Goal: Task Accomplishment & Management: Manage account settings

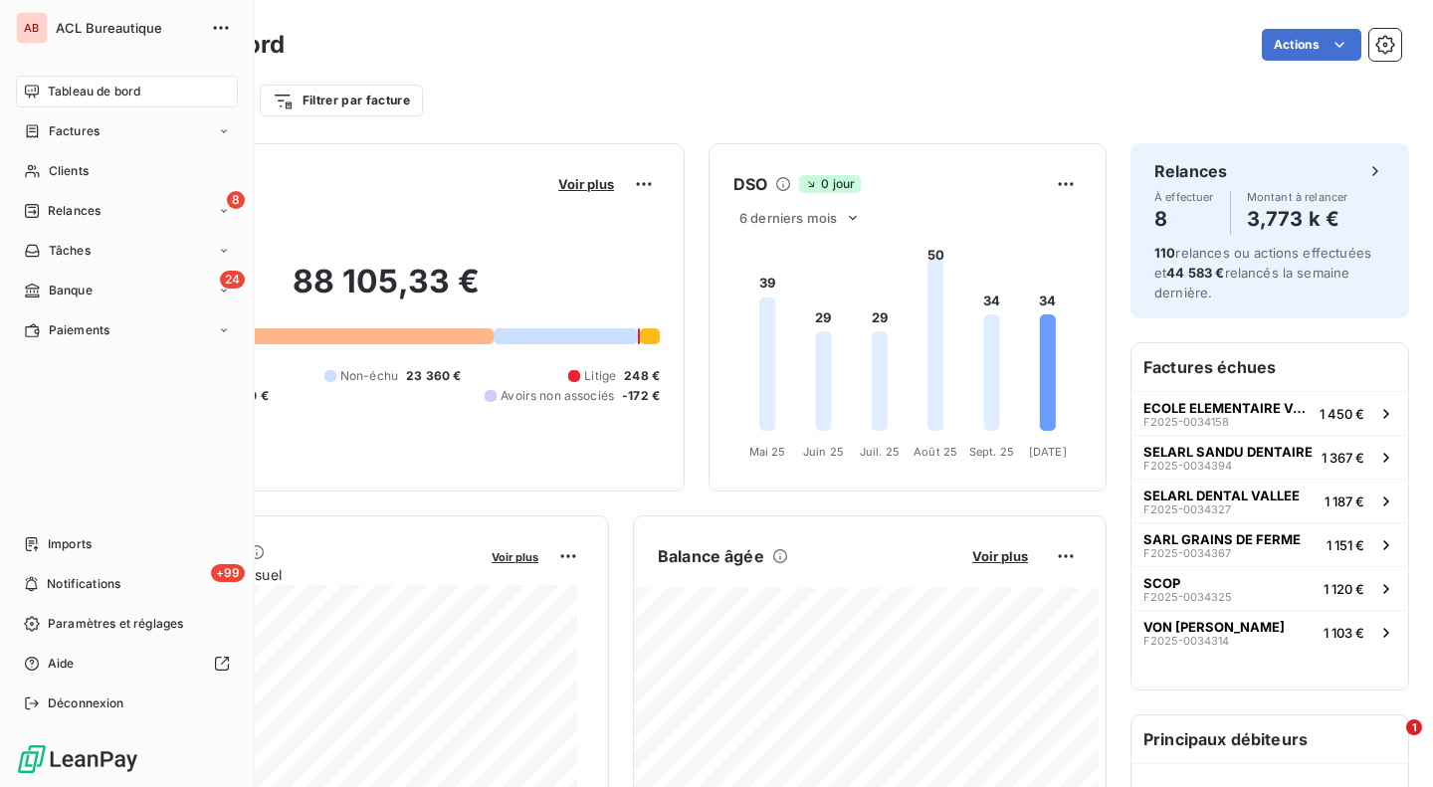
click at [80, 283] on span "Banque" at bounding box center [71, 291] width 44 height 18
click at [102, 325] on span "Opérations à associer" at bounding box center [110, 330] width 125 height 18
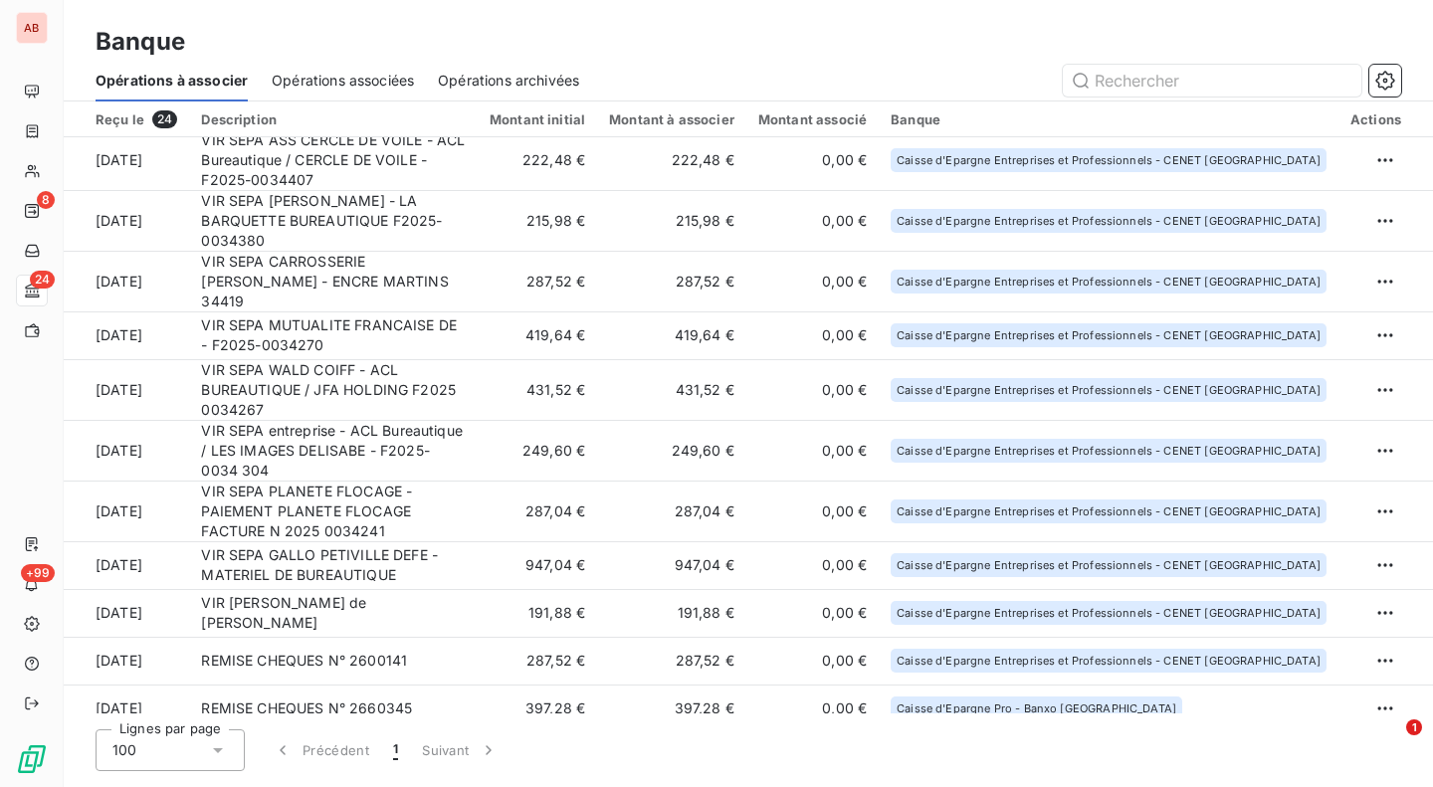
scroll to position [627, 0]
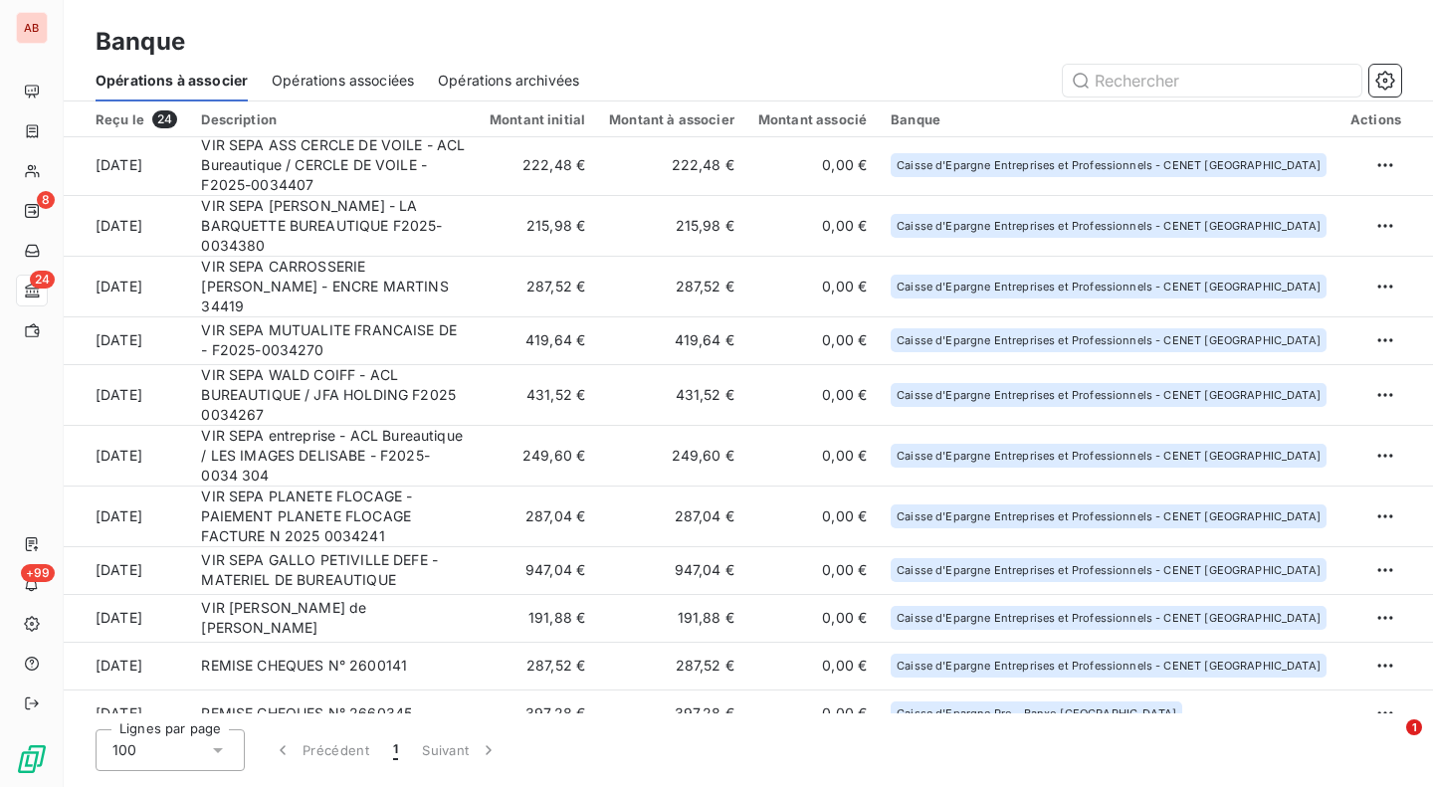
click at [597, 594] on td "191,88 €" at bounding box center [537, 618] width 119 height 48
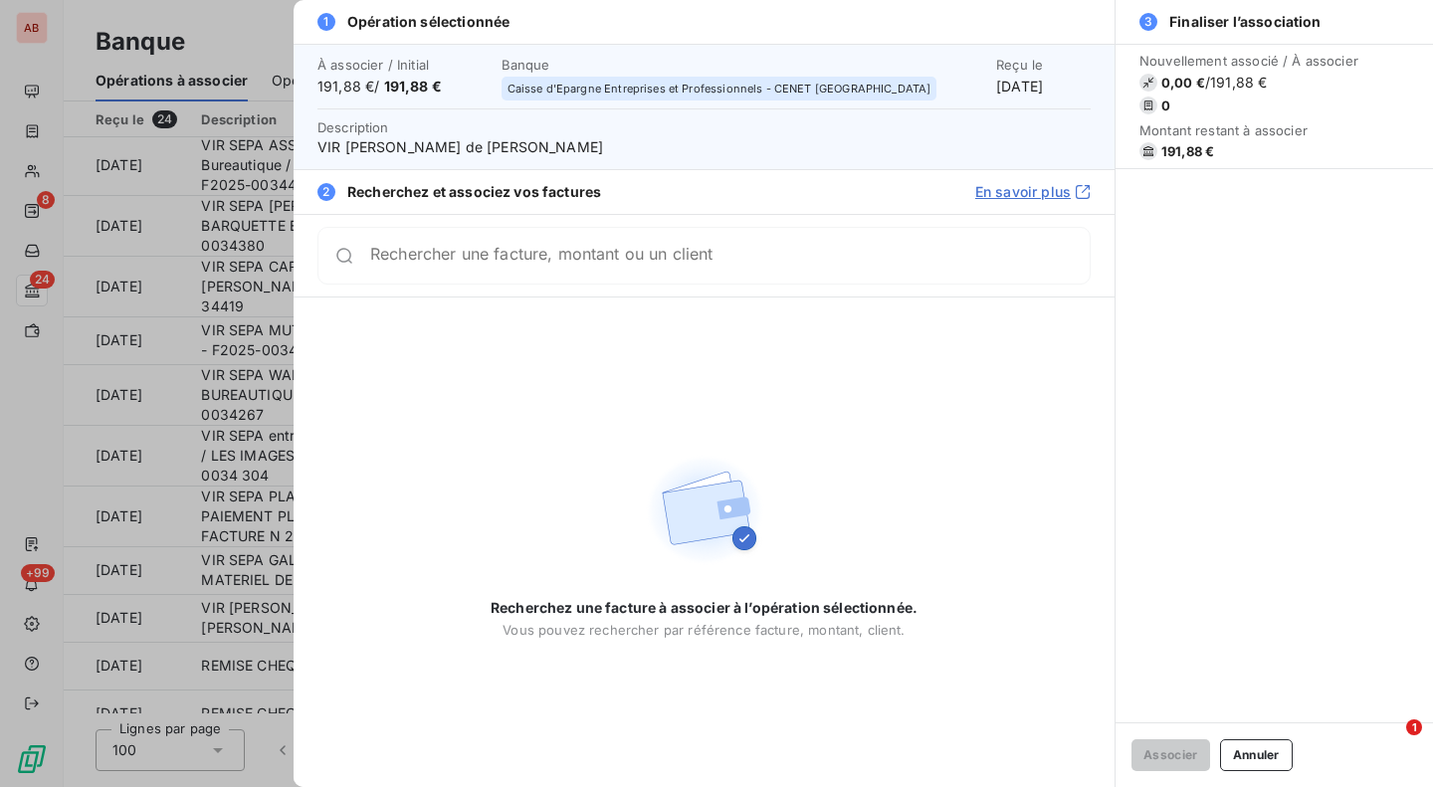
click at [648, 149] on span "VIR [PERSON_NAME] de [PERSON_NAME]" at bounding box center [703, 147] width 773 height 20
copy span "Nissen"
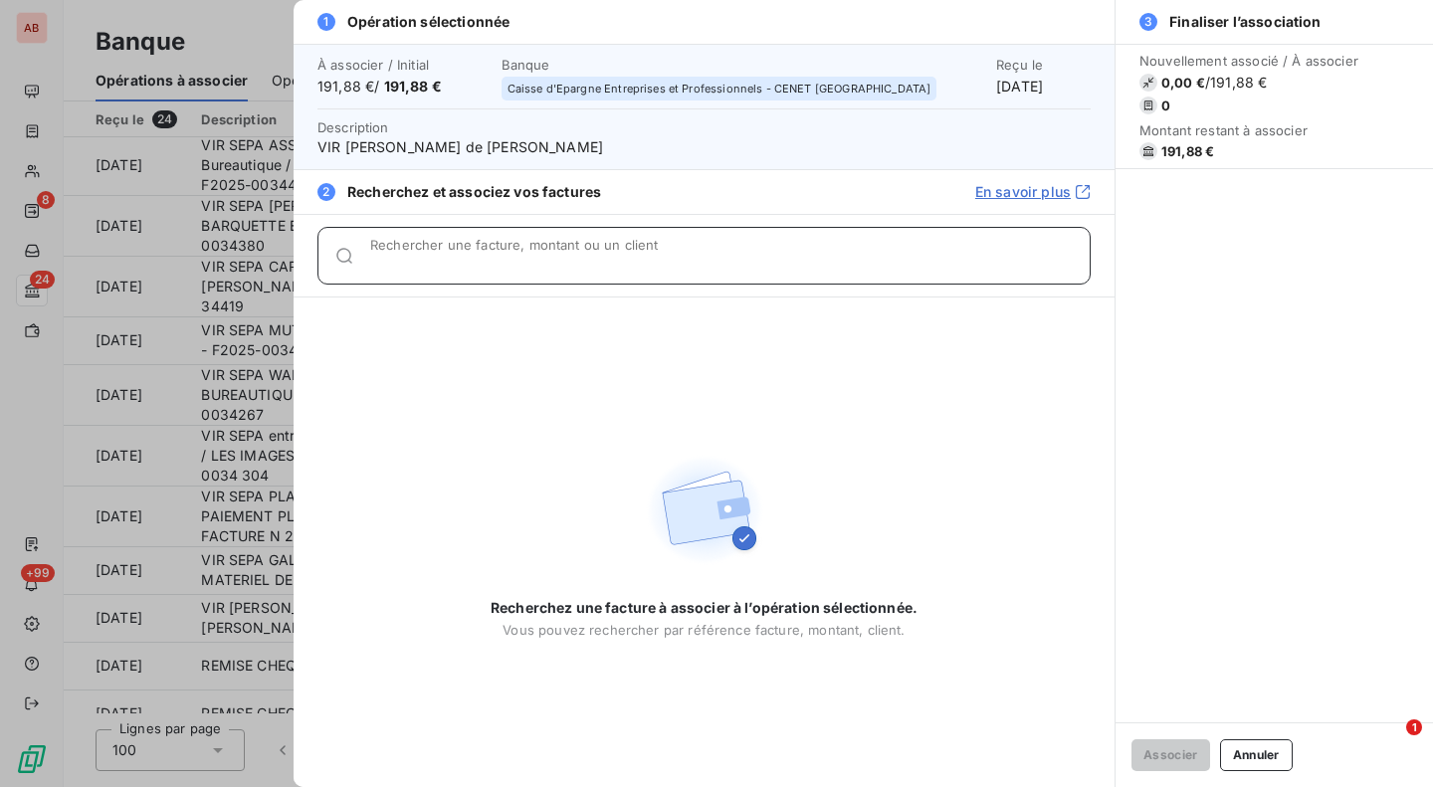
click at [646, 249] on div "Rechercher une facture, montant ou un client" at bounding box center [730, 256] width 720 height 20
paste input "0034451"
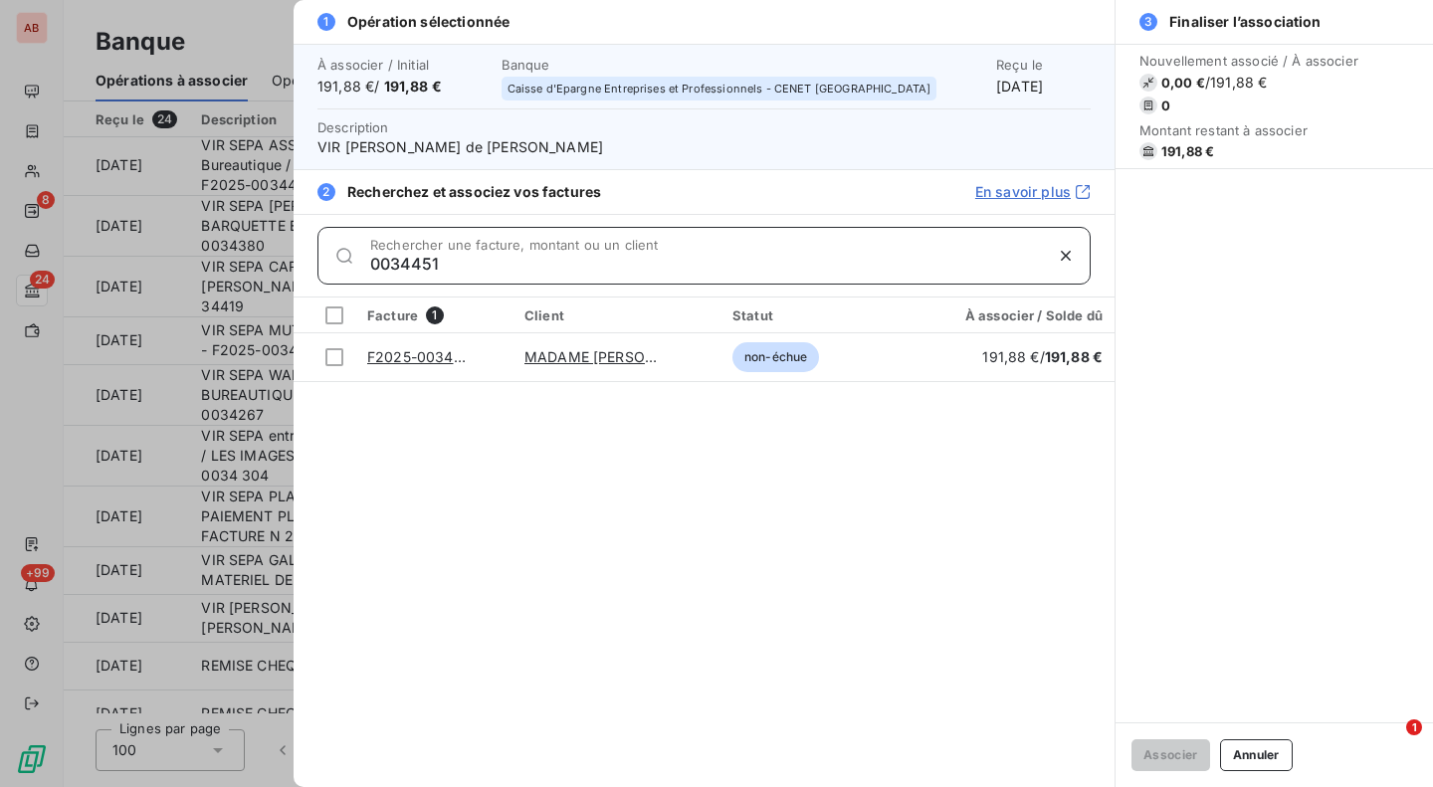
type input "0034451"
click at [332, 354] on div at bounding box center [334, 357] width 18 height 18
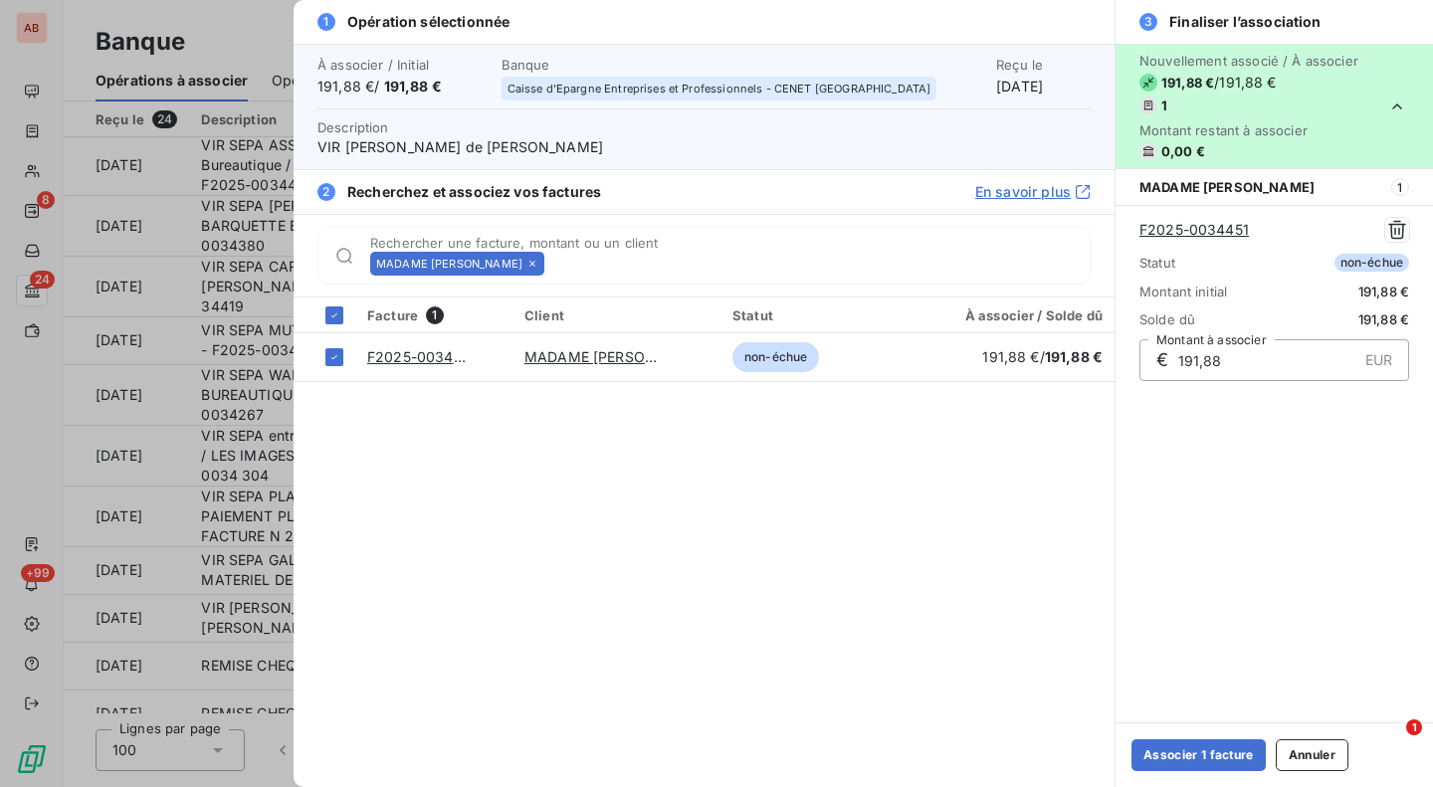
click at [1181, 751] on button "Associer 1 facture" at bounding box center [1199, 755] width 134 height 32
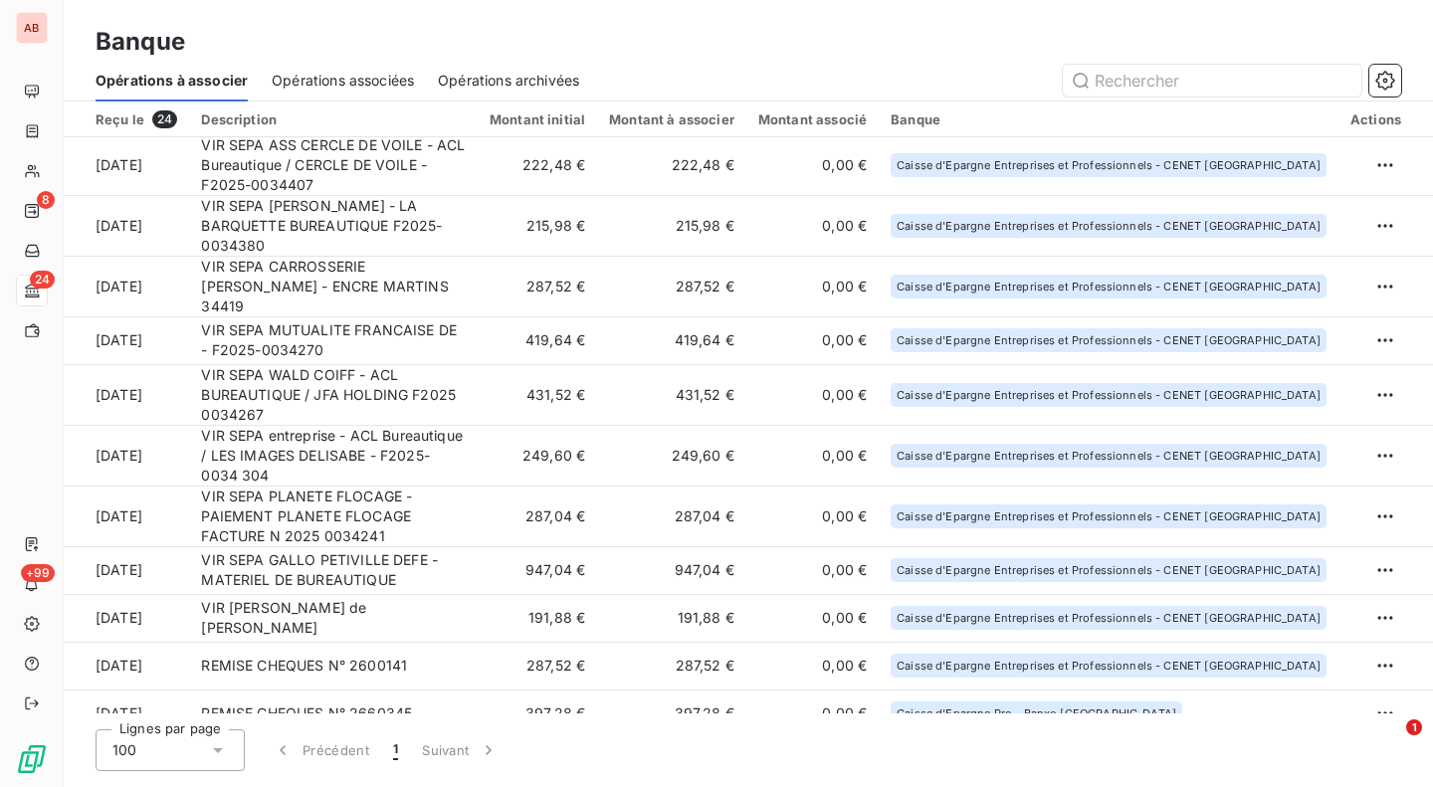
click at [597, 546] on td "947,04 €" at bounding box center [537, 570] width 119 height 48
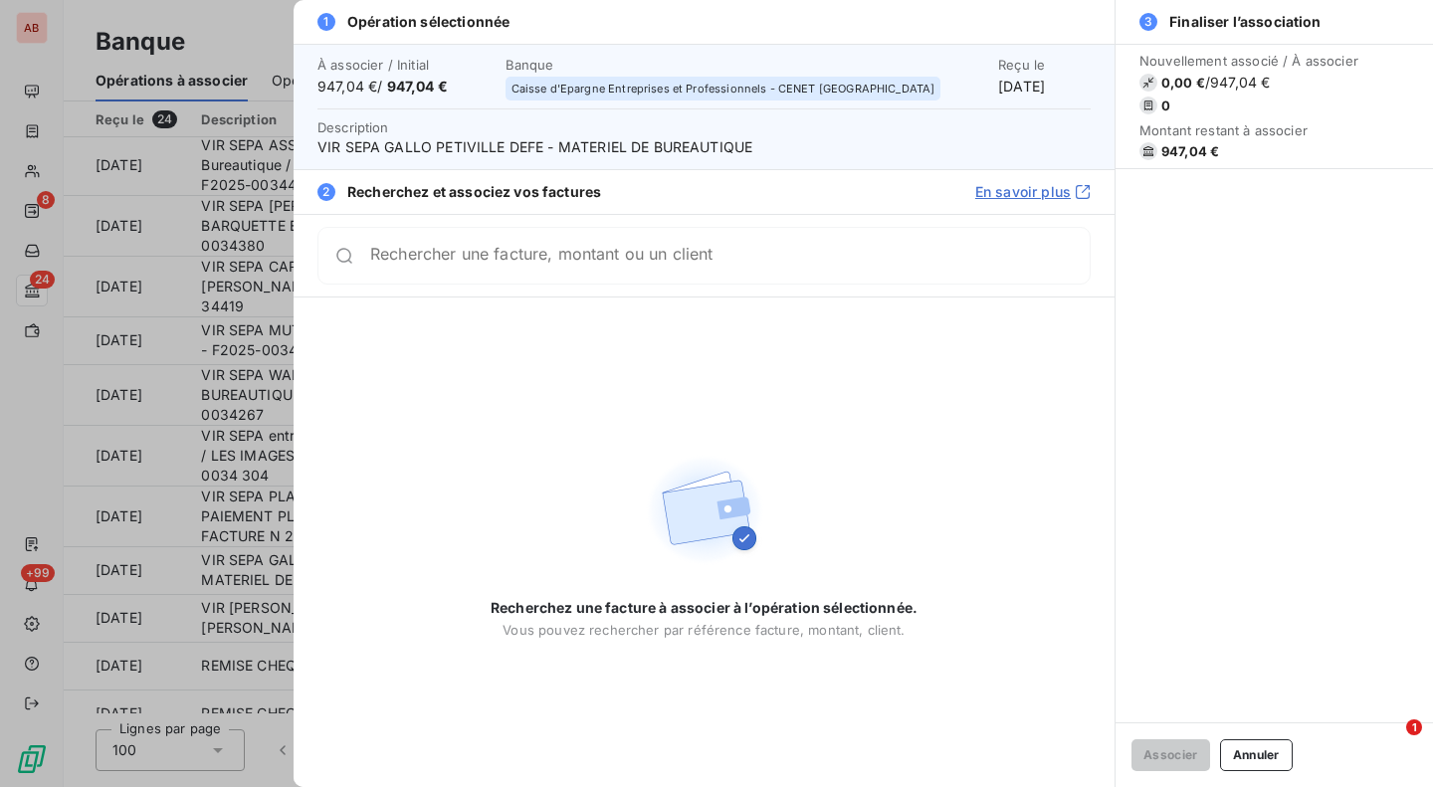
click at [454, 144] on span "VIR SEPA GALLO PETIVILLE DEFE - MATERIEL DE BUREAUTIQUE" at bounding box center [703, 147] width 773 height 20
copy span "PETIVILLE"
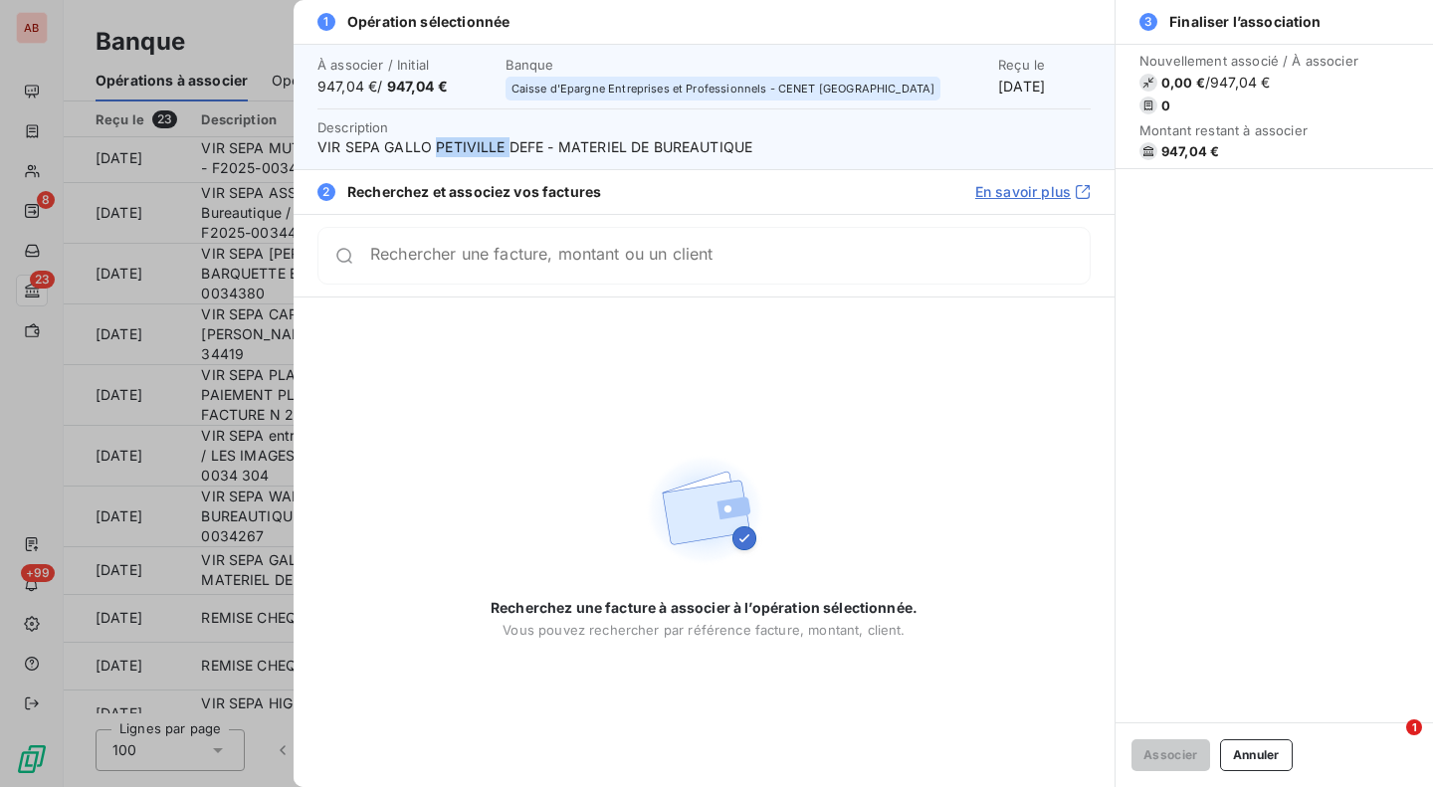
scroll to position [458, 0]
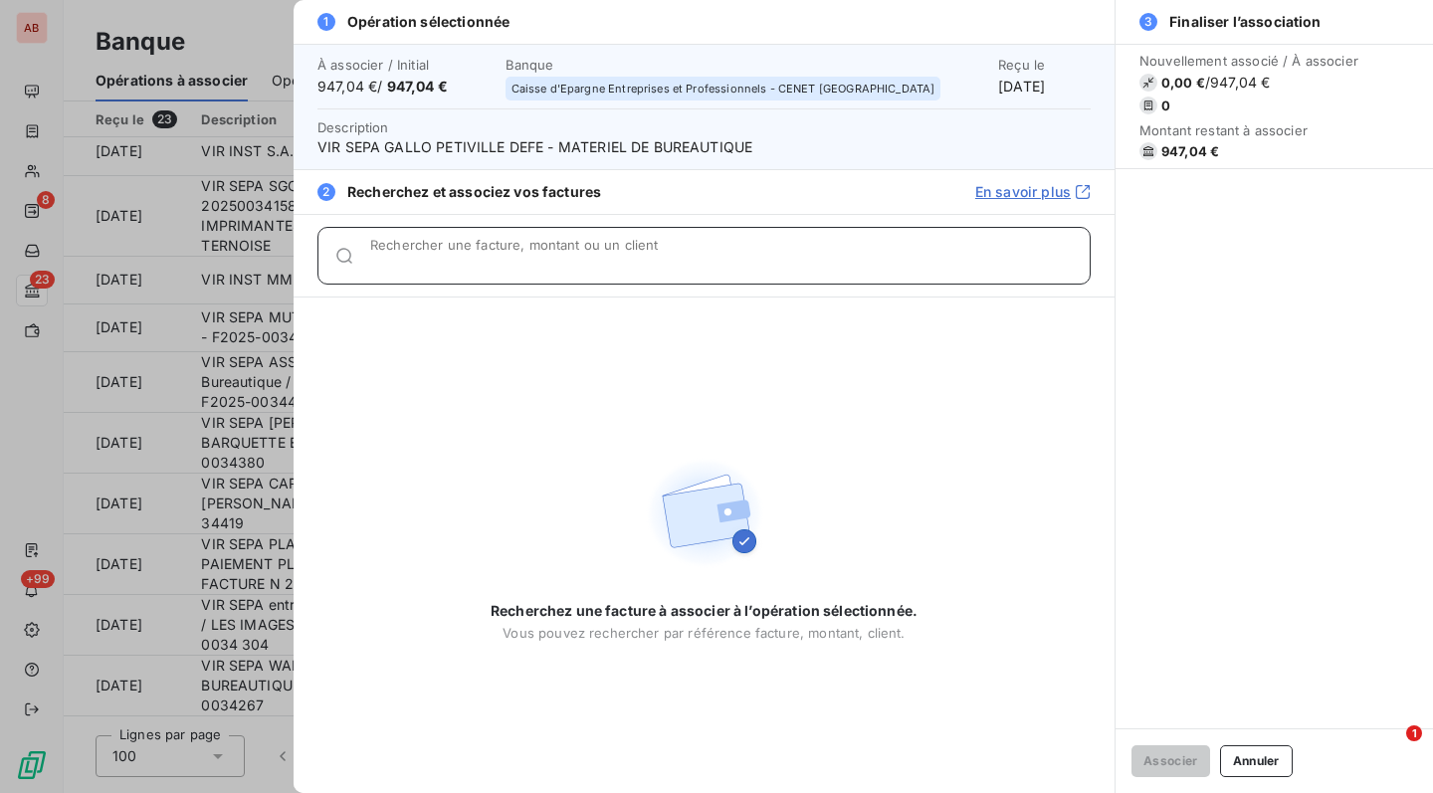
click at [486, 265] on input "Rechercher une facture, montant ou un client" at bounding box center [730, 264] width 720 height 20
paste input "0034434"
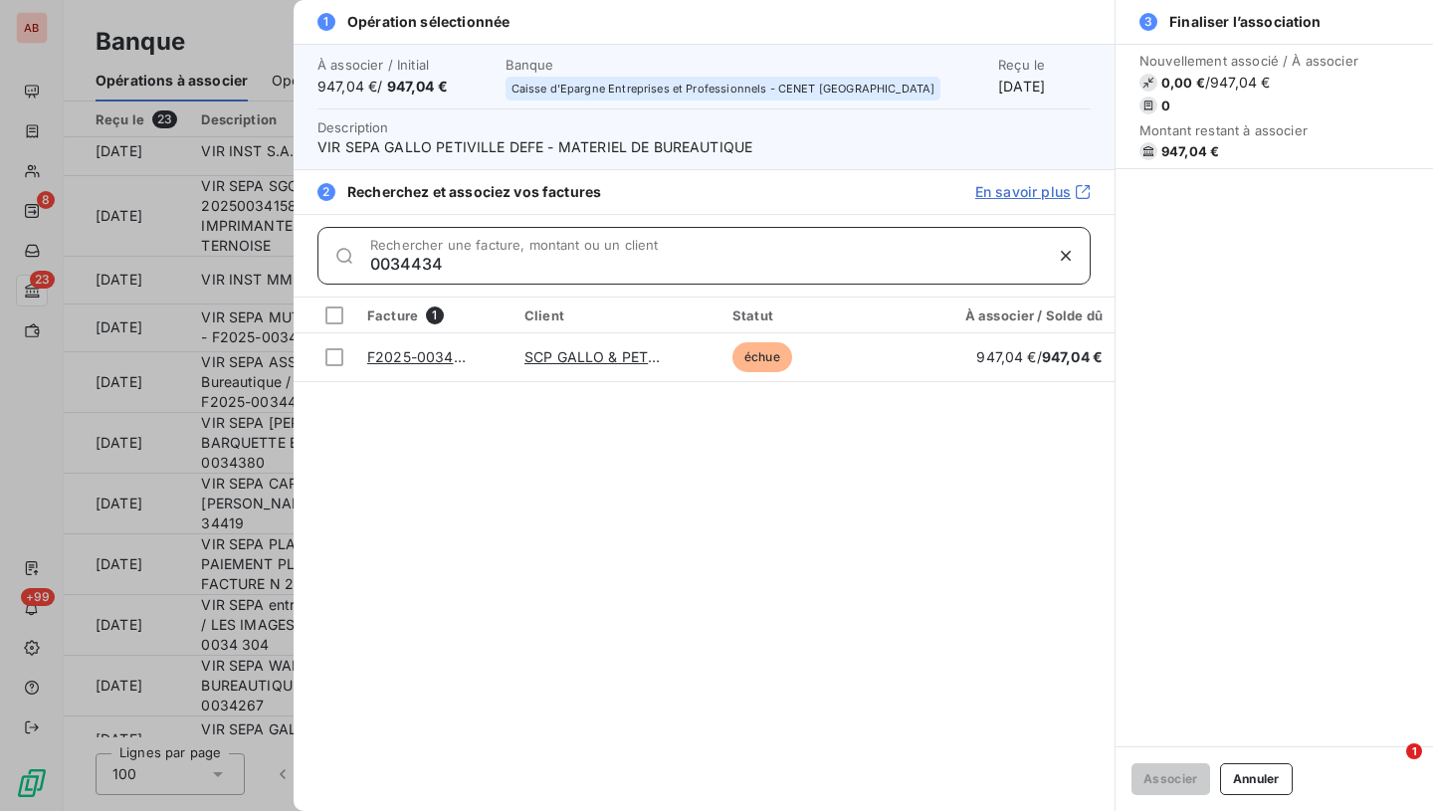
type input "0034434"
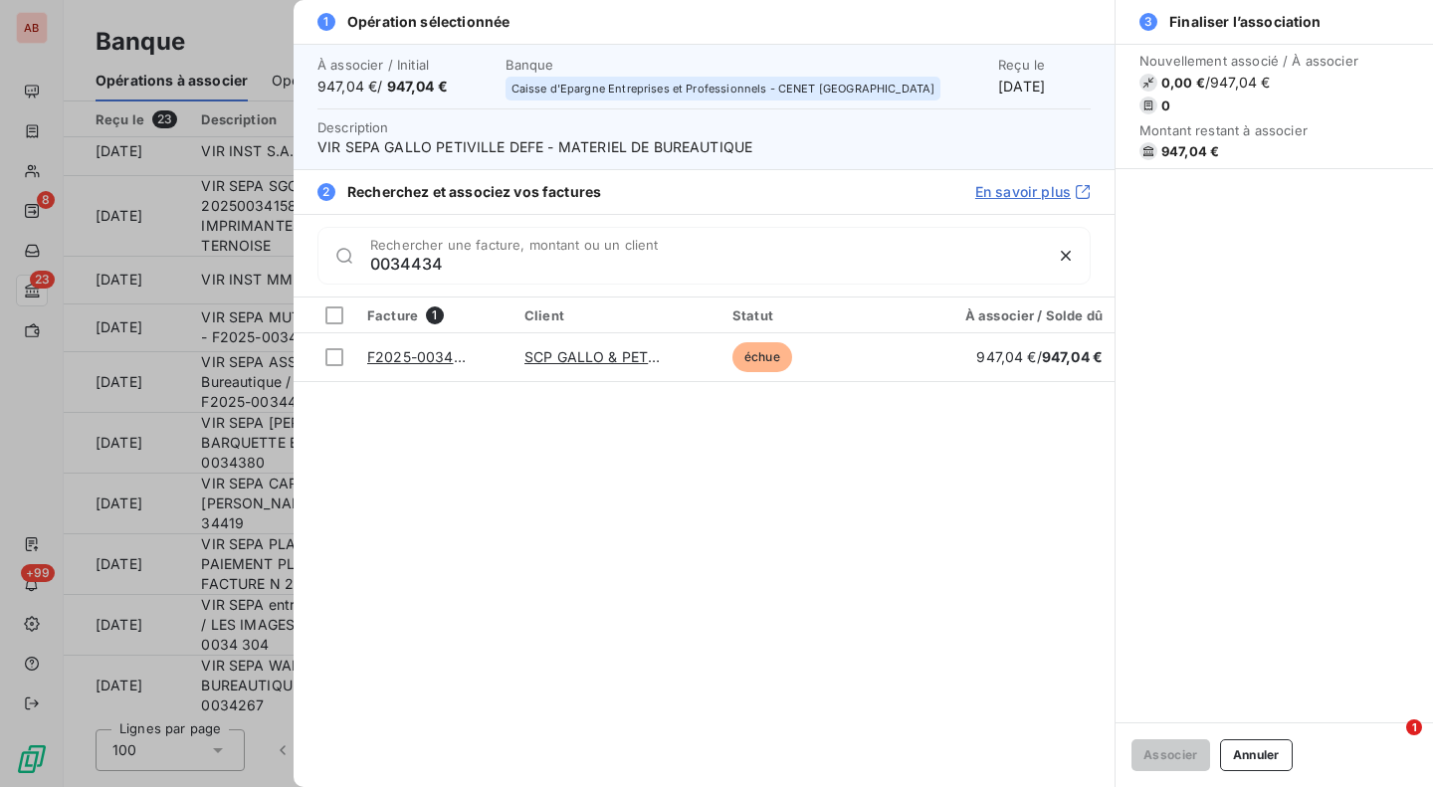
drag, startPoint x: 330, startPoint y: 351, endPoint x: 838, endPoint y: 704, distance: 617.8
click at [330, 351] on div at bounding box center [334, 357] width 18 height 18
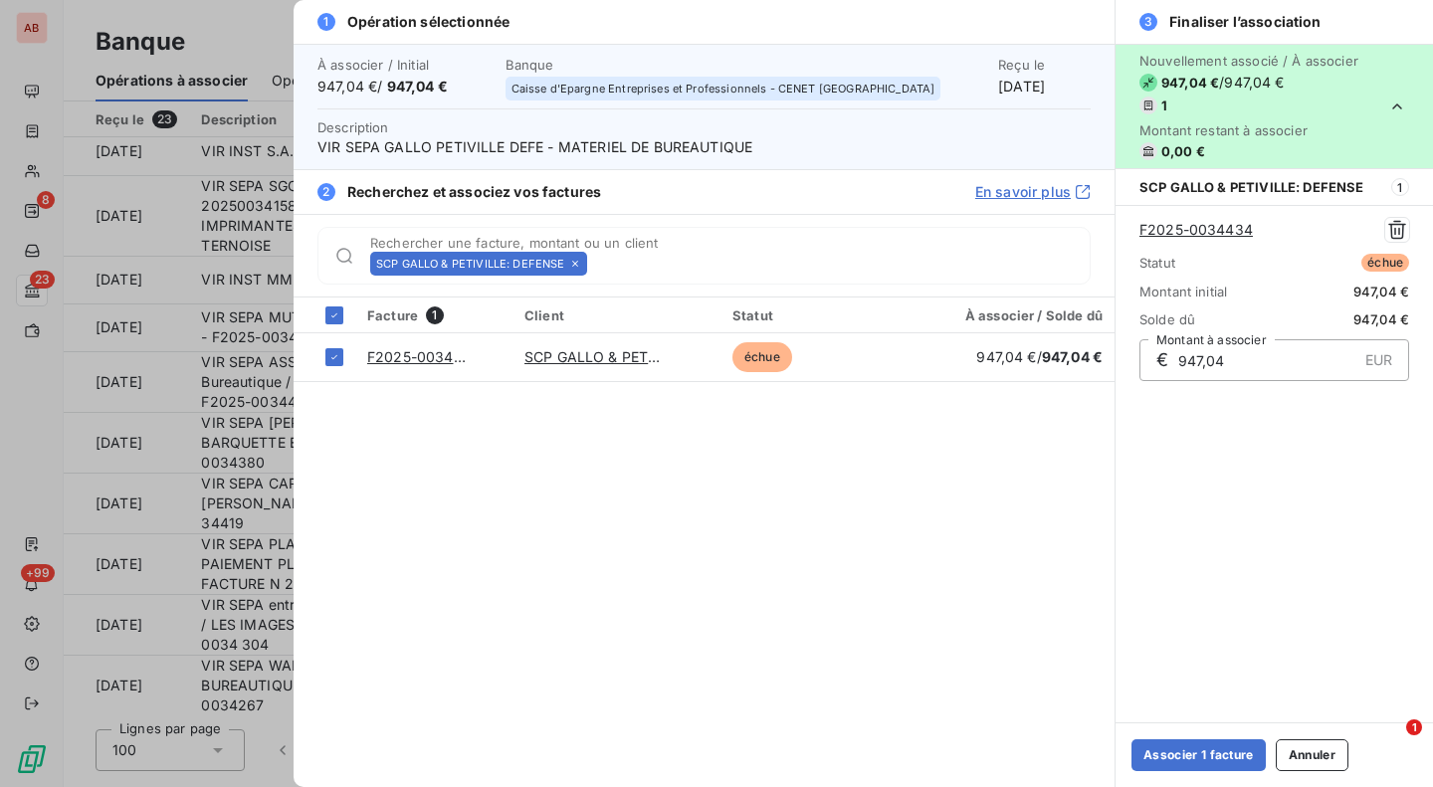
click at [1198, 762] on button "Associer 1 facture" at bounding box center [1199, 755] width 134 height 32
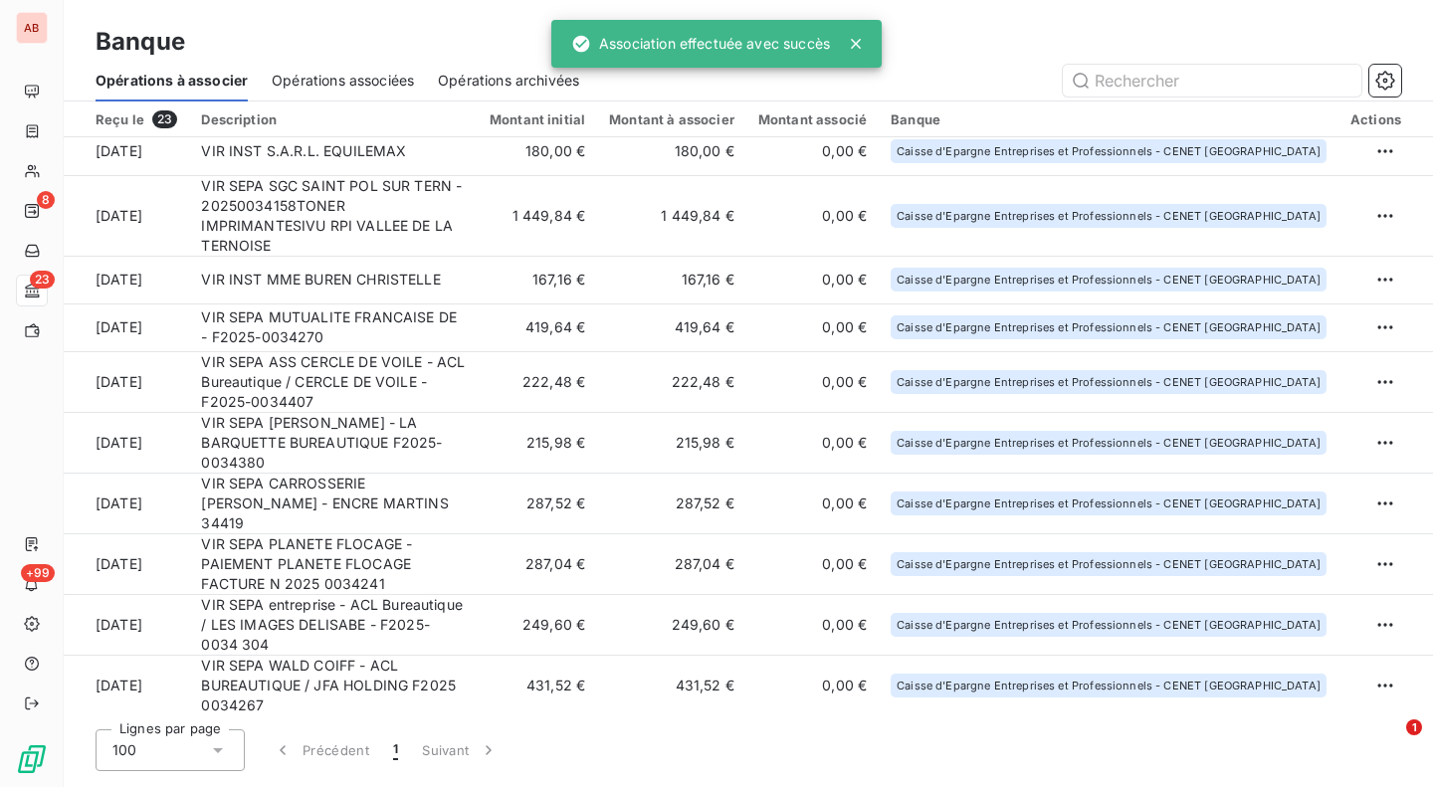
scroll to position [447, 0]
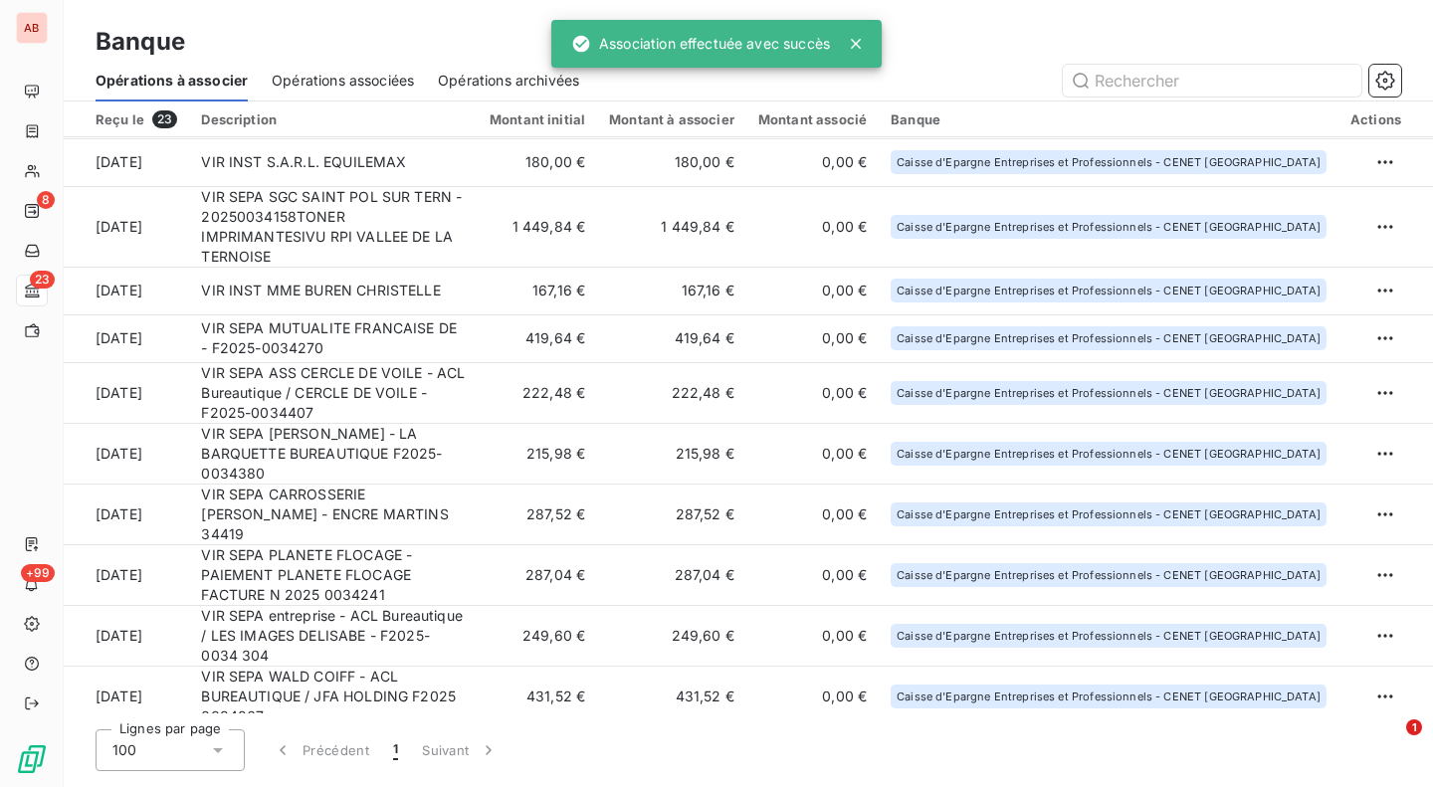
click at [518, 544] on td "287,04 €" at bounding box center [537, 574] width 119 height 61
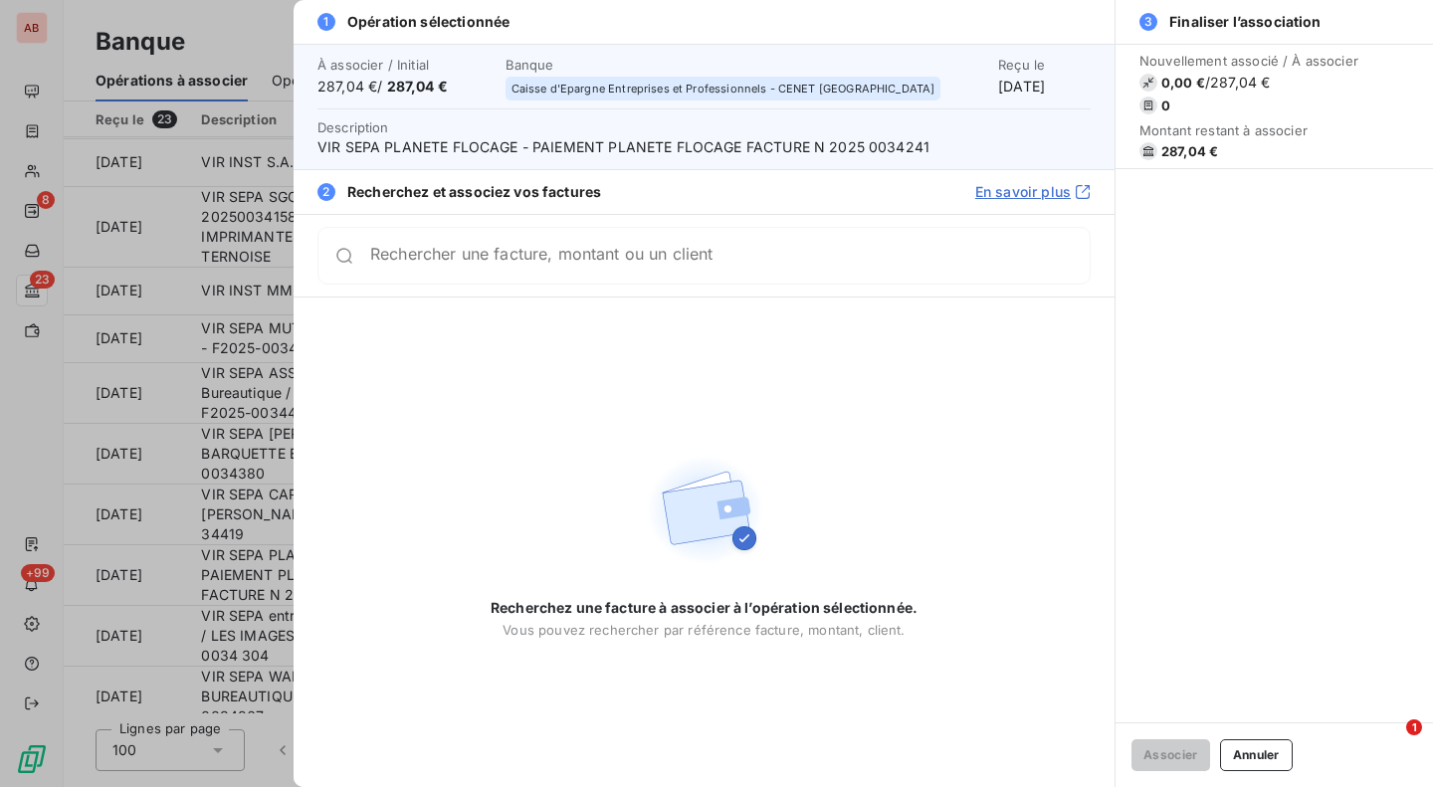
click at [889, 148] on span "VIR SEPA PLANETE FLOCAGE - PAIEMENT PLANETE FLOCAGE FACTURE N 2025 0034241" at bounding box center [703, 147] width 773 height 20
copy span "0034241"
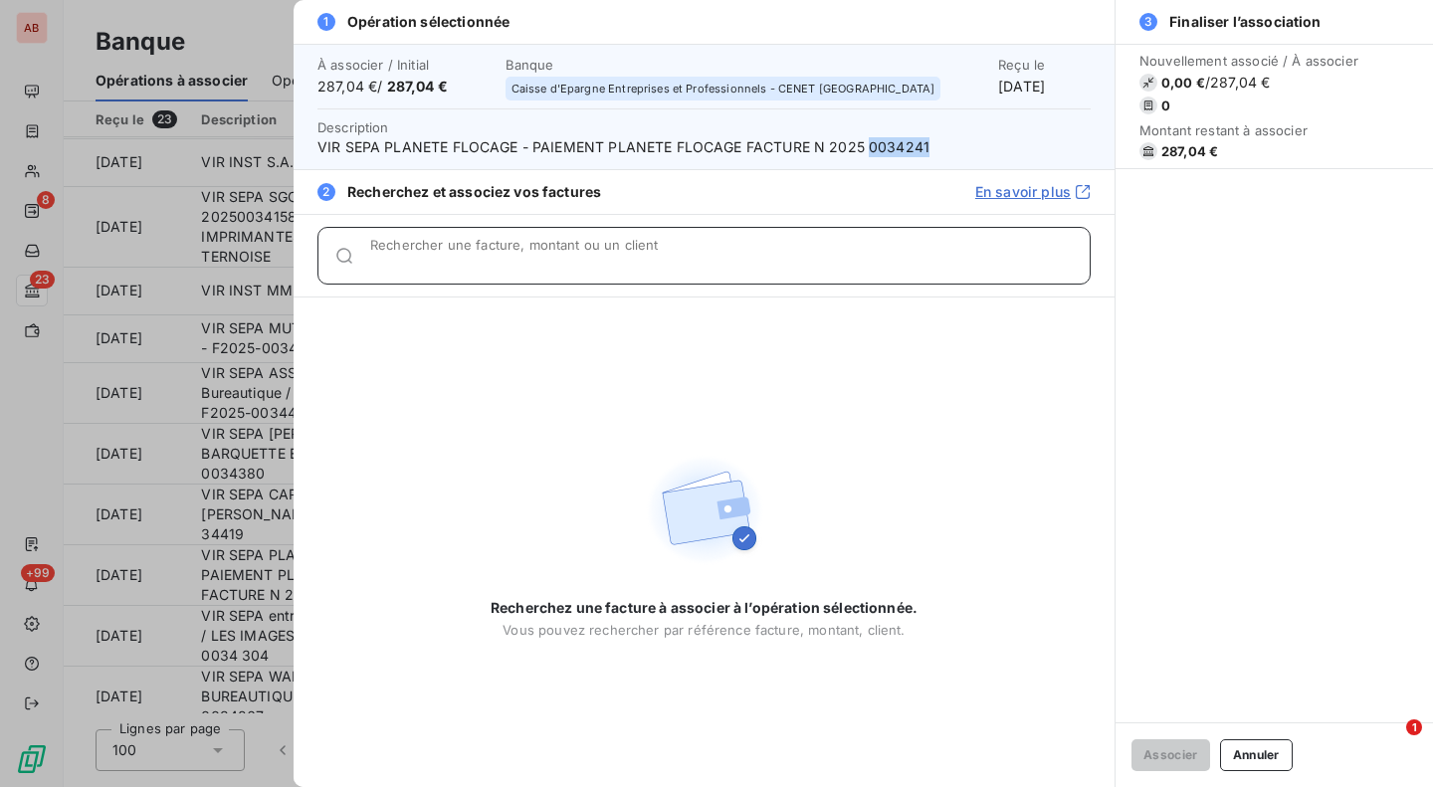
click at [829, 255] on input "Rechercher une facture, montant ou un client" at bounding box center [730, 264] width 720 height 20
paste input "0034241"
type input "0034241"
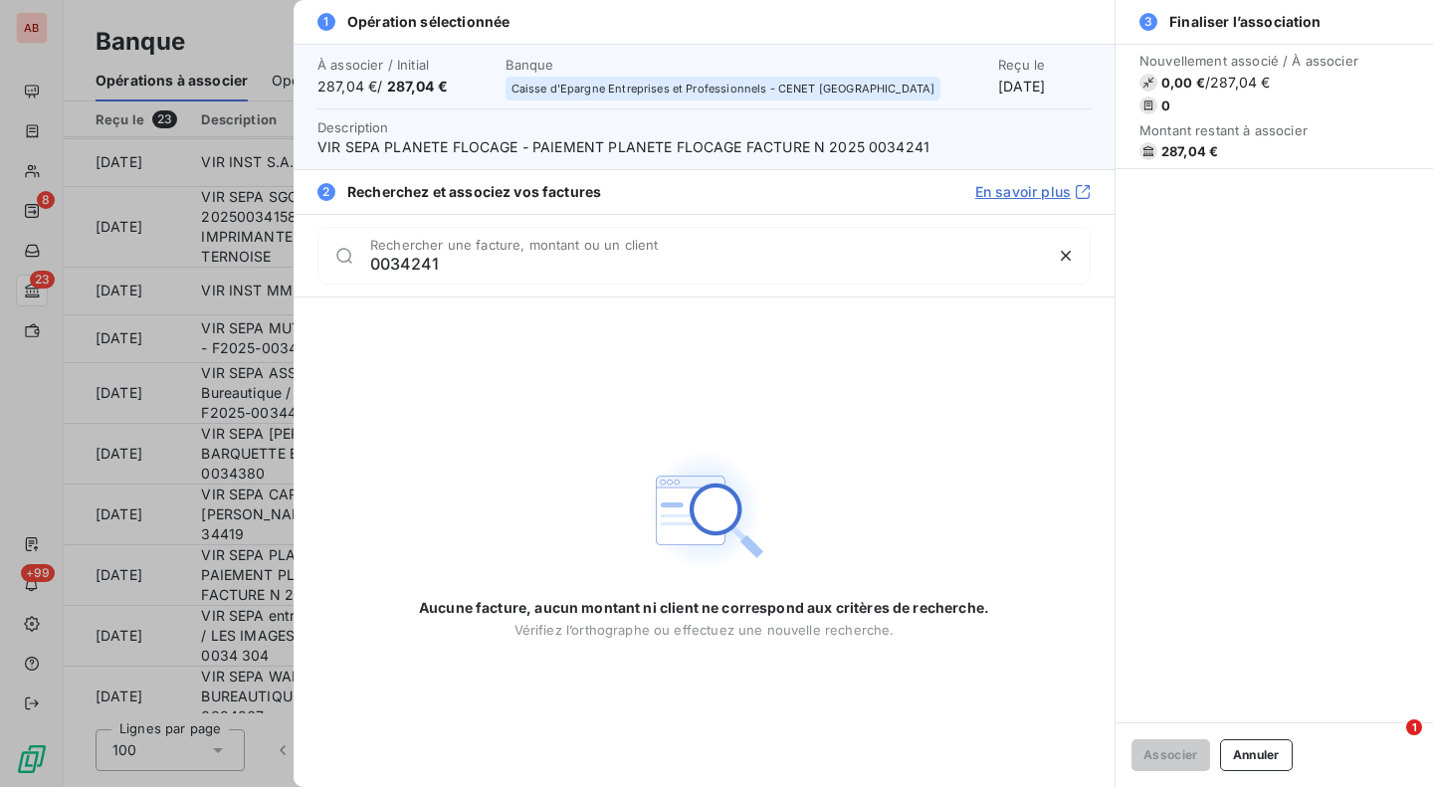
click at [882, 405] on div "Aucune facture, aucun montant ni client ne correspond aux critères de recherche…" at bounding box center [704, 543] width 570 height 490
click at [683, 268] on input "0034241" at bounding box center [706, 264] width 672 height 20
click at [1260, 750] on button "Annuler" at bounding box center [1256, 755] width 73 height 32
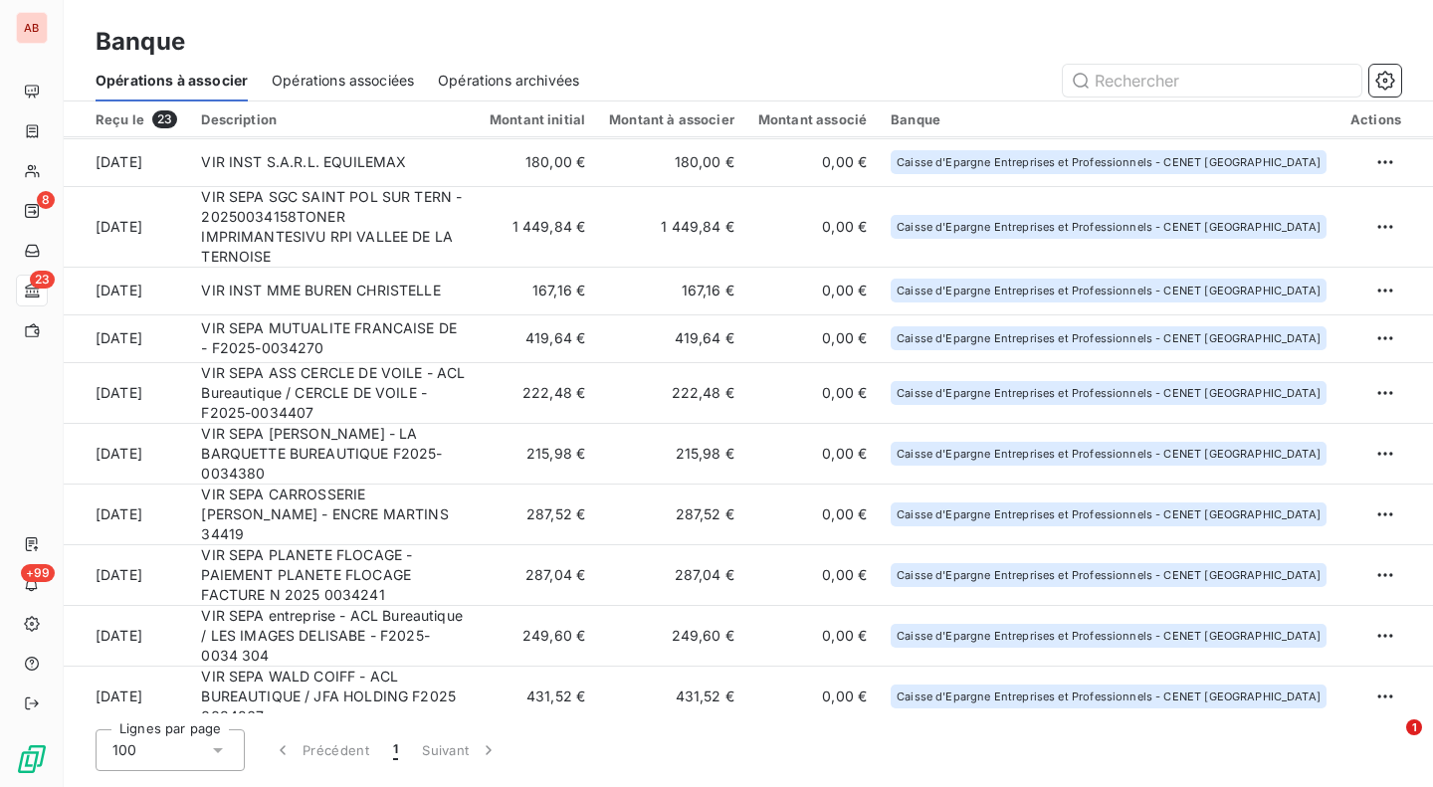
click at [597, 484] on td "287,52 €" at bounding box center [537, 514] width 119 height 61
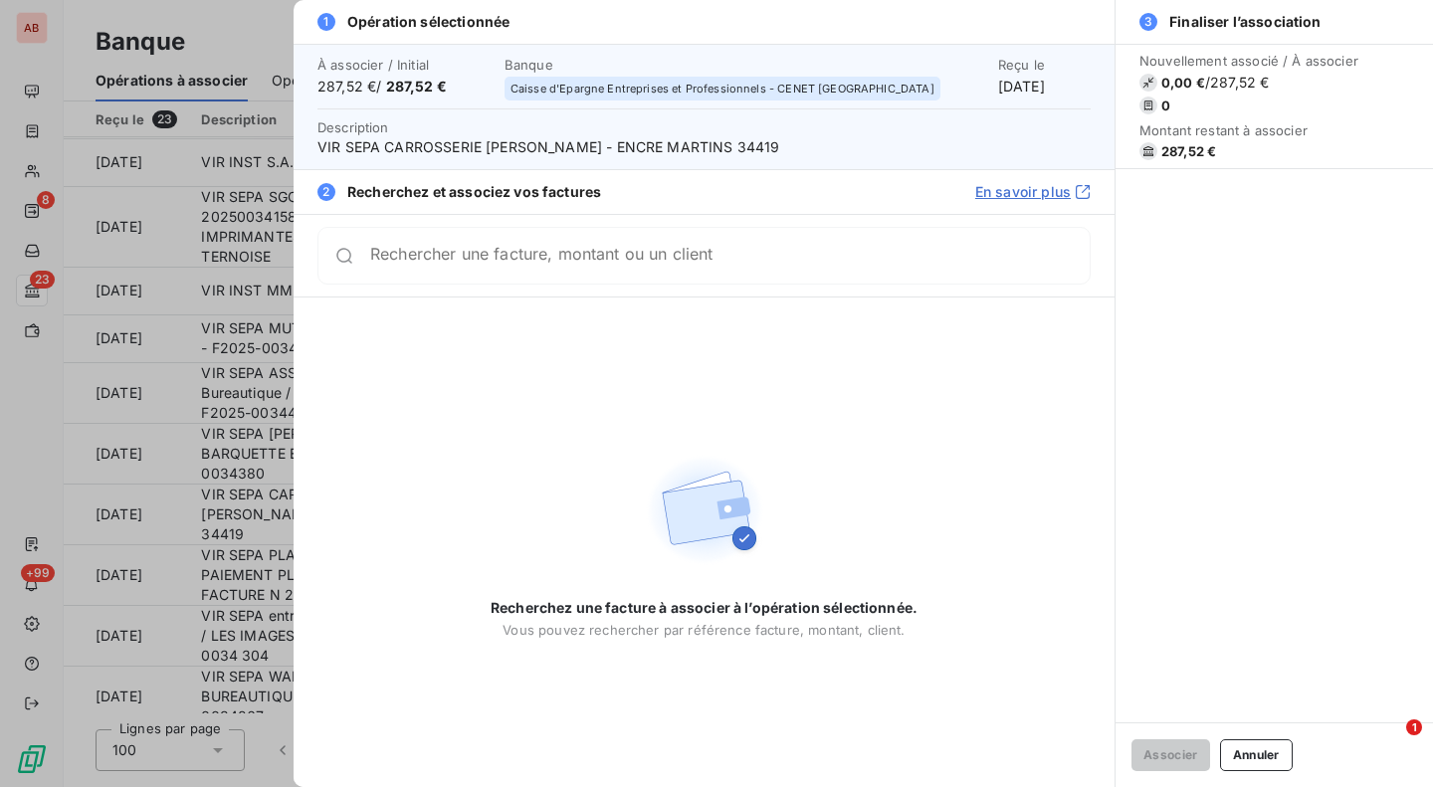
click at [719, 146] on span "VIR SEPA CARROSSERIE [PERSON_NAME] - ENCRE MARTINS 34419" at bounding box center [703, 147] width 773 height 20
copy span "34419"
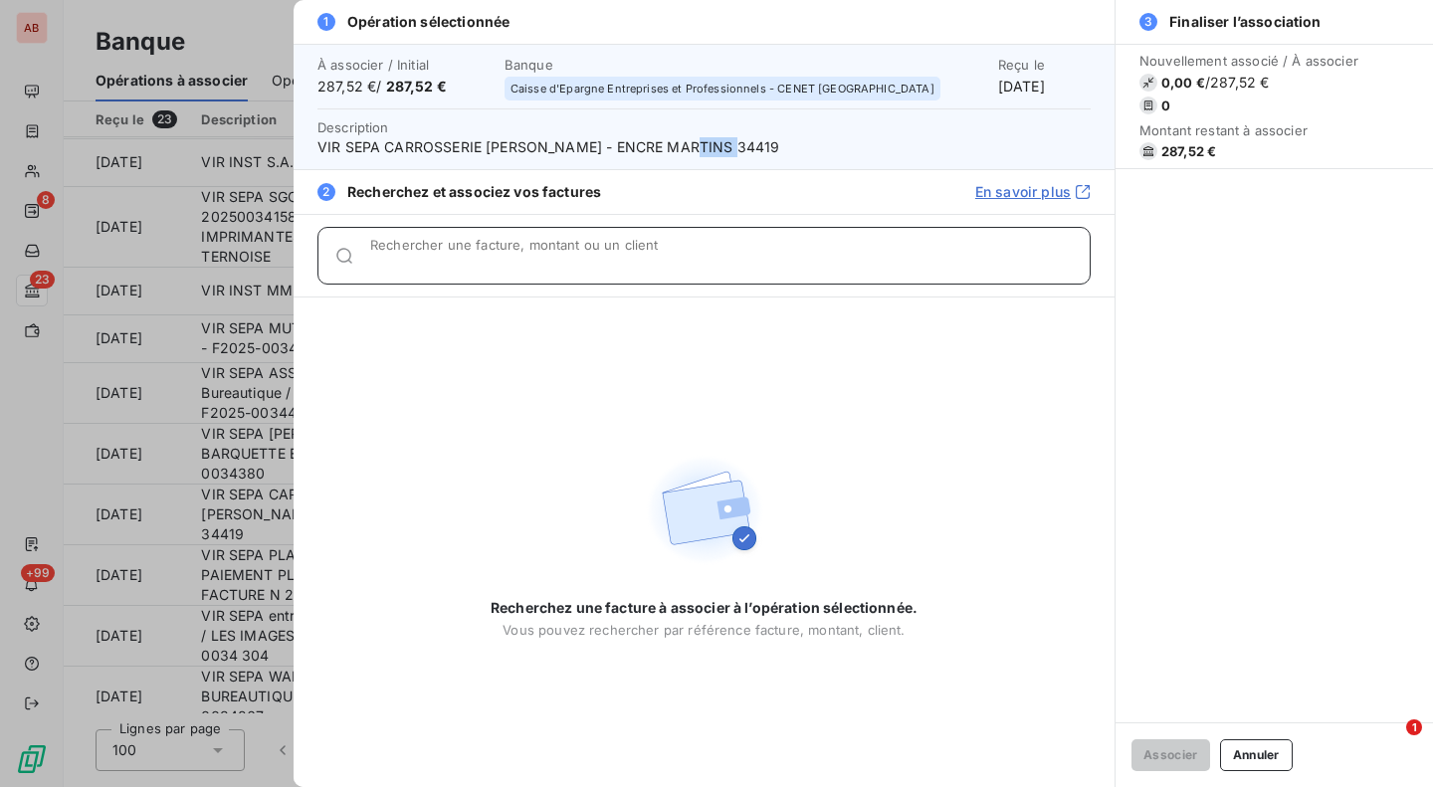
click at [671, 263] on input "Rechercher une facture, montant ou un client" at bounding box center [730, 264] width 720 height 20
paste input "34419"
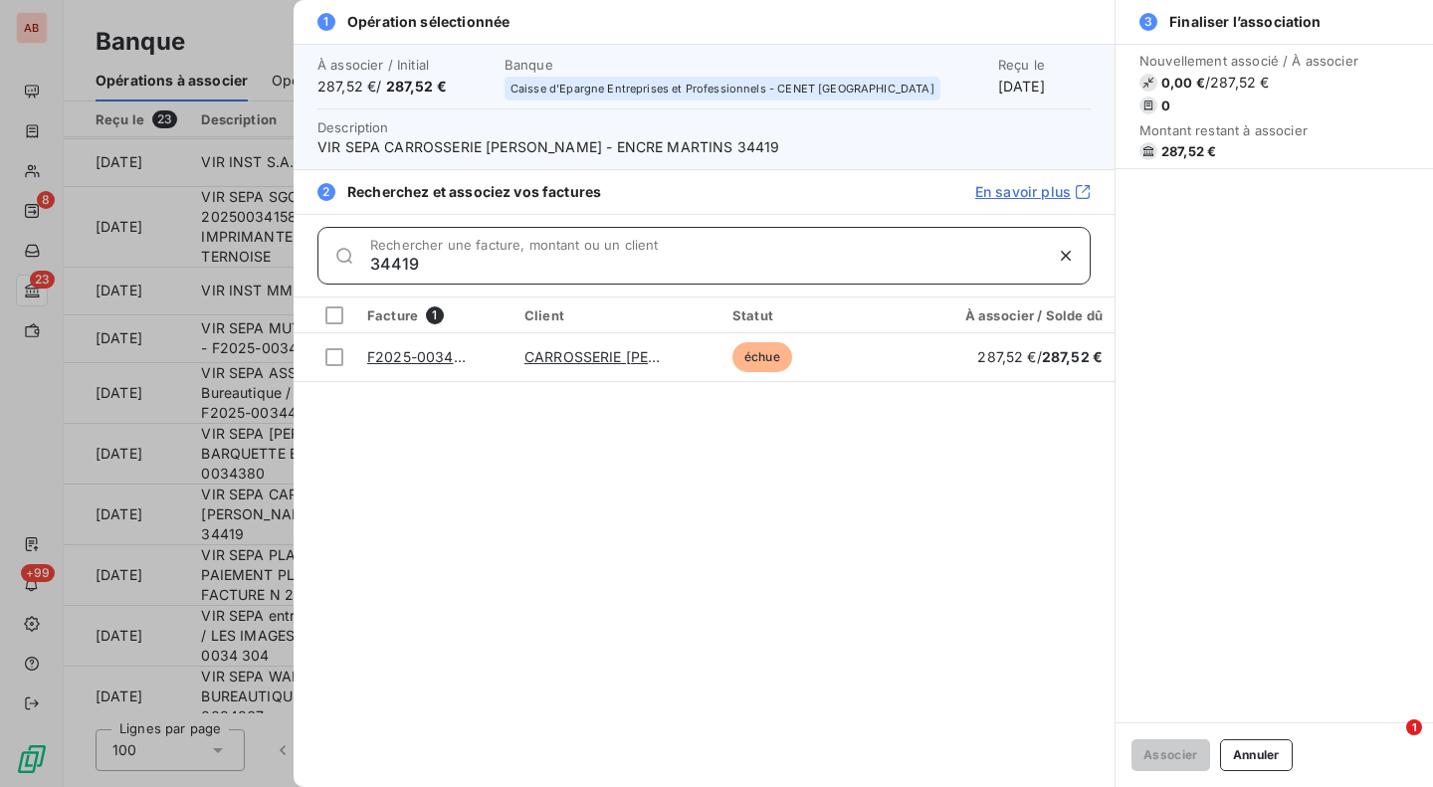
type input "34419"
click at [333, 354] on div at bounding box center [334, 357] width 18 height 18
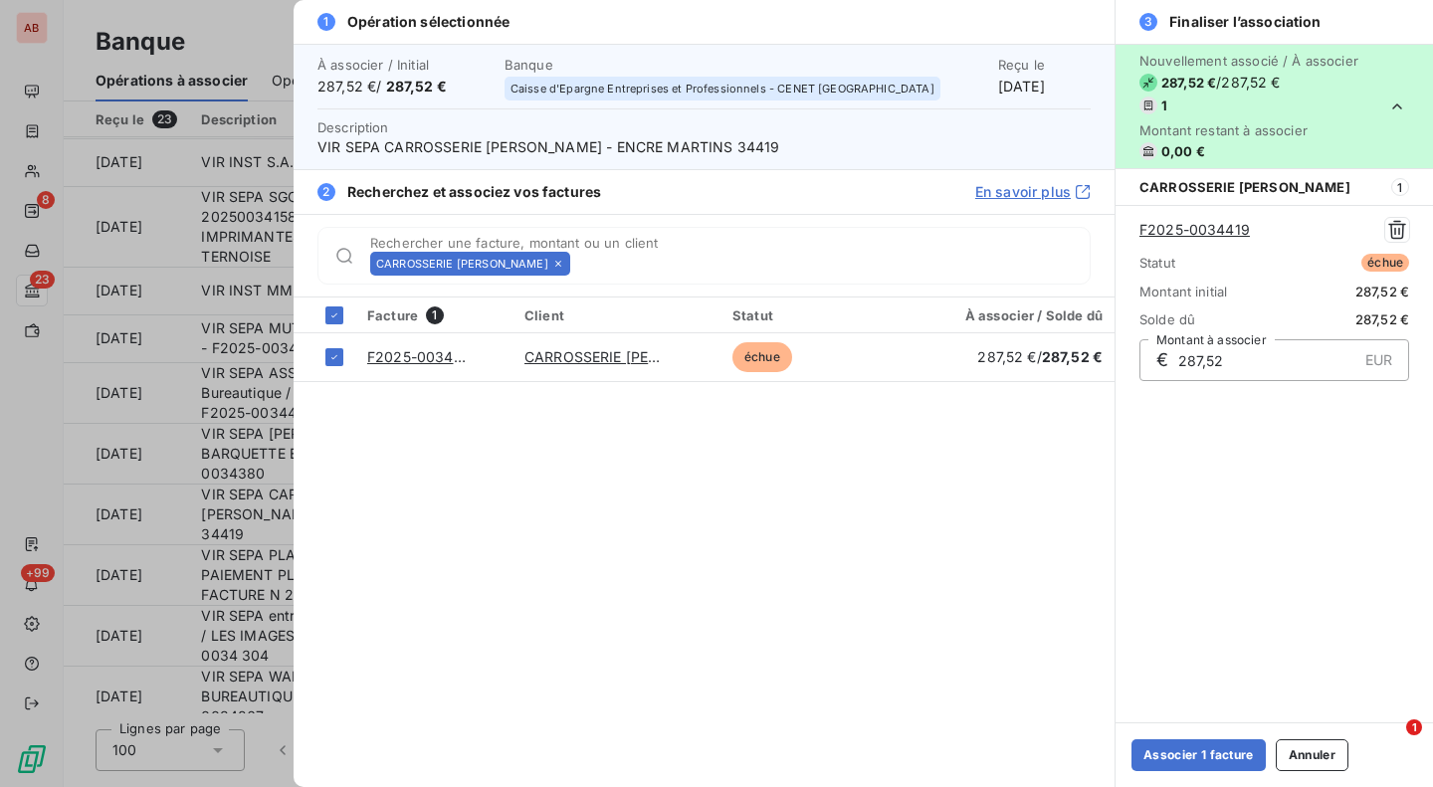
click at [1177, 747] on button "Associer 1 facture" at bounding box center [1199, 755] width 134 height 32
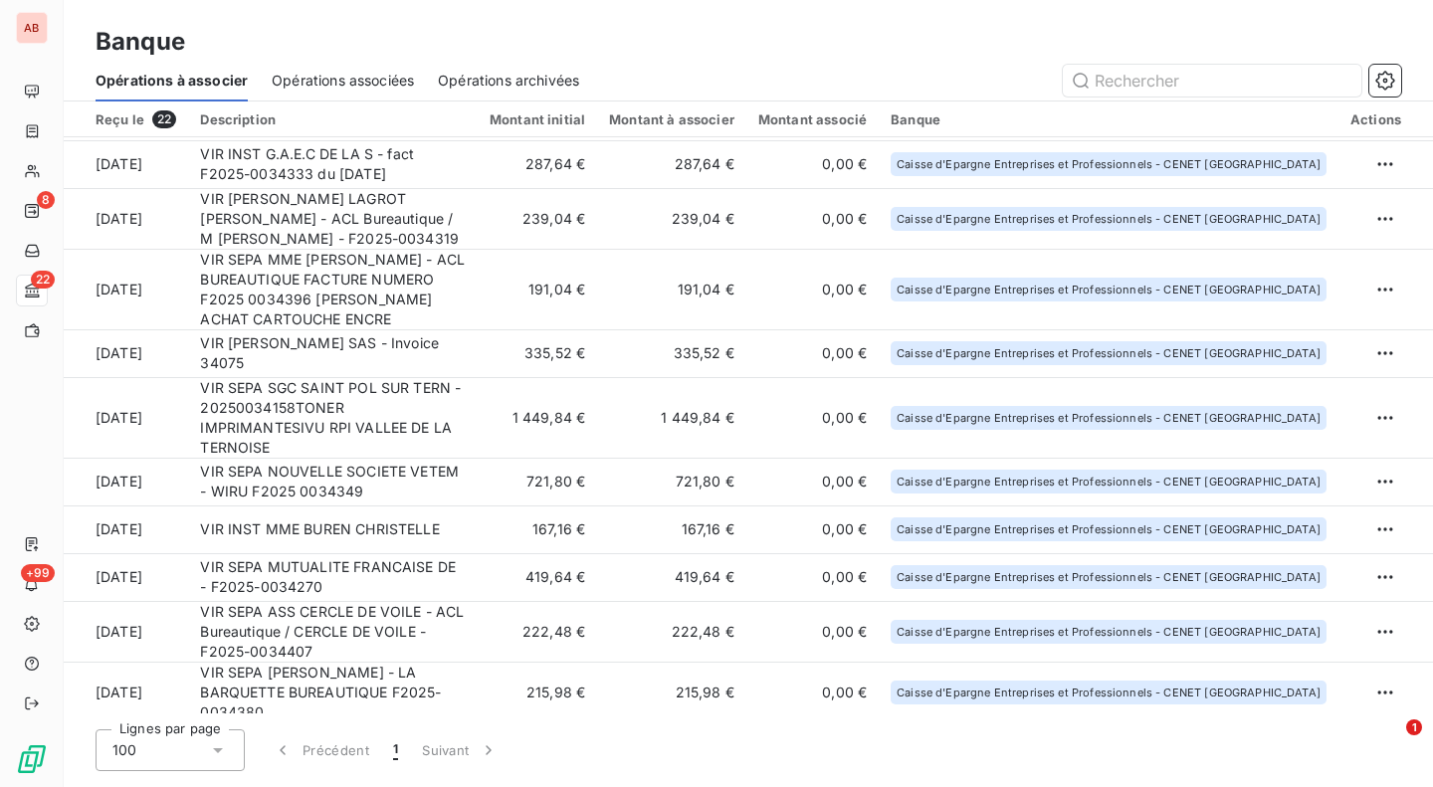
scroll to position [189, 0]
click at [597, 558] on td "419,64 €" at bounding box center [537, 576] width 119 height 48
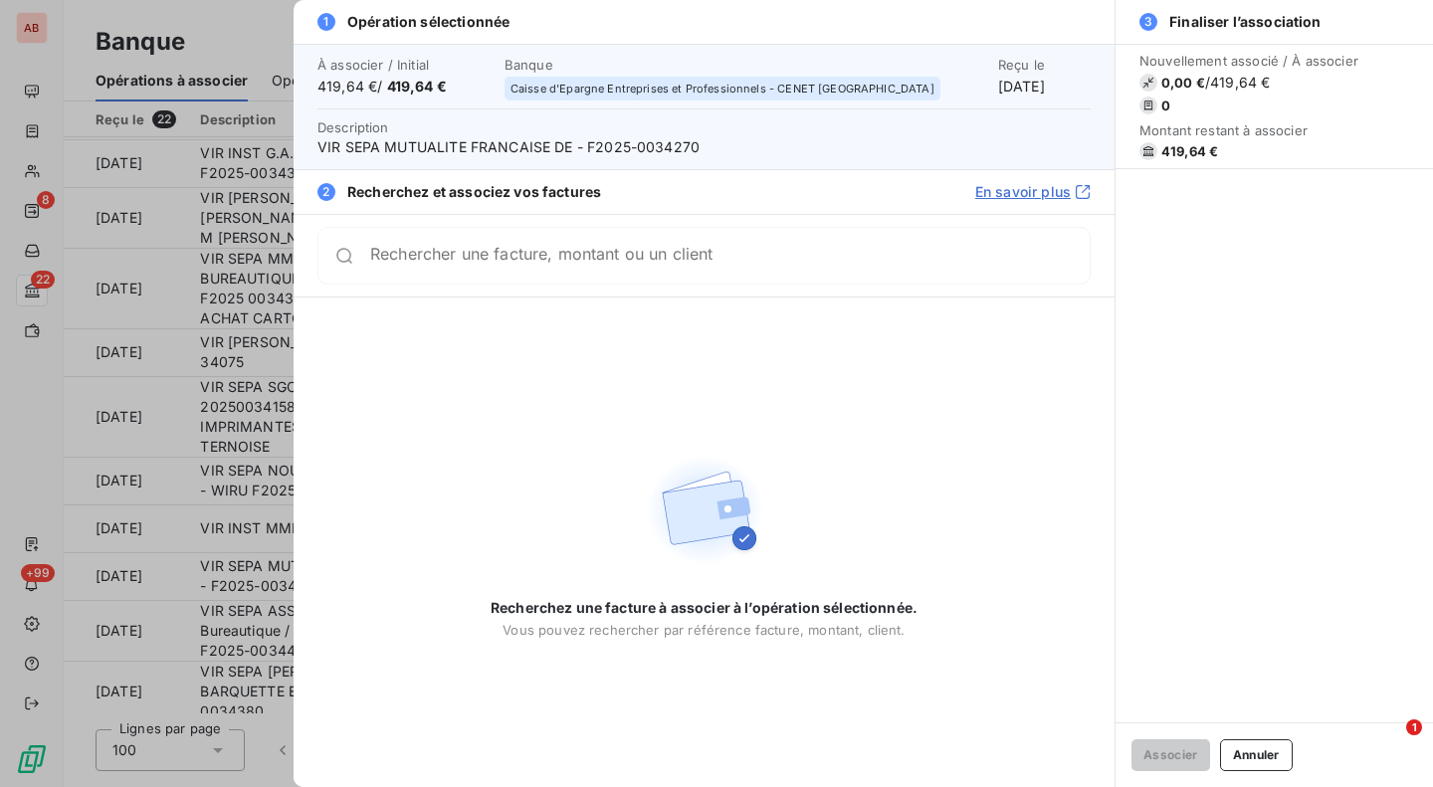
click at [682, 140] on span "VIR SEPA MUTUALITE FRANCAISE DE - F2025-0034270" at bounding box center [703, 147] width 773 height 20
copy span "0034270"
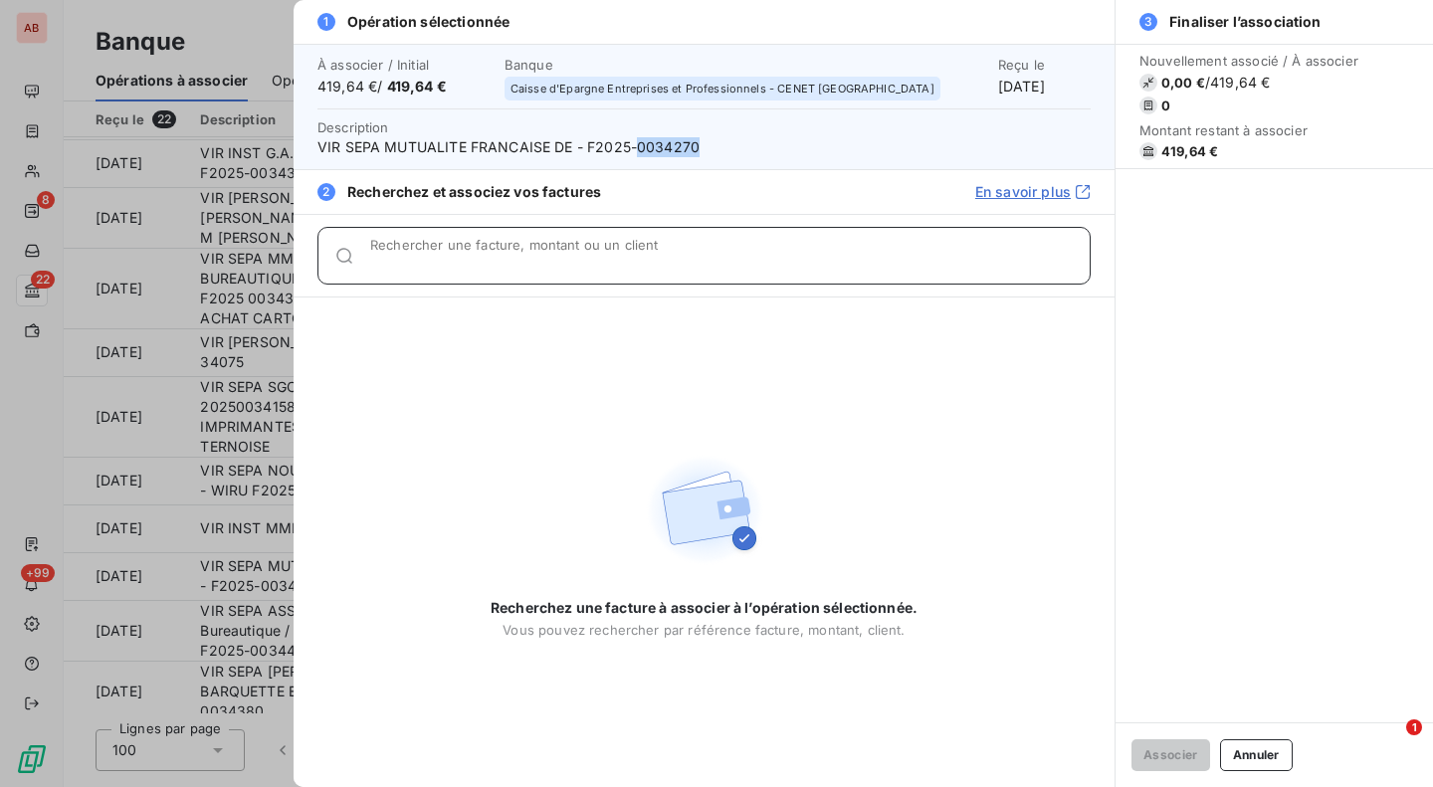
click at [672, 263] on input "Rechercher une facture, montant ou un client" at bounding box center [730, 264] width 720 height 20
paste input "0034270"
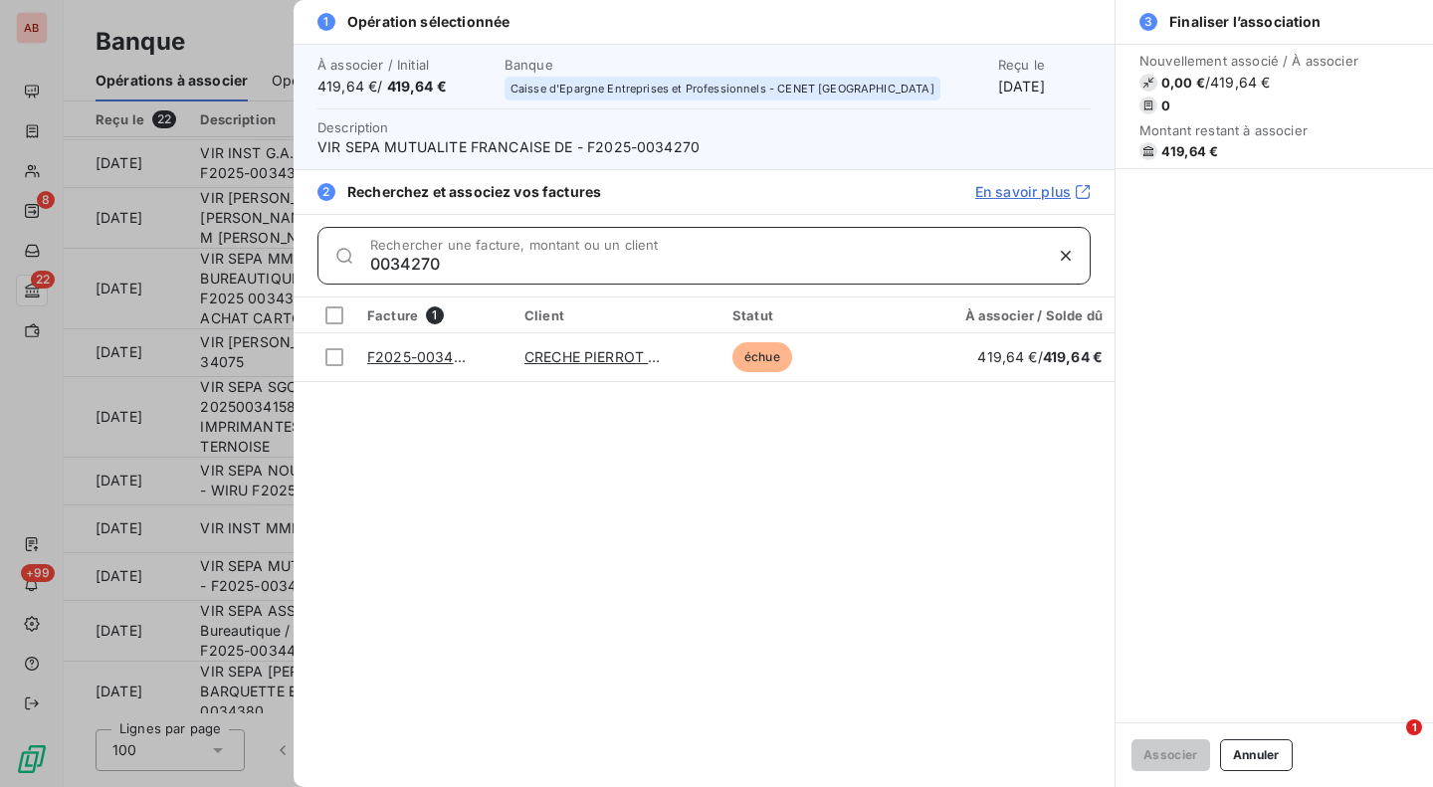
type input "0034270"
click at [336, 354] on div at bounding box center [334, 357] width 18 height 18
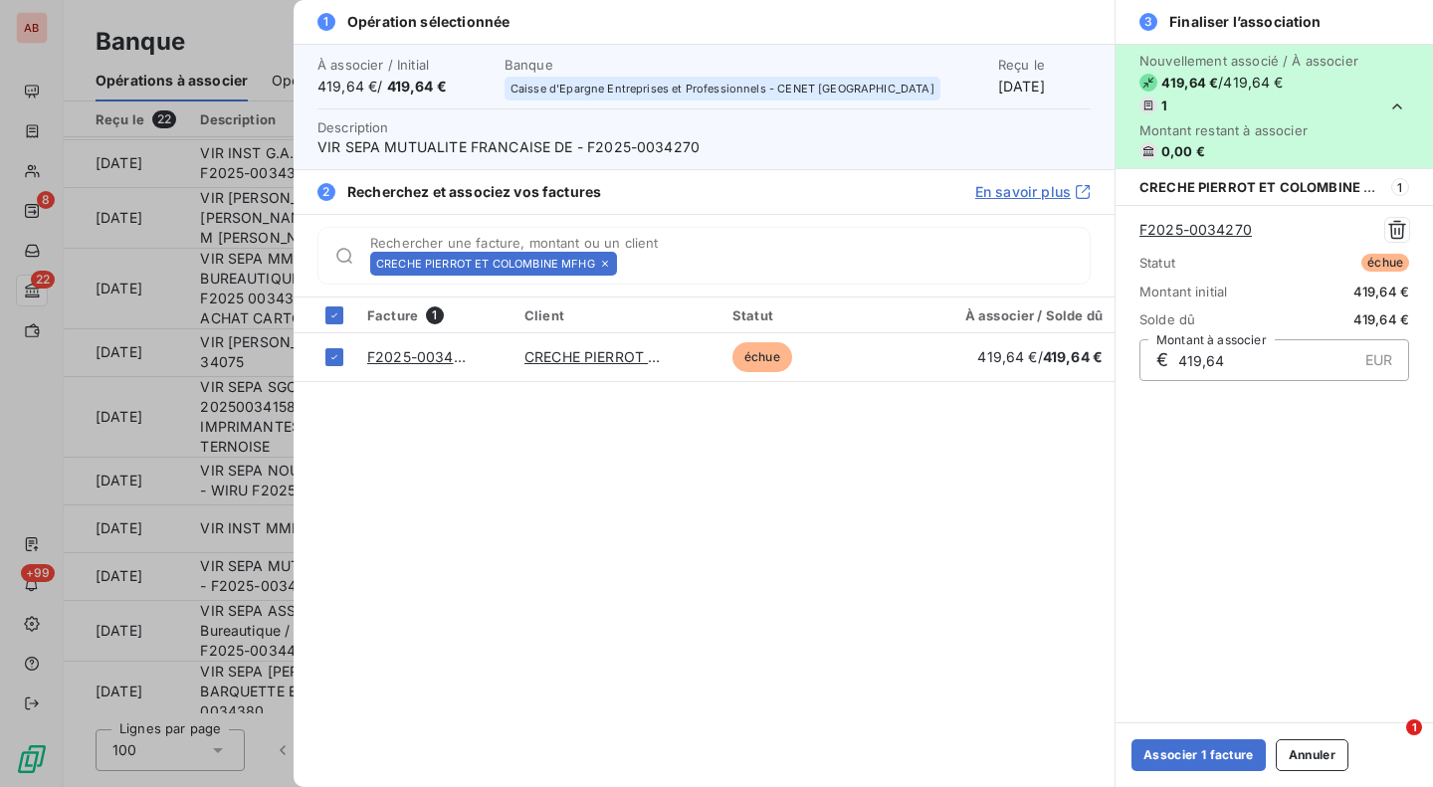
click at [1161, 755] on button "Associer 1 facture" at bounding box center [1199, 755] width 134 height 32
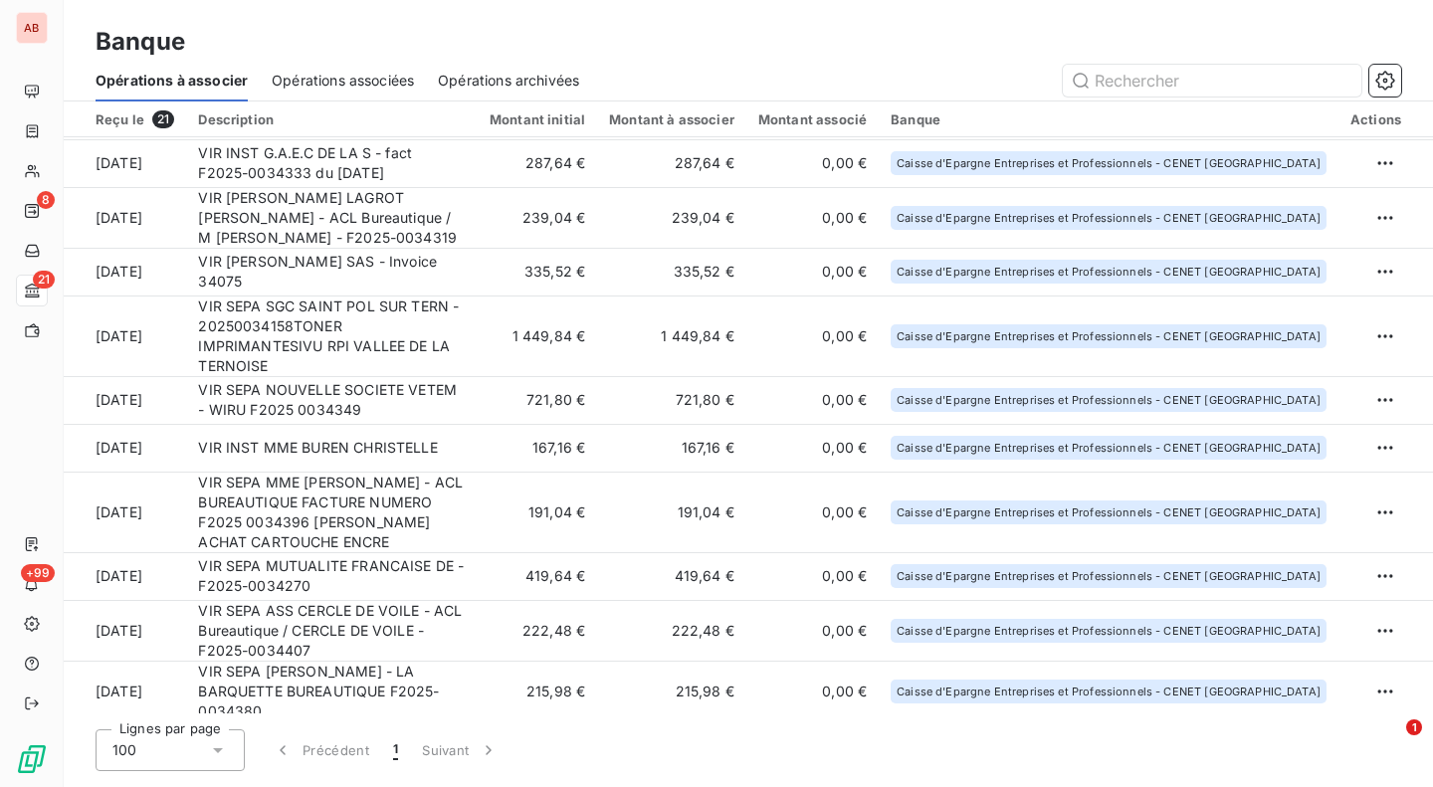
click at [560, 491] on td "191,04 €" at bounding box center [537, 512] width 119 height 81
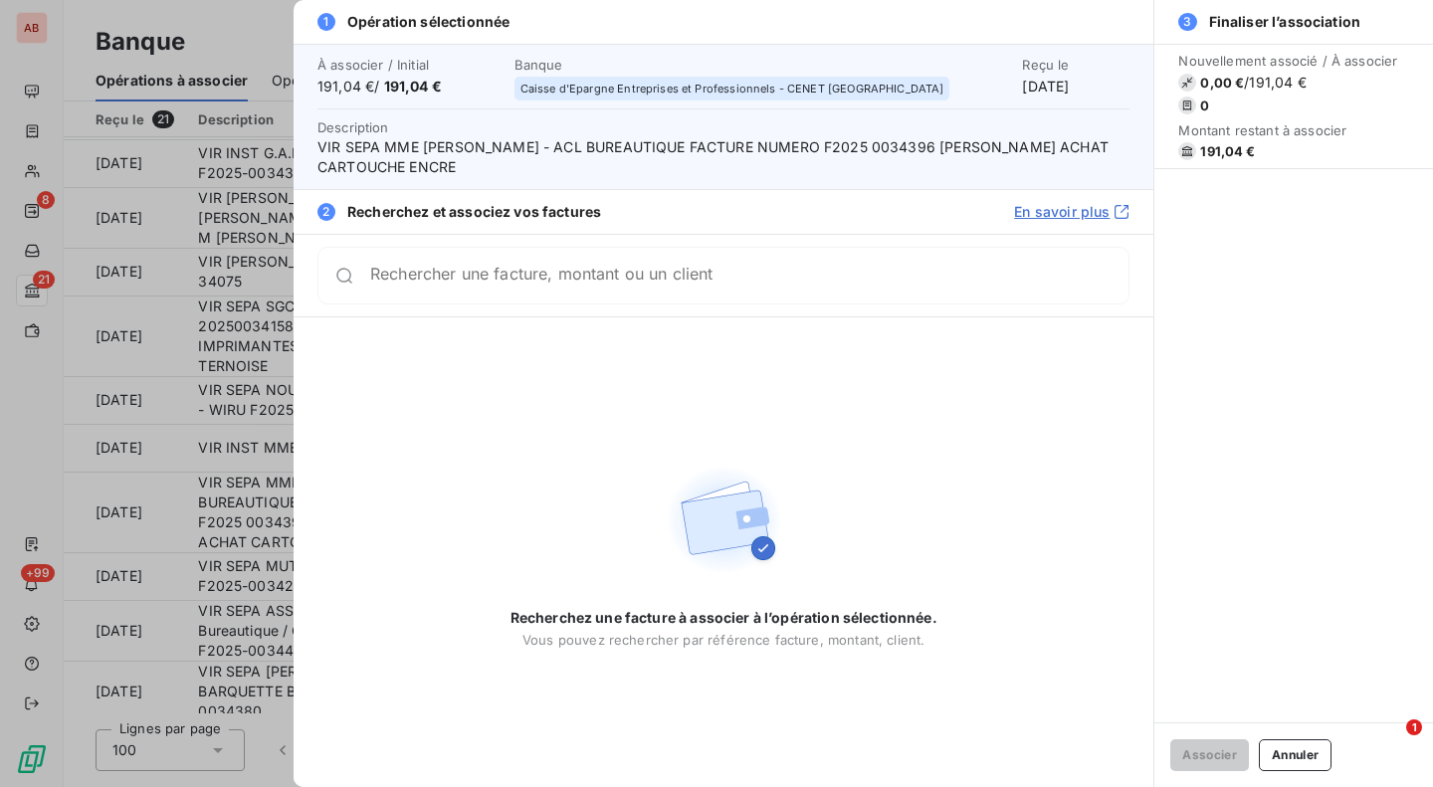
click at [934, 148] on span "VIR SEPA MME [PERSON_NAME] - ACL BUREAUTIQUE FACTURE NUMERO F2025 0034396 [PERS…" at bounding box center [723, 157] width 812 height 40
copy span "0034396"
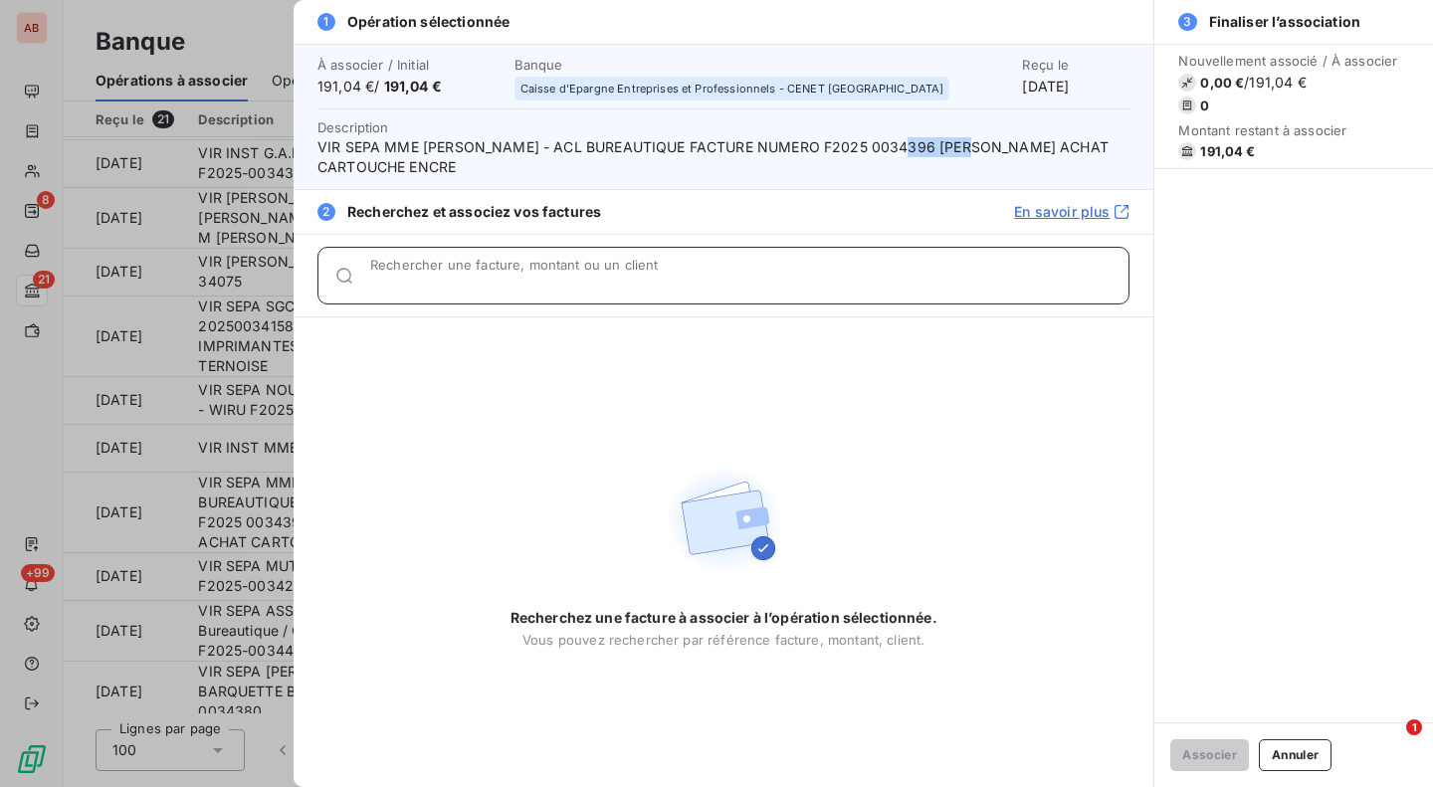
click at [874, 283] on input "Rechercher une facture, montant ou un client" at bounding box center [749, 284] width 758 height 20
paste input "0034396"
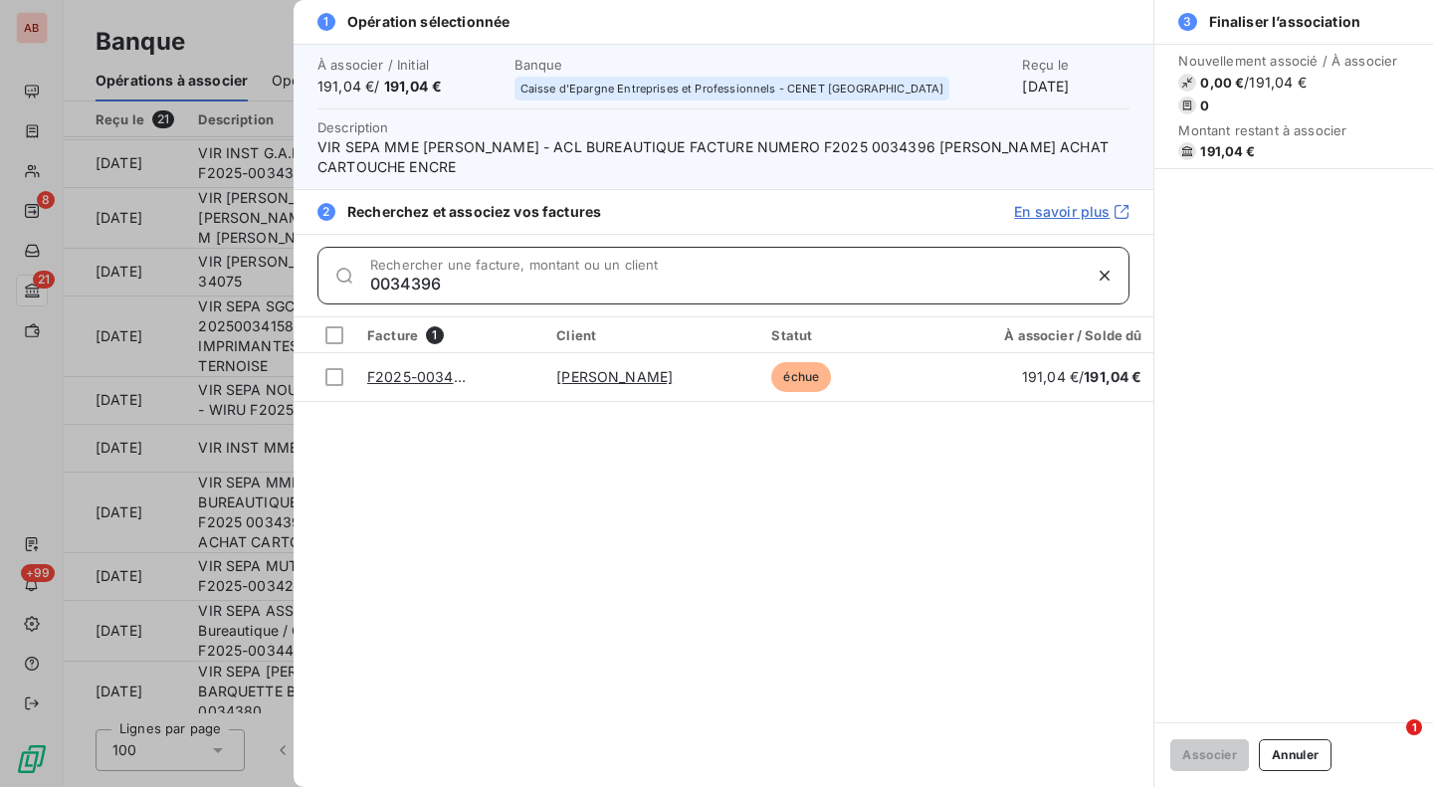
type input "0034396"
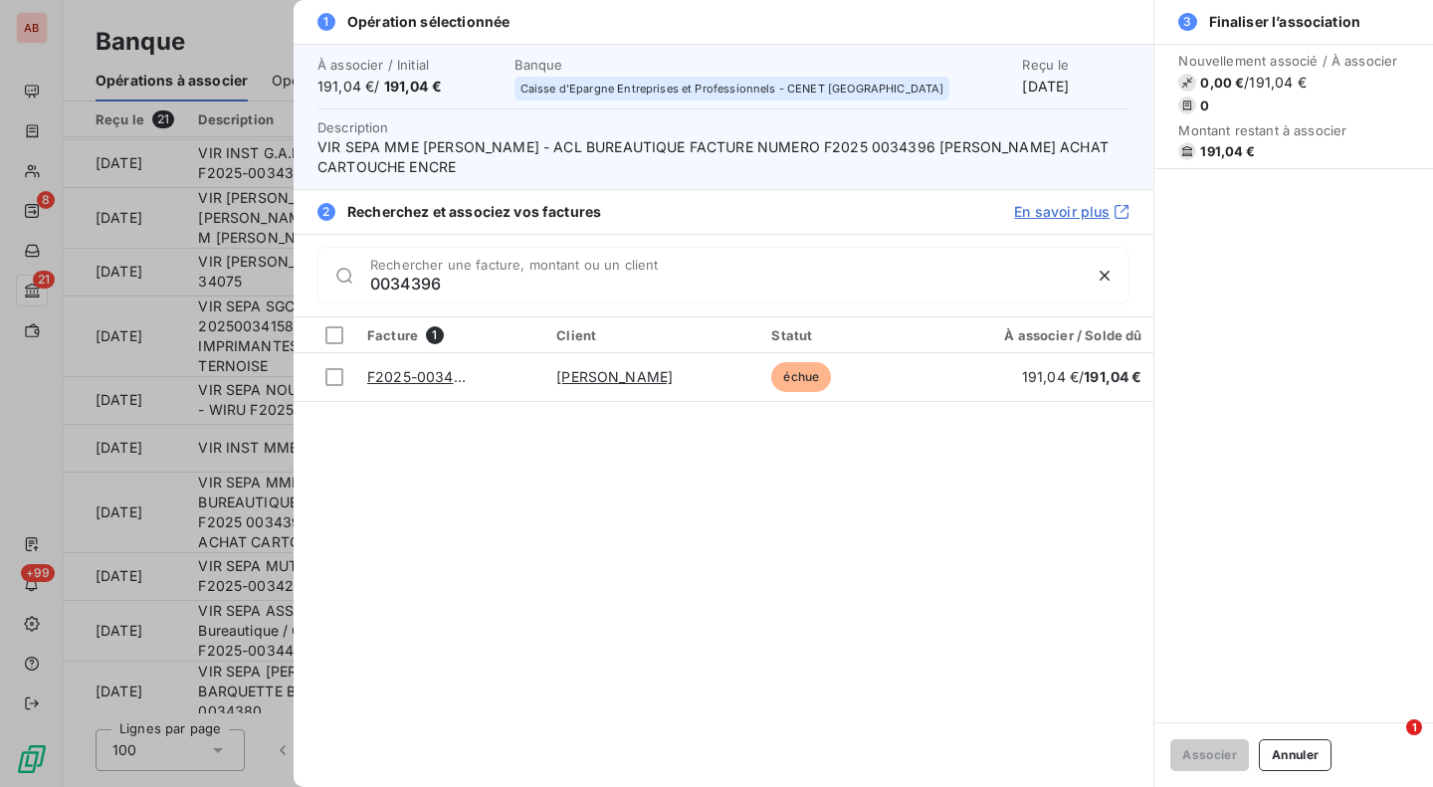
click at [331, 387] on td at bounding box center [325, 377] width 62 height 48
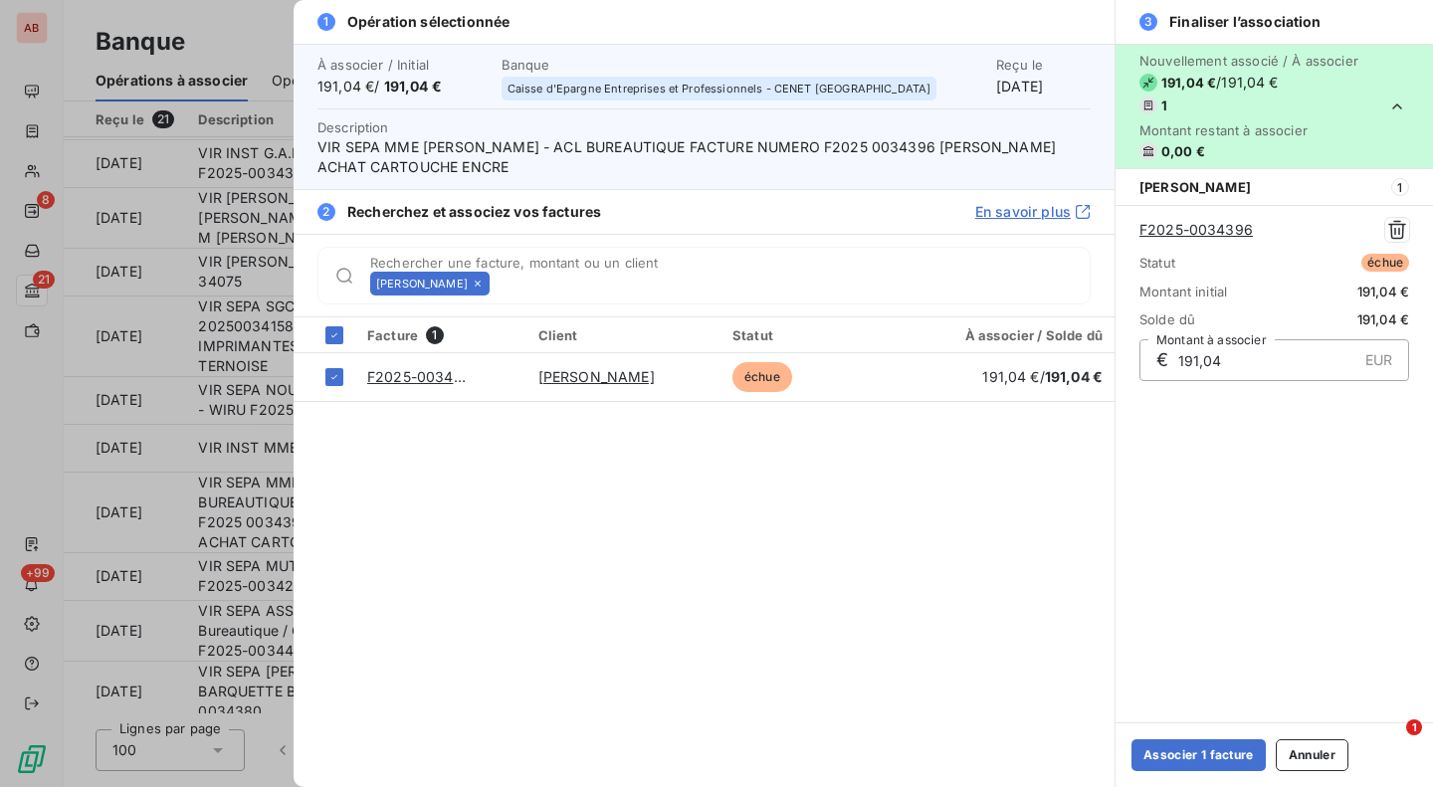
click at [1144, 748] on button "Associer 1 facture" at bounding box center [1199, 755] width 134 height 32
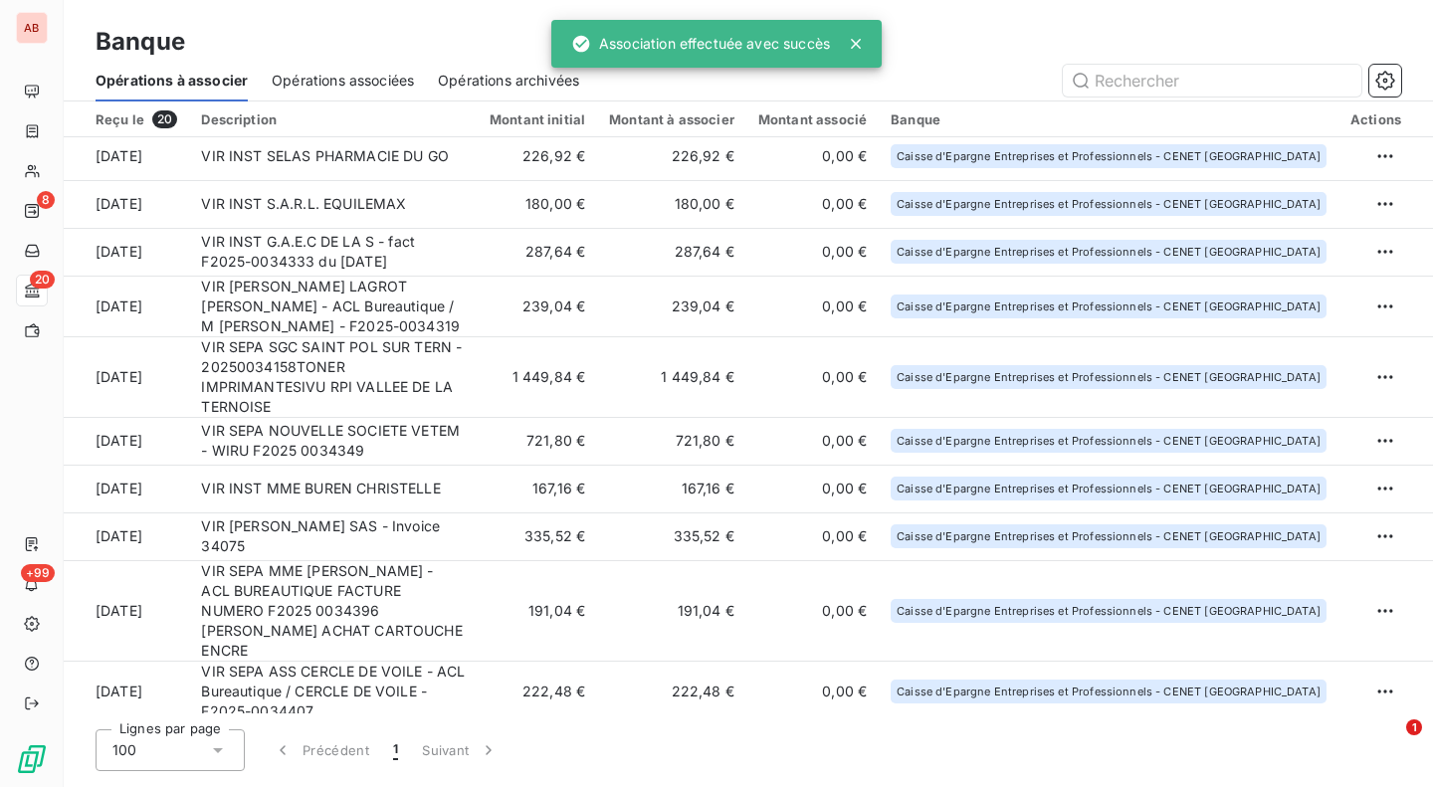
scroll to position [100, 0]
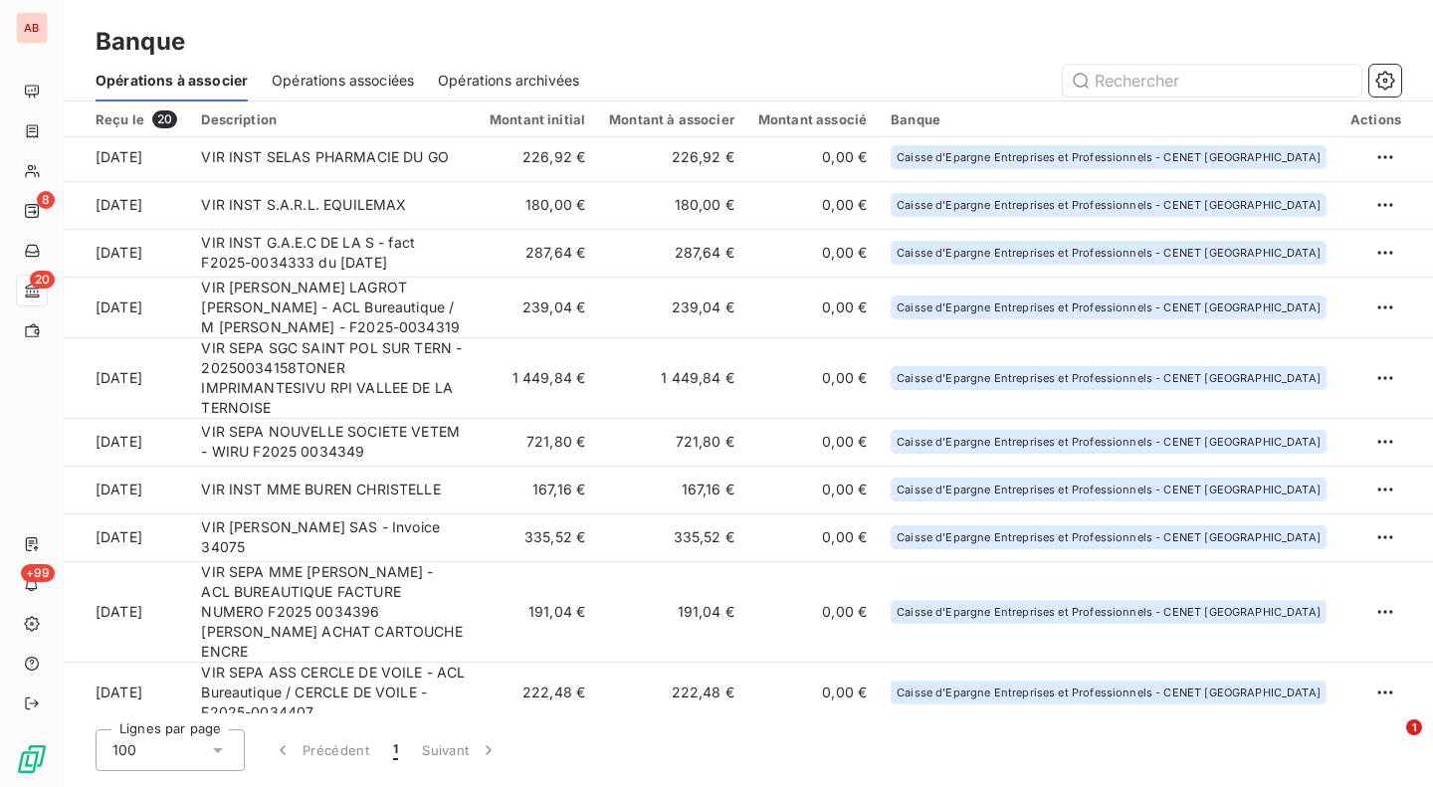
click at [578, 514] on td "335,52 €" at bounding box center [537, 538] width 119 height 48
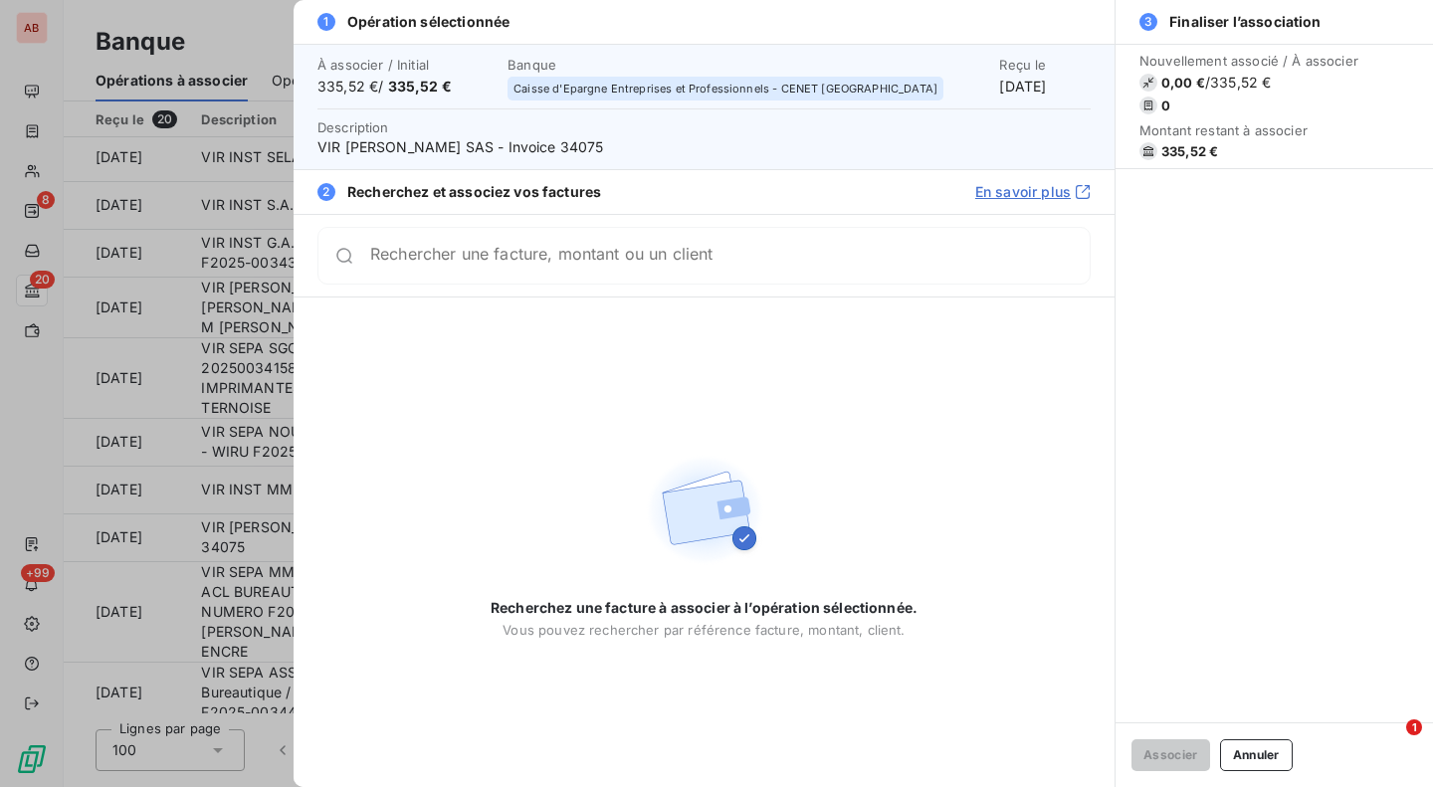
click at [609, 148] on span "VIR [PERSON_NAME] SAS - Invoice 34075" at bounding box center [703, 147] width 773 height 20
copy span "34075"
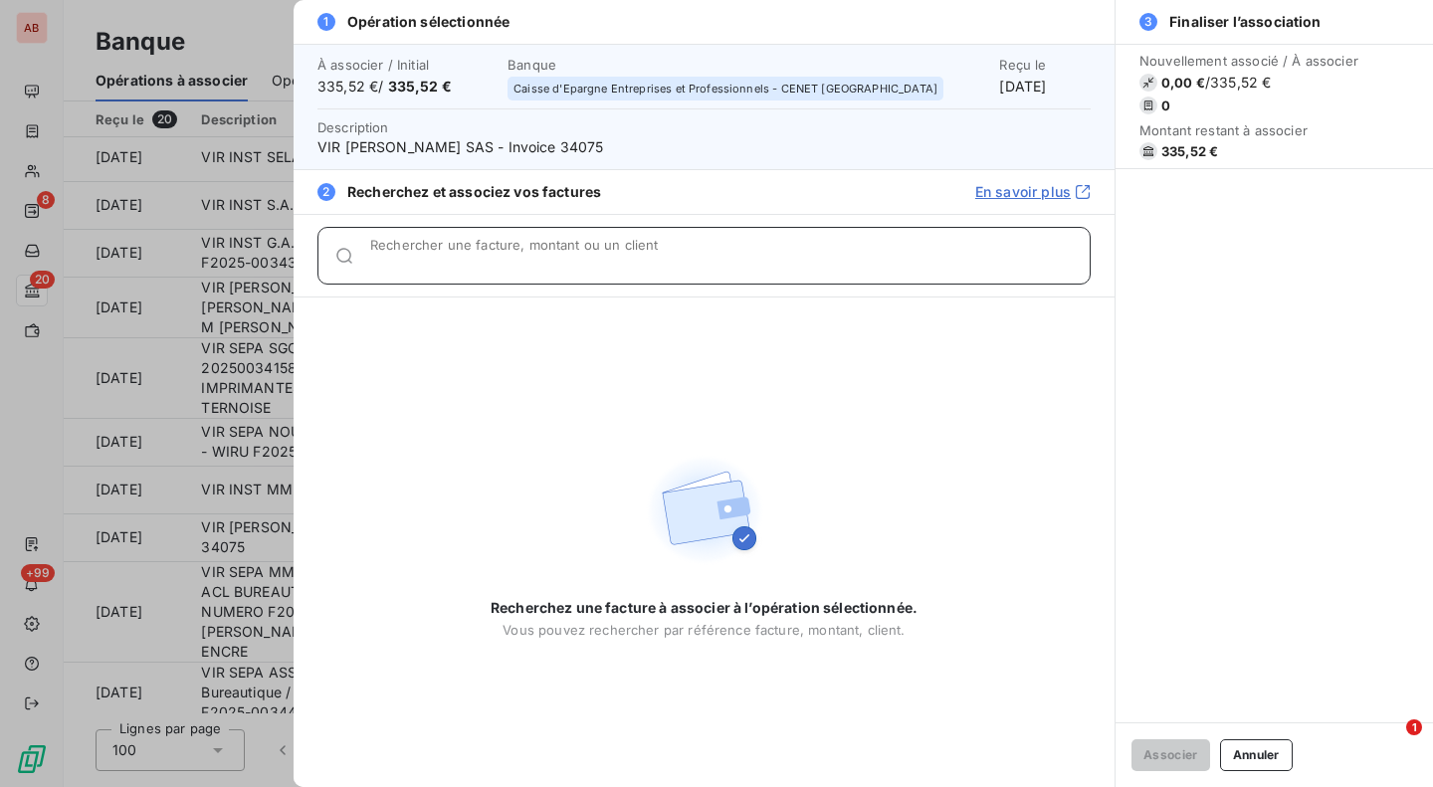
click at [613, 254] on input "Rechercher une facture, montant ou un client" at bounding box center [730, 264] width 720 height 20
paste input "34075"
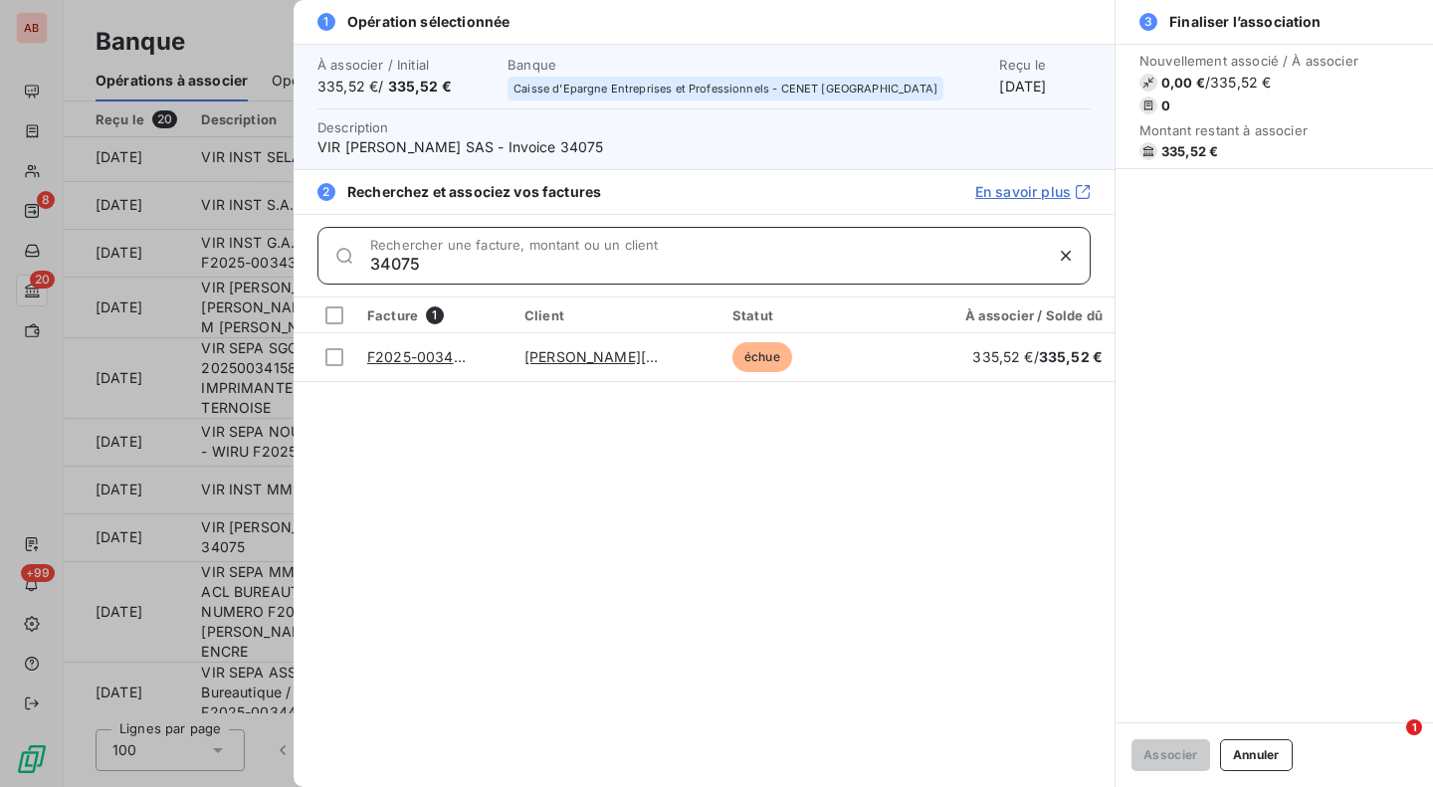
type input "34075"
click at [331, 356] on div at bounding box center [334, 357] width 18 height 18
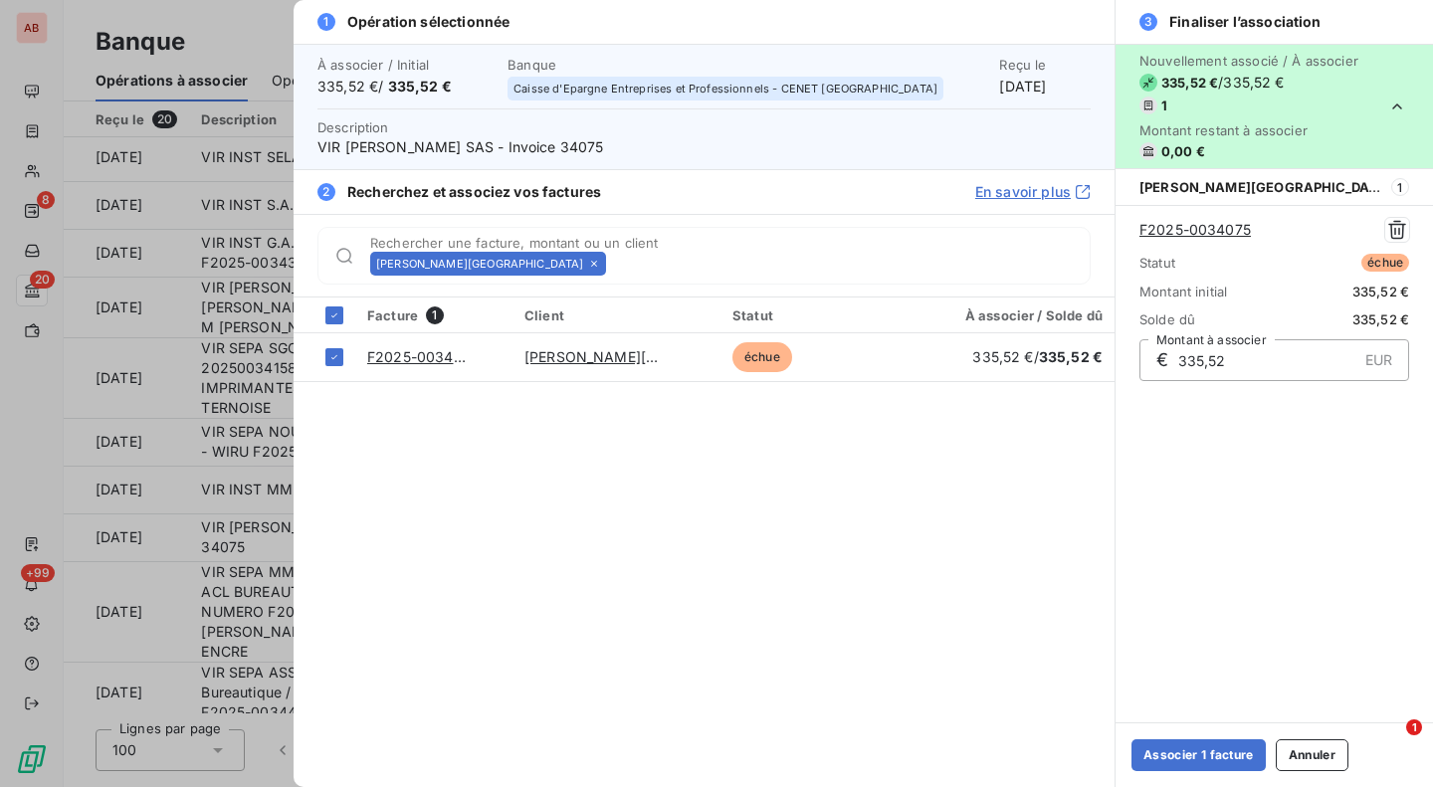
click at [1168, 747] on button "Associer 1 facture" at bounding box center [1199, 755] width 134 height 32
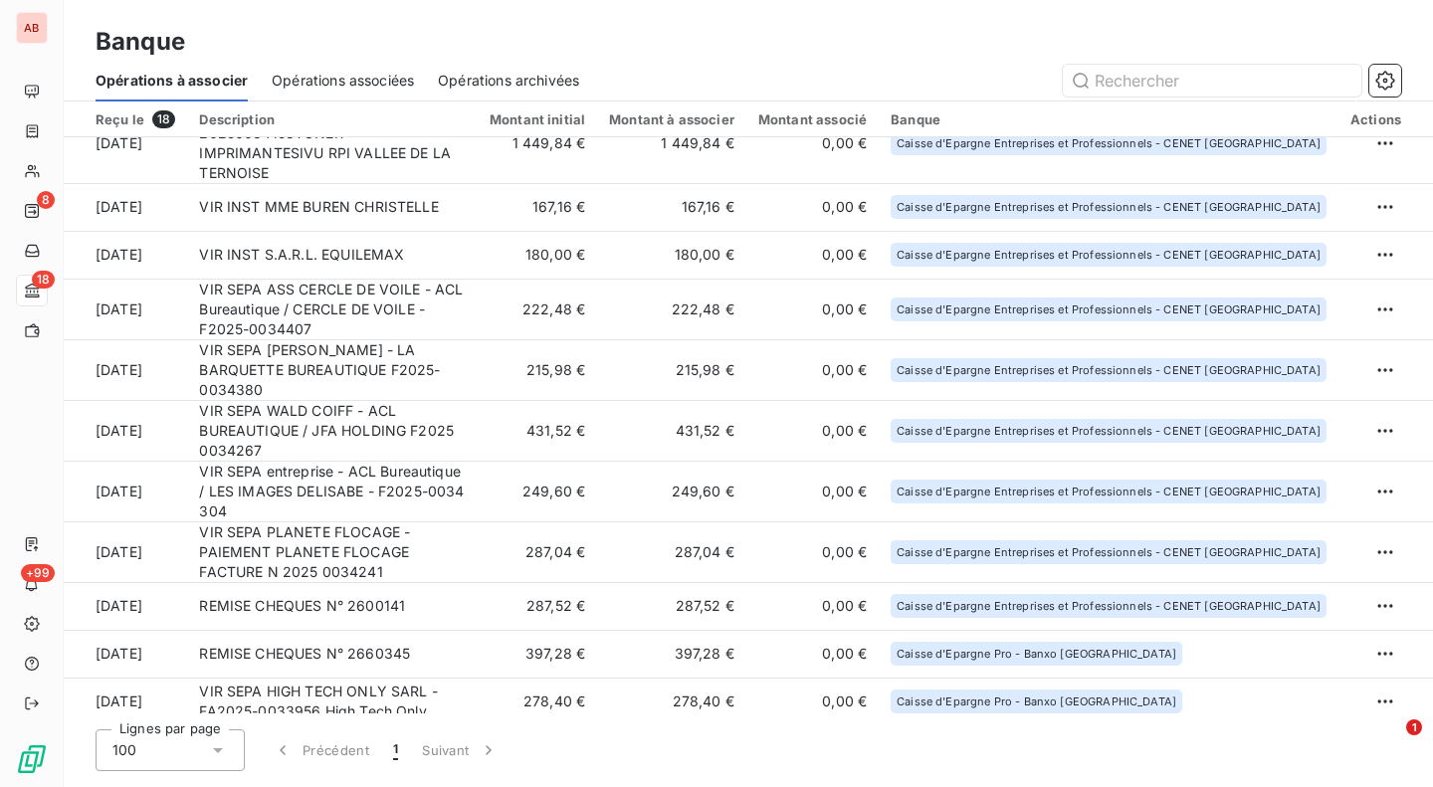
scroll to position [351, 0]
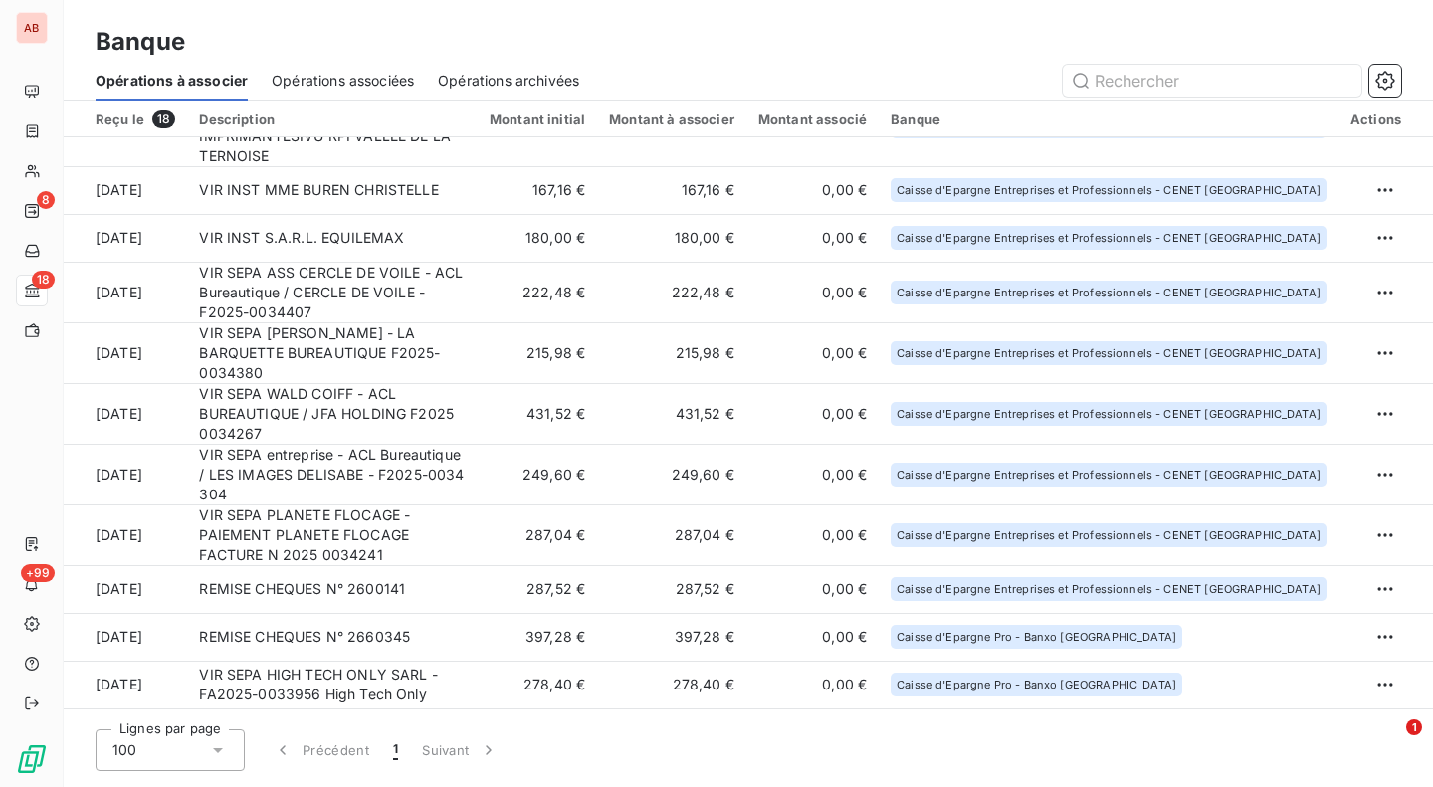
click at [549, 452] on td "249,60 €" at bounding box center [537, 474] width 119 height 61
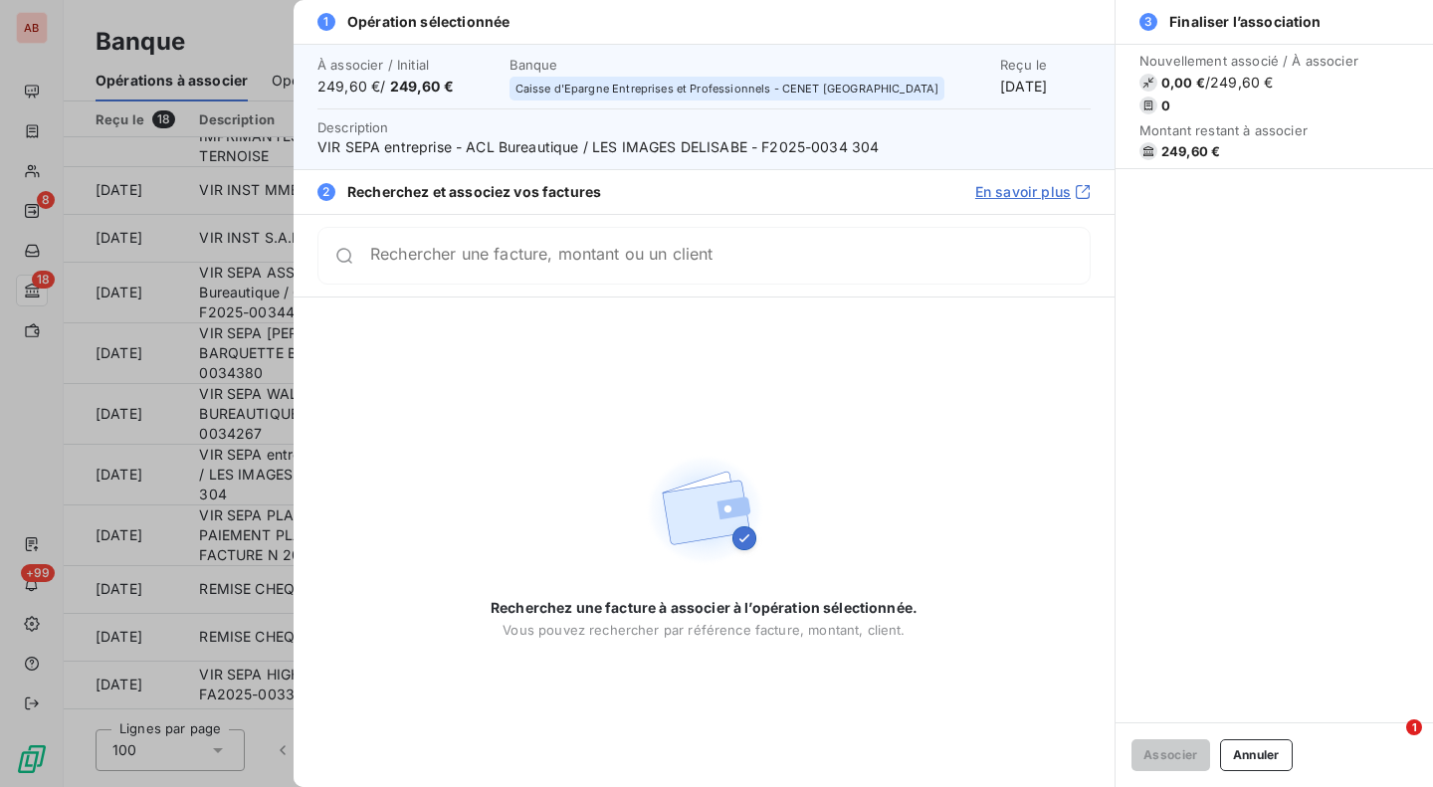
click at [799, 266] on input "Rechercher une facture, montant ou un client" at bounding box center [730, 256] width 720 height 20
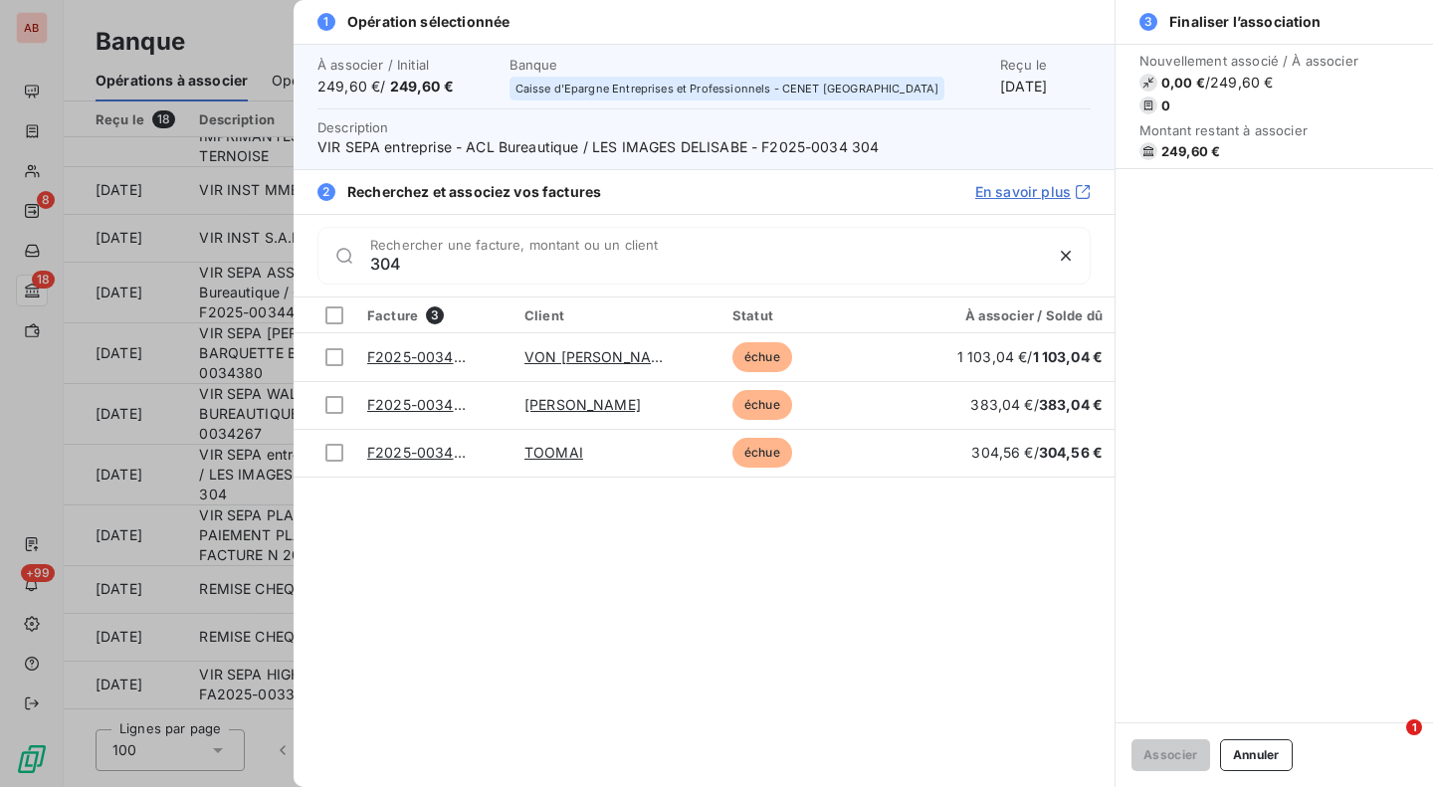
click at [370, 264] on input "304" at bounding box center [706, 264] width 672 height 20
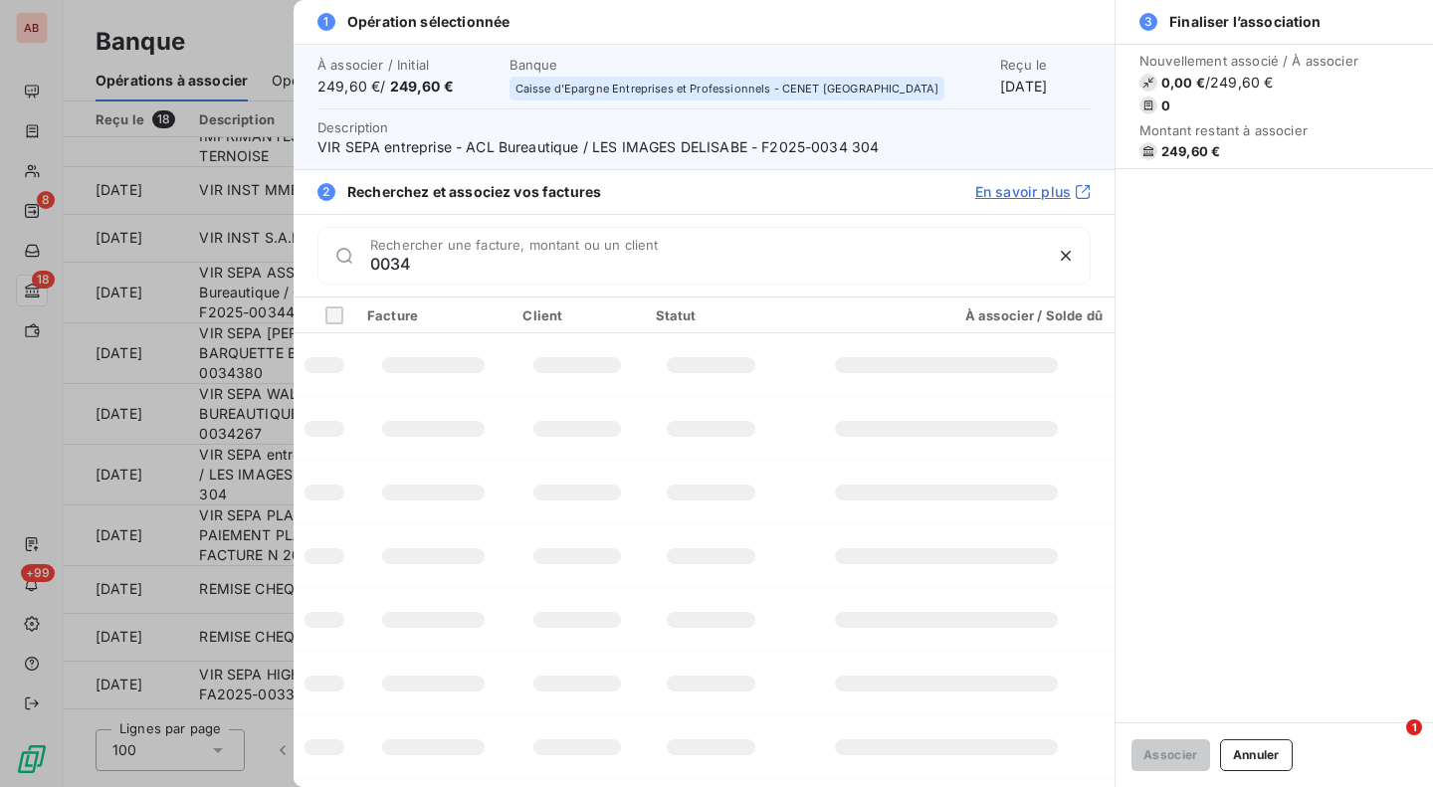
click at [700, 136] on span "Description VIR SEPA entreprise - ACL Bureautique / LES IMAGES DELISABE - F2025…" at bounding box center [703, 137] width 773 height 40
click at [696, 150] on span "VIR SEPA entreprise - ACL Bureautique / LES IMAGES DELISABE - F2025-0034 304" at bounding box center [703, 147] width 773 height 20
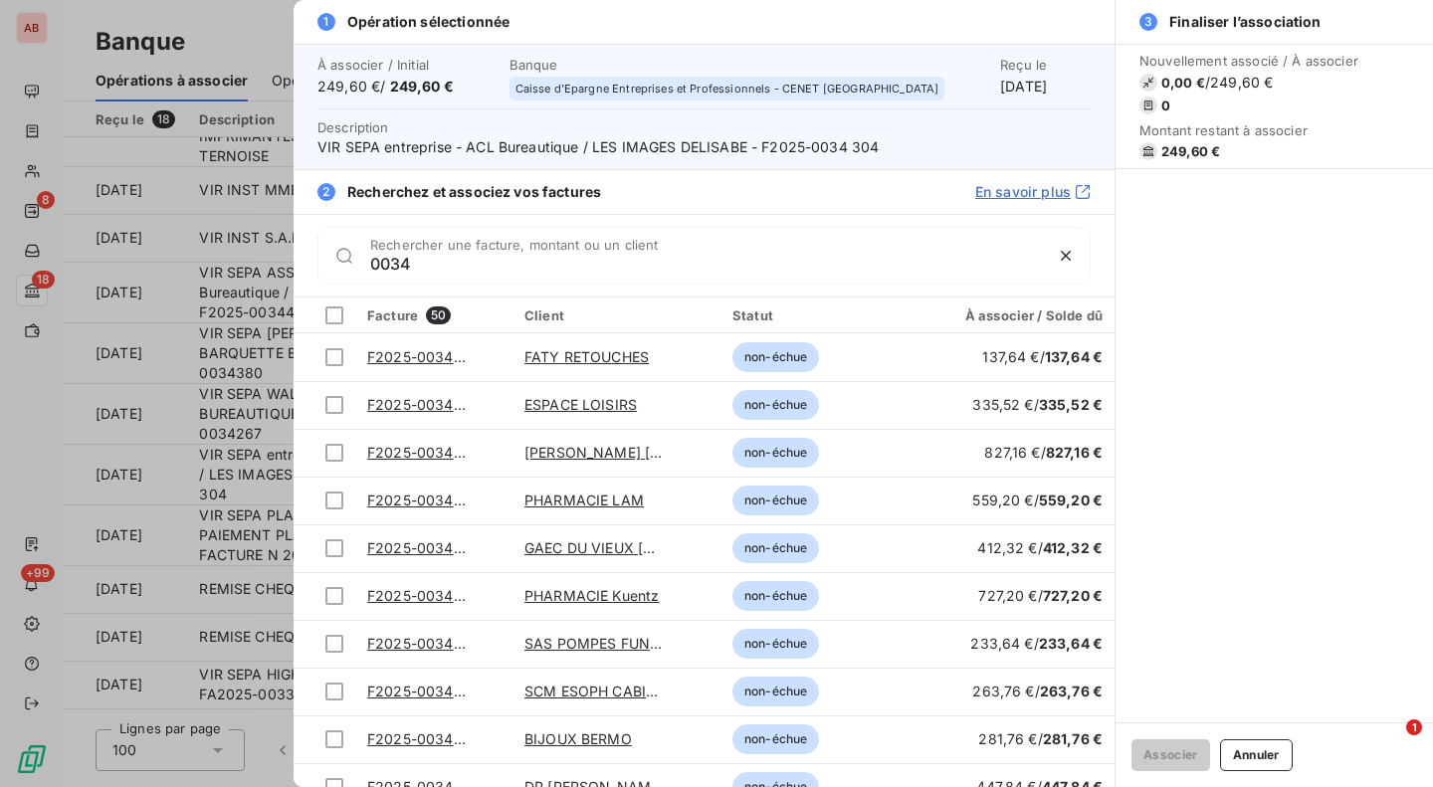
click at [696, 150] on span "VIR SEPA entreprise - ACL Bureautique / LES IMAGES DELISABE - F2025-0034 304" at bounding box center [703, 147] width 773 height 20
copy span "DELISABE"
click at [652, 141] on span "VIR SEPA entreprise - ACL Bureautique / LES IMAGES DELISABE - F2025-0034 304" at bounding box center [703, 147] width 773 height 20
copy span "IMAGES"
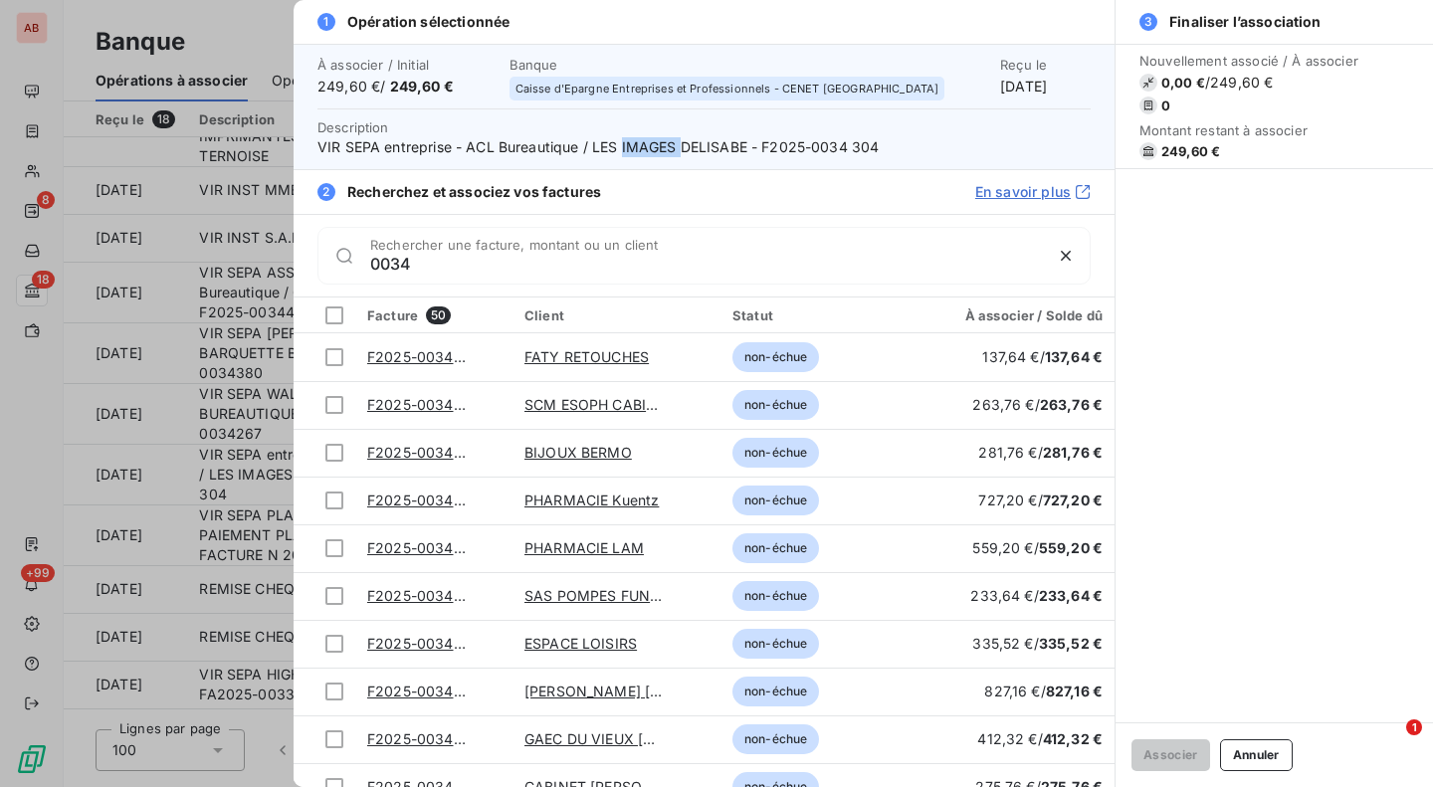
click at [611, 349] on link "FATY RETOUCHES" at bounding box center [586, 356] width 124 height 17
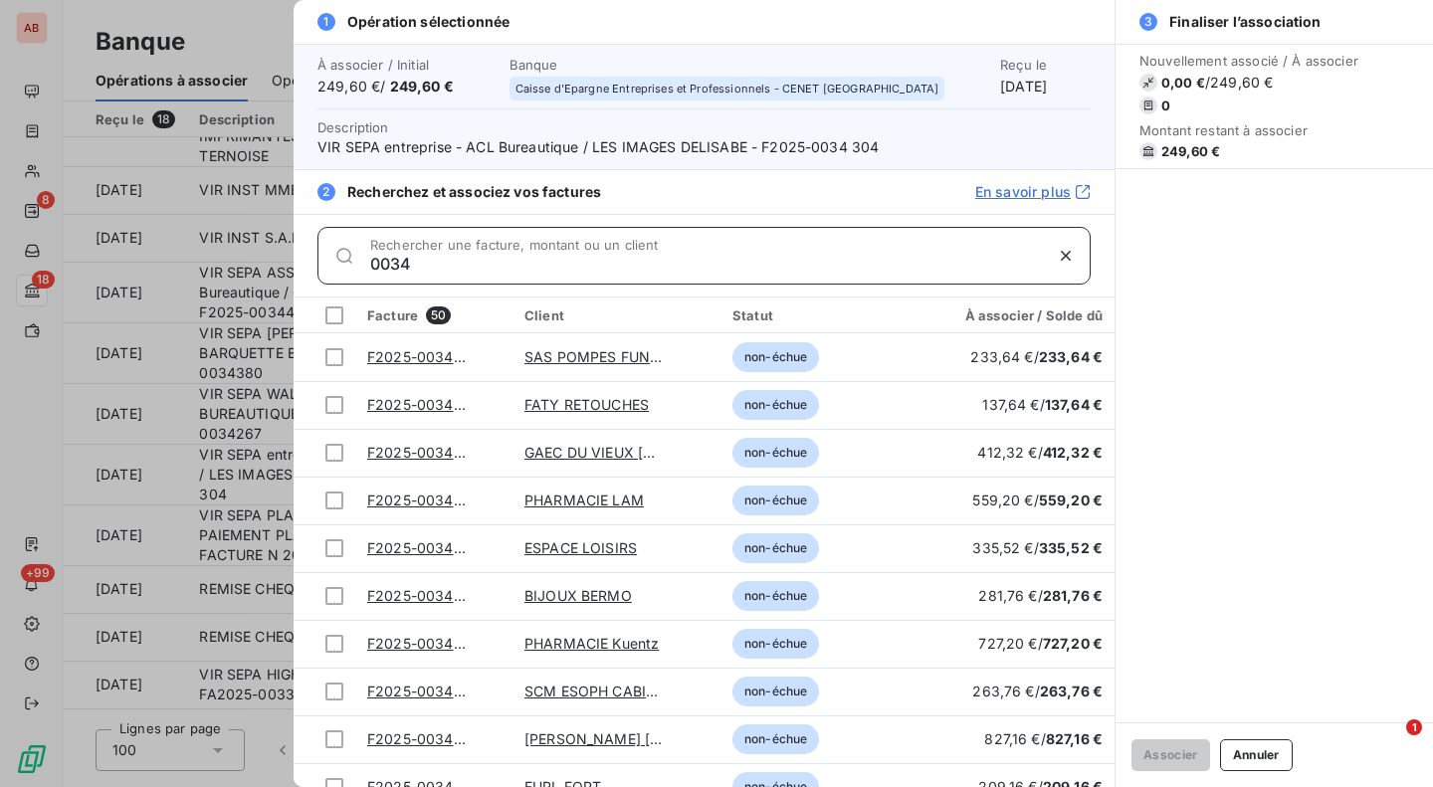
drag, startPoint x: 454, startPoint y: 268, endPoint x: 340, endPoint y: 282, distance: 114.3
click at [340, 282] on div "0034 Rechercher une facture, montant ou un client" at bounding box center [703, 256] width 773 height 58
paste input "304"
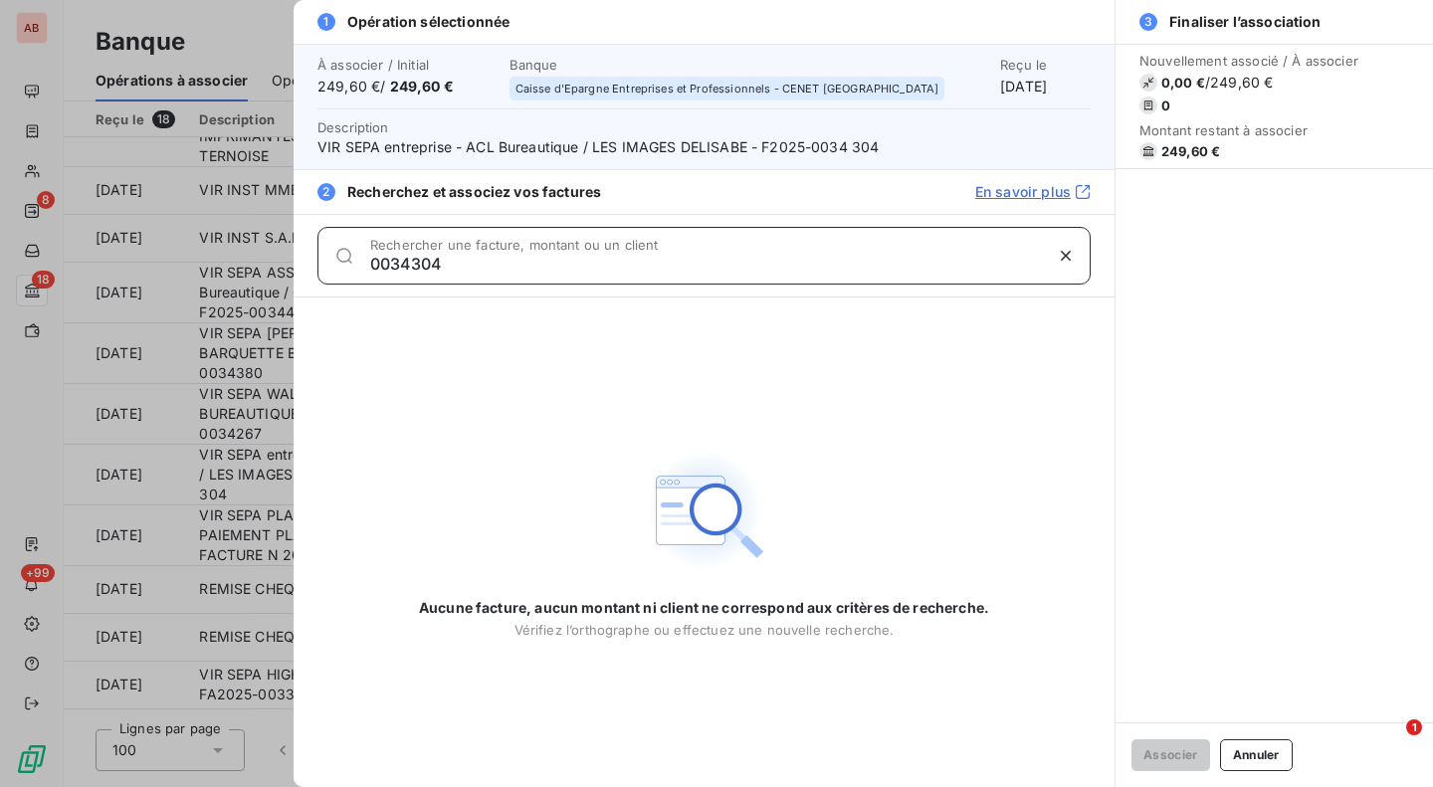
type input "0034304"
click at [417, 348] on div "Aucune facture, aucun montant ni client ne correspond aux critères de recherche…" at bounding box center [704, 543] width 821 height 490
click at [1270, 762] on button "Annuler" at bounding box center [1256, 755] width 73 height 32
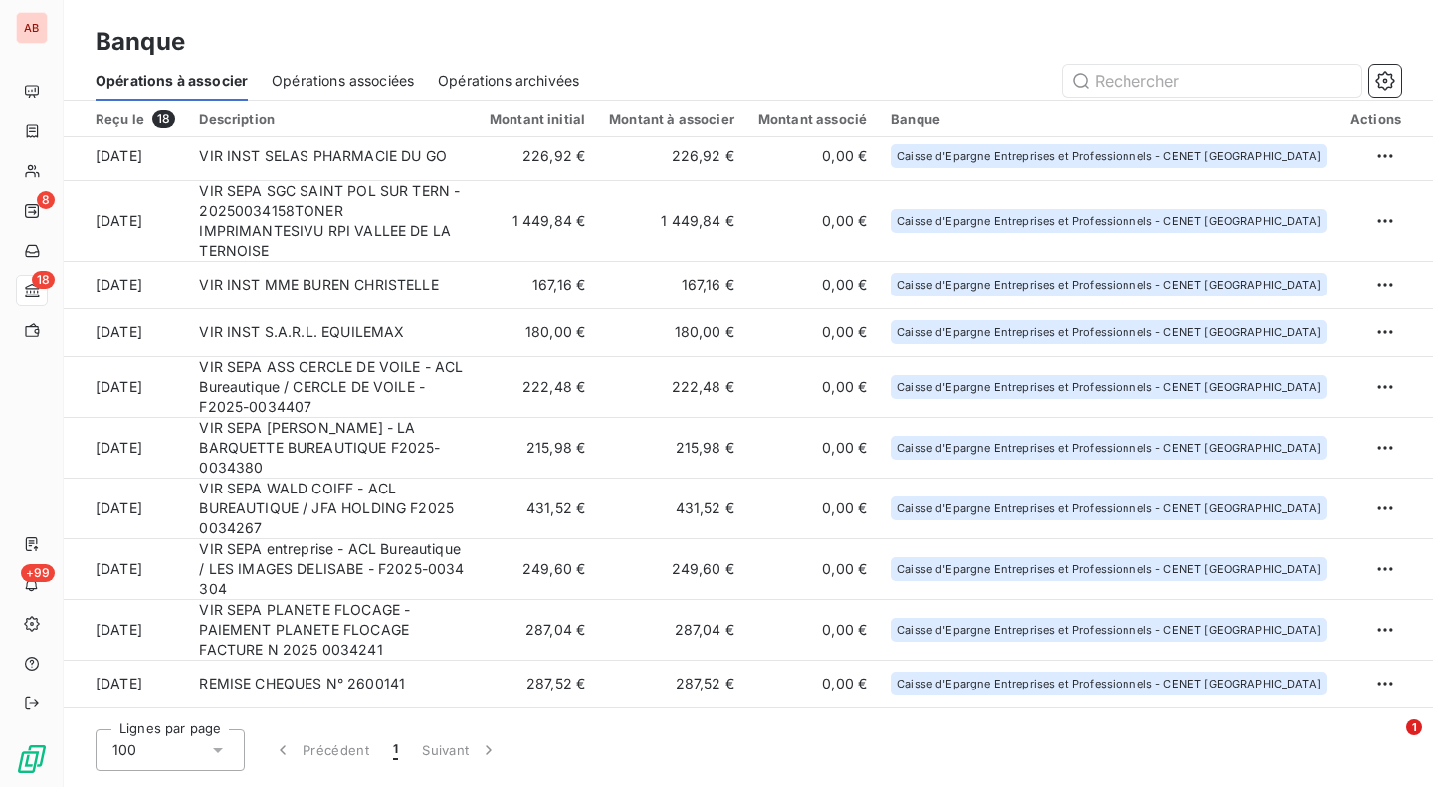
scroll to position [255, 0]
click at [463, 540] on td "VIR SEPA entreprise - ACL Bureautique / LES IMAGES DELISABE - F2025-0034 304" at bounding box center [332, 570] width 291 height 61
click at [426, 504] on td "VIR SEPA WALD COIFF - ACL BUREAUTIQUE / JFA HOLDING F2025 0034267" at bounding box center [332, 510] width 291 height 61
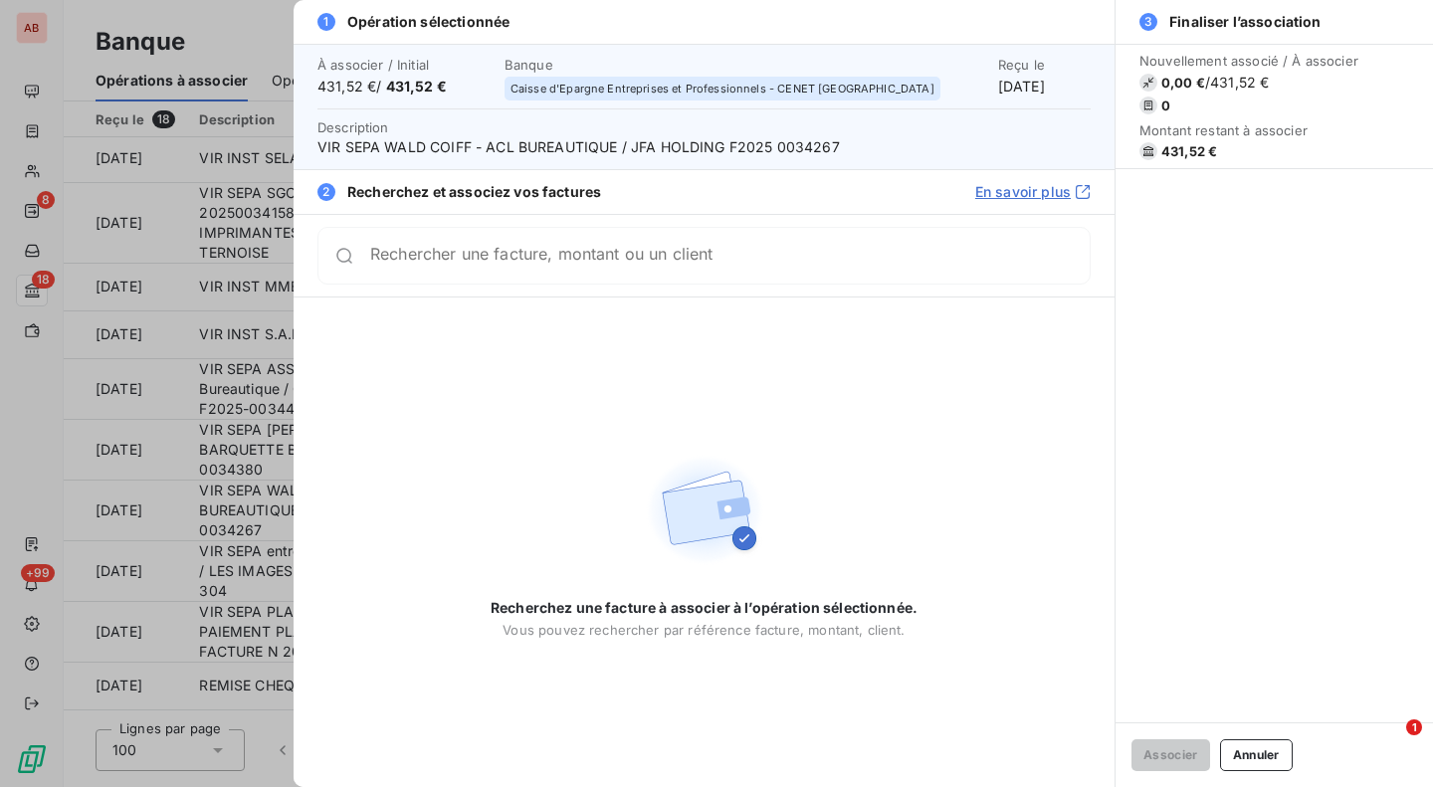
click at [785, 148] on span "VIR SEPA WALD COIFF - ACL BUREAUTIQUE / JFA HOLDING F2025 0034267" at bounding box center [703, 147] width 773 height 20
copy span "0034267"
click at [748, 269] on div "Rechercher une facture, montant ou un client" at bounding box center [703, 256] width 773 height 58
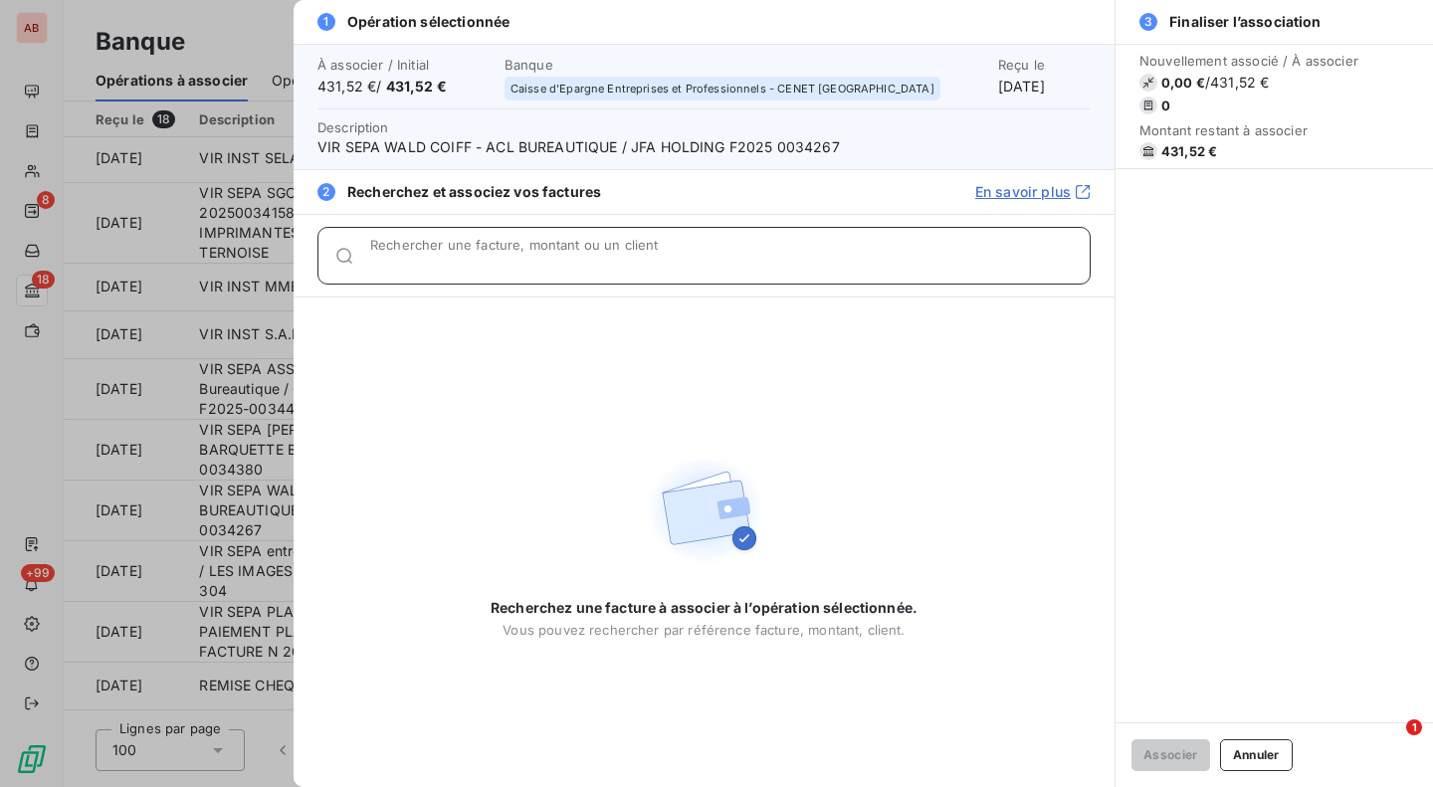
paste input "0034267"
type input "0034267"
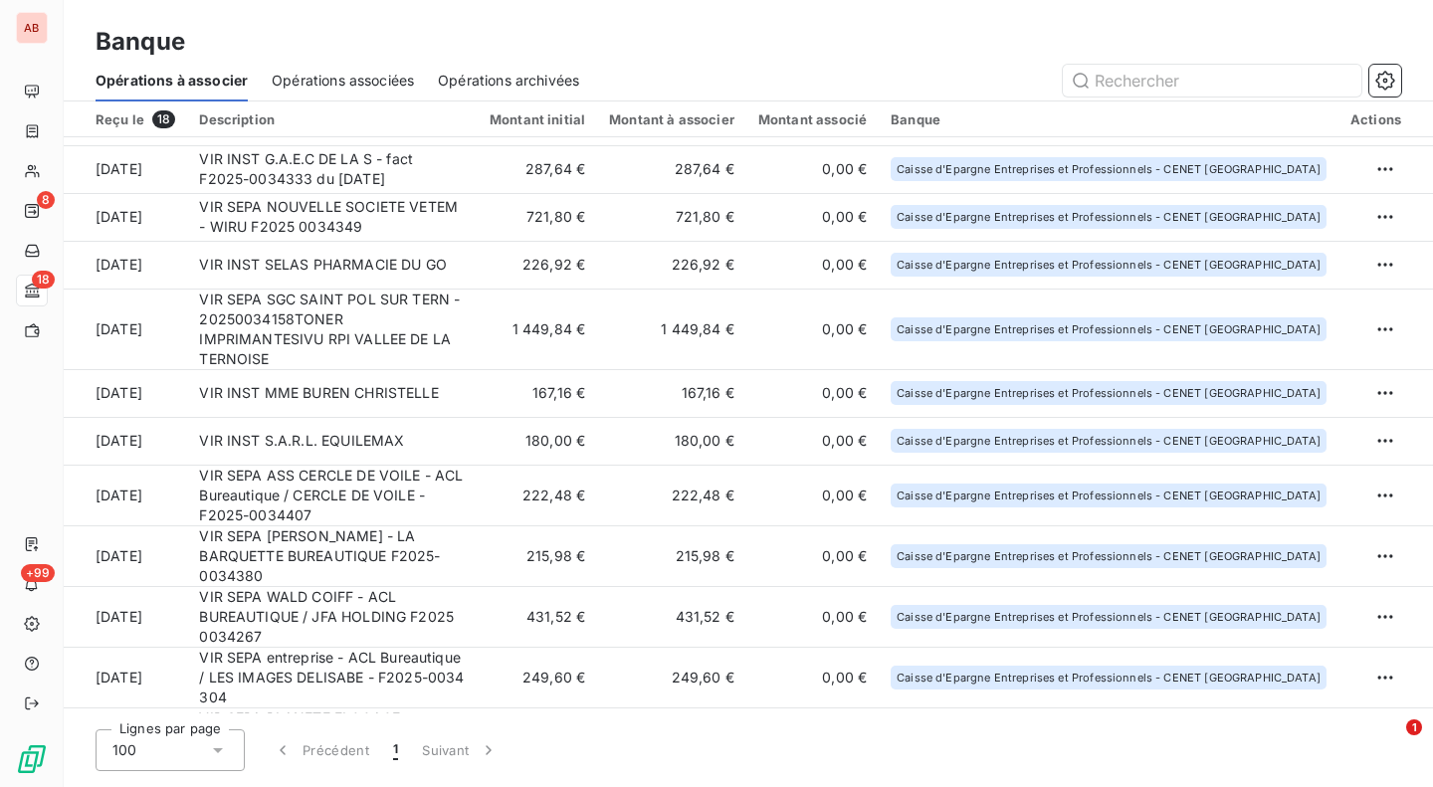
scroll to position [147, 0]
click at [418, 542] on td "VIR SEPA [PERSON_NAME] - LA BARQUETTE BUREAUTIQUE F2025-0034380" at bounding box center [332, 556] width 291 height 61
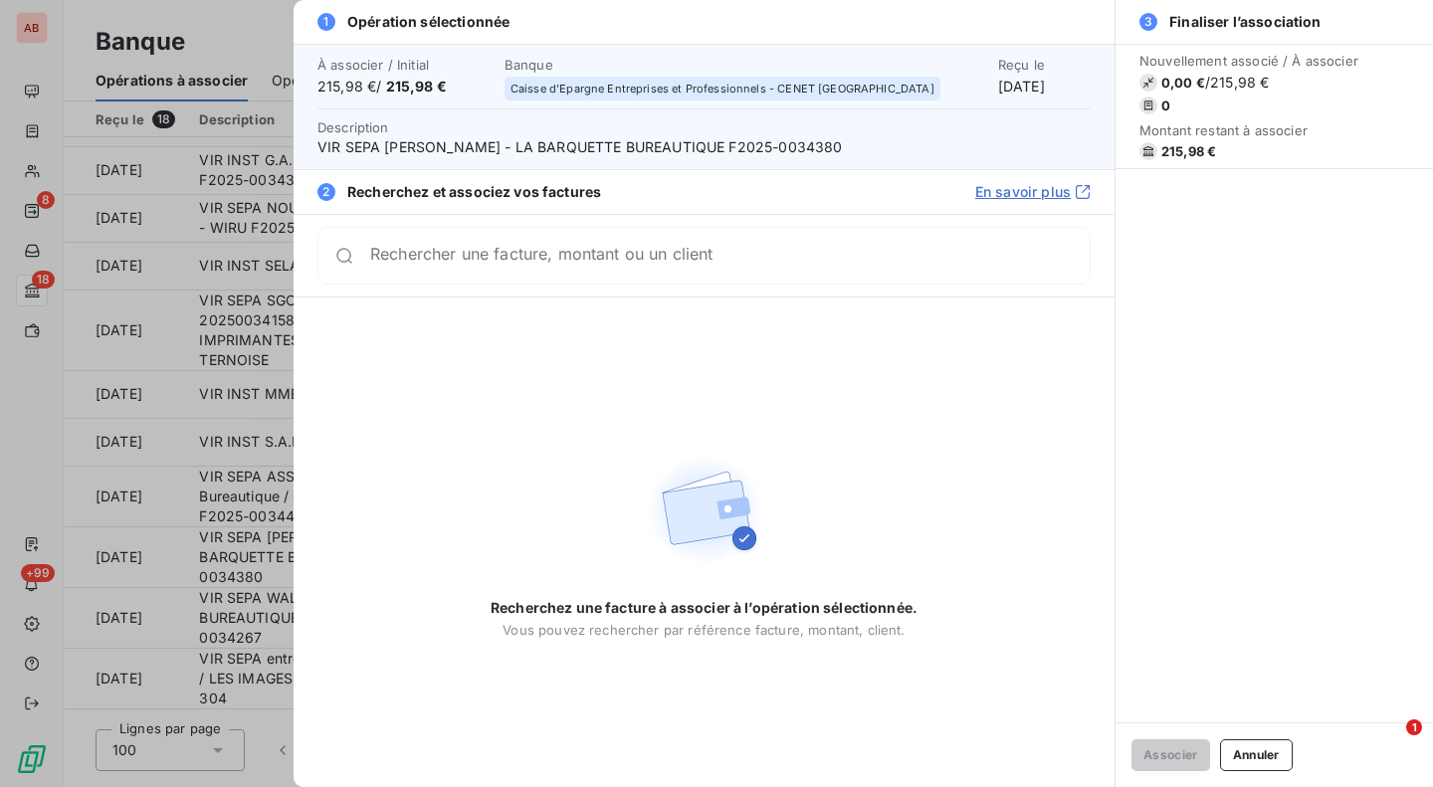
click at [854, 146] on span "VIR SEPA [PERSON_NAME] - LA BARQUETTE BUREAUTIQUE F2025-0034380" at bounding box center [703, 147] width 773 height 20
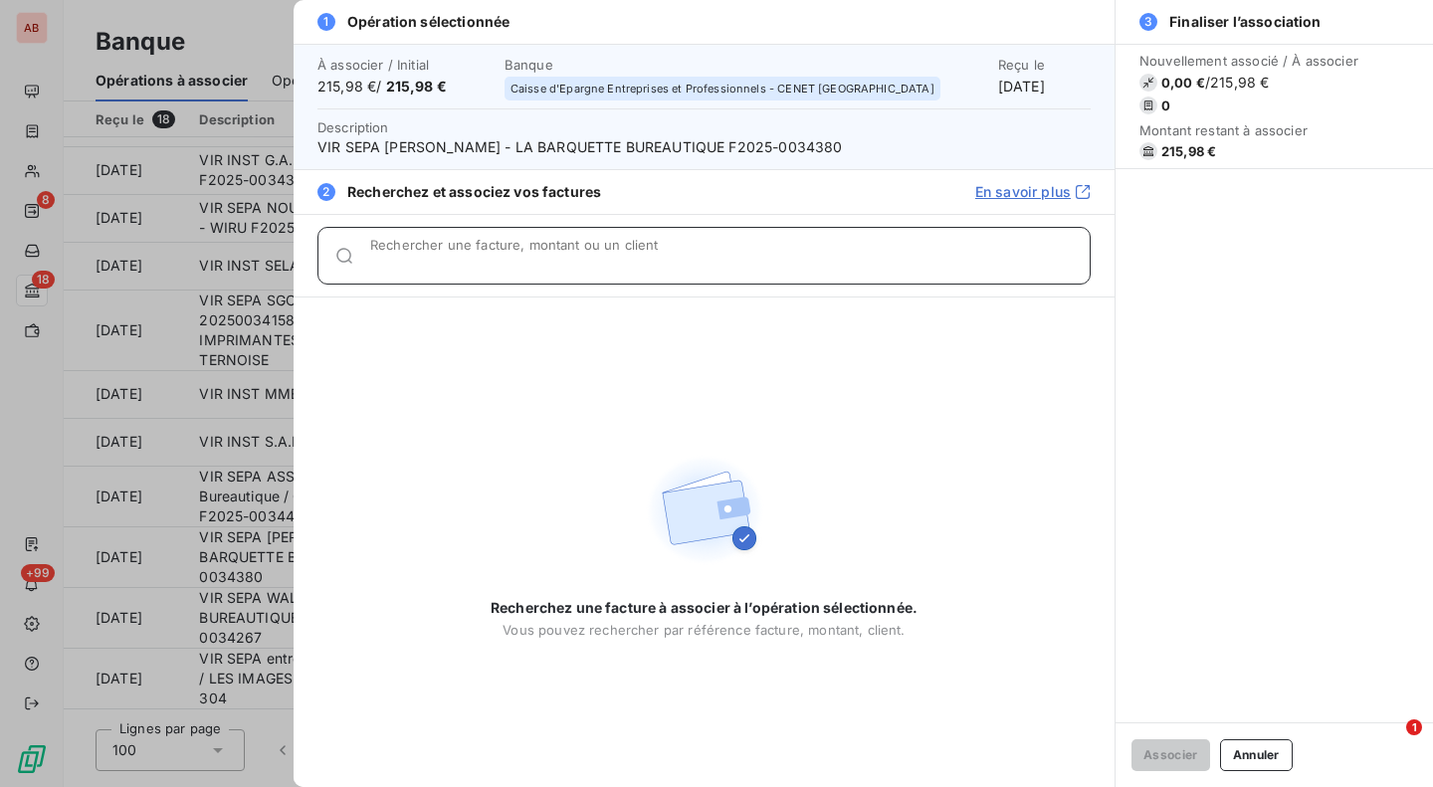
click at [775, 254] on input "Rechercher une facture, montant ou un client" at bounding box center [730, 264] width 720 height 20
paste input "0034380"
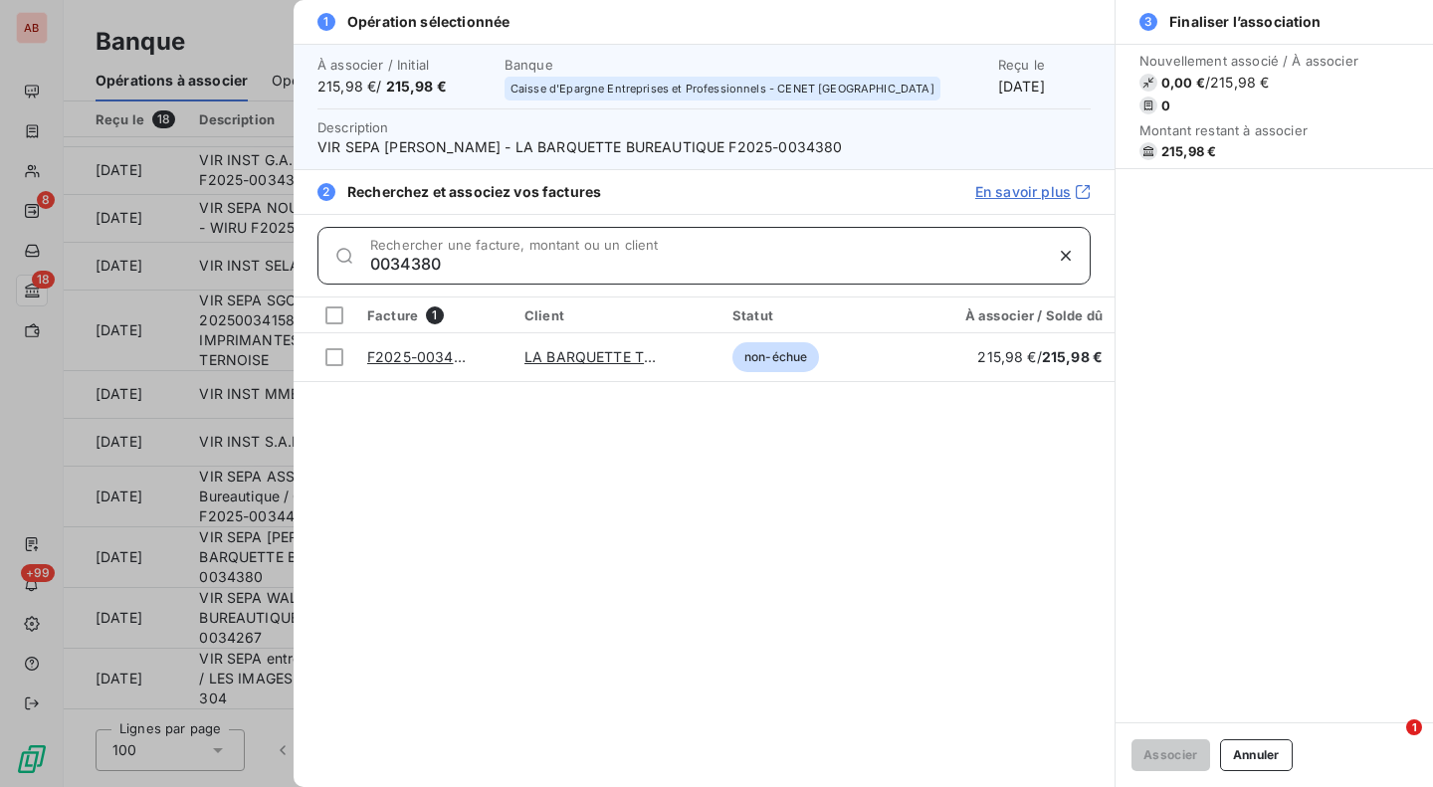
type input "0034380"
click at [331, 358] on div at bounding box center [334, 357] width 18 height 18
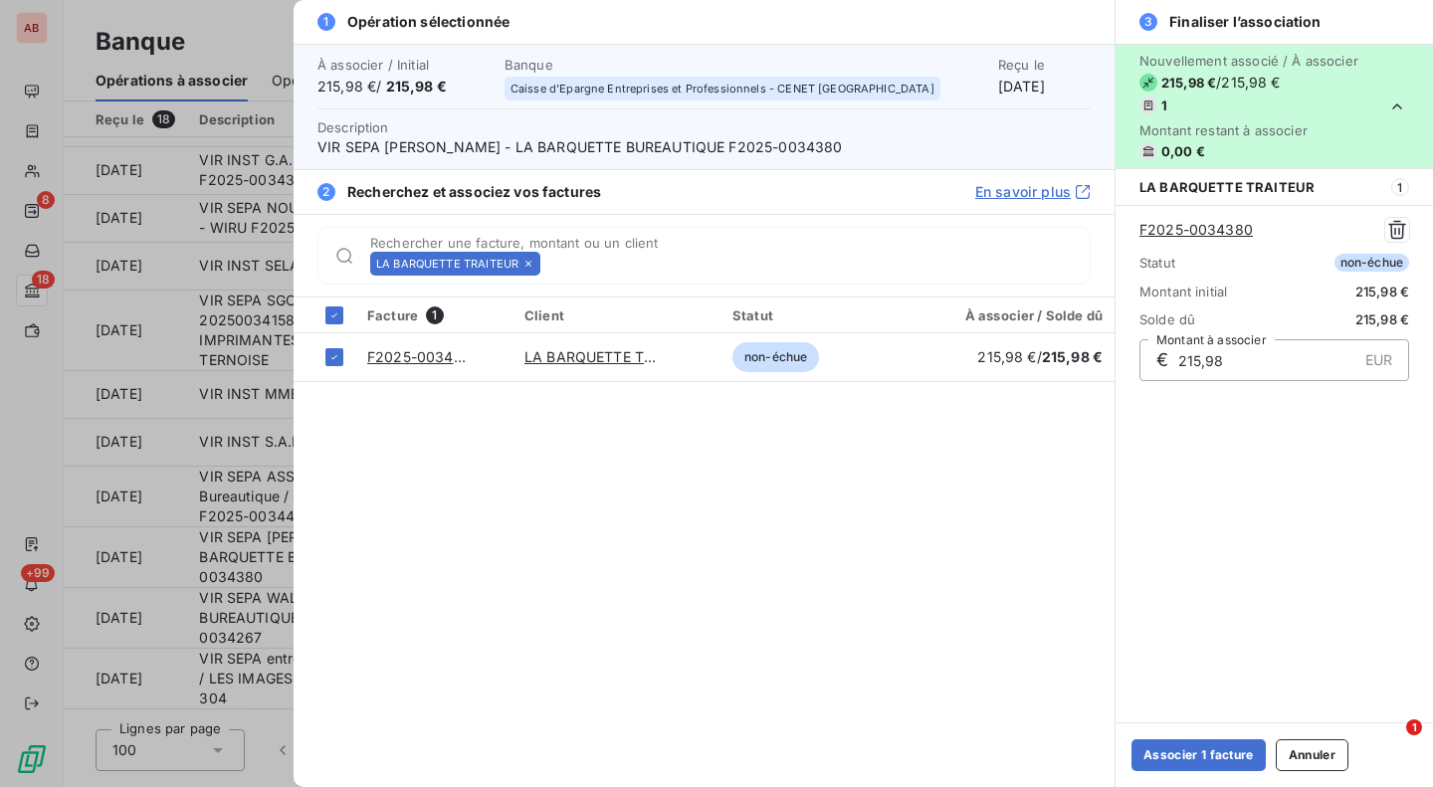
click at [1228, 761] on button "Associer 1 facture" at bounding box center [1199, 755] width 134 height 32
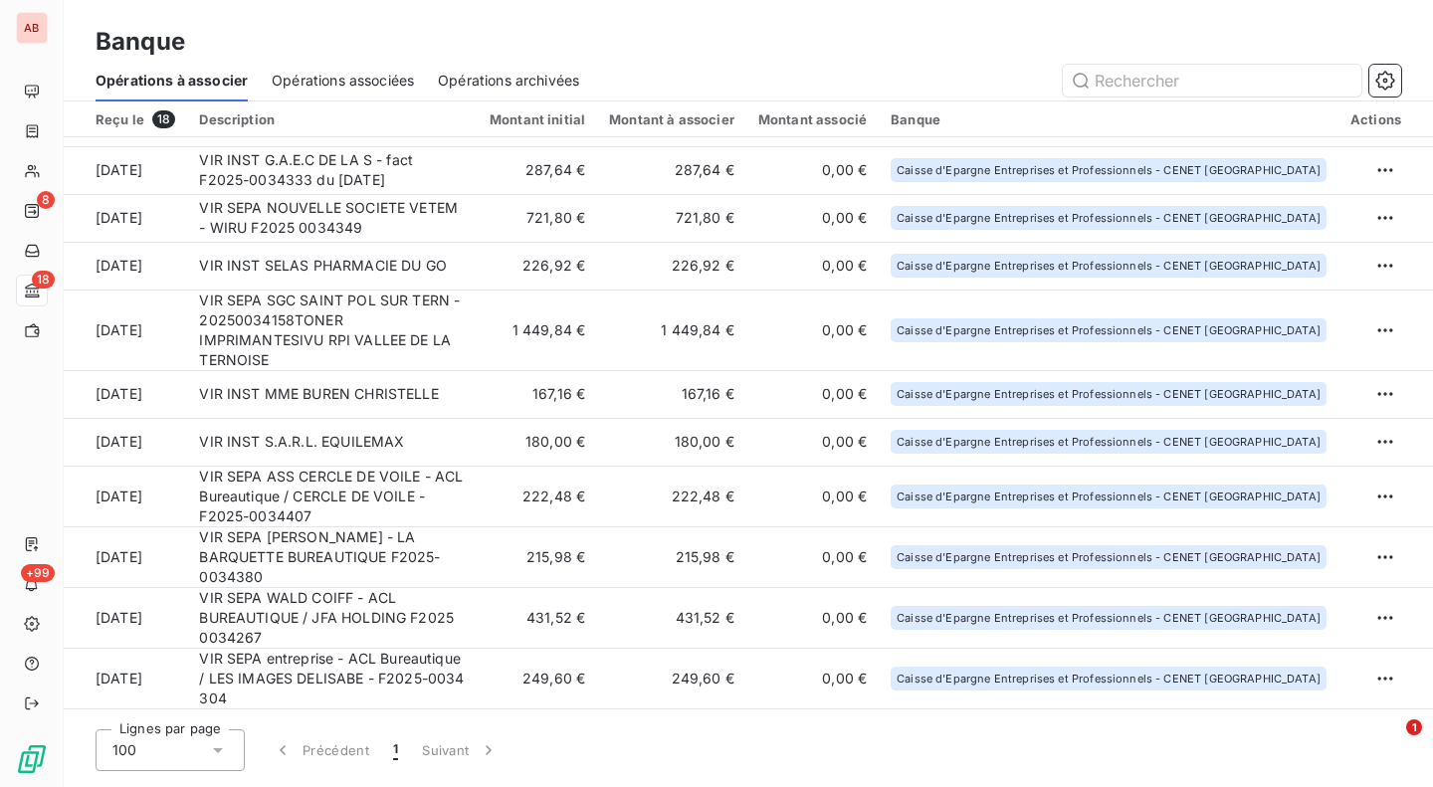
click at [478, 488] on td "VIR SEPA ASS CERCLE DE VOILE - ACL Bureautique / CERCLE DE VOILE -F2025-0034407" at bounding box center [332, 496] width 291 height 61
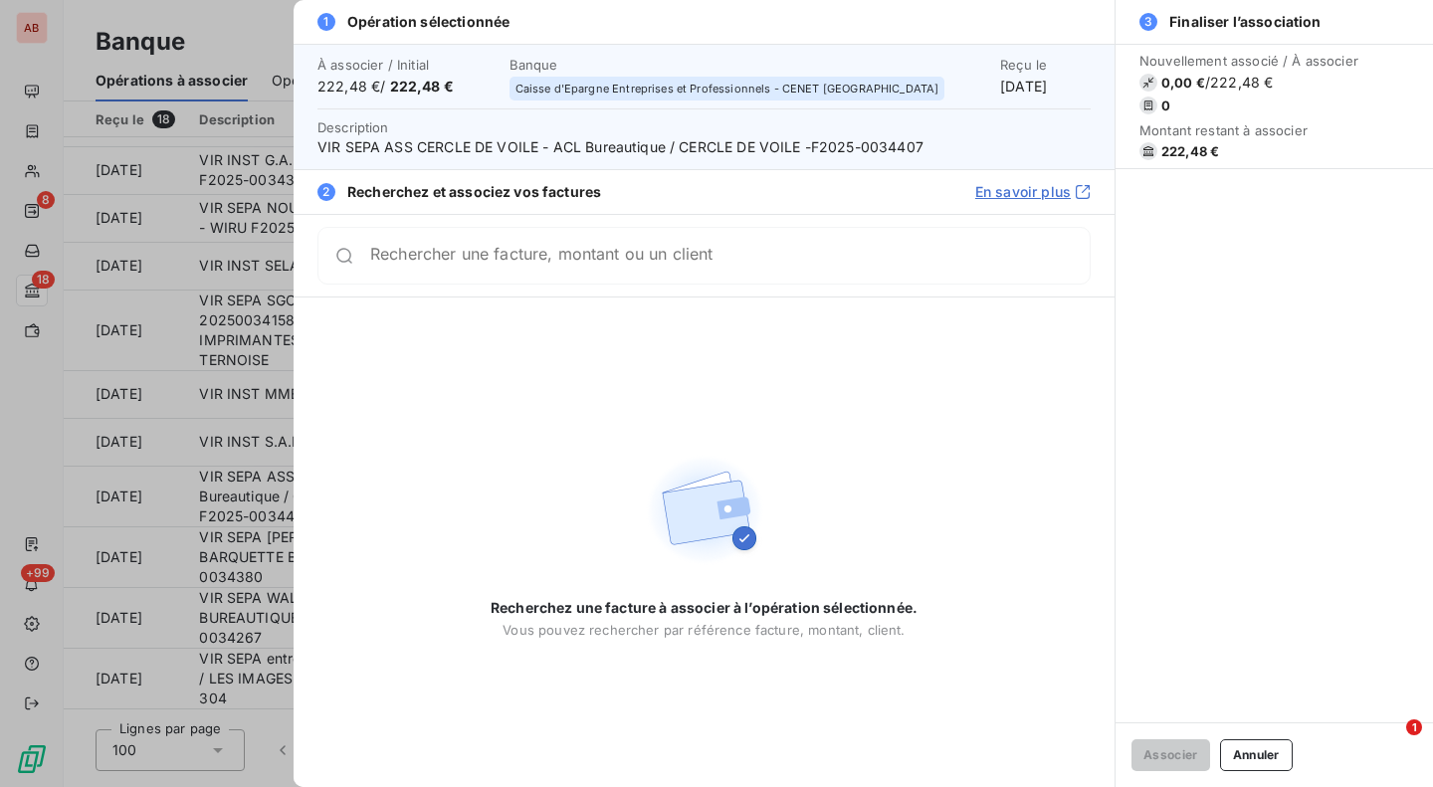
click at [878, 153] on span "VIR SEPA ASS CERCLE DE VOILE - ACL Bureautique / CERCLE DE VOILE -F2025-0034407" at bounding box center [703, 147] width 773 height 20
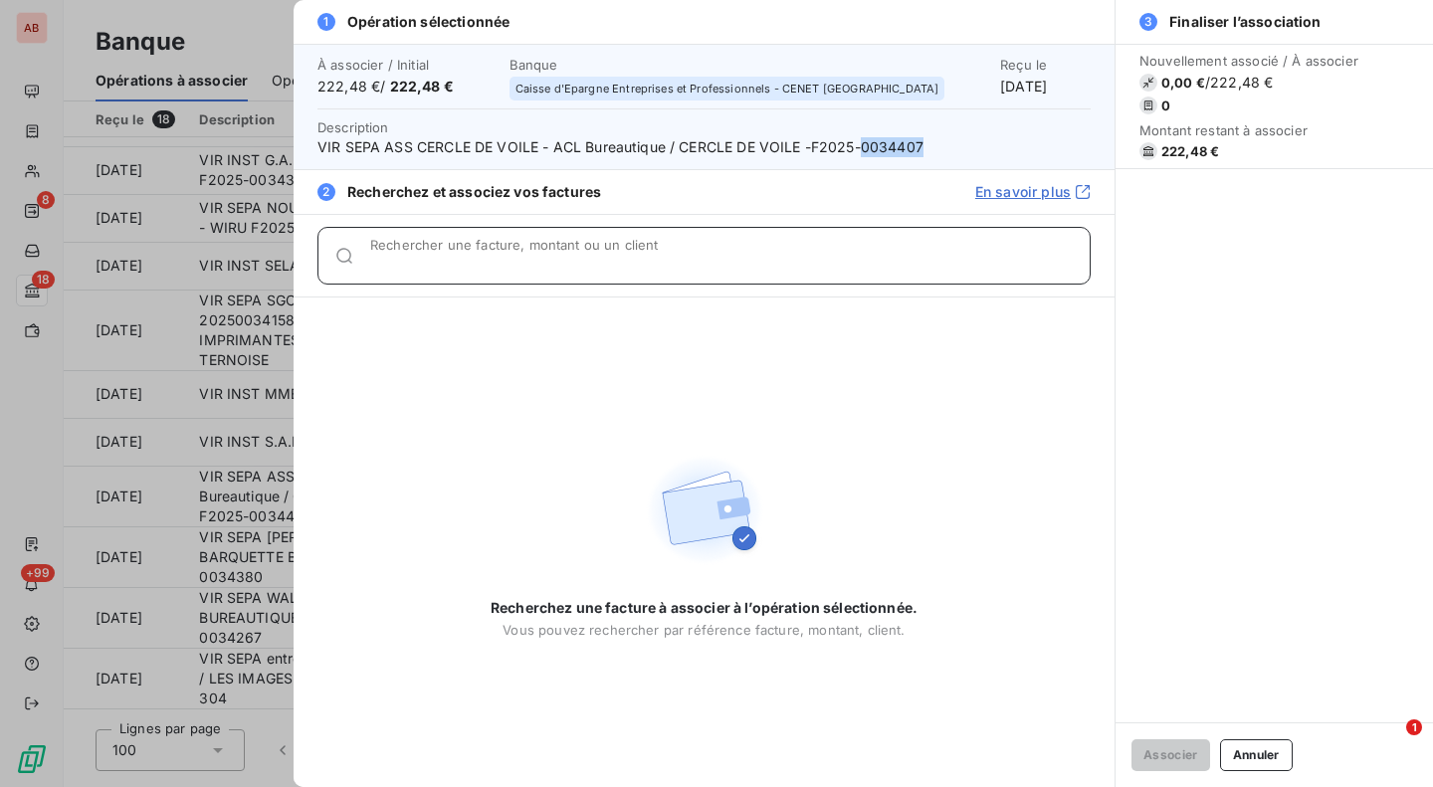
click at [800, 262] on input "Rechercher une facture, montant ou un client" at bounding box center [730, 264] width 720 height 20
paste input "0034407"
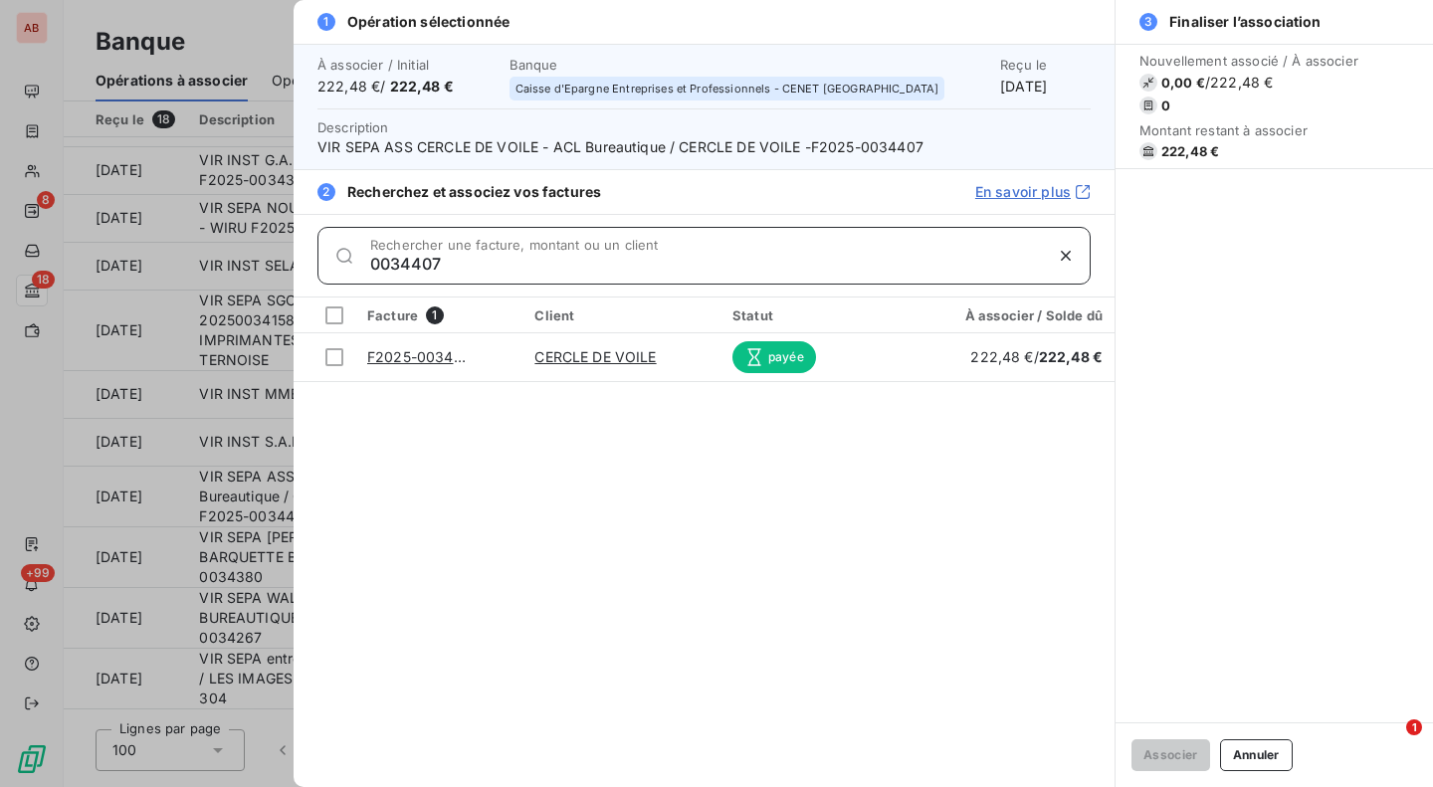
type input "0034407"
click at [333, 358] on div at bounding box center [334, 357] width 18 height 18
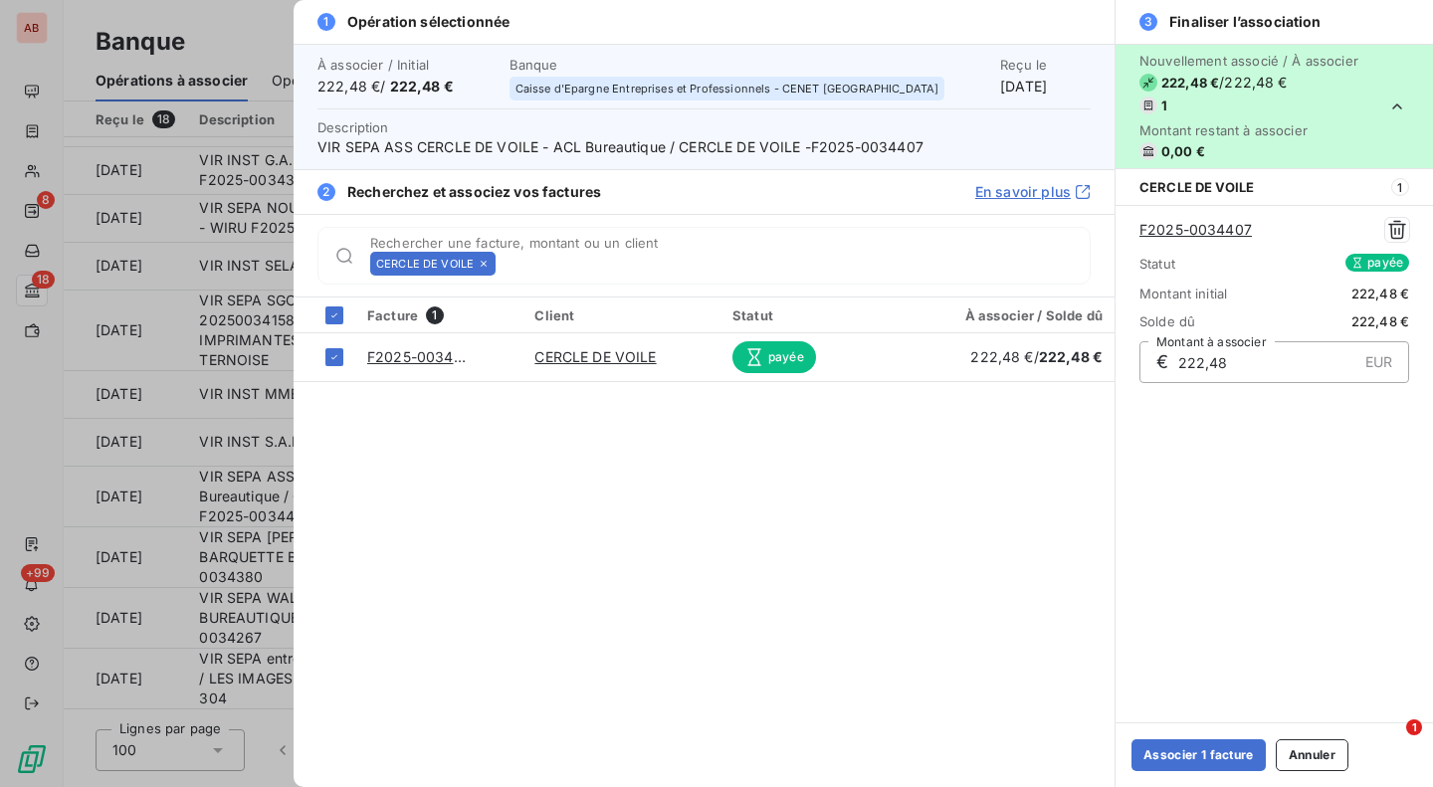
click at [1199, 749] on button "Associer 1 facture" at bounding box center [1199, 755] width 134 height 32
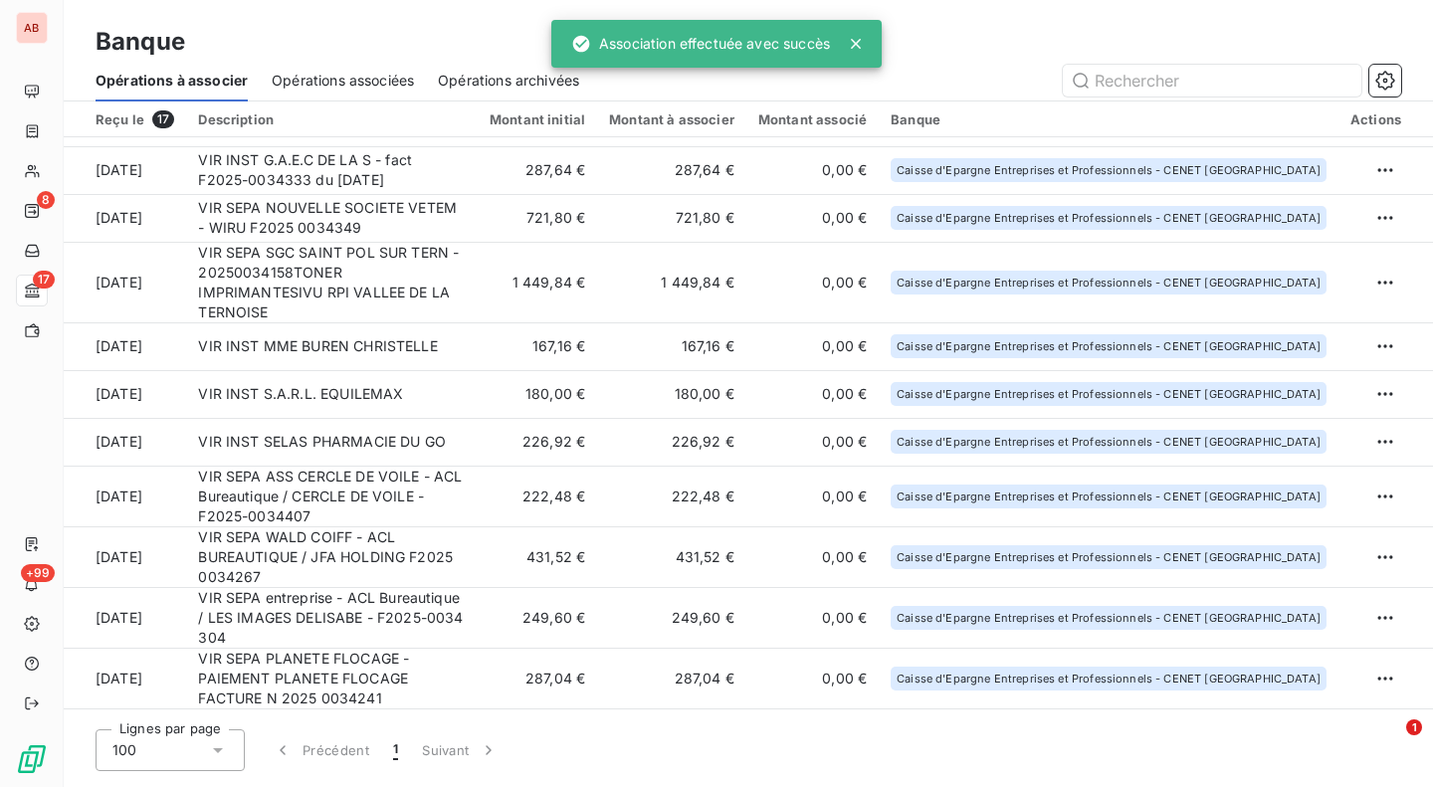
click at [478, 435] on td "VIR INST SELAS PHARMACIE DU GO" at bounding box center [332, 442] width 292 height 48
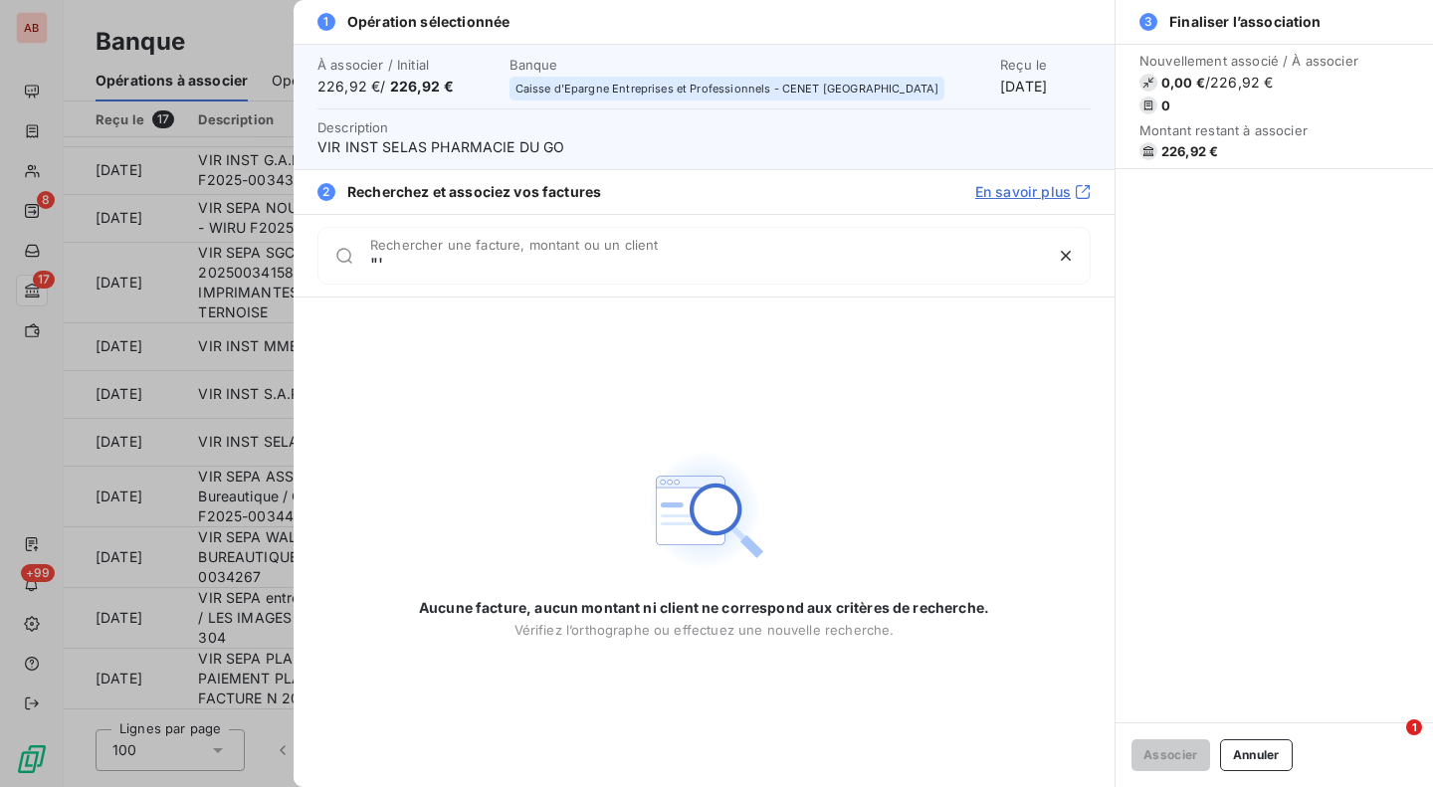
type input """
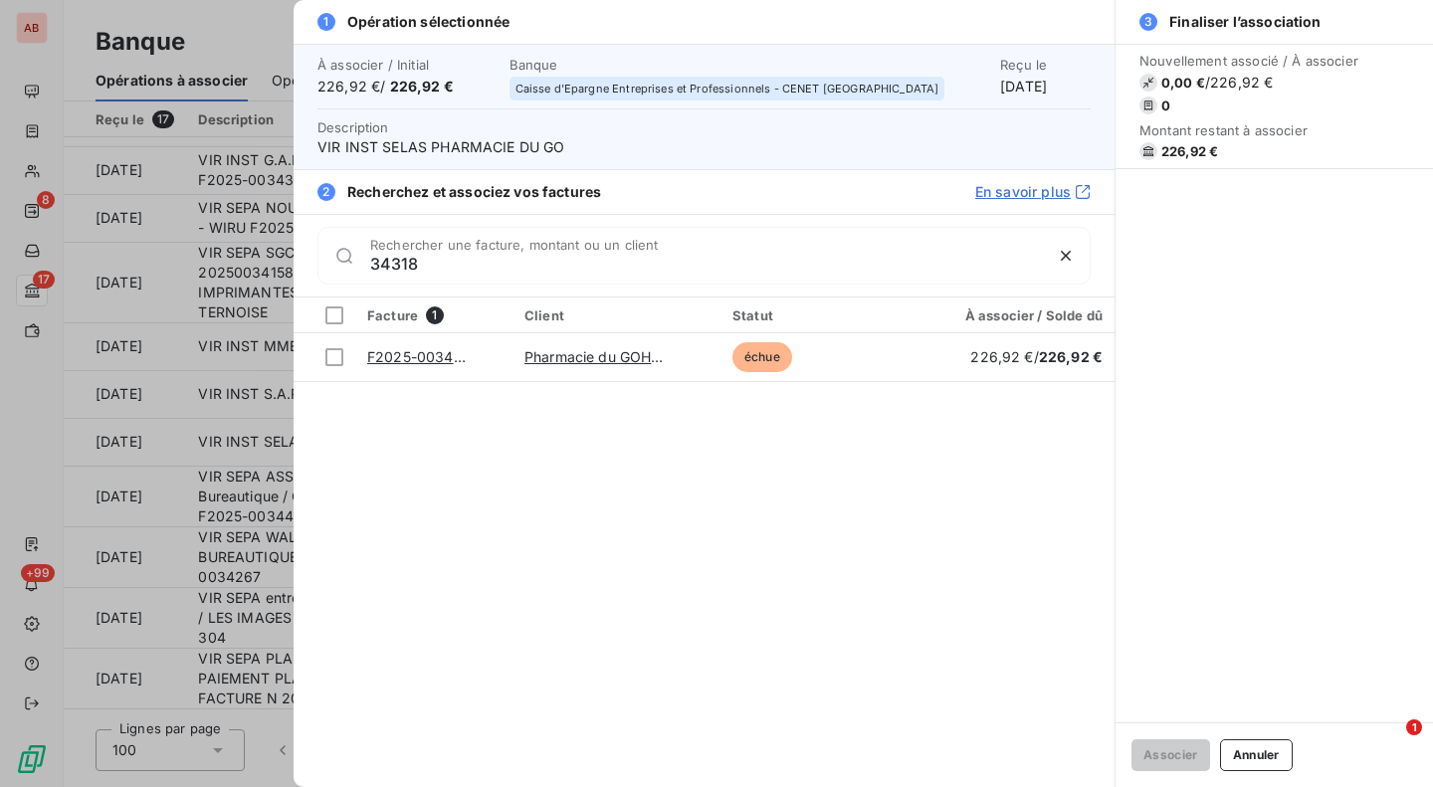
type input "34318"
click at [331, 356] on div at bounding box center [334, 357] width 18 height 18
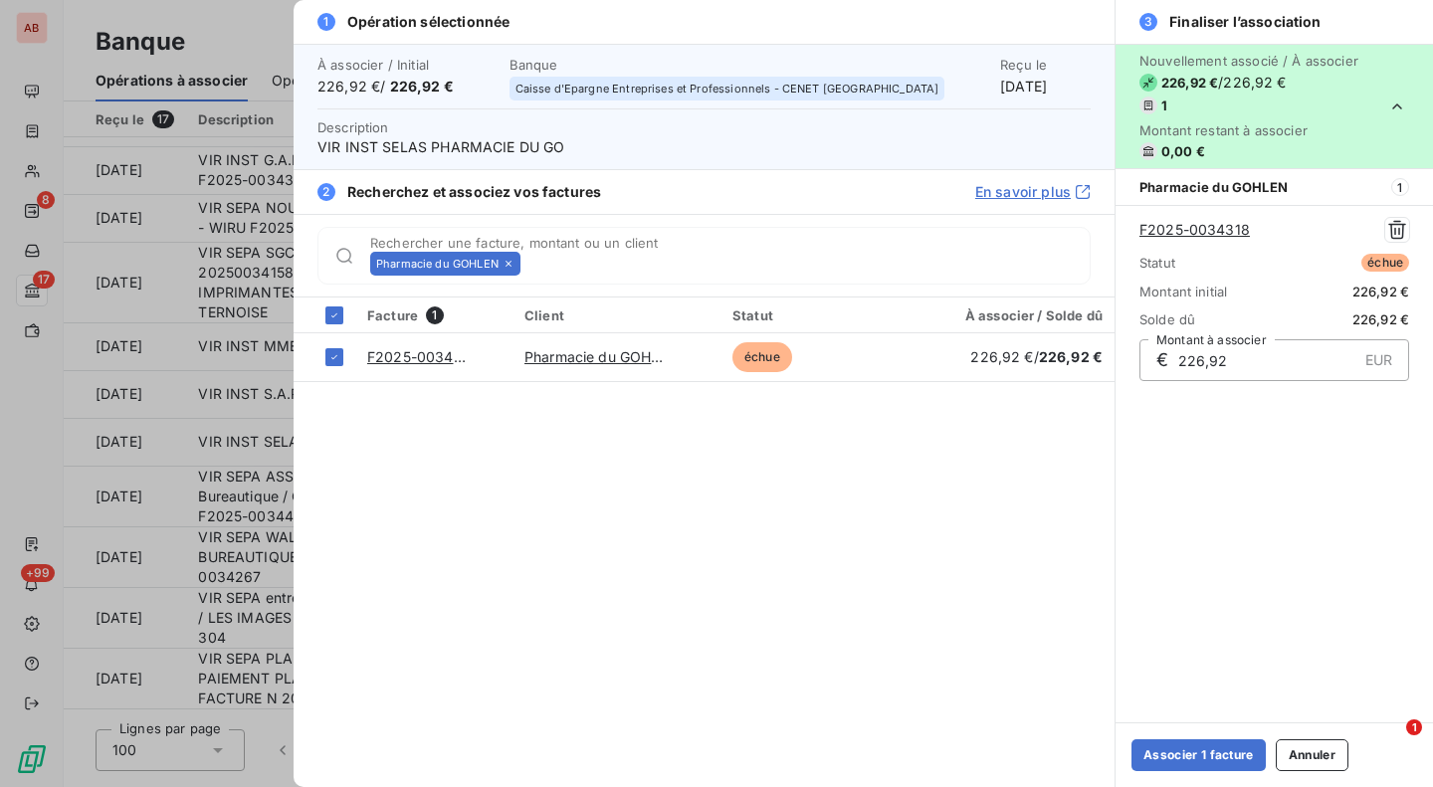
click at [1185, 752] on button "Associer 1 facture" at bounding box center [1199, 755] width 134 height 32
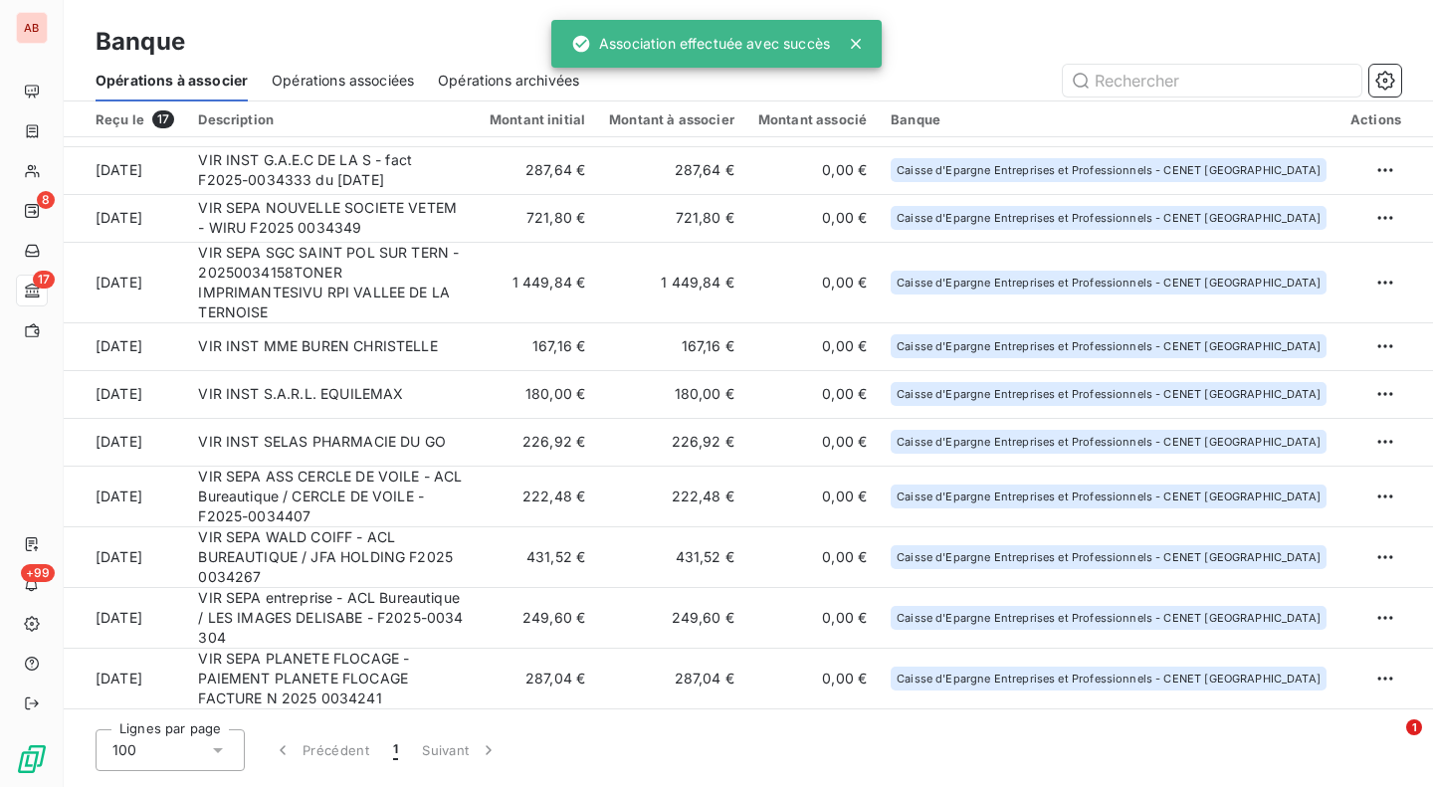
scroll to position [0, 0]
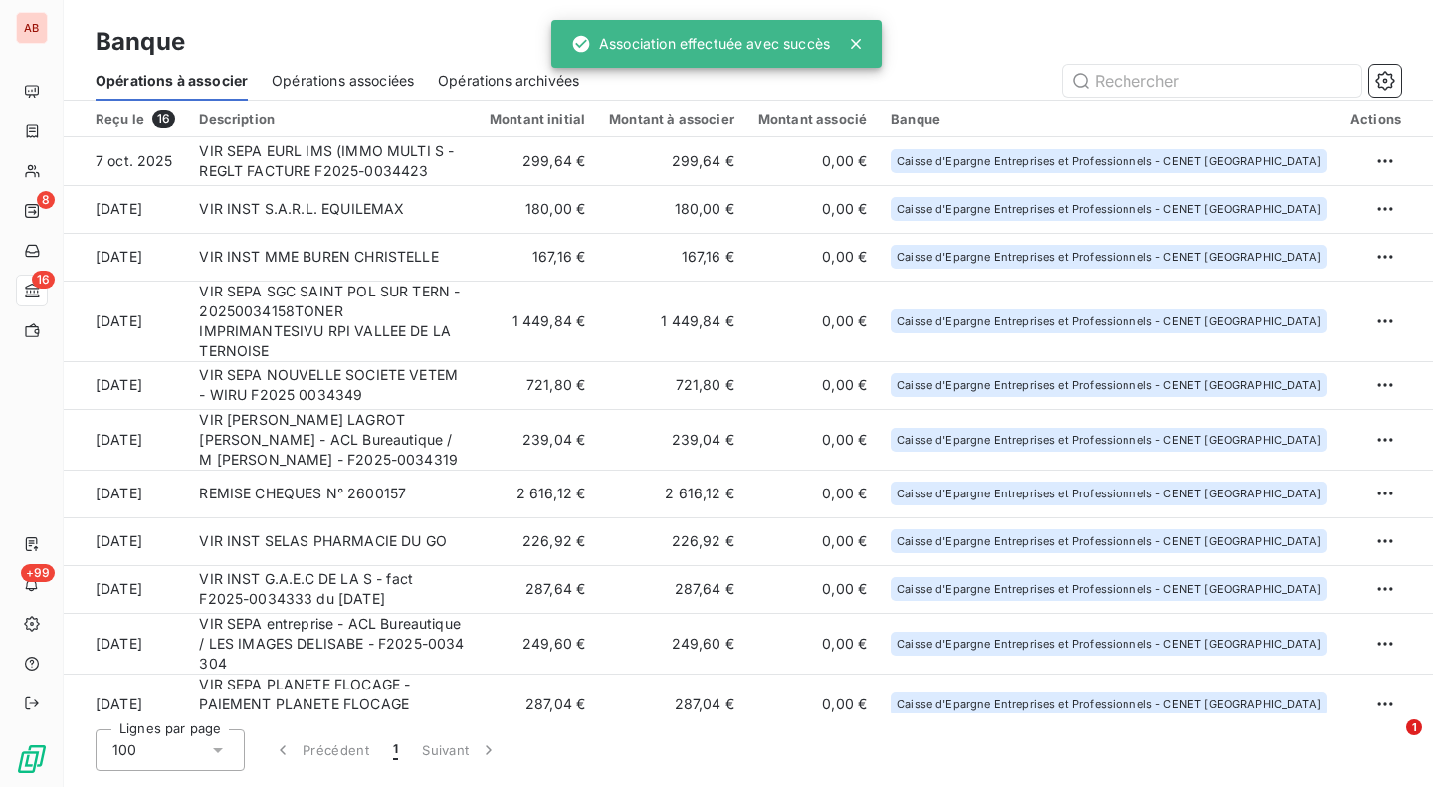
click at [413, 361] on td "VIR SEPA NOUVELLE SOCIETE VETEM - WIRU F2025 0034349" at bounding box center [332, 385] width 291 height 48
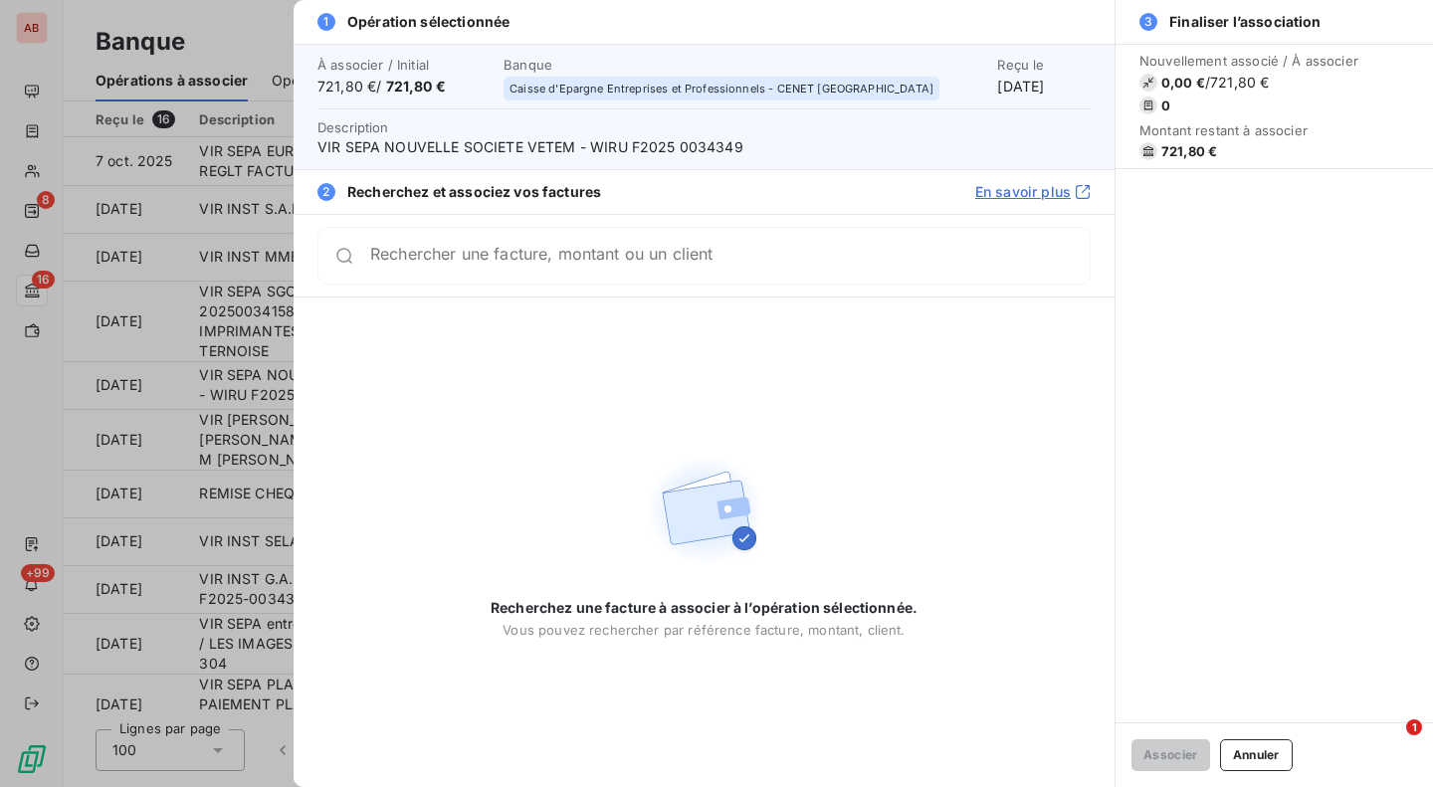
click at [707, 141] on span "VIR SEPA NOUVELLE SOCIETE VETEM - WIRU F2025 0034349" at bounding box center [703, 147] width 773 height 20
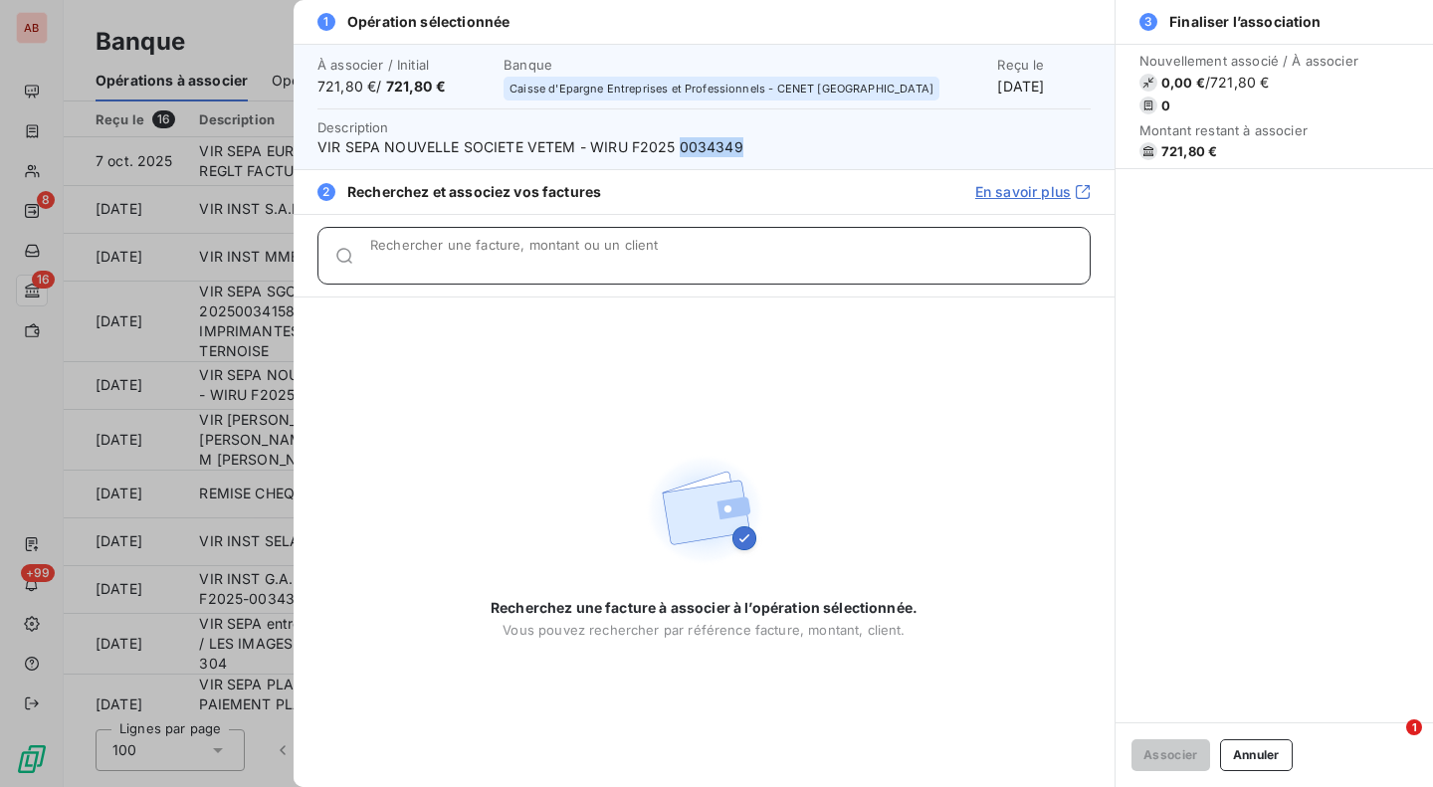
click at [662, 260] on input "Rechercher une facture, montant ou un client" at bounding box center [730, 264] width 720 height 20
paste input "0034349"
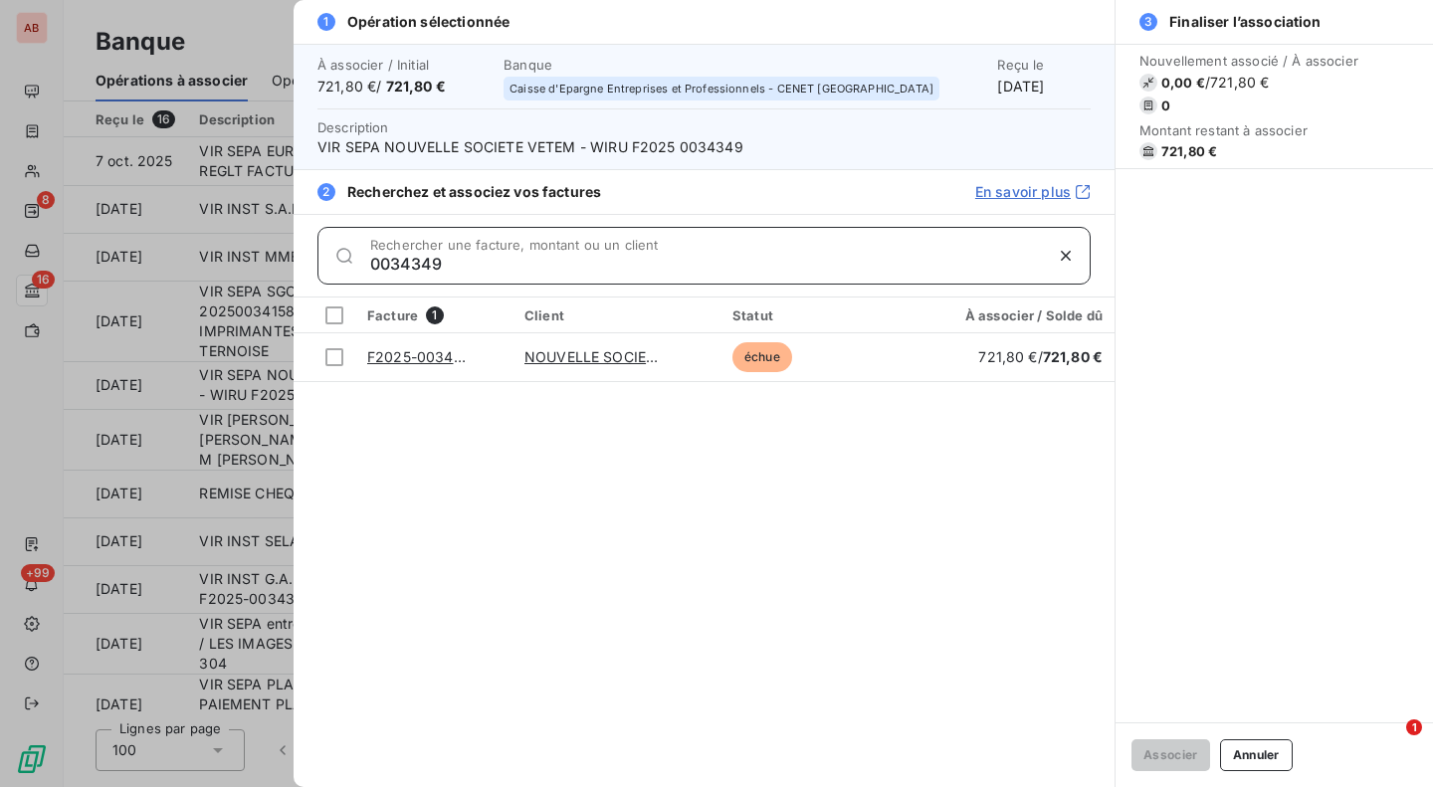
type input "0034349"
click at [333, 358] on div at bounding box center [334, 357] width 18 height 18
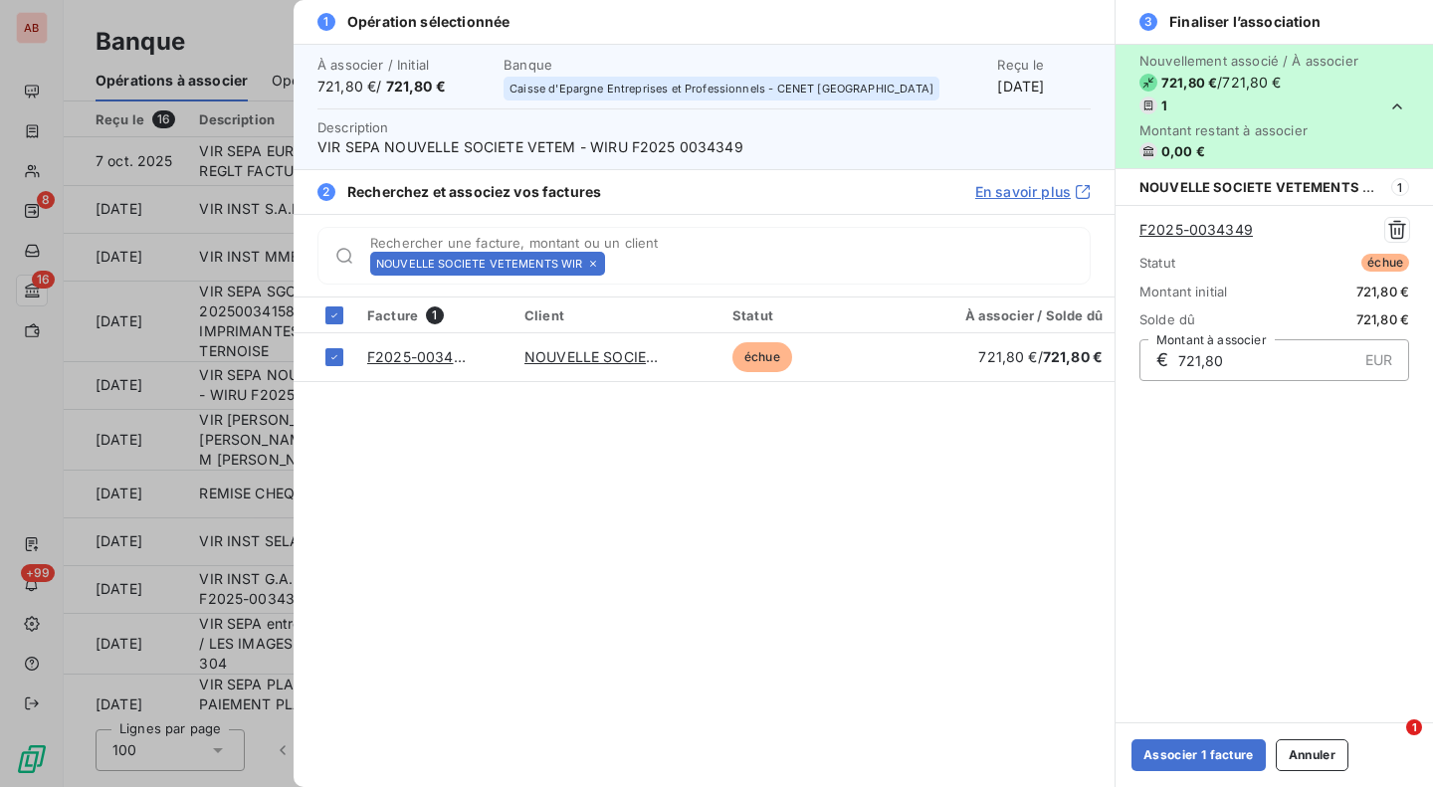
click at [1213, 762] on button "Associer 1 facture" at bounding box center [1199, 755] width 134 height 32
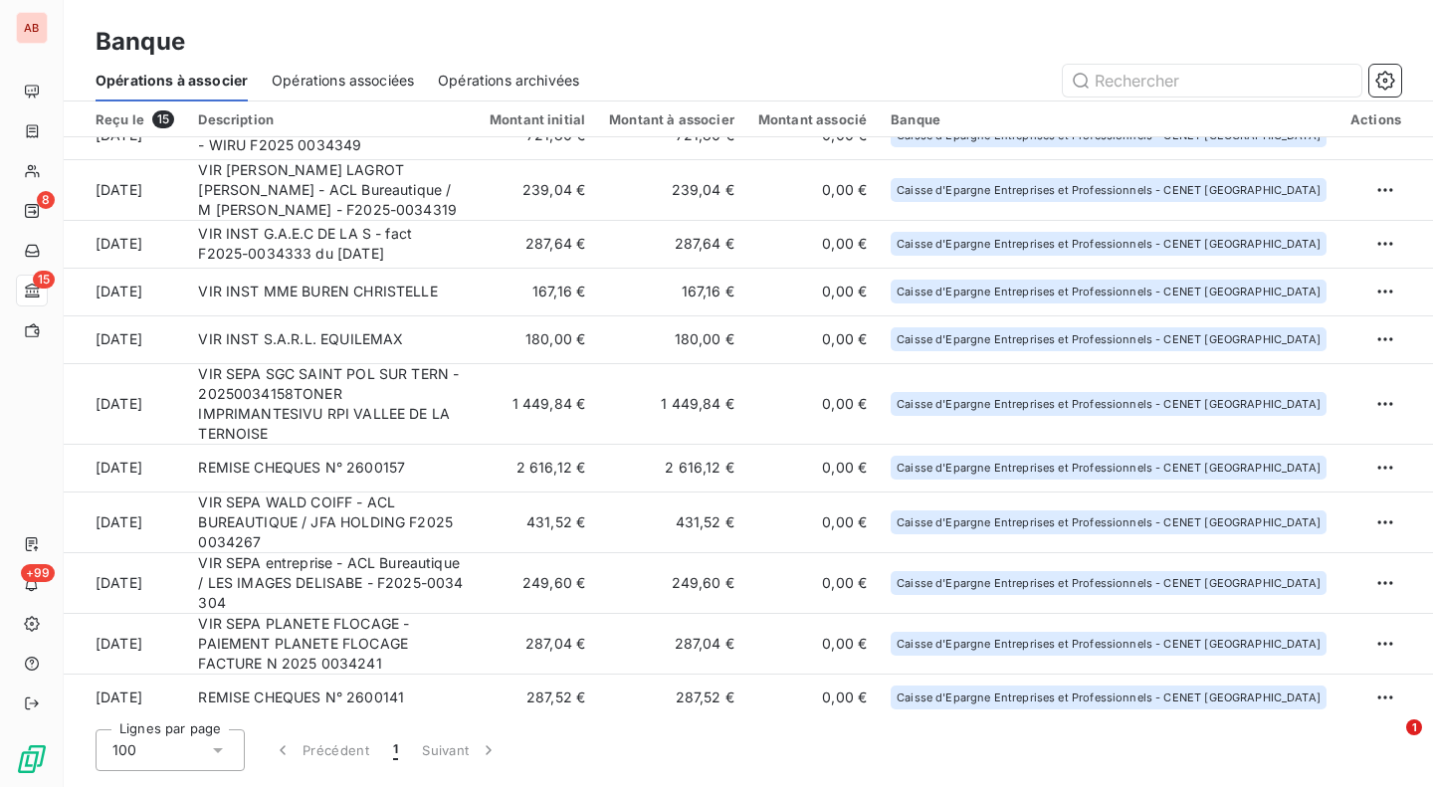
scroll to position [69, 0]
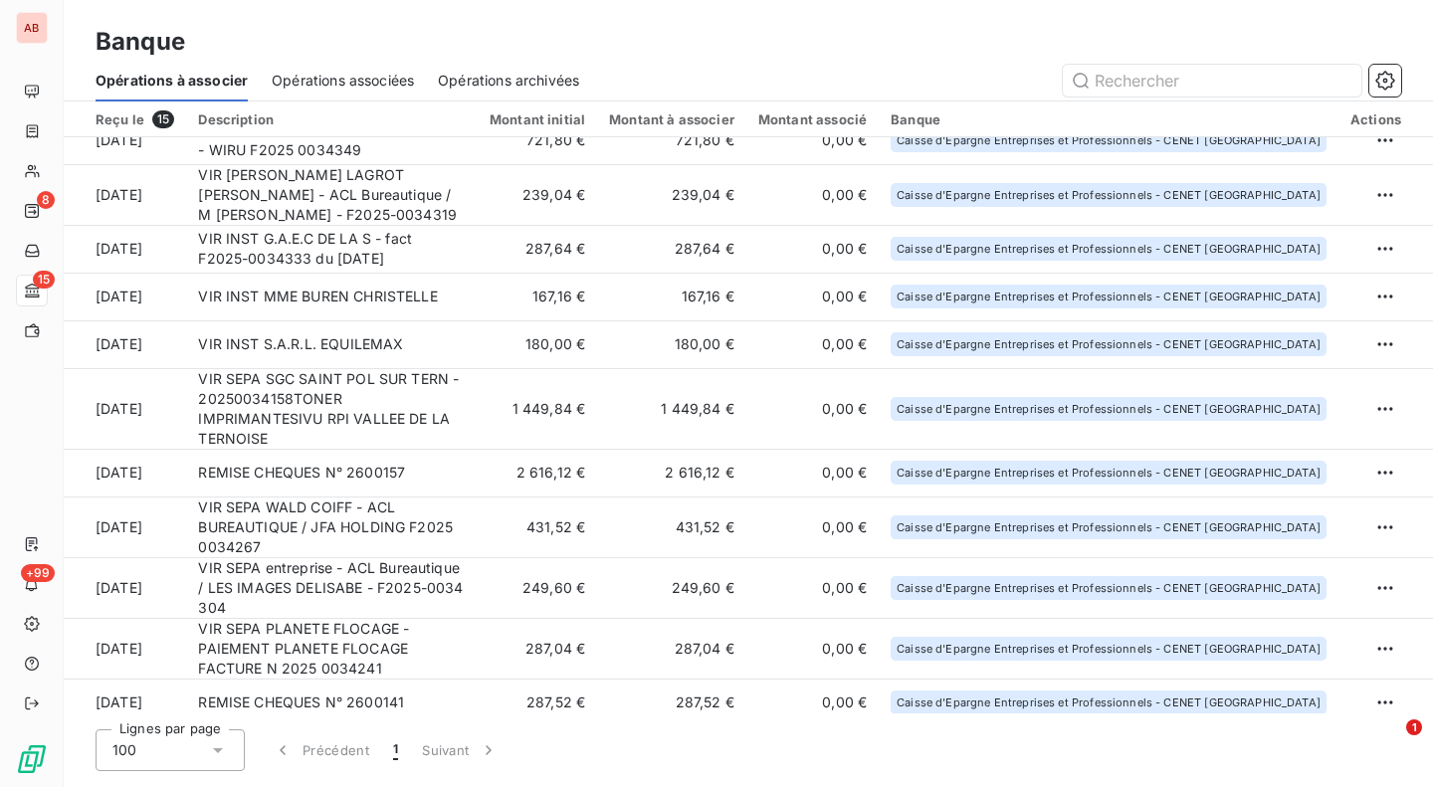
click at [446, 390] on td "VIR SEPA SGC SAINT POL SUR TERN - 20250034158TONER IMPRIMANTESIVU RPI VALLEE DE…" at bounding box center [332, 408] width 292 height 81
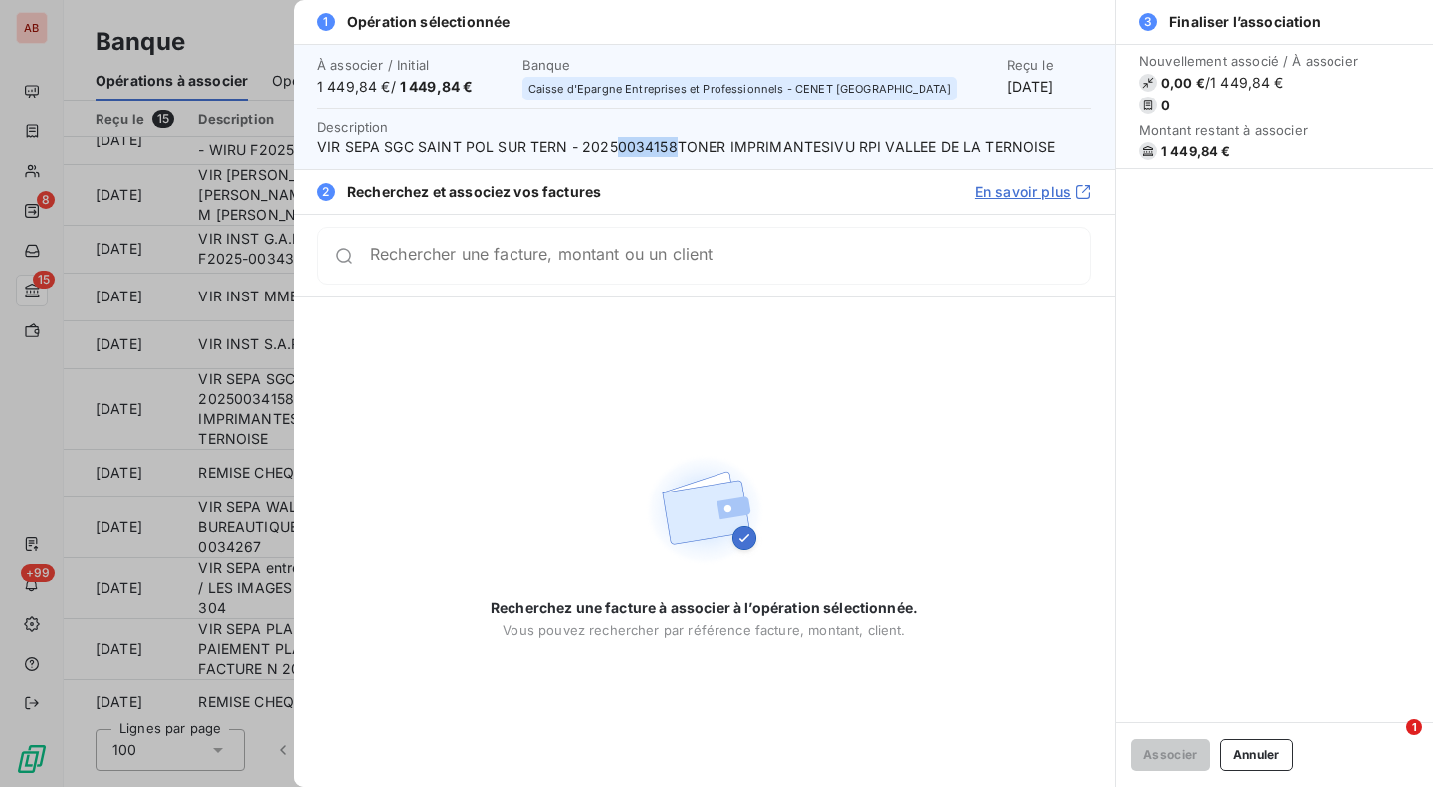
drag, startPoint x: 616, startPoint y: 146, endPoint x: 677, endPoint y: 151, distance: 60.9
click at [677, 151] on span "VIR SEPA SGC SAINT POL SUR TERN - 20250034158TONER IMPRIMANTESIVU RPI VALLEE DE…" at bounding box center [703, 147] width 773 height 20
click at [611, 242] on div "Rechercher une facture, montant ou un client" at bounding box center [703, 256] width 773 height 58
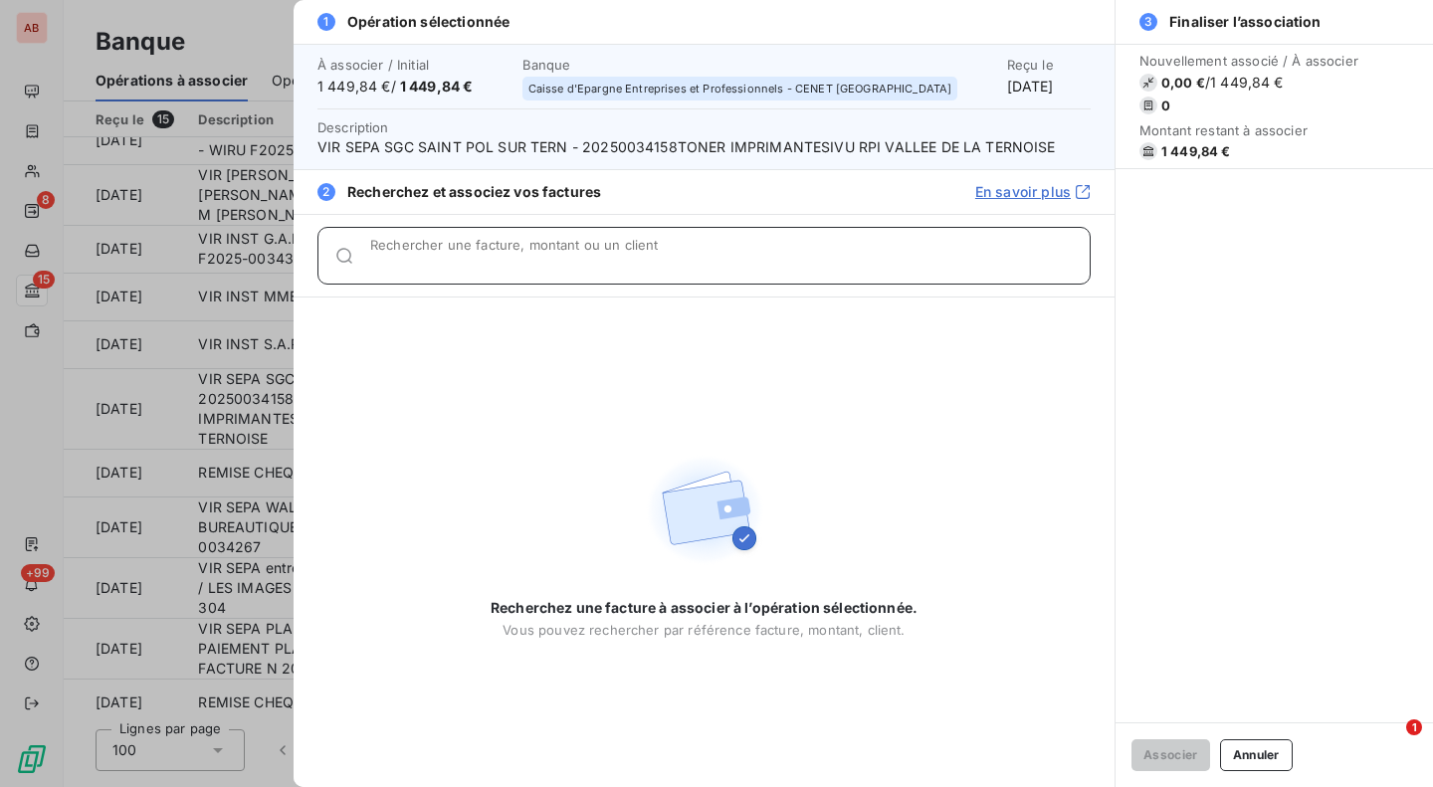
paste input "0034158"
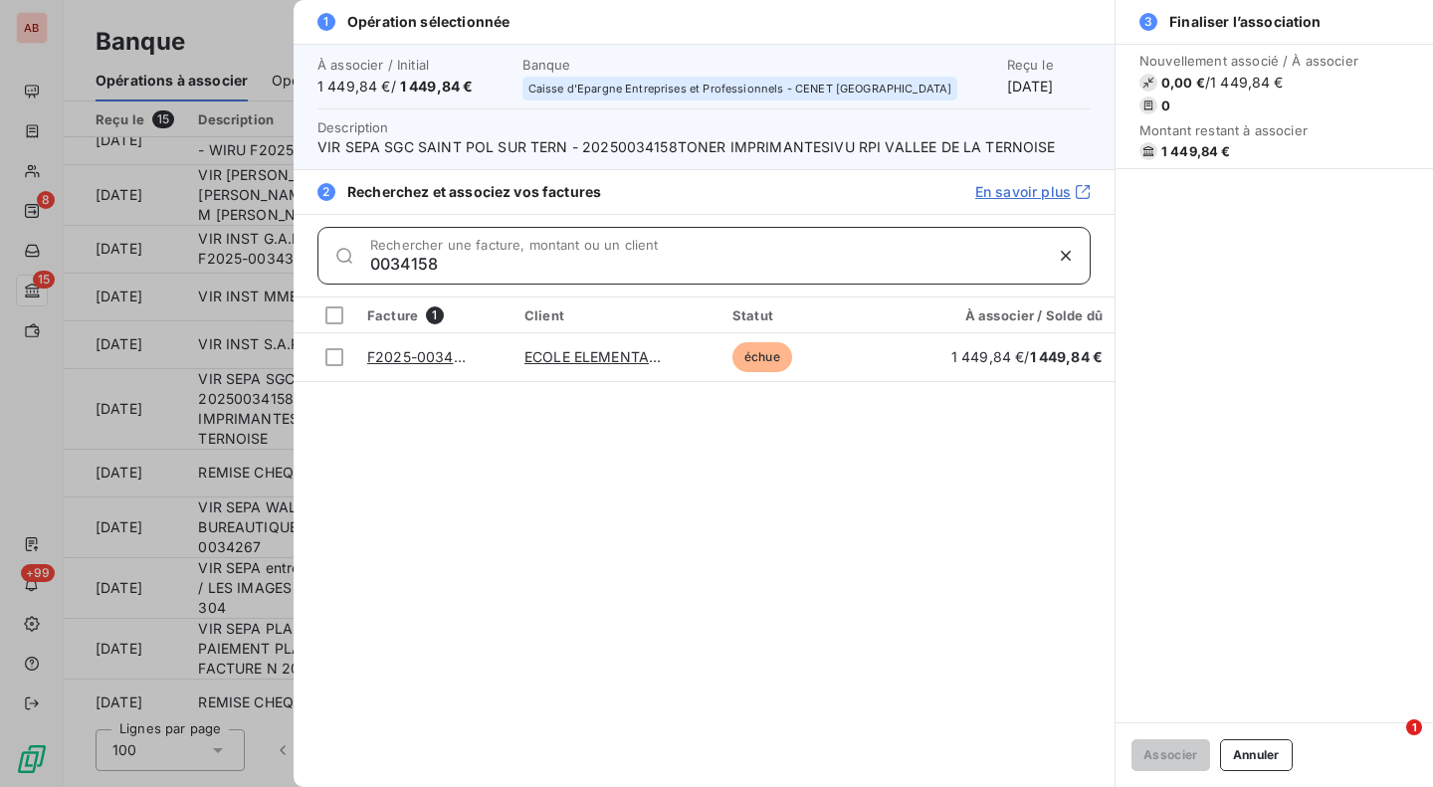
type input "0034158"
click at [339, 361] on div at bounding box center [334, 357] width 18 height 18
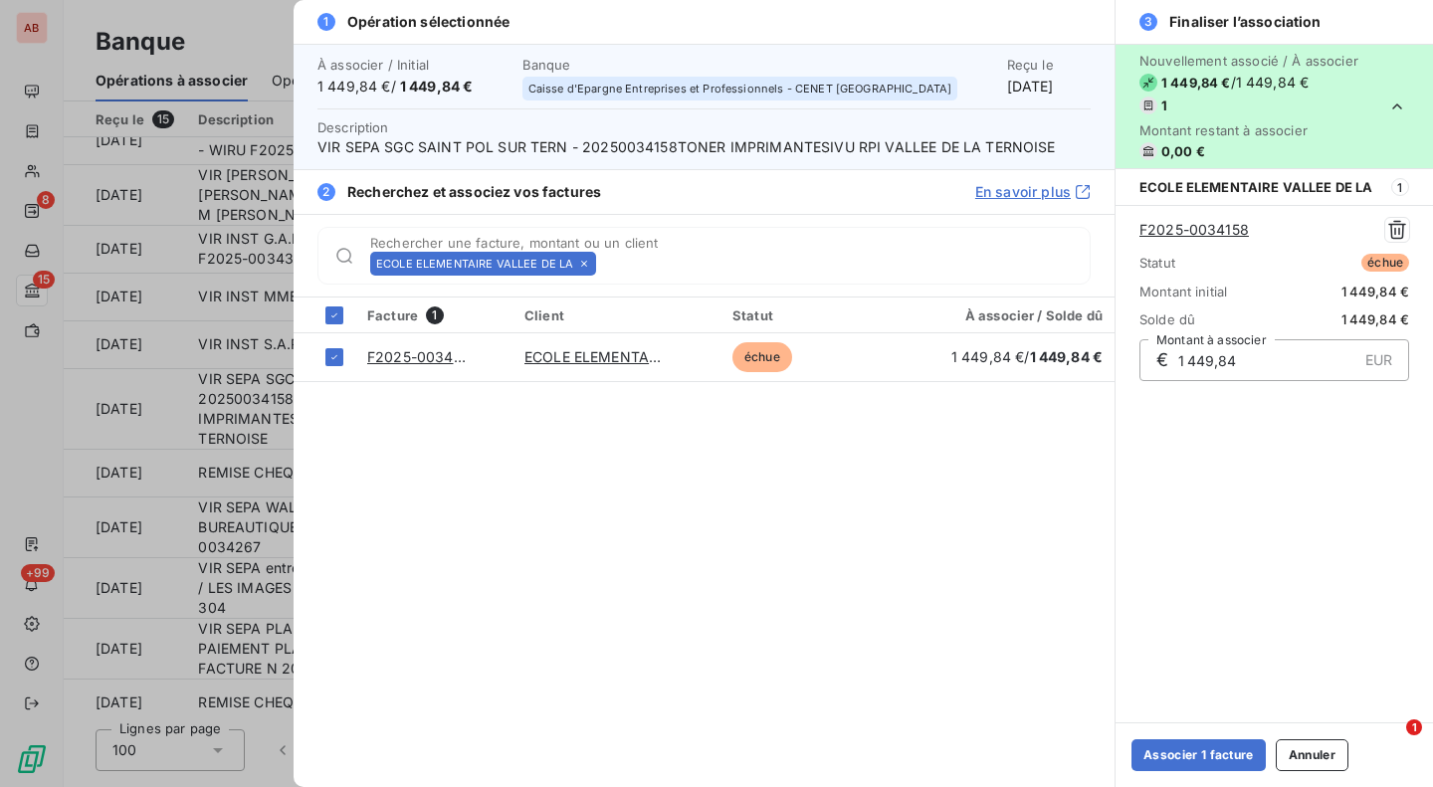
click at [1157, 746] on button "Associer 1 facture" at bounding box center [1199, 755] width 134 height 32
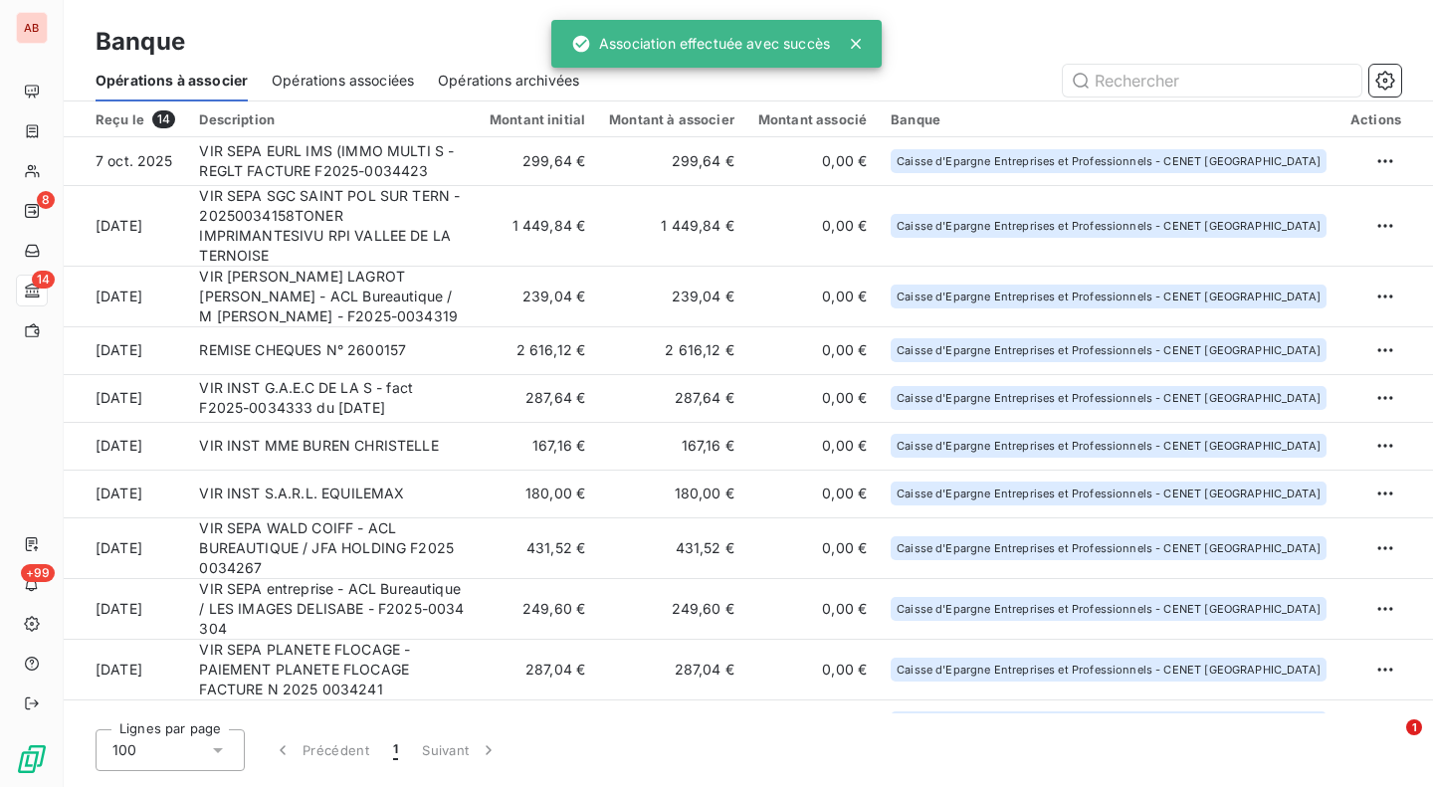
scroll to position [0, 0]
click at [474, 384] on td "VIR INST G.A.E.C DE LA S - fact F2025-0034333 du [DATE]" at bounding box center [332, 398] width 291 height 48
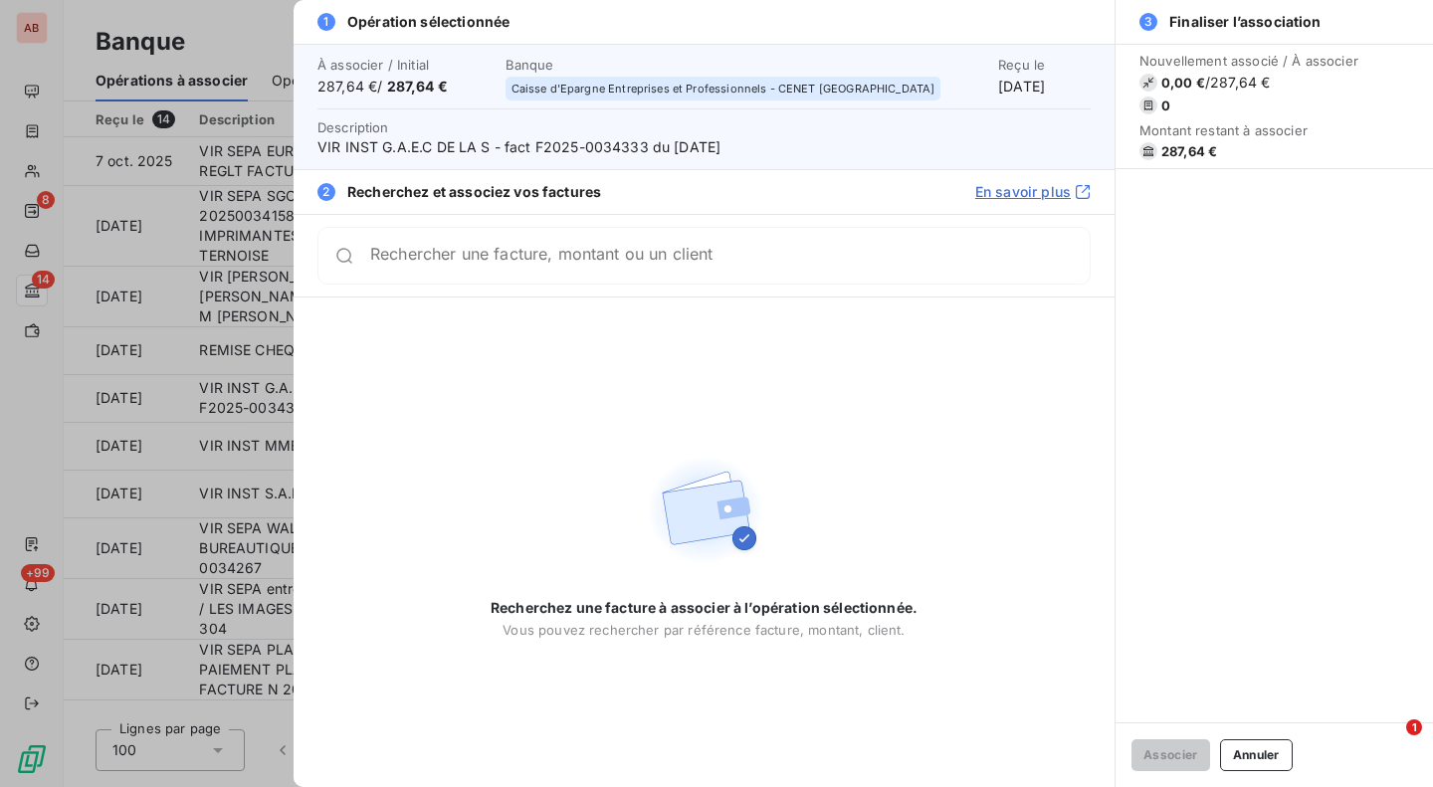
click at [615, 146] on span "VIR INST G.A.E.C DE LA S - fact F2025-0034333 du [DATE]" at bounding box center [703, 147] width 773 height 20
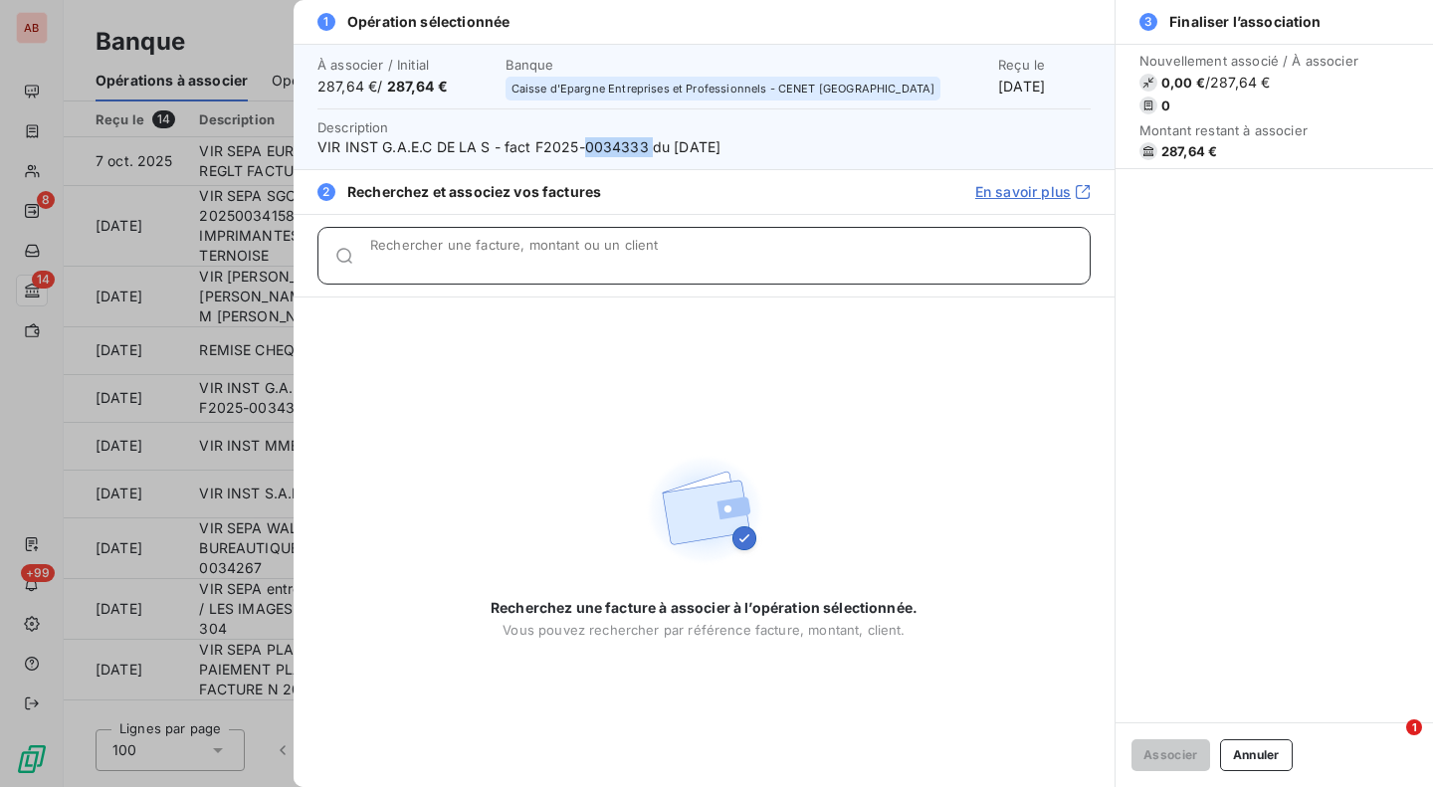
click at [591, 259] on input "Rechercher une facture, montant ou un client" at bounding box center [730, 264] width 720 height 20
paste input "0034333"
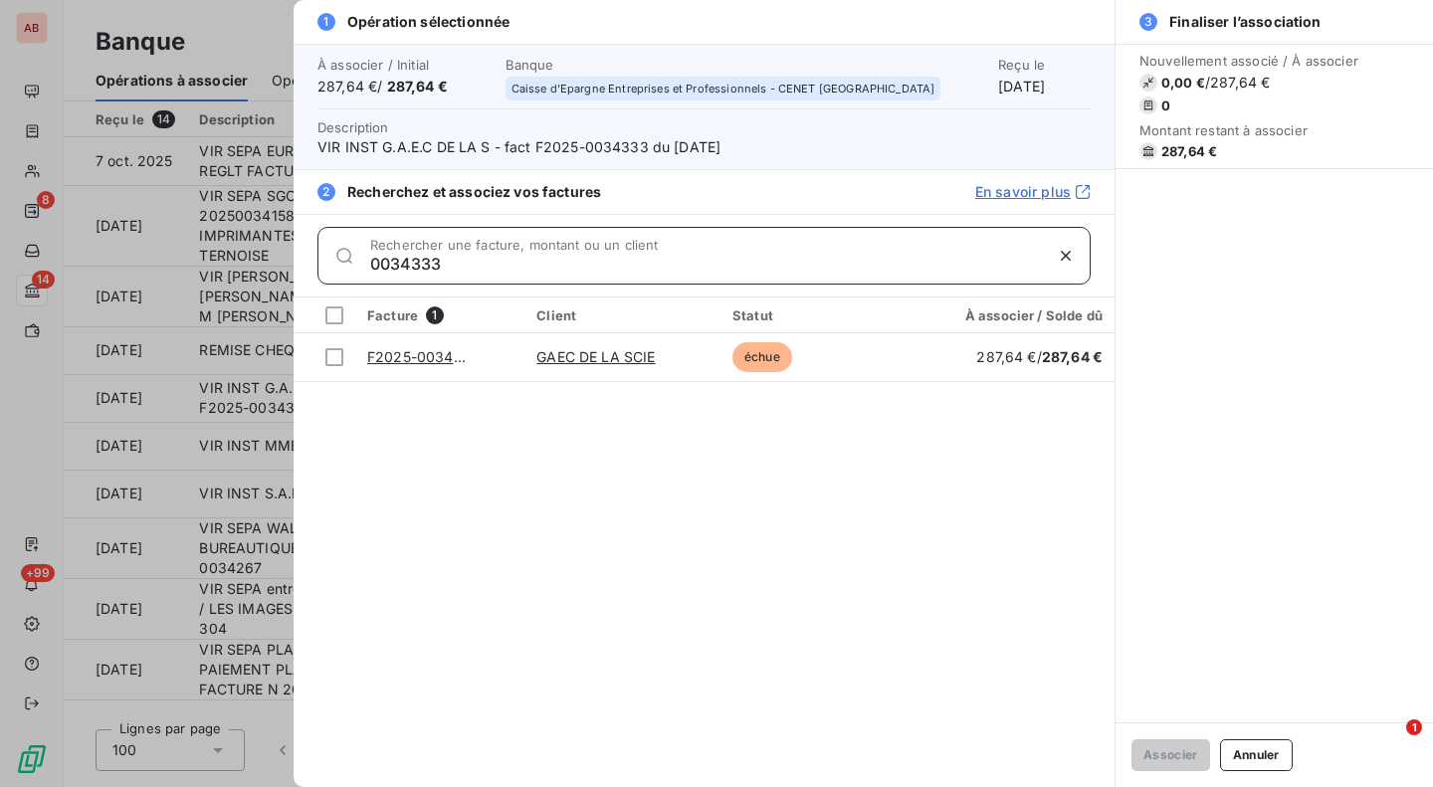
type input "0034333"
click at [331, 365] on div at bounding box center [334, 357] width 18 height 18
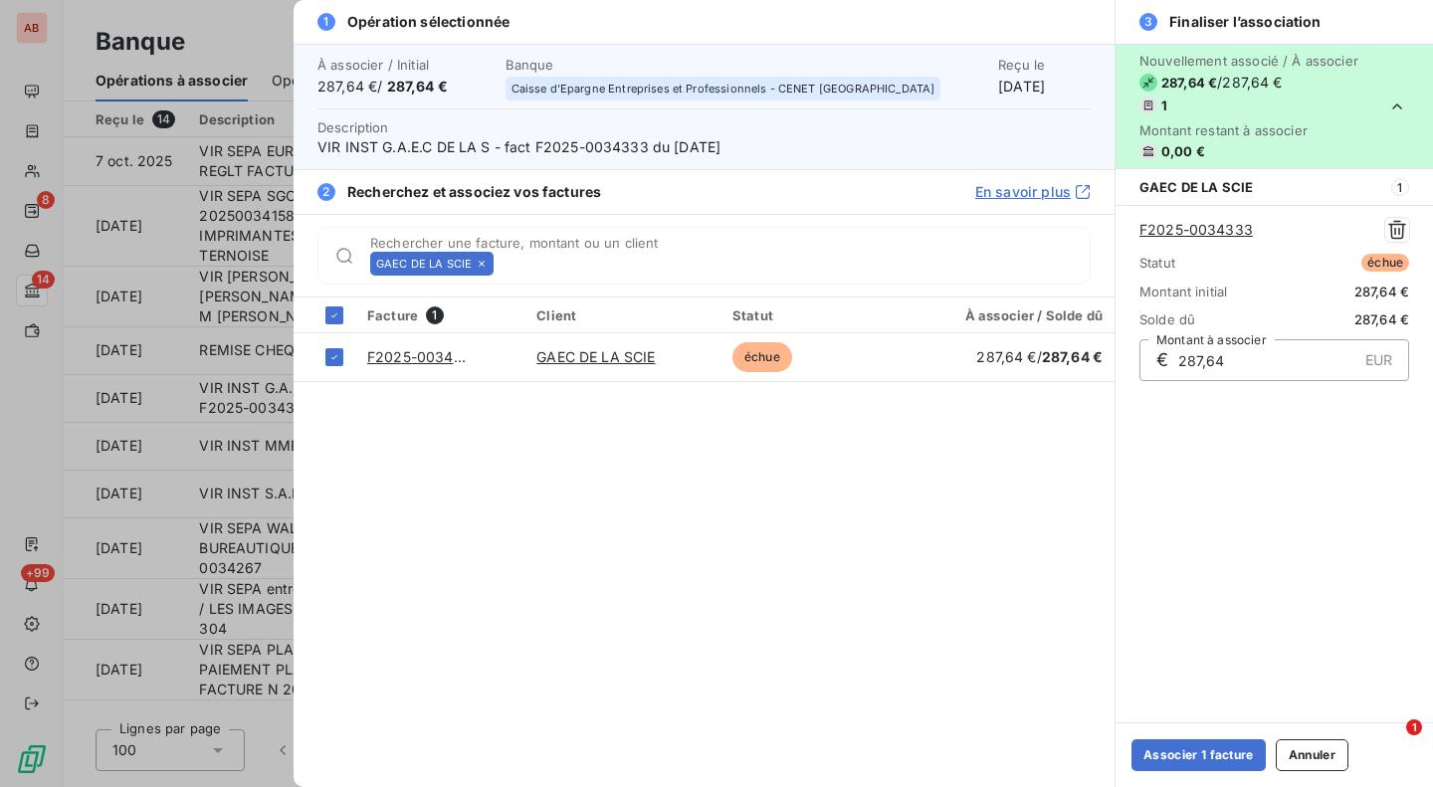
click at [1171, 755] on button "Associer 1 facture" at bounding box center [1199, 755] width 134 height 32
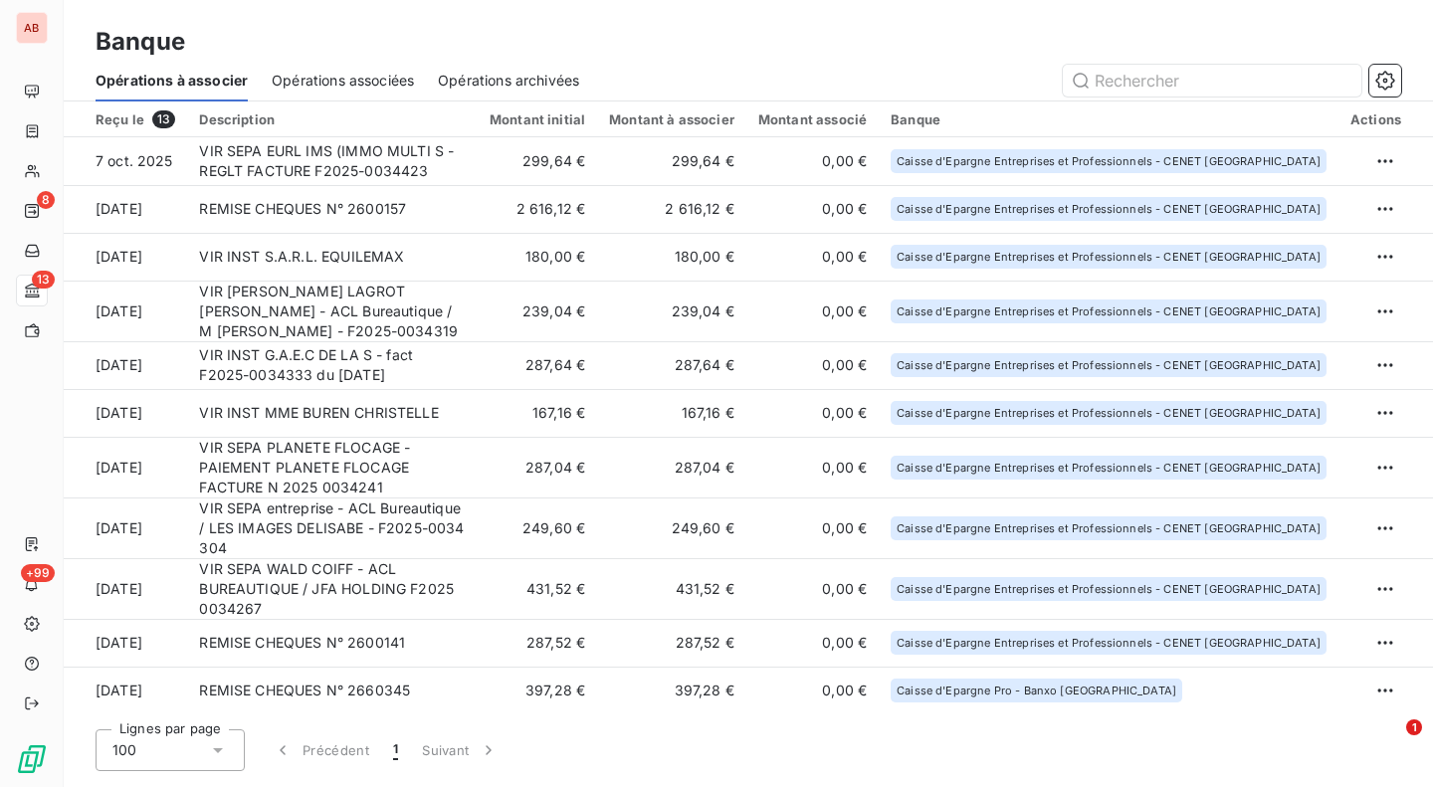
click at [464, 375] on td "VIR INST G.A.E.C DE LA S - fact F2025-0034333 du [DATE]" at bounding box center [332, 365] width 291 height 48
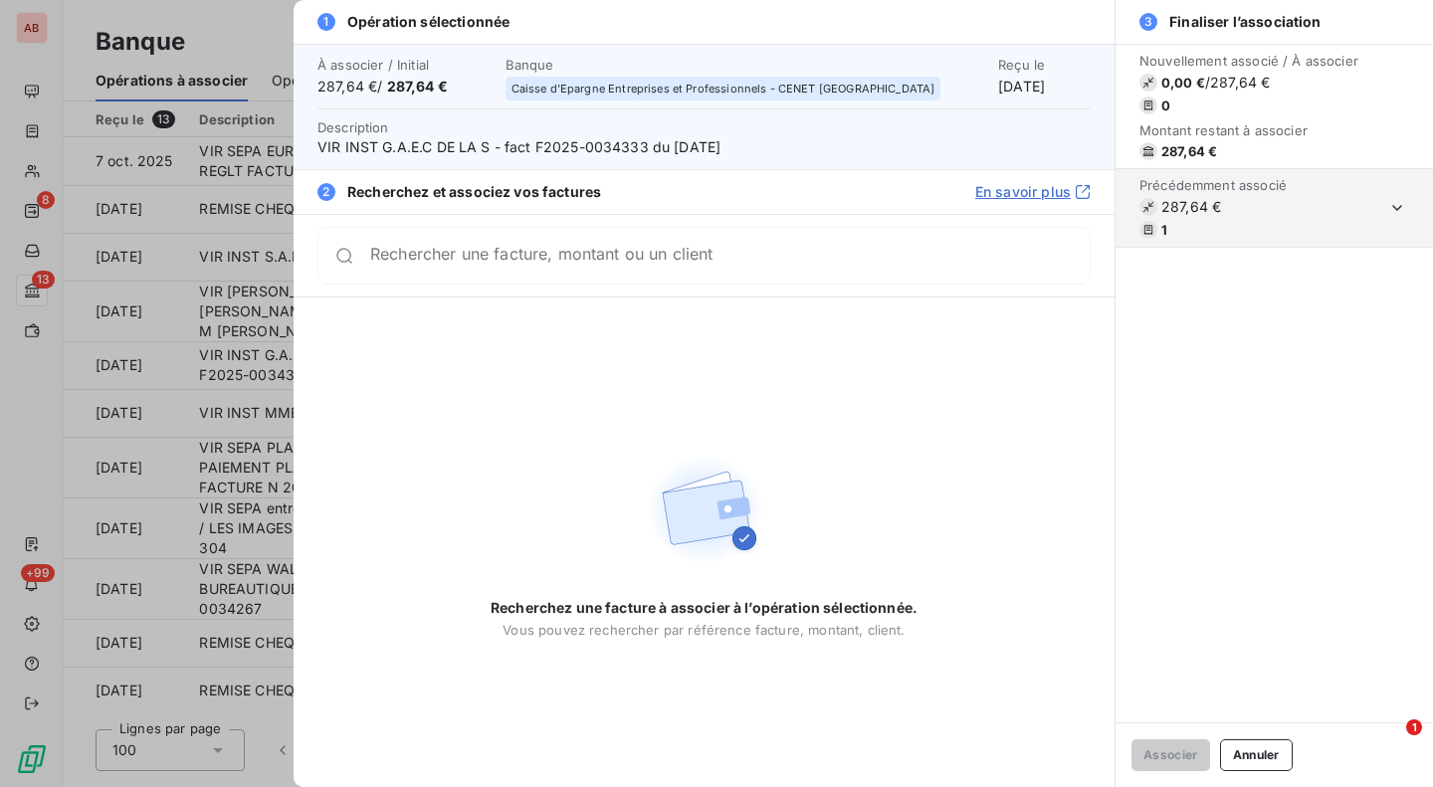
click at [608, 146] on span "VIR INST G.A.E.C DE LA S - fact F2025-0034333 du [DATE]" at bounding box center [703, 147] width 773 height 20
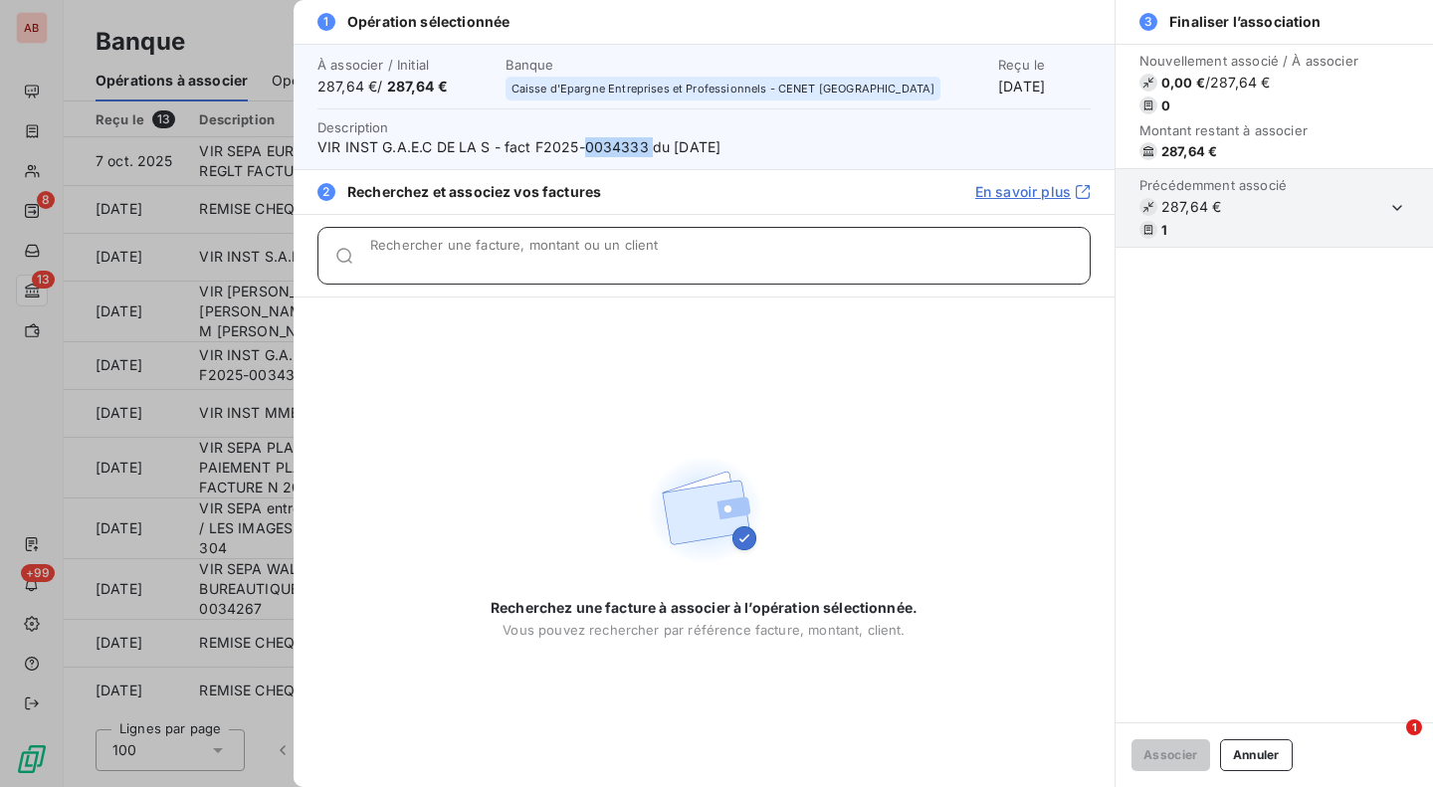
click at [593, 259] on input "Rechercher une facture, montant ou un client" at bounding box center [730, 264] width 720 height 20
paste input "0034333"
type input "0034333"
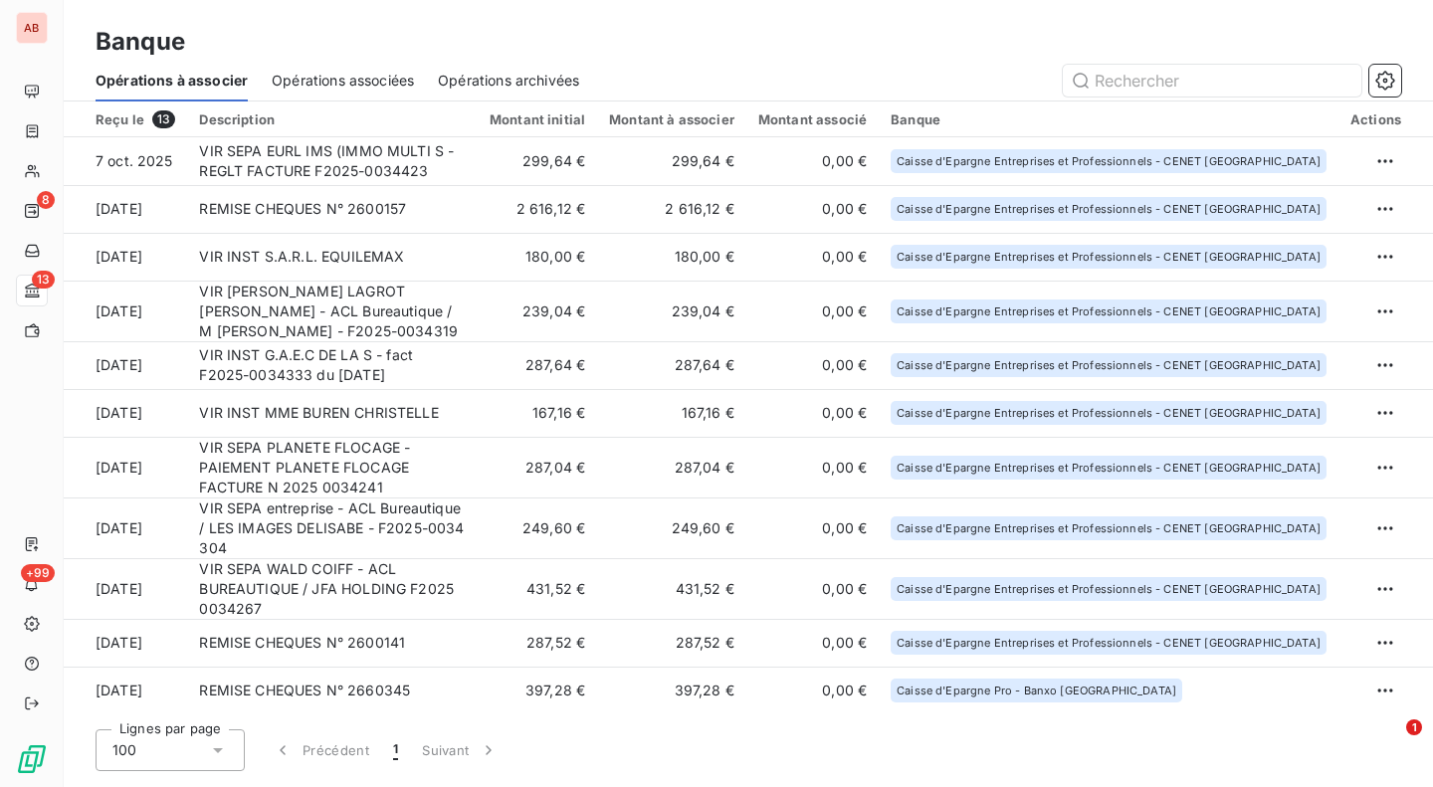
click at [523, 309] on td "239,04 €" at bounding box center [537, 311] width 119 height 61
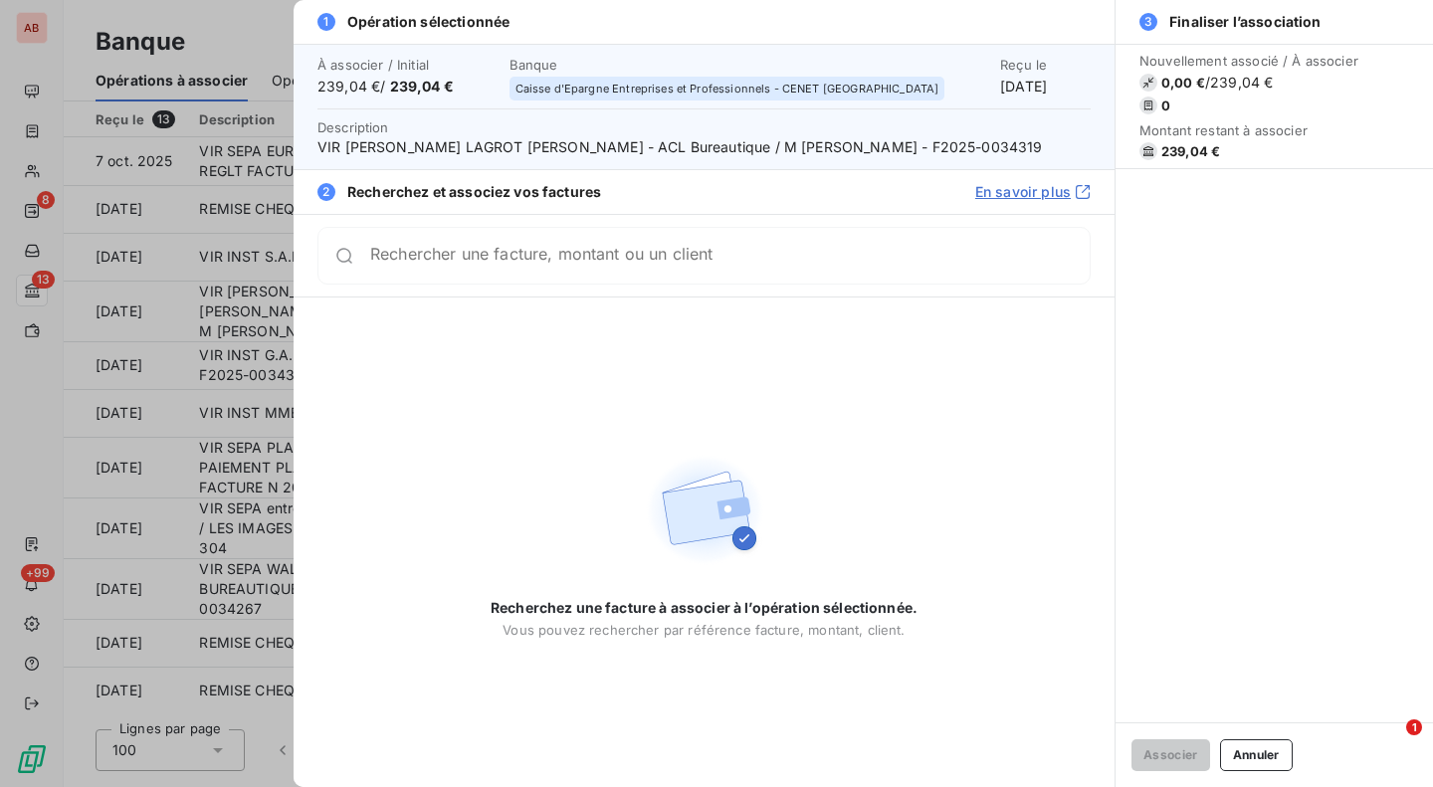
click at [881, 143] on span "VIR [PERSON_NAME] LAGROT [PERSON_NAME] - ACL Bureautique / M [PERSON_NAME] - F2…" at bounding box center [703, 147] width 773 height 20
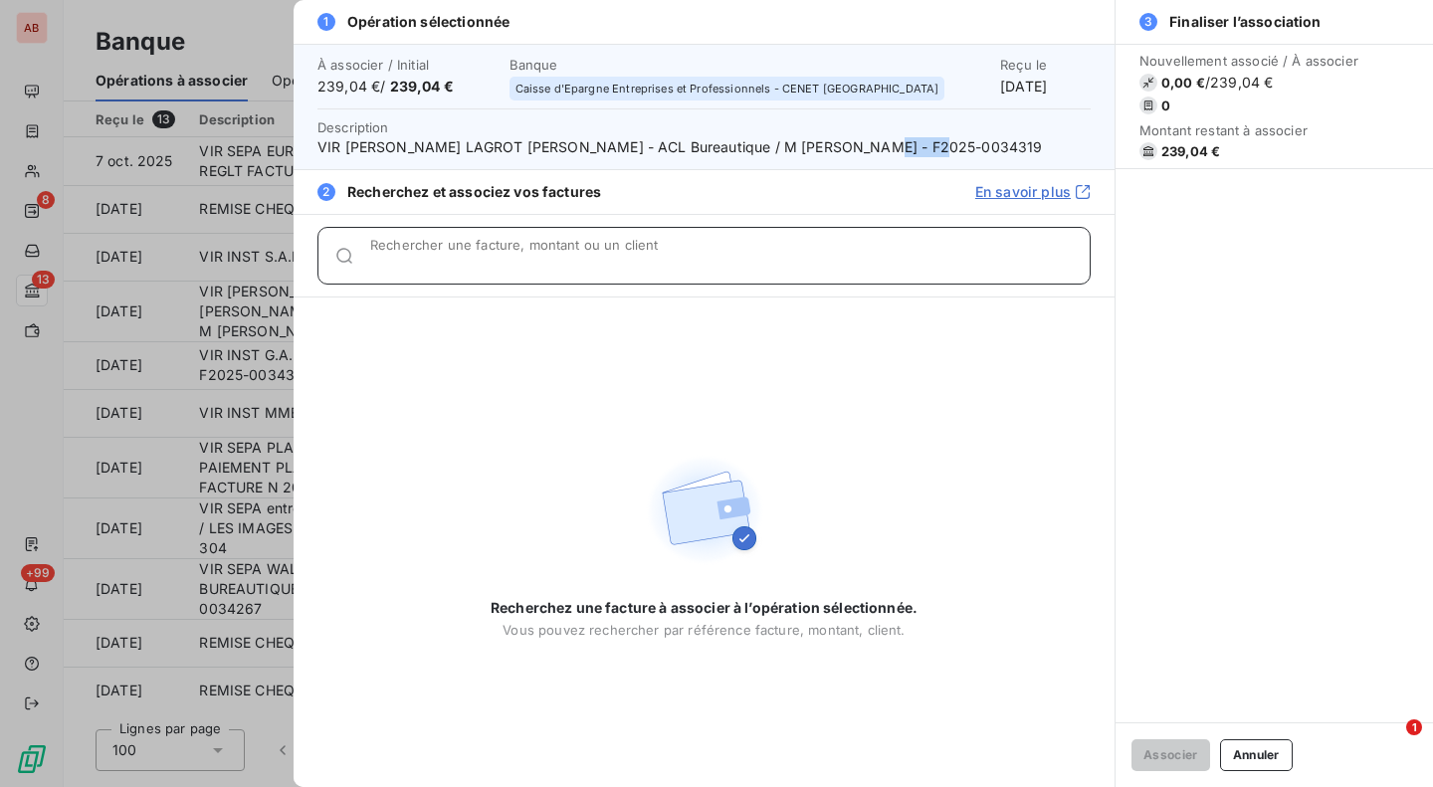
click at [771, 250] on div "Rechercher une facture, montant ou un client" at bounding box center [730, 256] width 720 height 20
paste input "0034319"
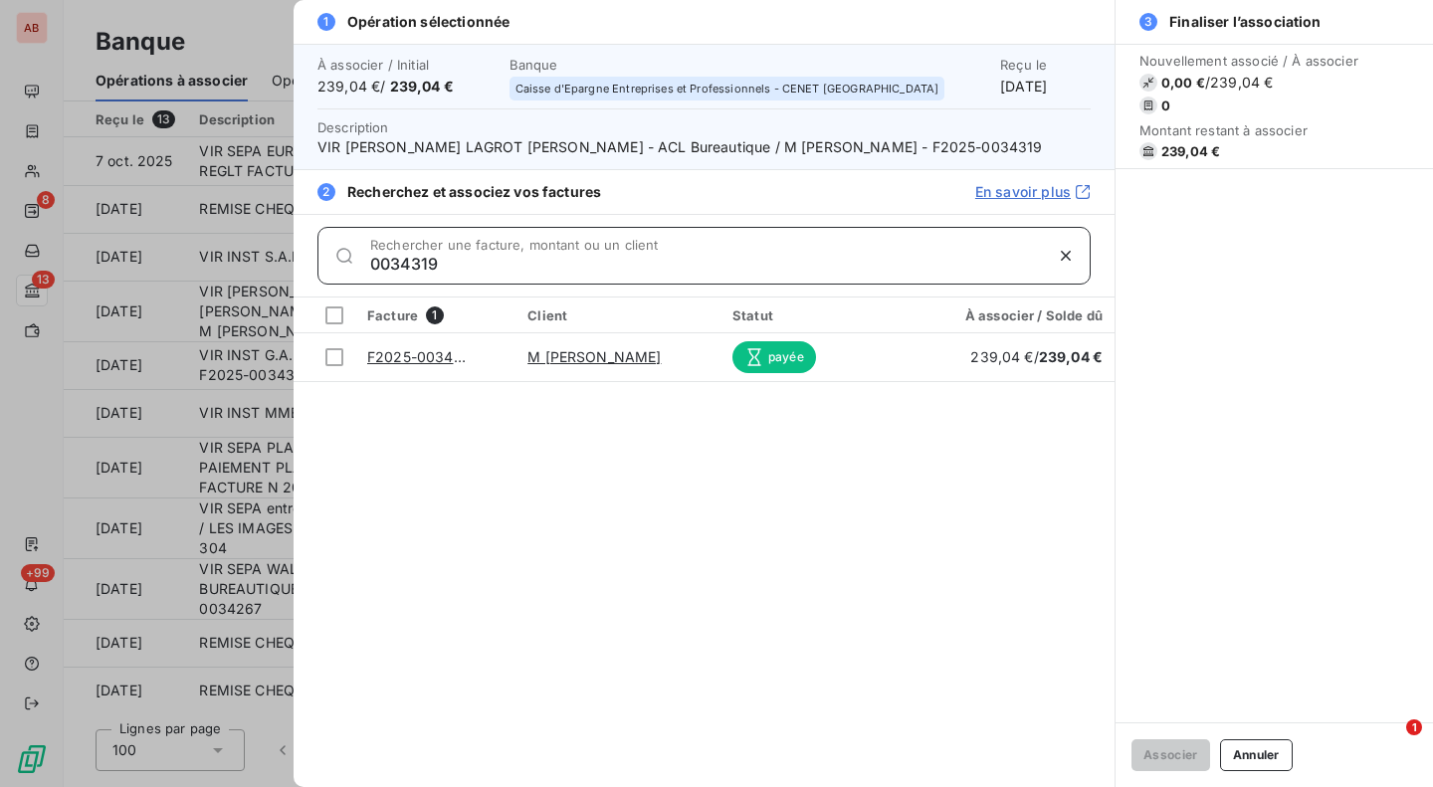
type input "0034319"
click at [321, 360] on td at bounding box center [325, 357] width 62 height 48
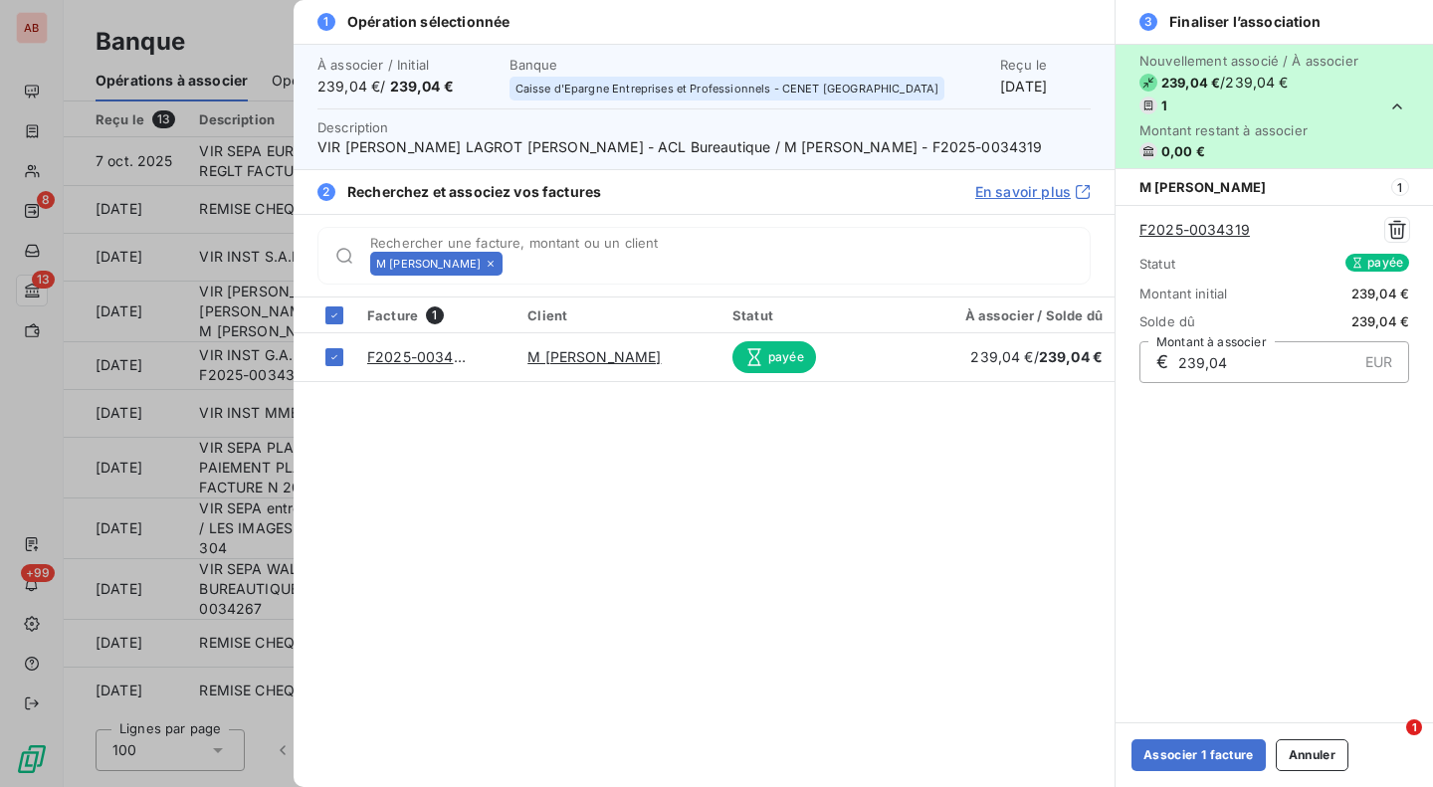
click at [1167, 755] on button "Associer 1 facture" at bounding box center [1199, 755] width 134 height 32
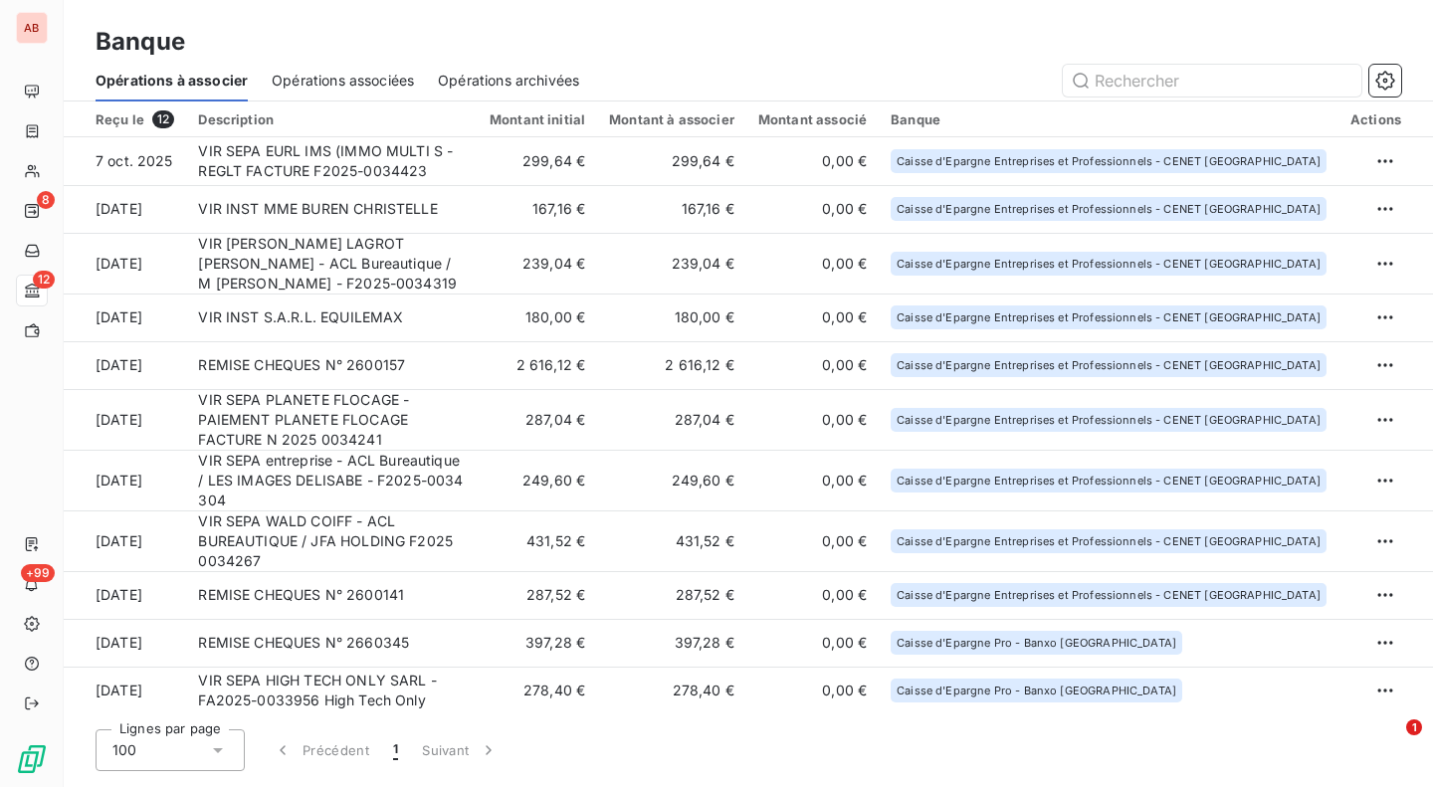
click at [449, 313] on td "VIR INST S.A.R.L. EQUILEMAX" at bounding box center [332, 318] width 292 height 48
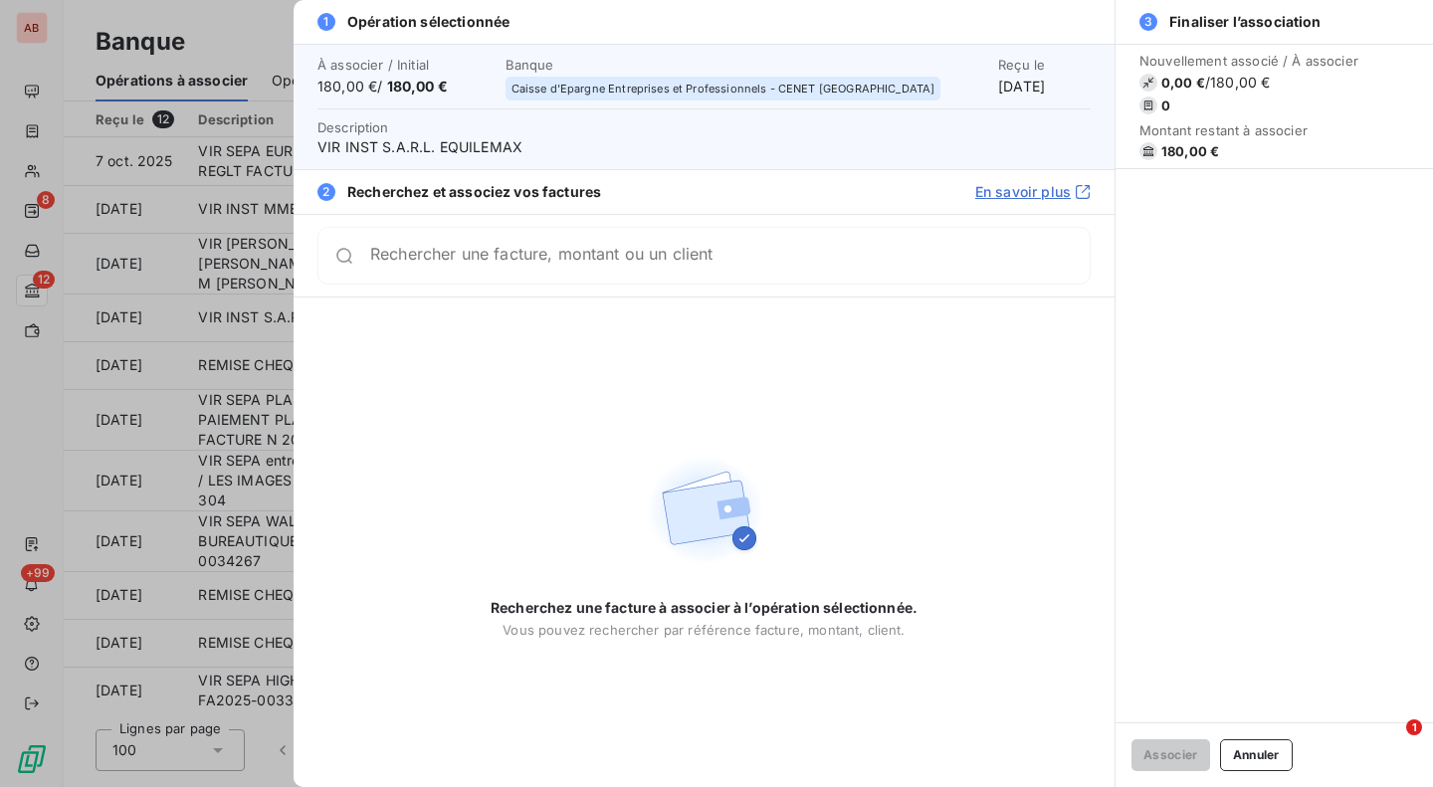
click at [447, 266] on input "Rechercher une facture, montant ou un client" at bounding box center [730, 256] width 720 height 20
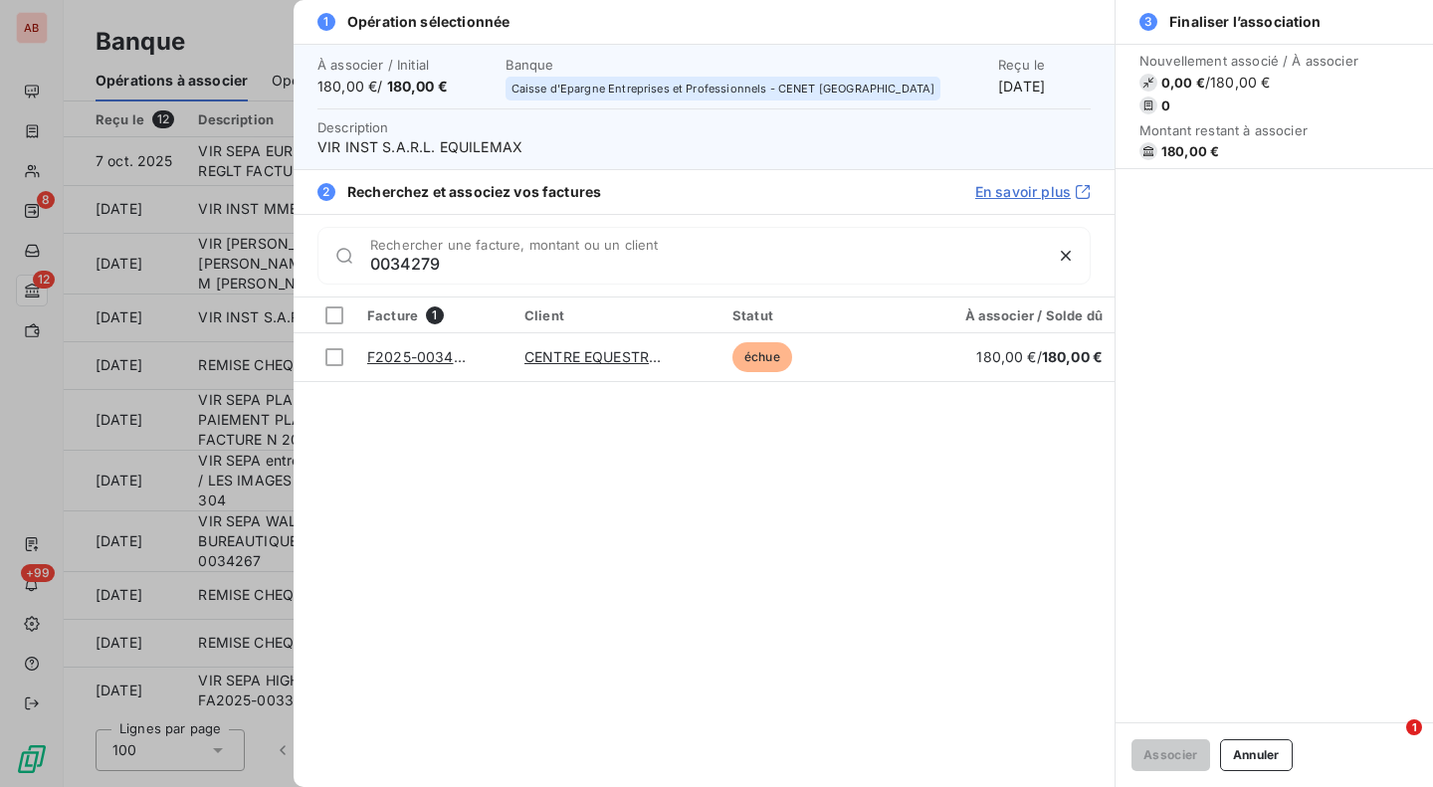
type input "0034279"
click at [331, 358] on div at bounding box center [334, 357] width 18 height 18
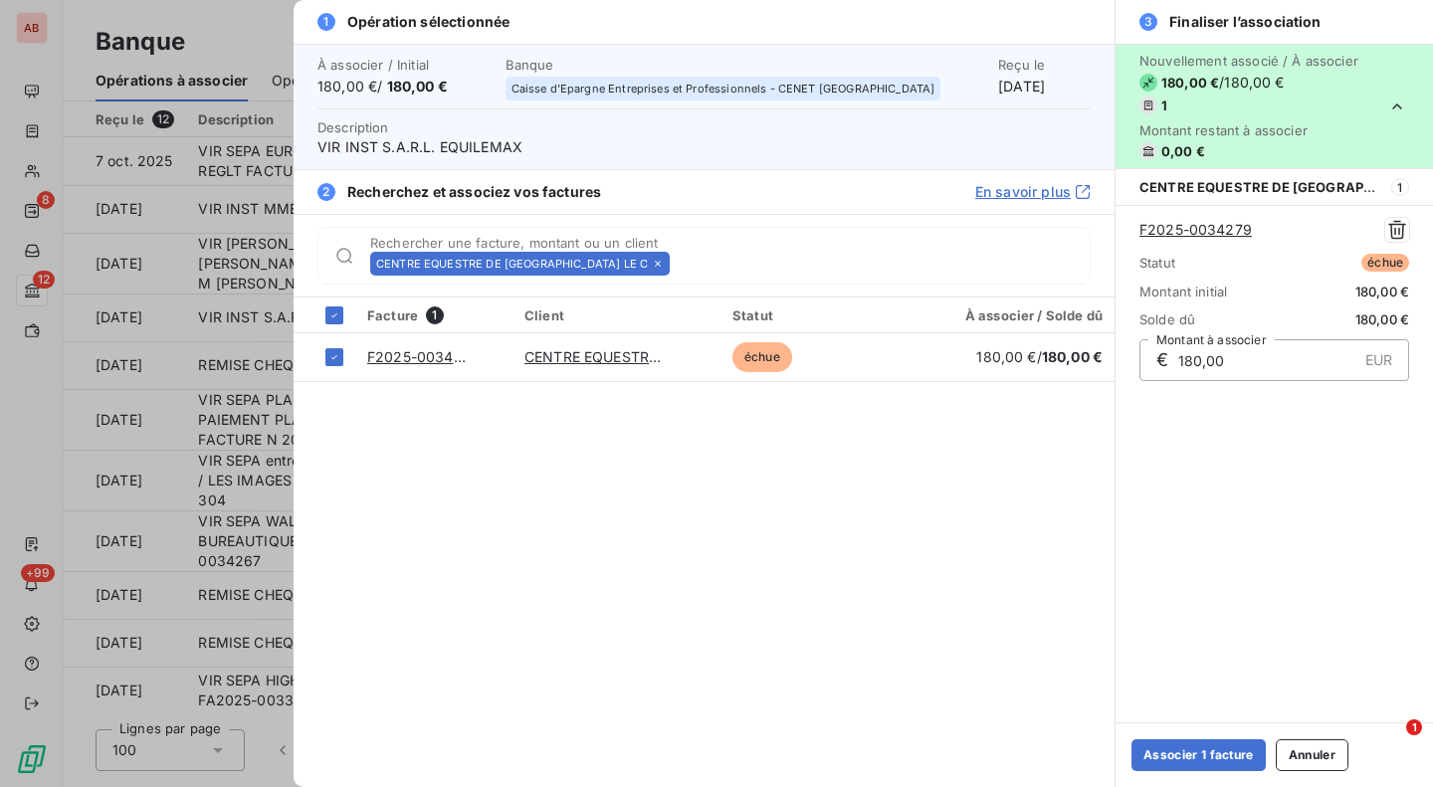
click at [1209, 744] on button "Associer 1 facture" at bounding box center [1199, 755] width 134 height 32
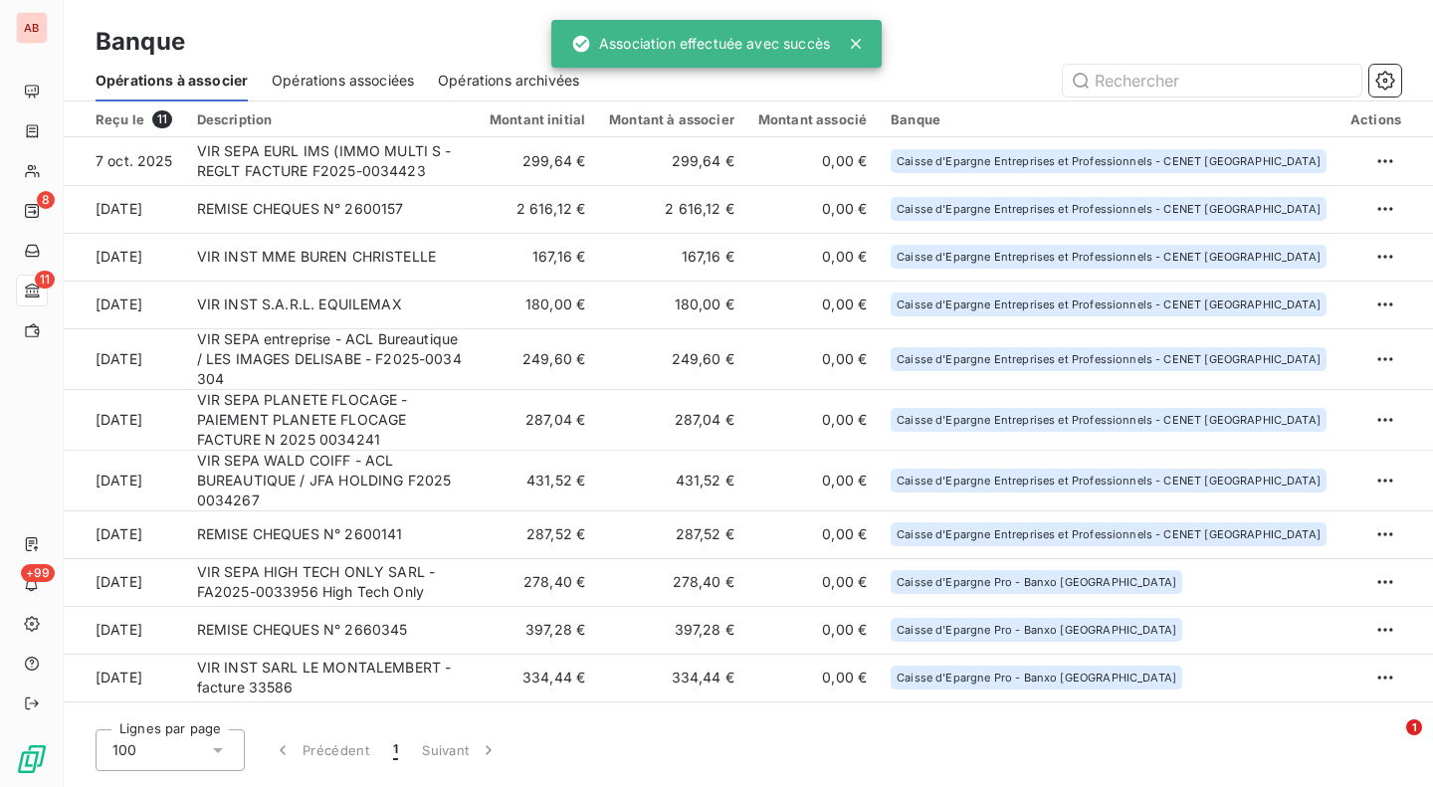
click at [563, 253] on td "167,16 €" at bounding box center [537, 257] width 119 height 48
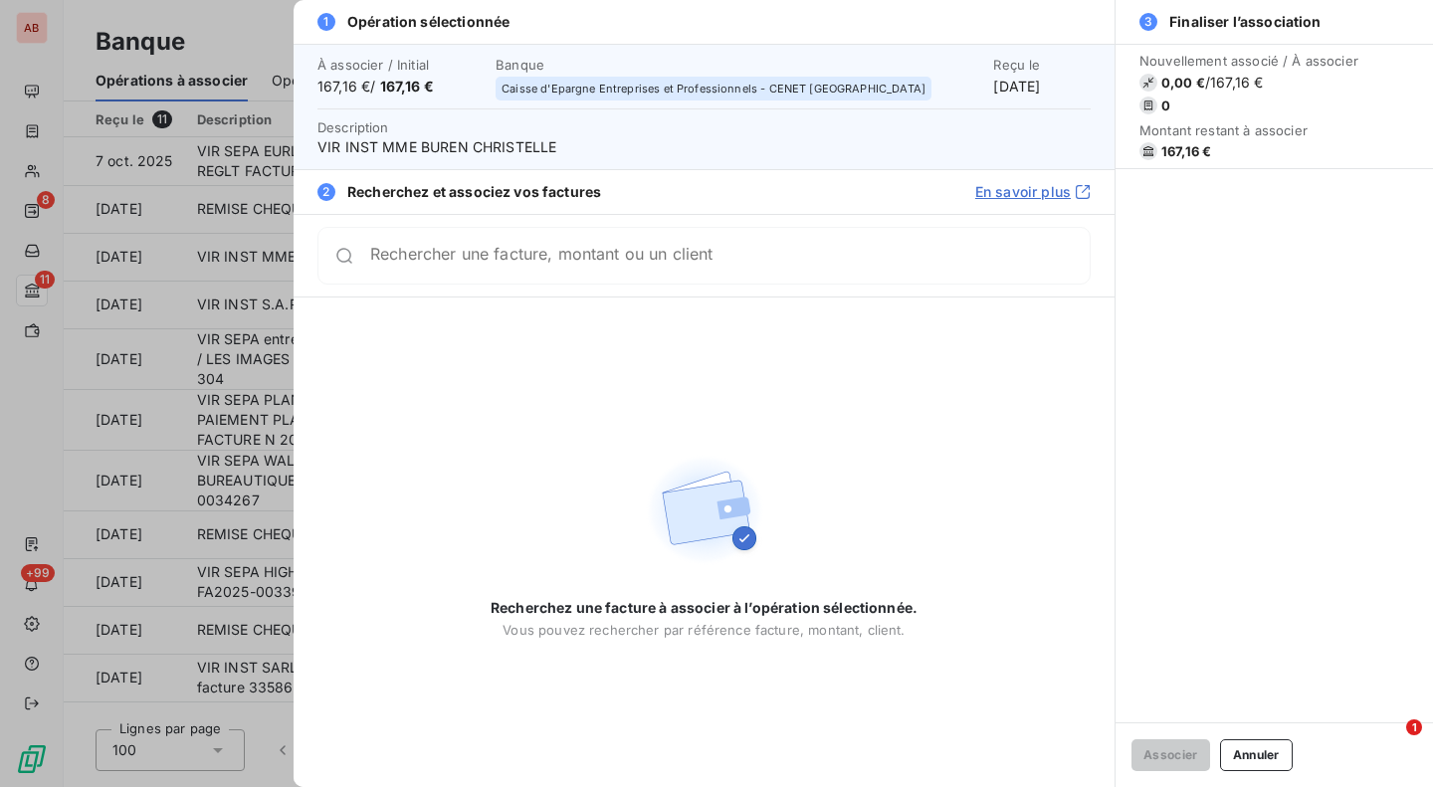
click at [563, 253] on div "Rechercher une facture, montant ou un client" at bounding box center [730, 256] width 720 height 20
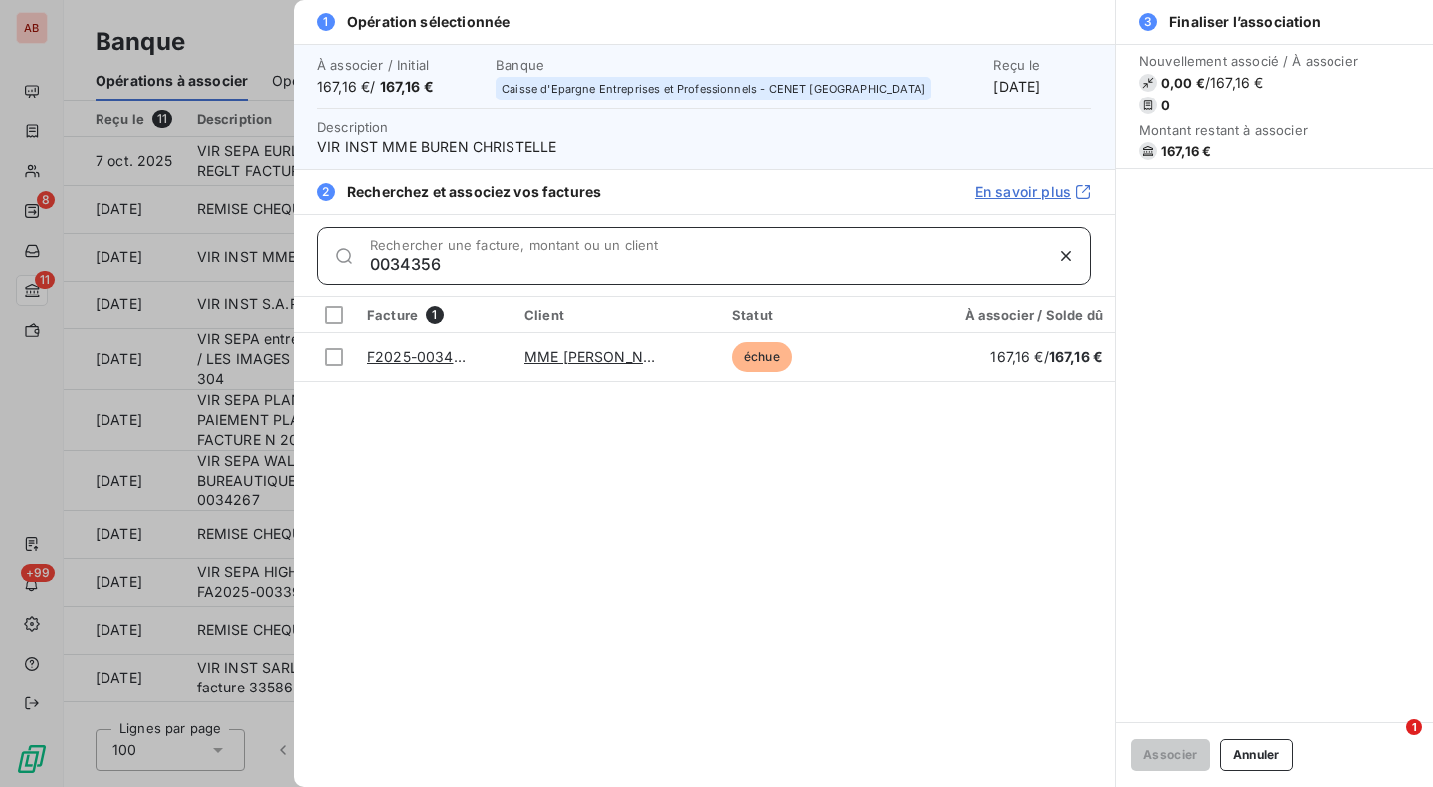
type input "0034356"
click at [340, 357] on div at bounding box center [334, 357] width 18 height 18
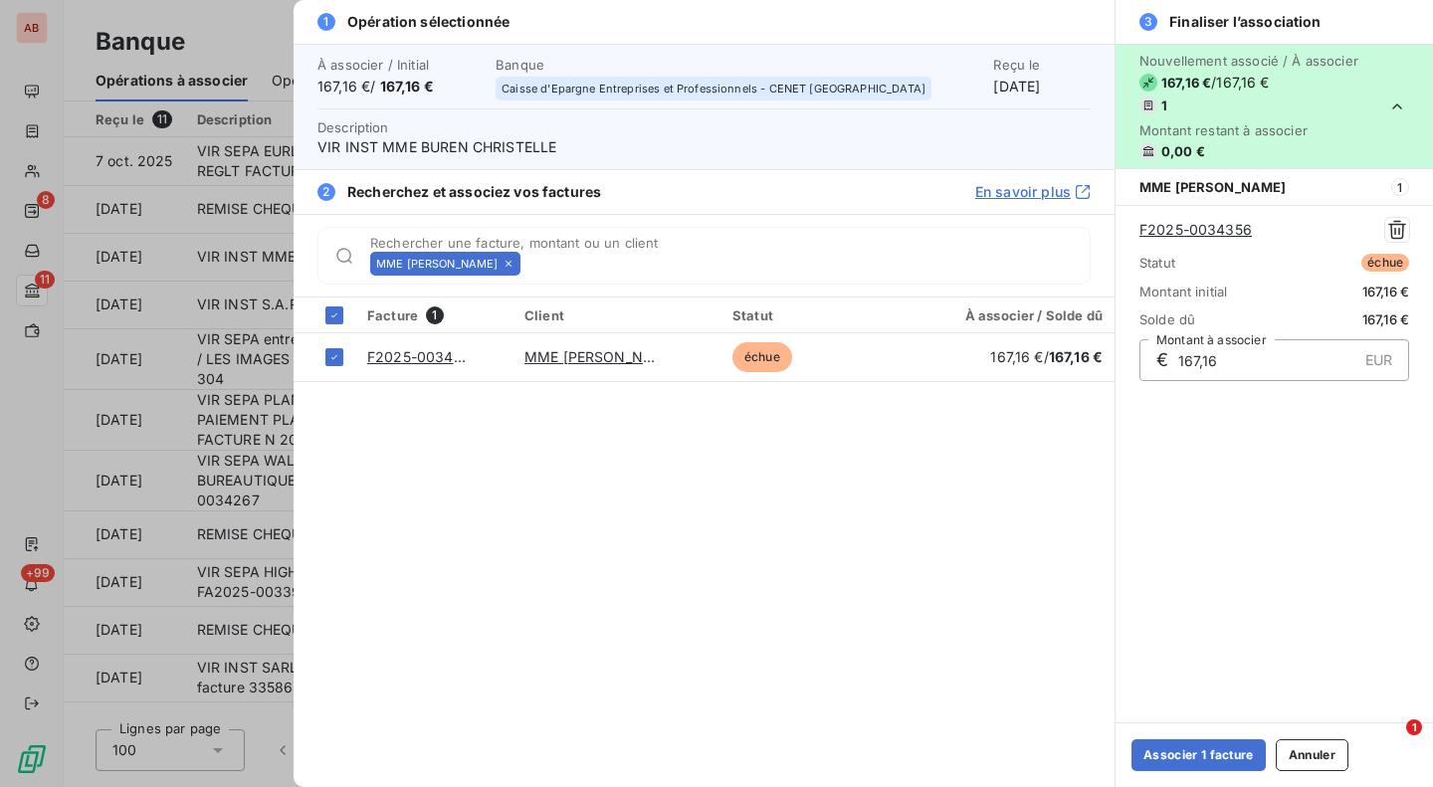
click at [1215, 763] on button "Associer 1 facture" at bounding box center [1199, 755] width 134 height 32
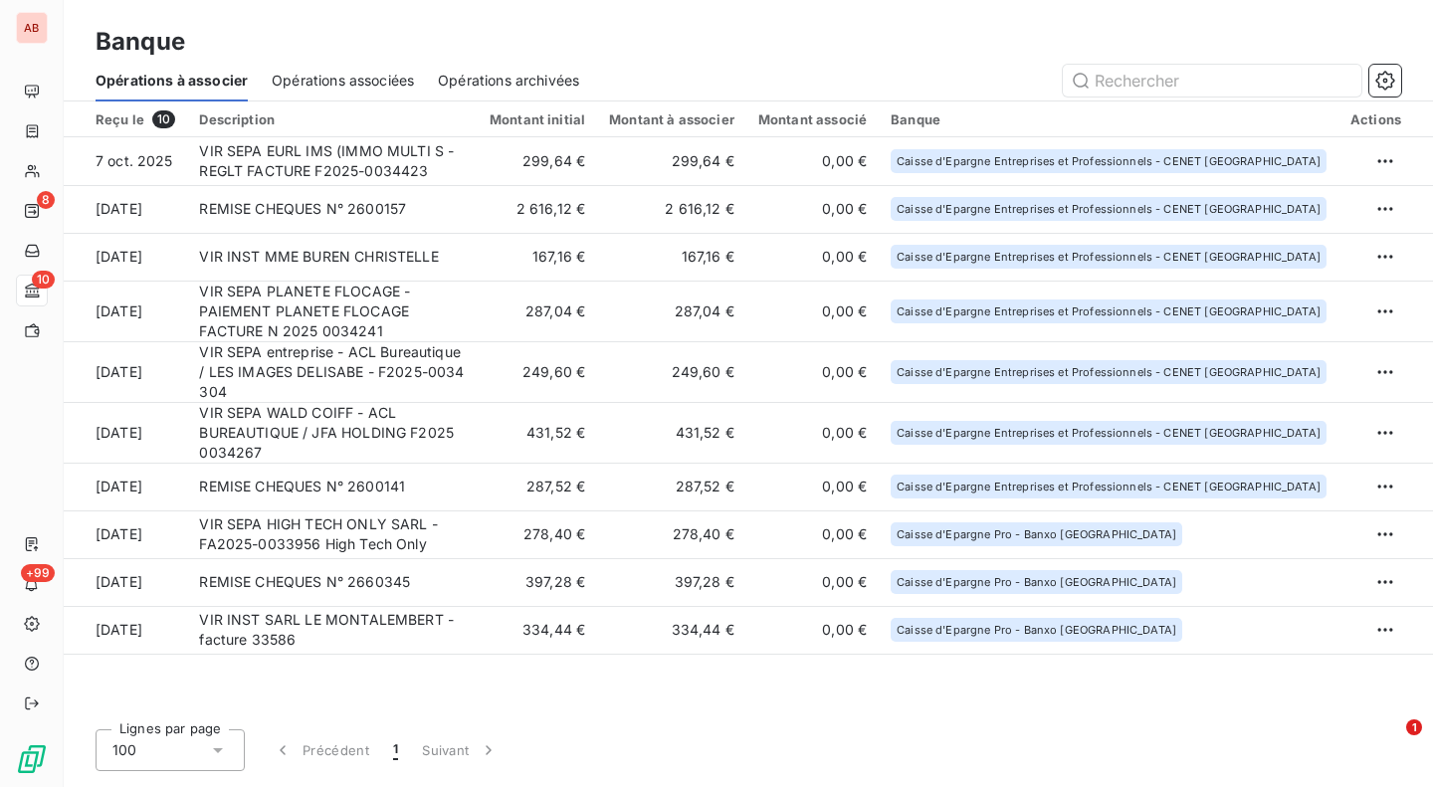
click at [478, 175] on td "VIR SEPA EURL IMS (IMMO MULTI S - REGLT FACTURE F2025-0034423" at bounding box center [332, 161] width 291 height 48
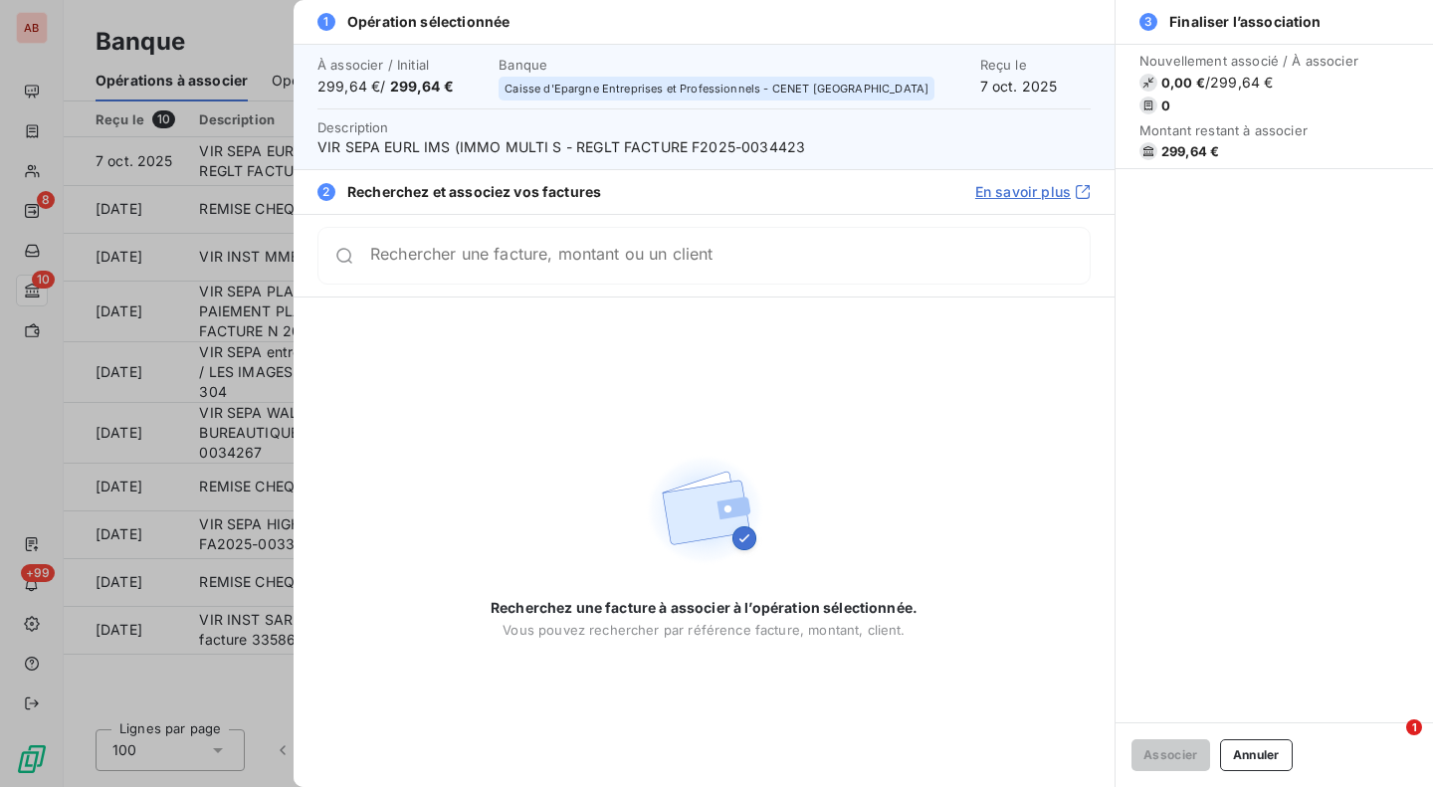
click at [755, 144] on span "VIR SEPA EURL IMS (IMMO MULTI S - REGLT FACTURE F2025-0034423" at bounding box center [703, 147] width 773 height 20
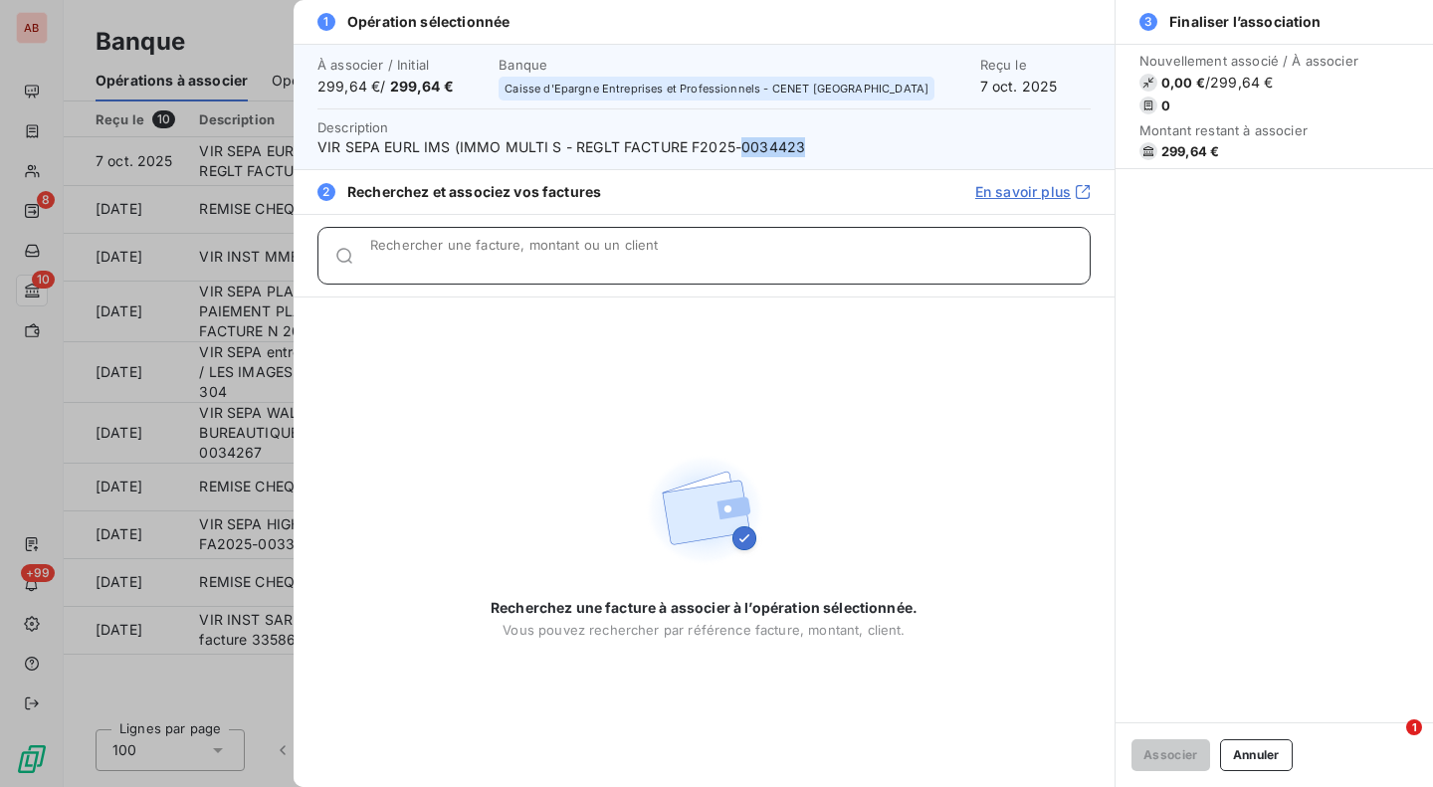
click at [716, 254] on input "Rechercher une facture, montant ou un client" at bounding box center [730, 264] width 720 height 20
paste input "0034423"
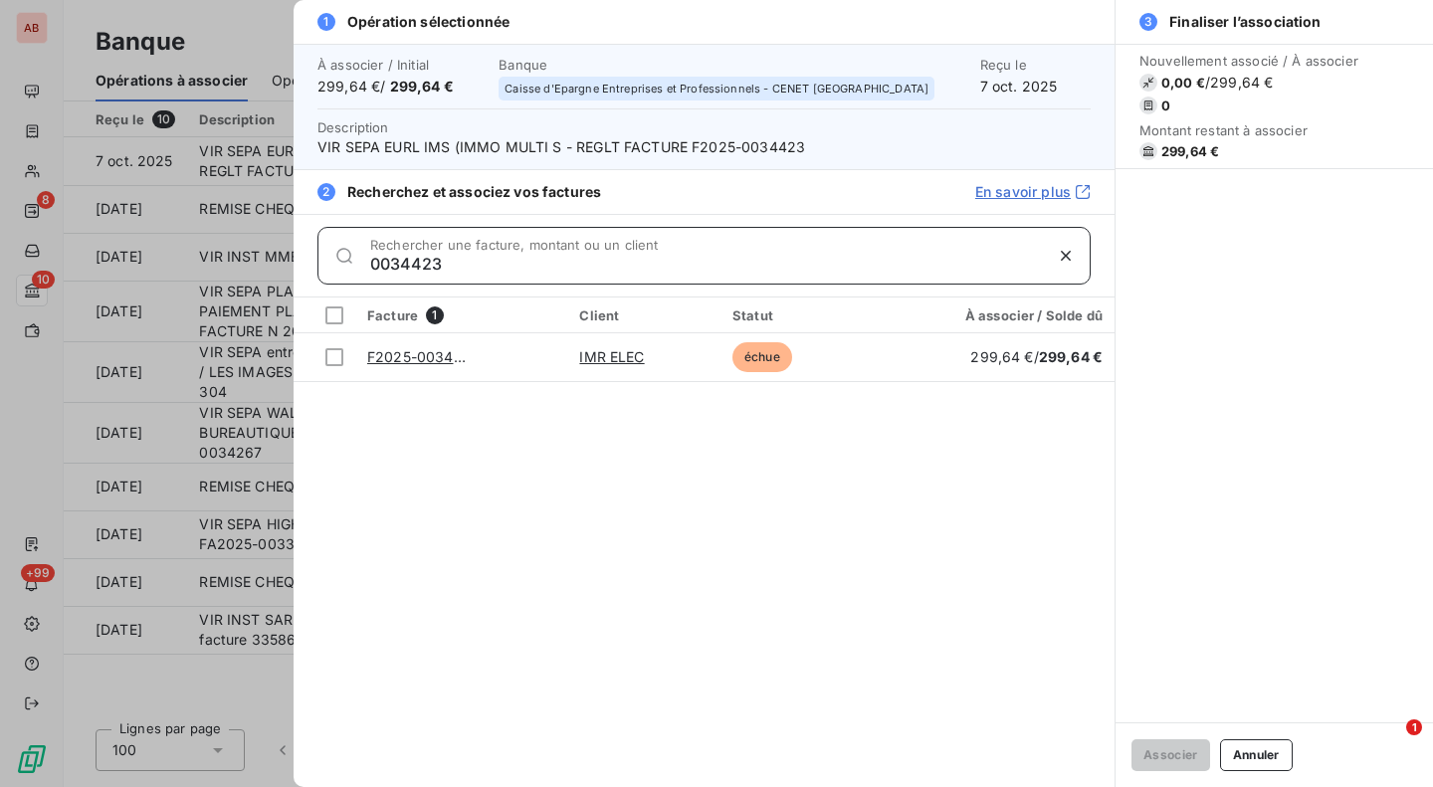
type input "0034423"
click at [338, 357] on div at bounding box center [334, 357] width 18 height 18
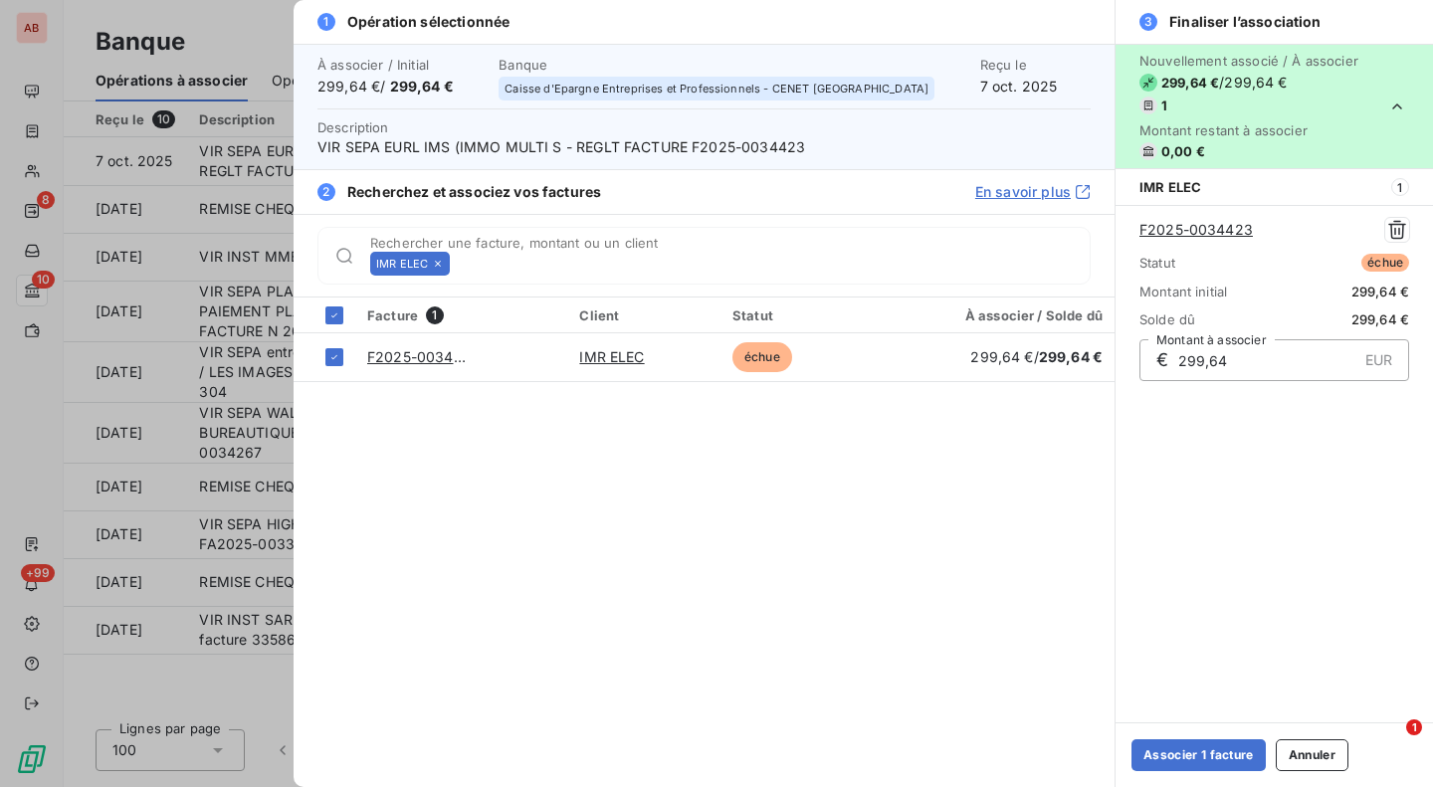
click at [1172, 751] on button "Associer 1 facture" at bounding box center [1199, 755] width 134 height 32
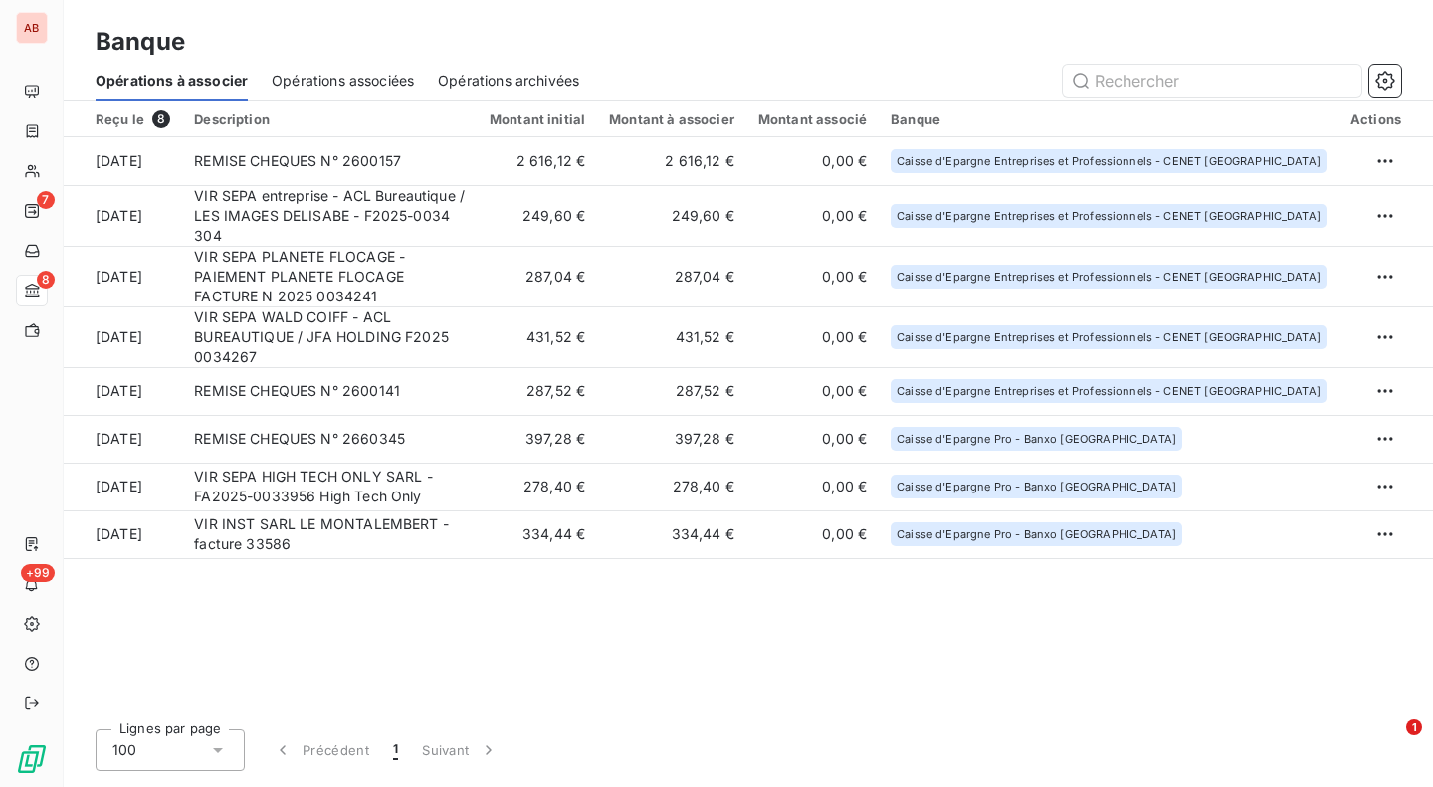
click at [420, 329] on td "VIR SEPA WALD COIFF - ACL BUREAUTIQUE / JFA HOLDING F2025 0034267" at bounding box center [330, 337] width 296 height 61
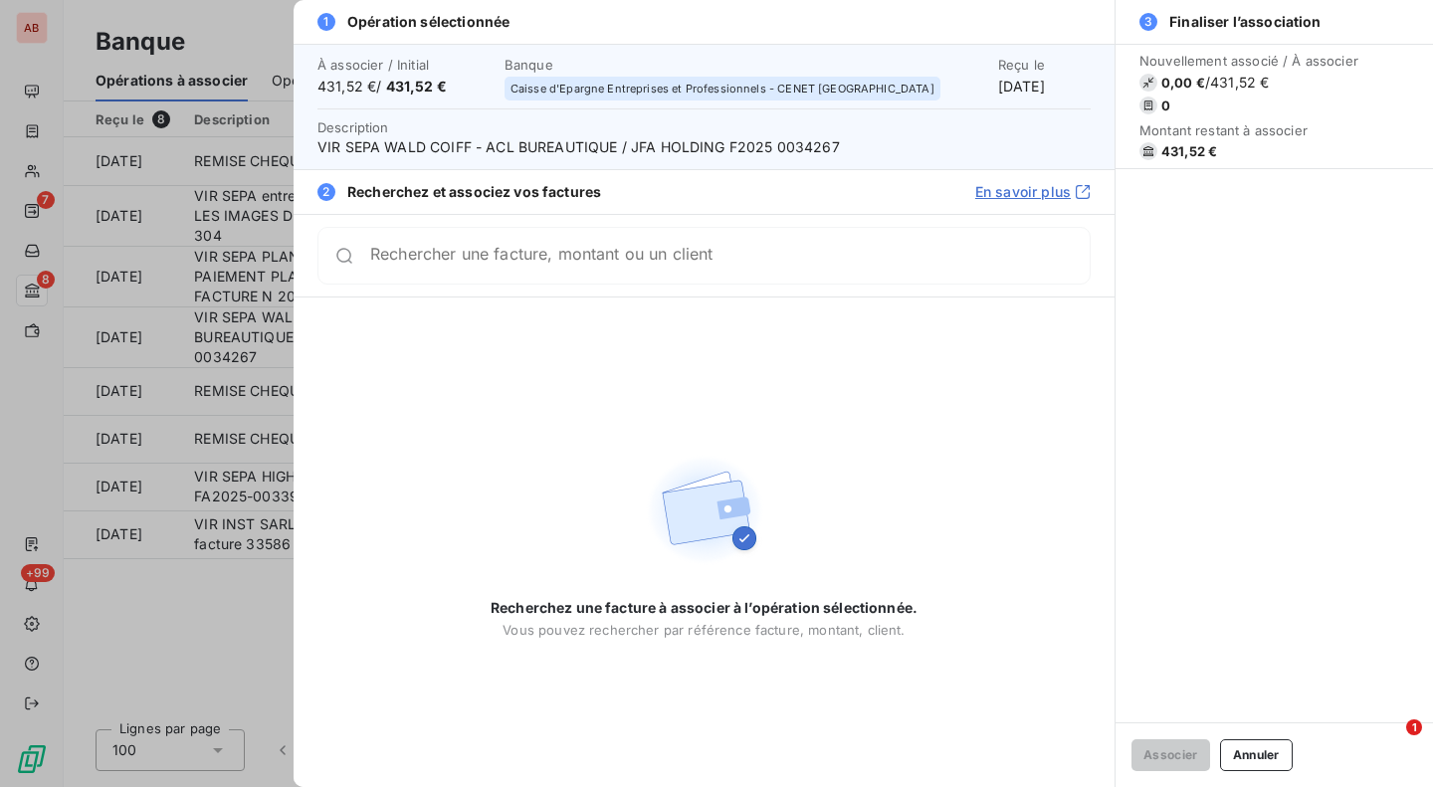
click at [803, 147] on span "VIR SEPA WALD COIFF - ACL BUREAUTIQUE / JFA HOLDING F2025 0034267" at bounding box center [703, 147] width 773 height 20
click at [212, 600] on div at bounding box center [716, 393] width 1433 height 787
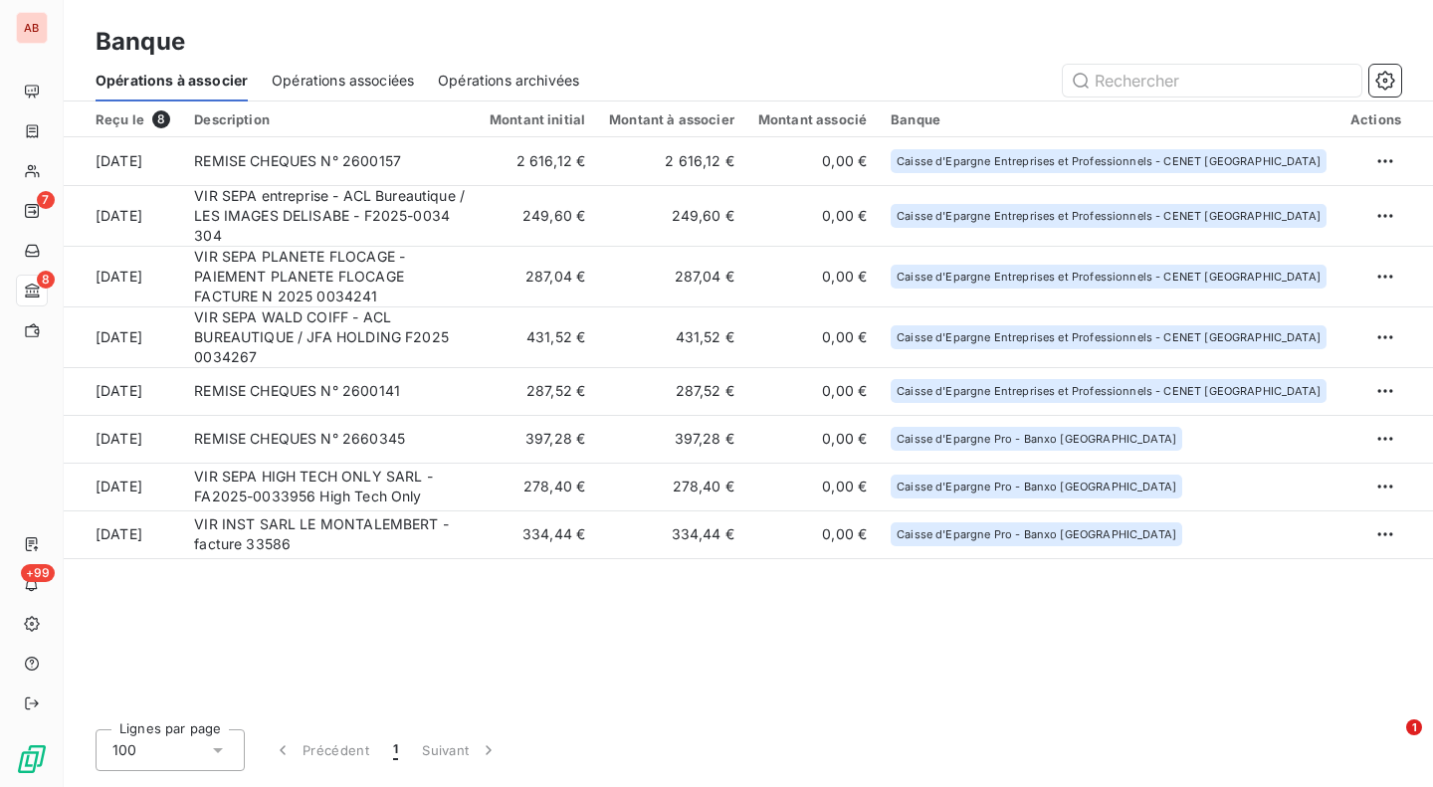
click at [438, 310] on td "VIR SEPA WALD COIFF - ACL BUREAUTIQUE / JFA HOLDING F2025 0034267" at bounding box center [330, 337] width 296 height 61
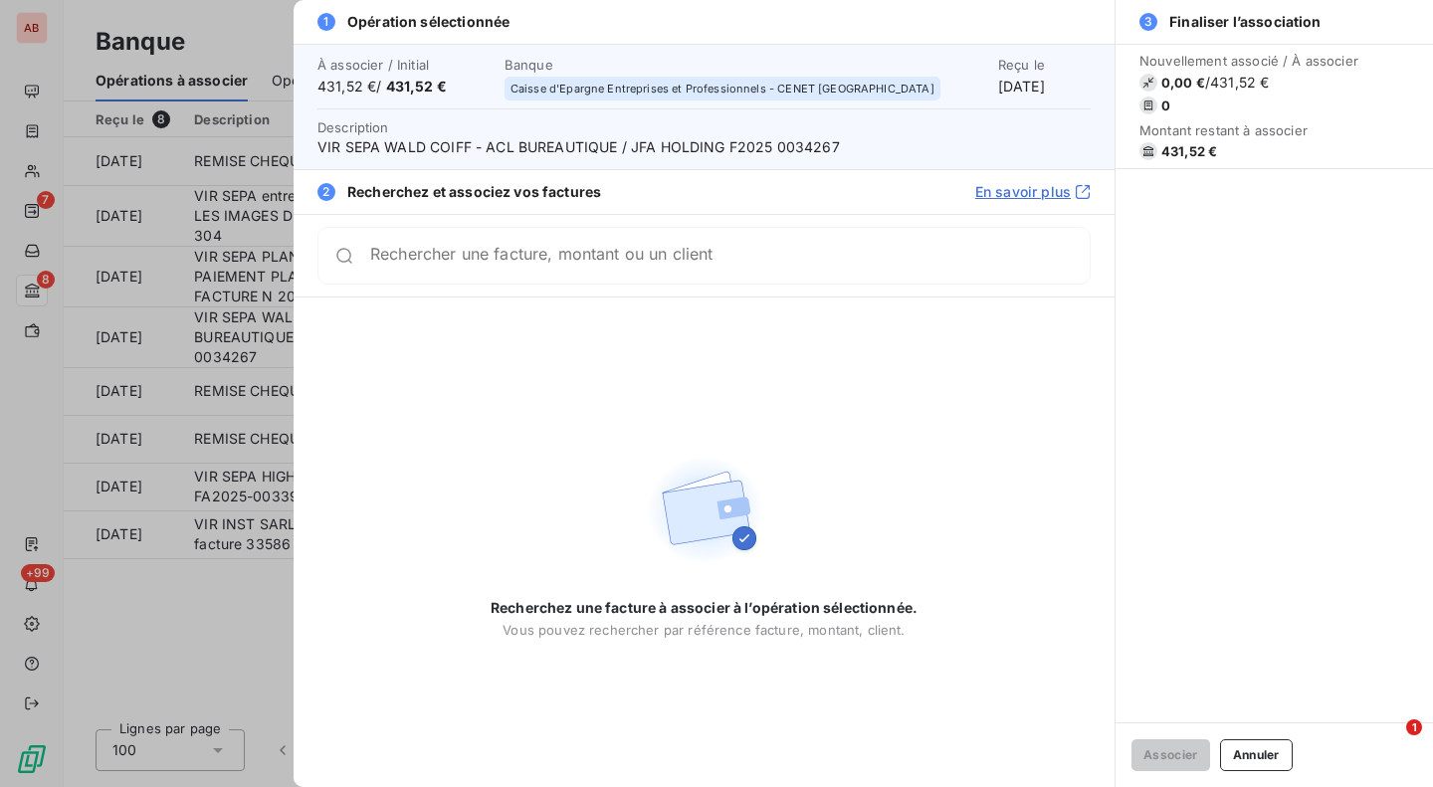
click at [206, 619] on div at bounding box center [716, 393] width 1433 height 787
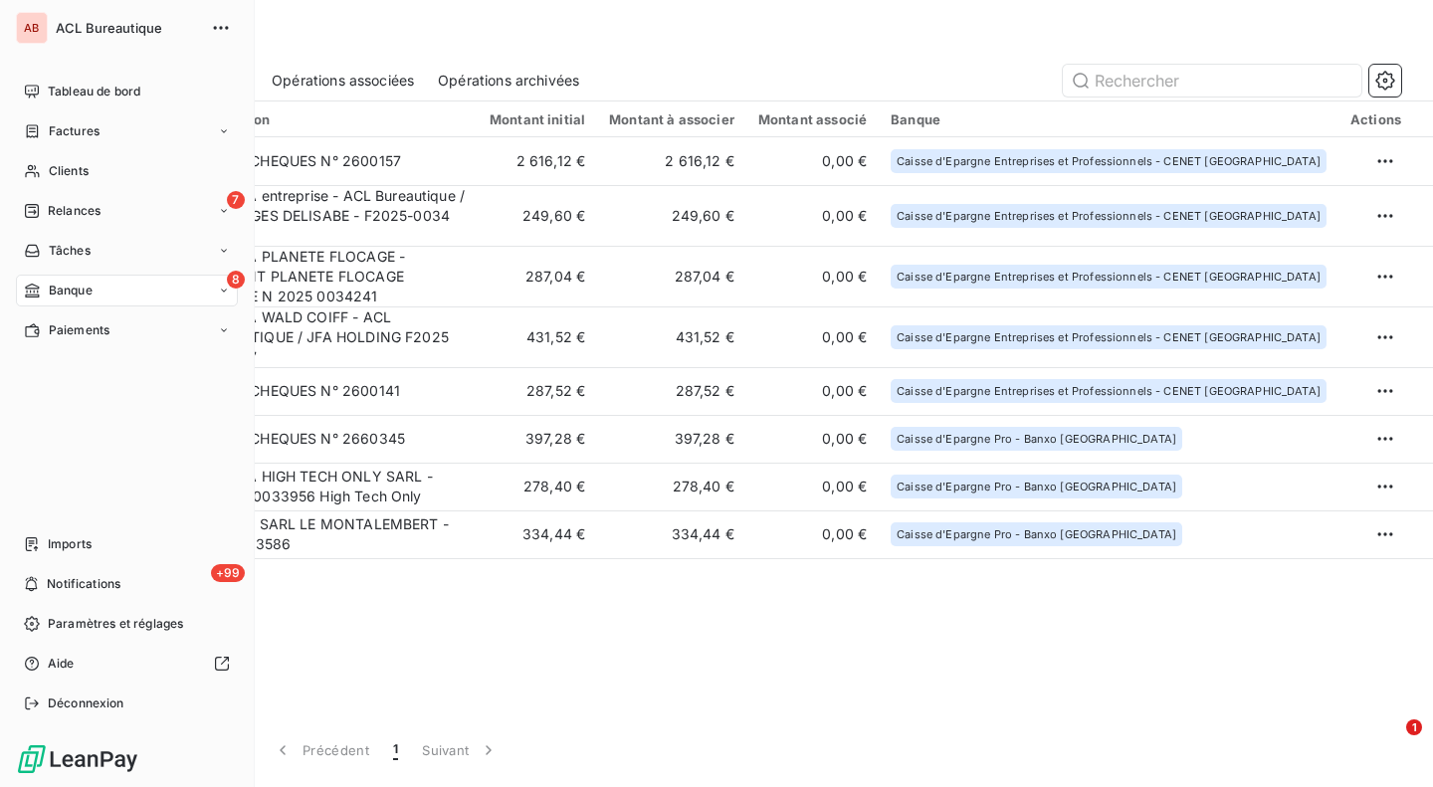
click at [60, 340] on div "Paiements" at bounding box center [127, 330] width 222 height 32
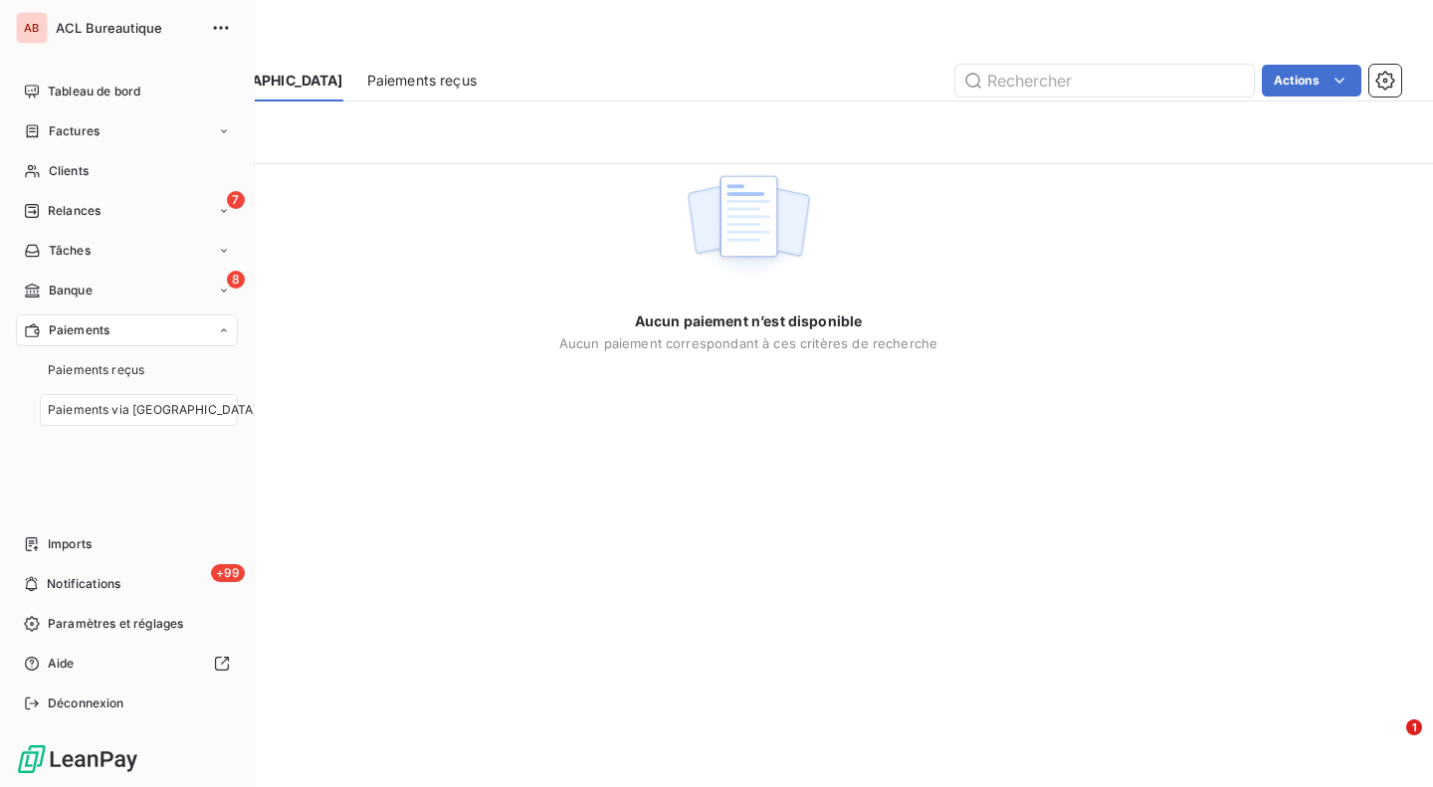
click at [65, 410] on span "Paiements via [GEOGRAPHIC_DATA]" at bounding box center [153, 410] width 210 height 18
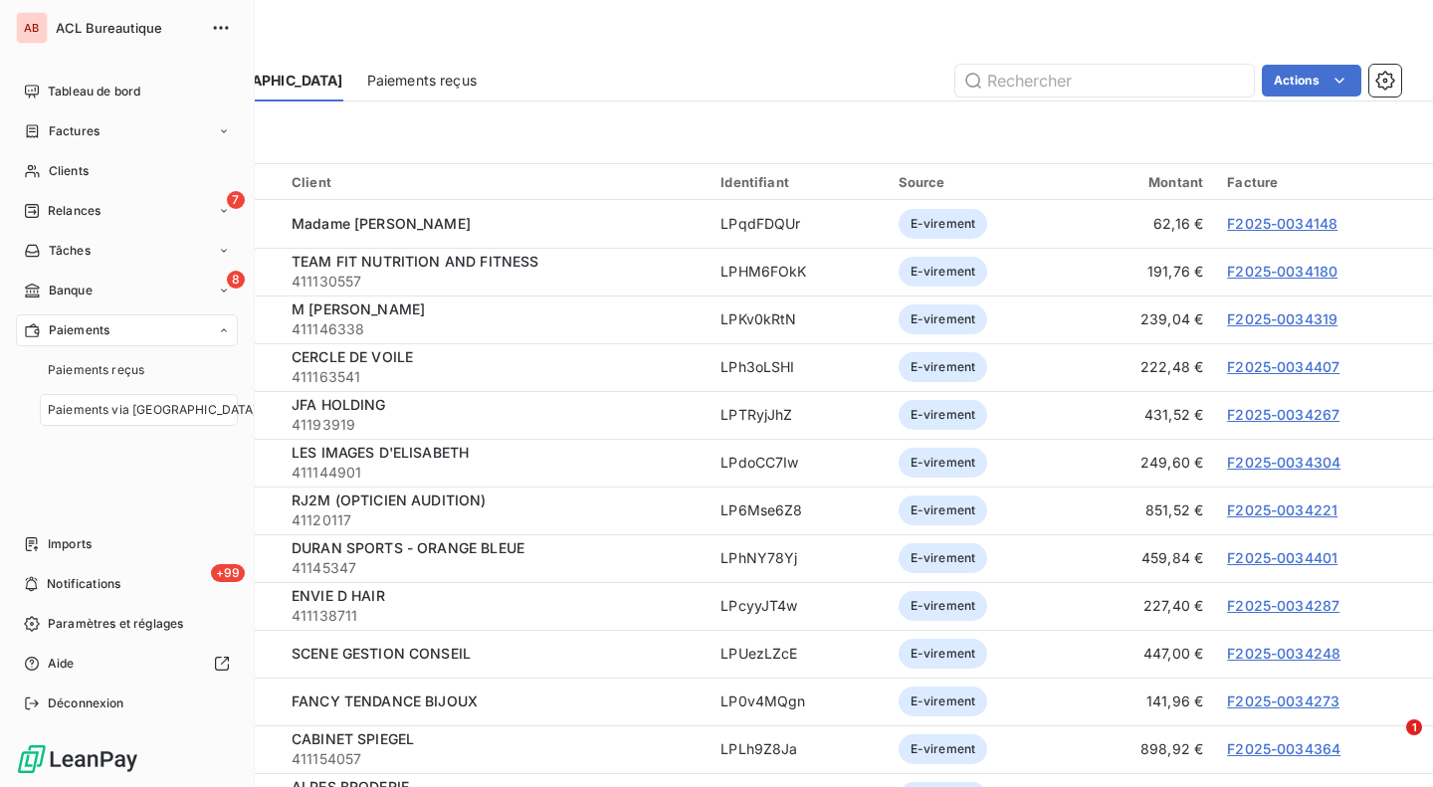
click at [102, 367] on span "Paiements reçus" at bounding box center [96, 370] width 97 height 18
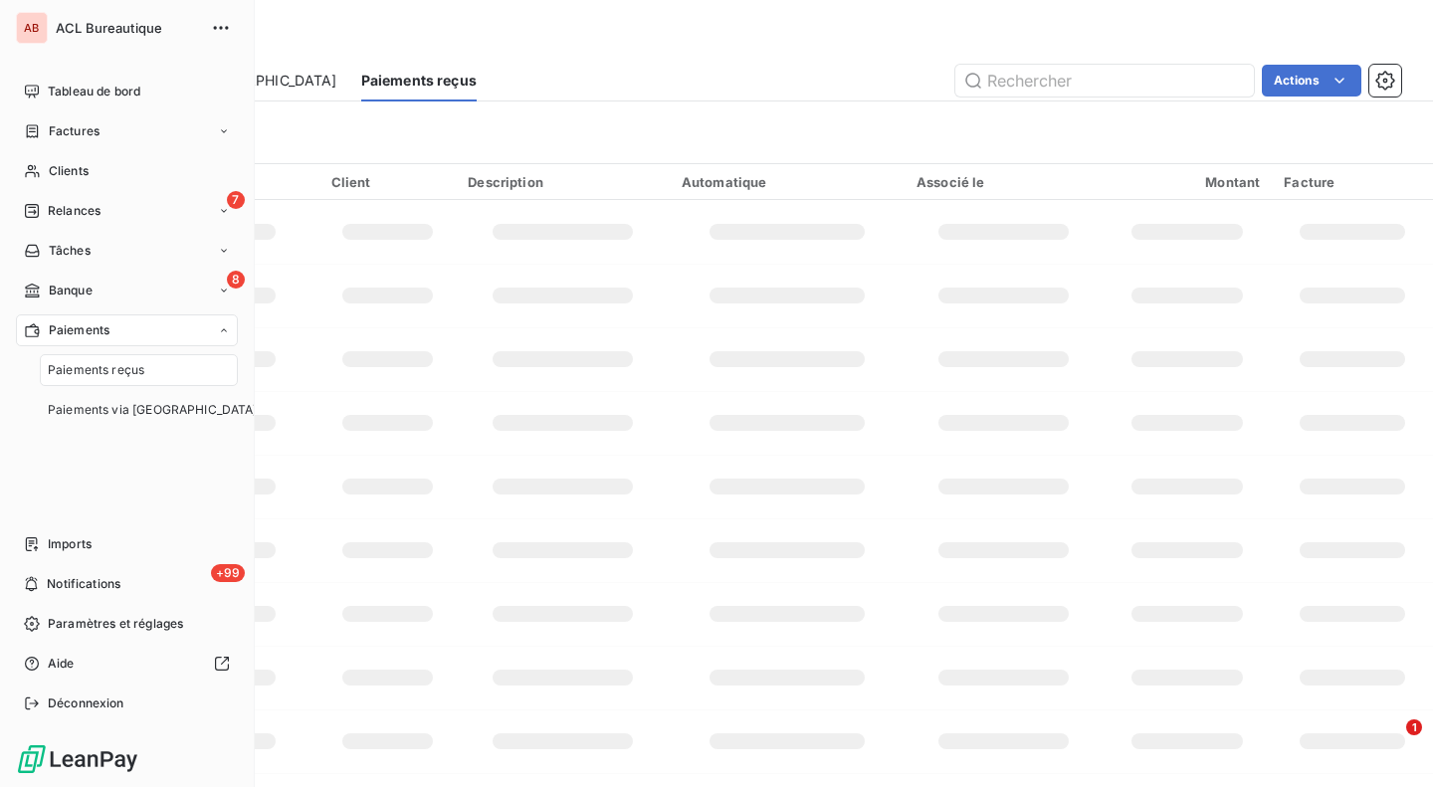
click at [91, 368] on span "Paiements reçus" at bounding box center [96, 370] width 97 height 18
click at [105, 281] on div "8 Banque" at bounding box center [127, 291] width 222 height 32
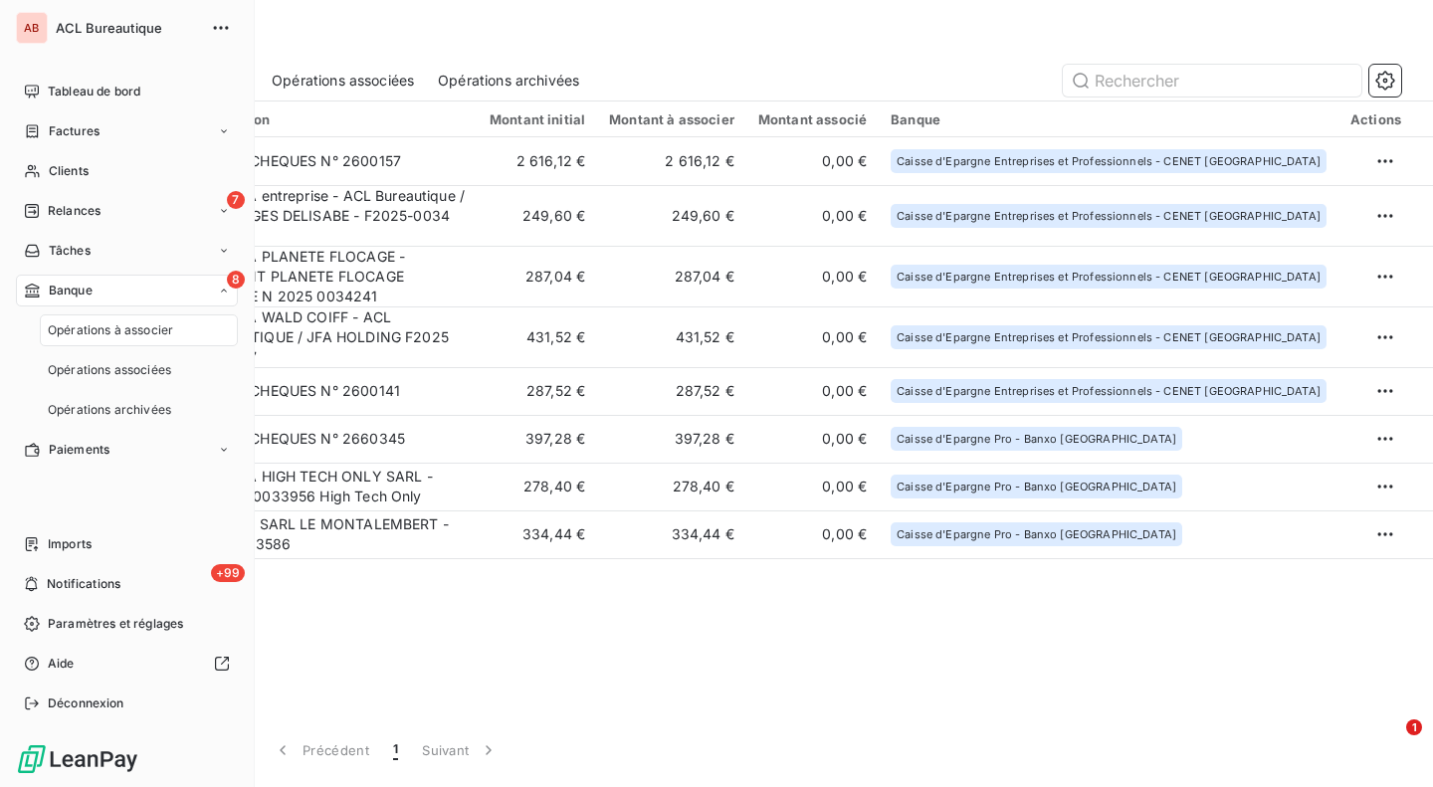
click at [96, 330] on span "Opérations à associer" at bounding box center [110, 330] width 125 height 18
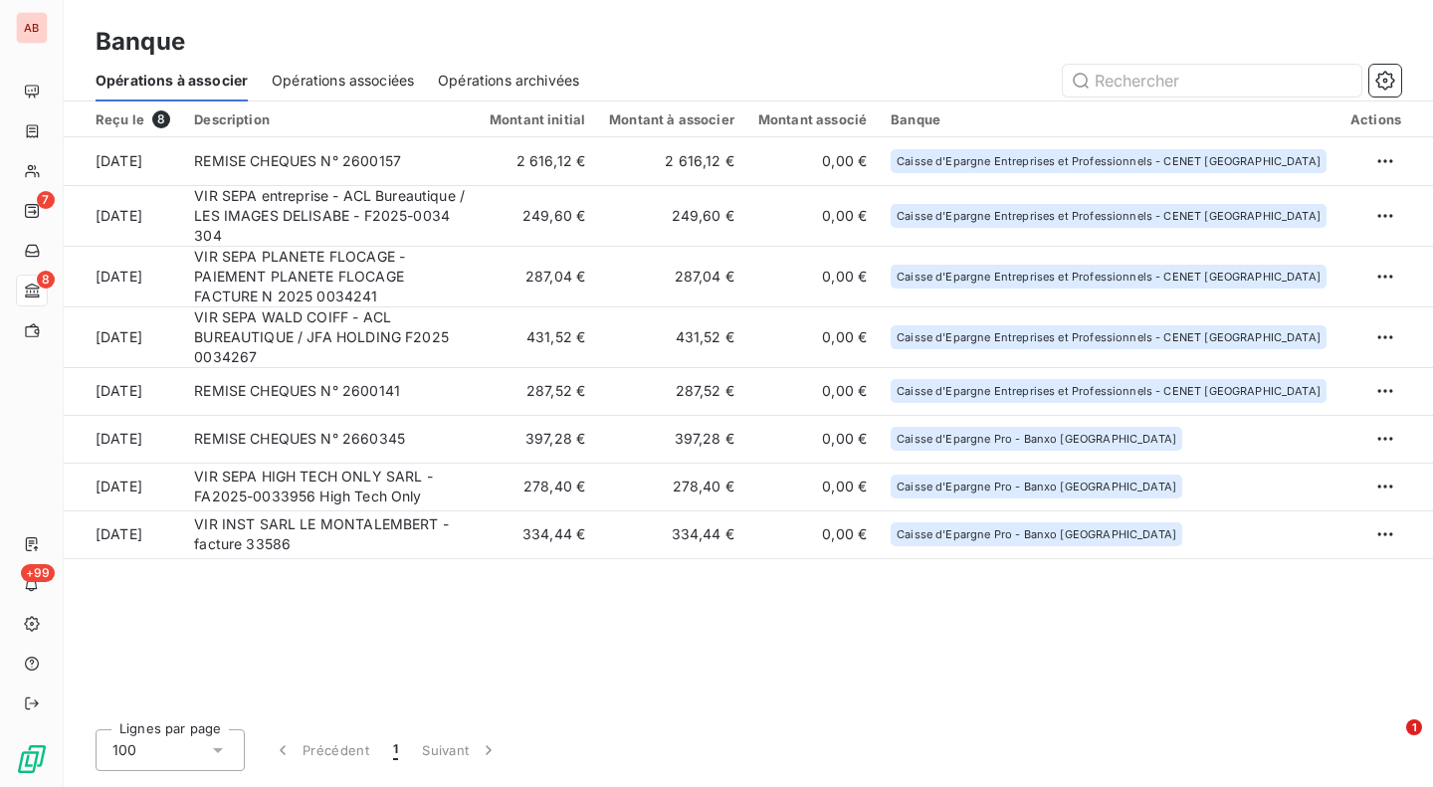
click at [518, 321] on td "431,52 €" at bounding box center [537, 337] width 119 height 61
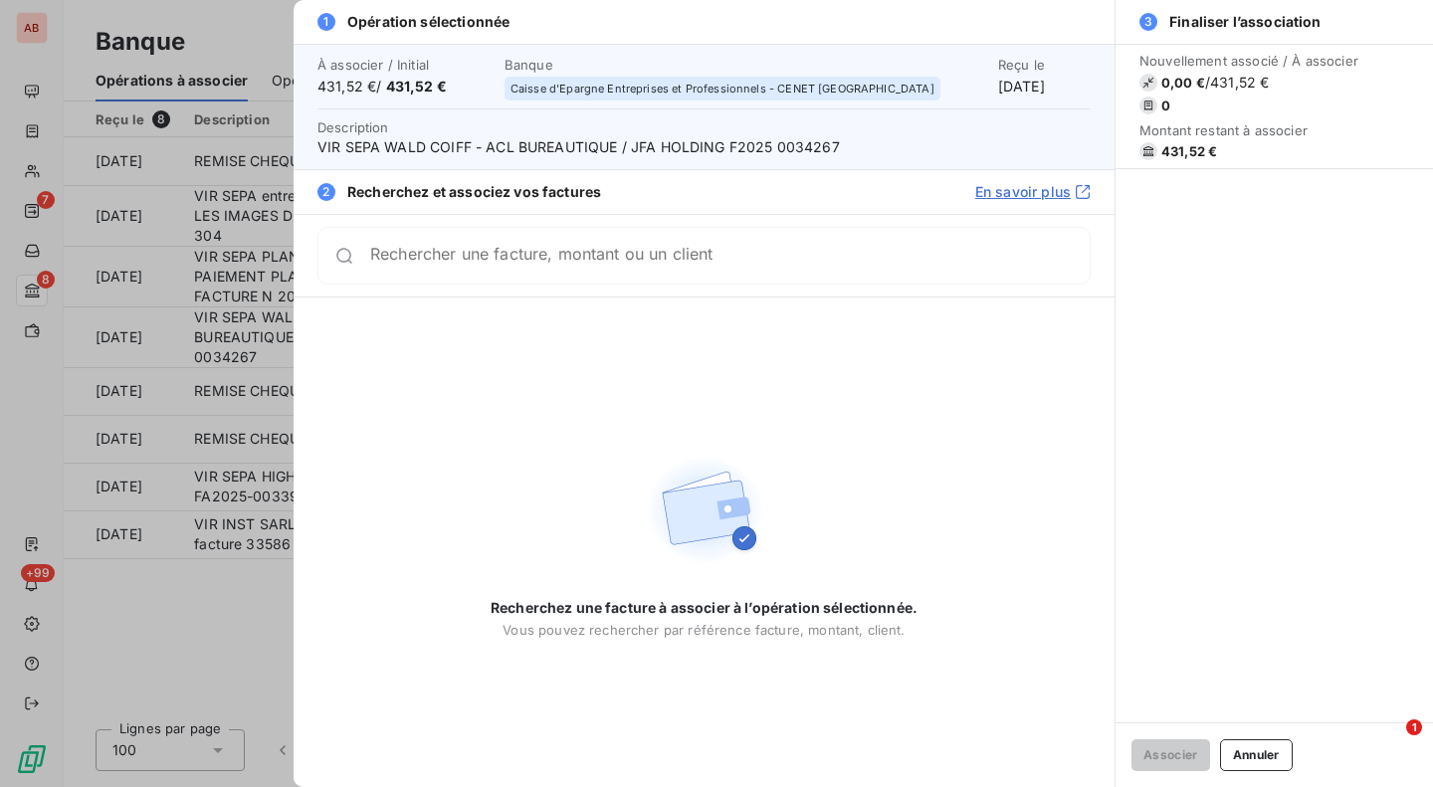
click at [791, 151] on span "VIR SEPA WALD COIFF - ACL BUREAUTIQUE / JFA HOLDING F2025 0034267" at bounding box center [703, 147] width 773 height 20
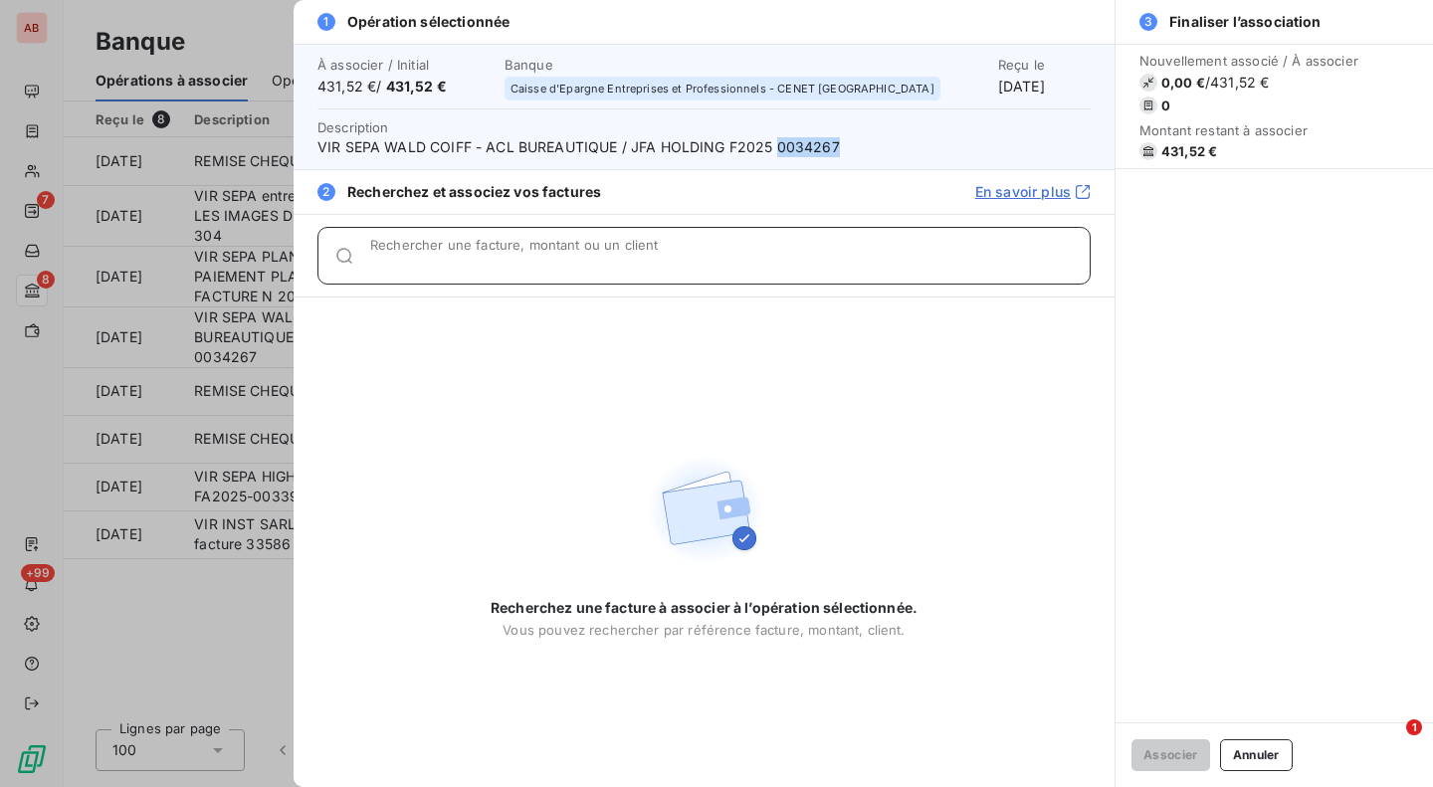
click at [704, 263] on input "Rechercher une facture, montant ou un client" at bounding box center [730, 264] width 720 height 20
paste input "0034267"
type input "0034267"
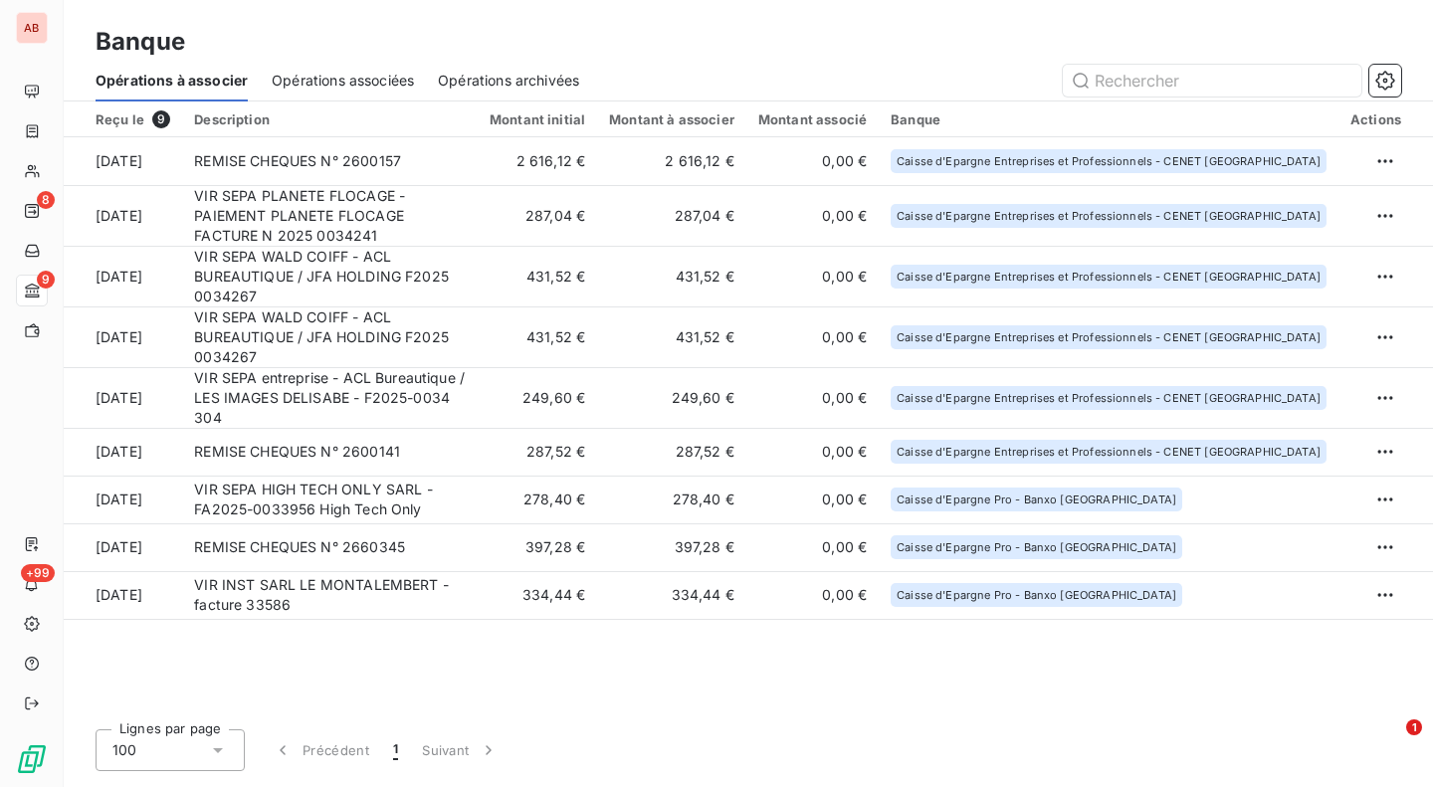
click at [1391, 330] on html "AB 8 9 +99 Banque Opérations à associer Opérations associées Opérations archivé…" at bounding box center [716, 393] width 1433 height 787
click at [1358, 380] on div "Archiver l’opération" at bounding box center [1315, 381] width 153 height 32
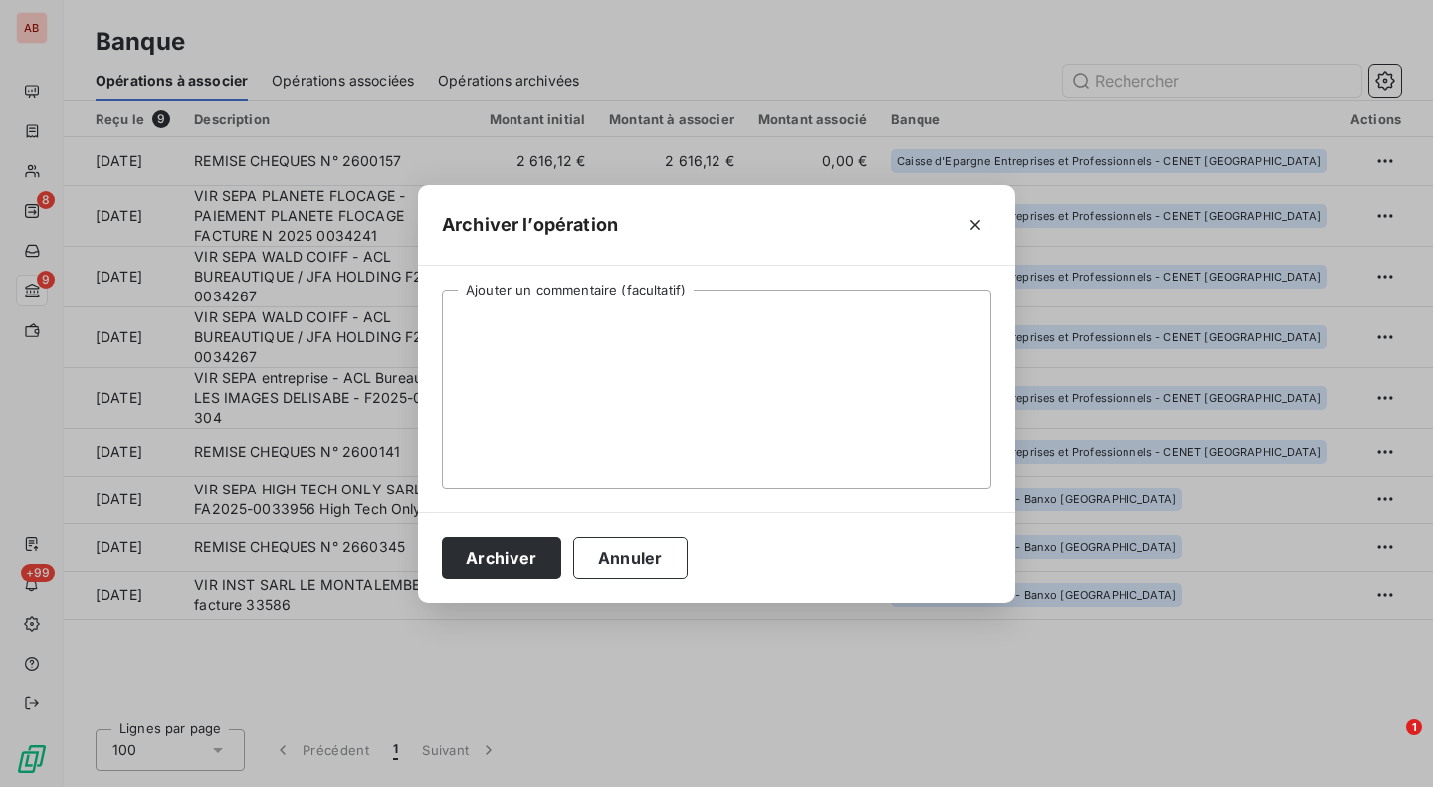
click at [507, 560] on button "Archiver" at bounding box center [501, 558] width 119 height 42
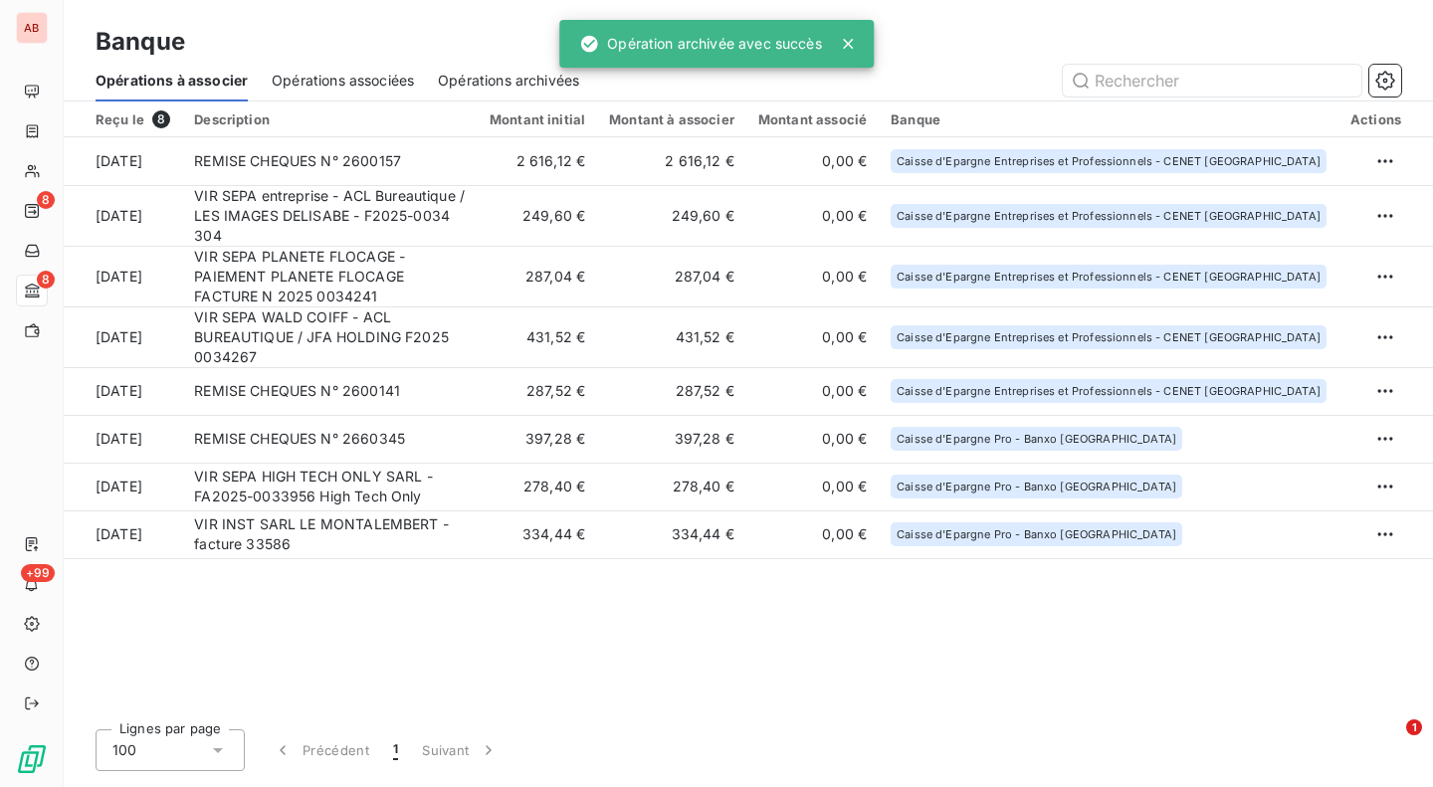
click at [597, 308] on td "431,52 €" at bounding box center [537, 337] width 119 height 61
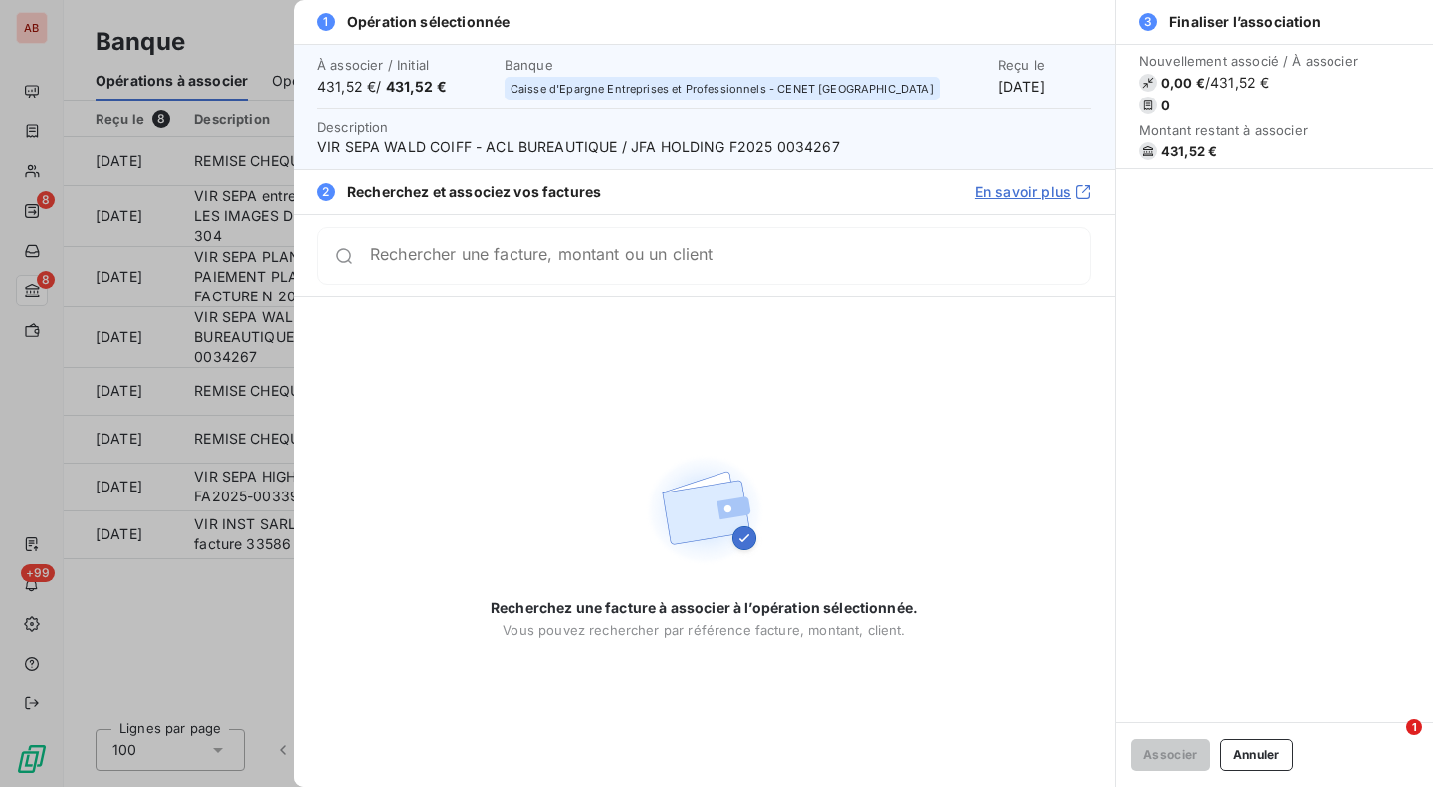
click at [821, 145] on span "VIR SEPA WALD COIFF - ACL BUREAUTIQUE / JFA HOLDING F2025 0034267" at bounding box center [703, 147] width 773 height 20
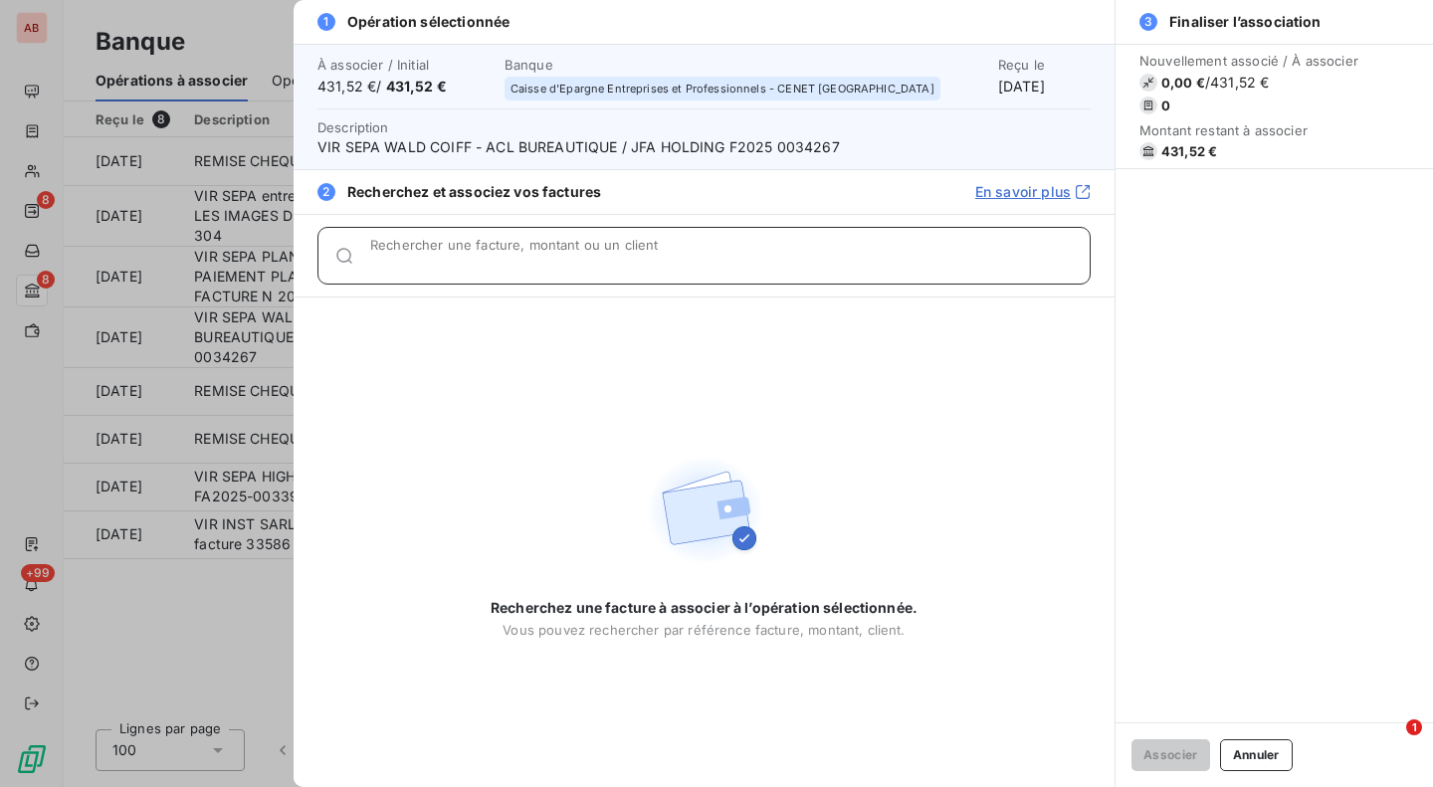
click at [716, 260] on input "Rechercher une facture, montant ou un client" at bounding box center [730, 264] width 720 height 20
paste input "0034267"
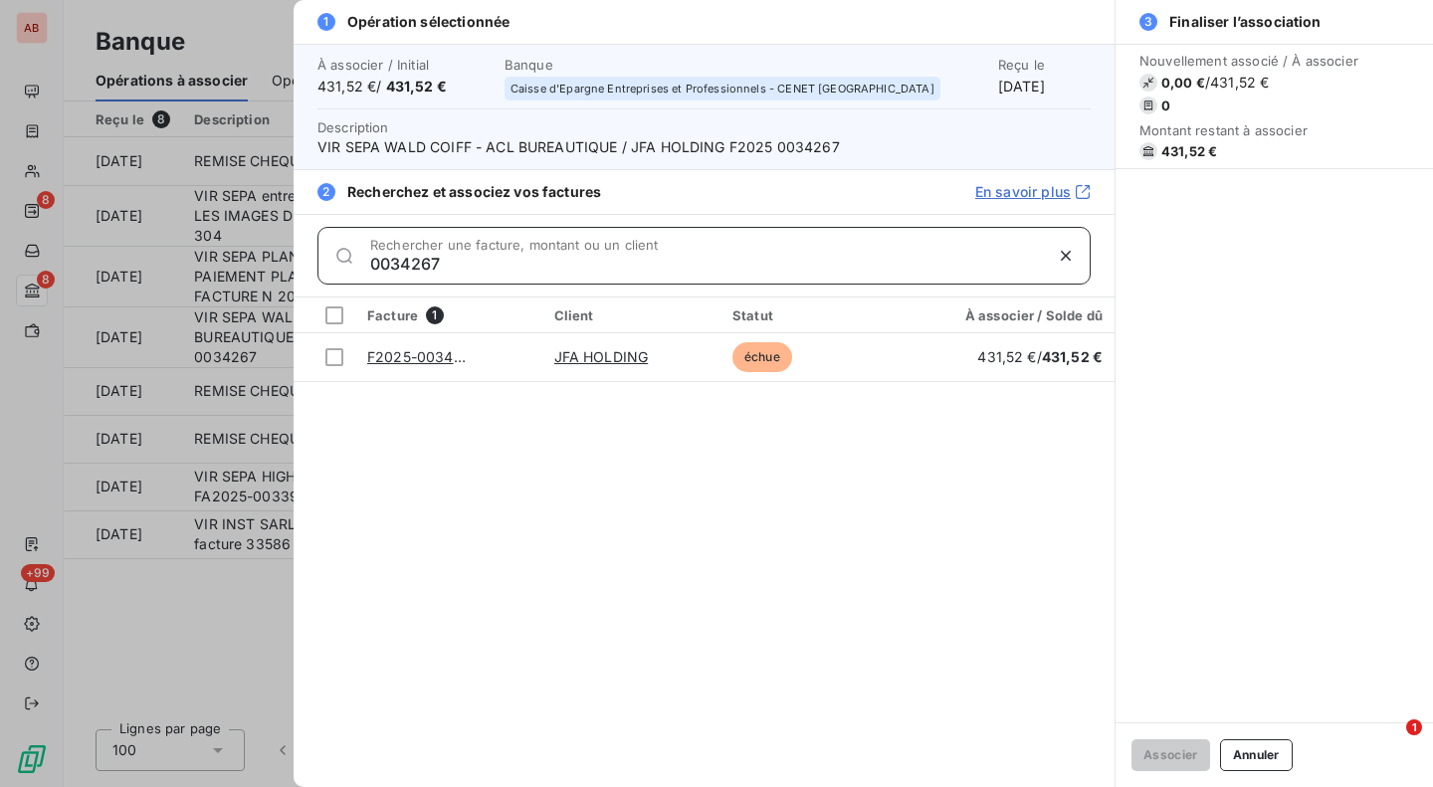
type input "0034267"
click at [336, 362] on div at bounding box center [334, 357] width 18 height 18
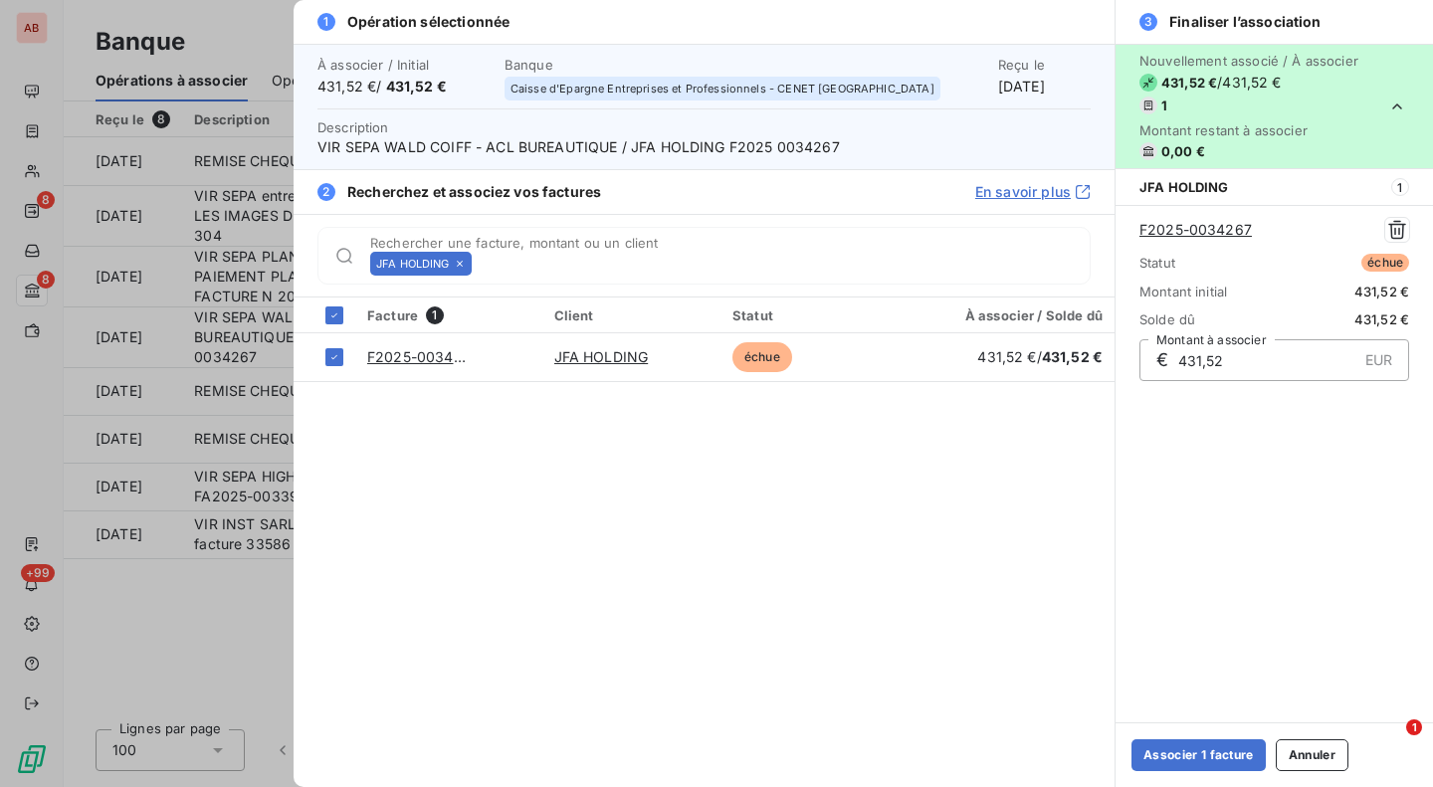
click at [1166, 752] on button "Associer 1 facture" at bounding box center [1199, 755] width 134 height 32
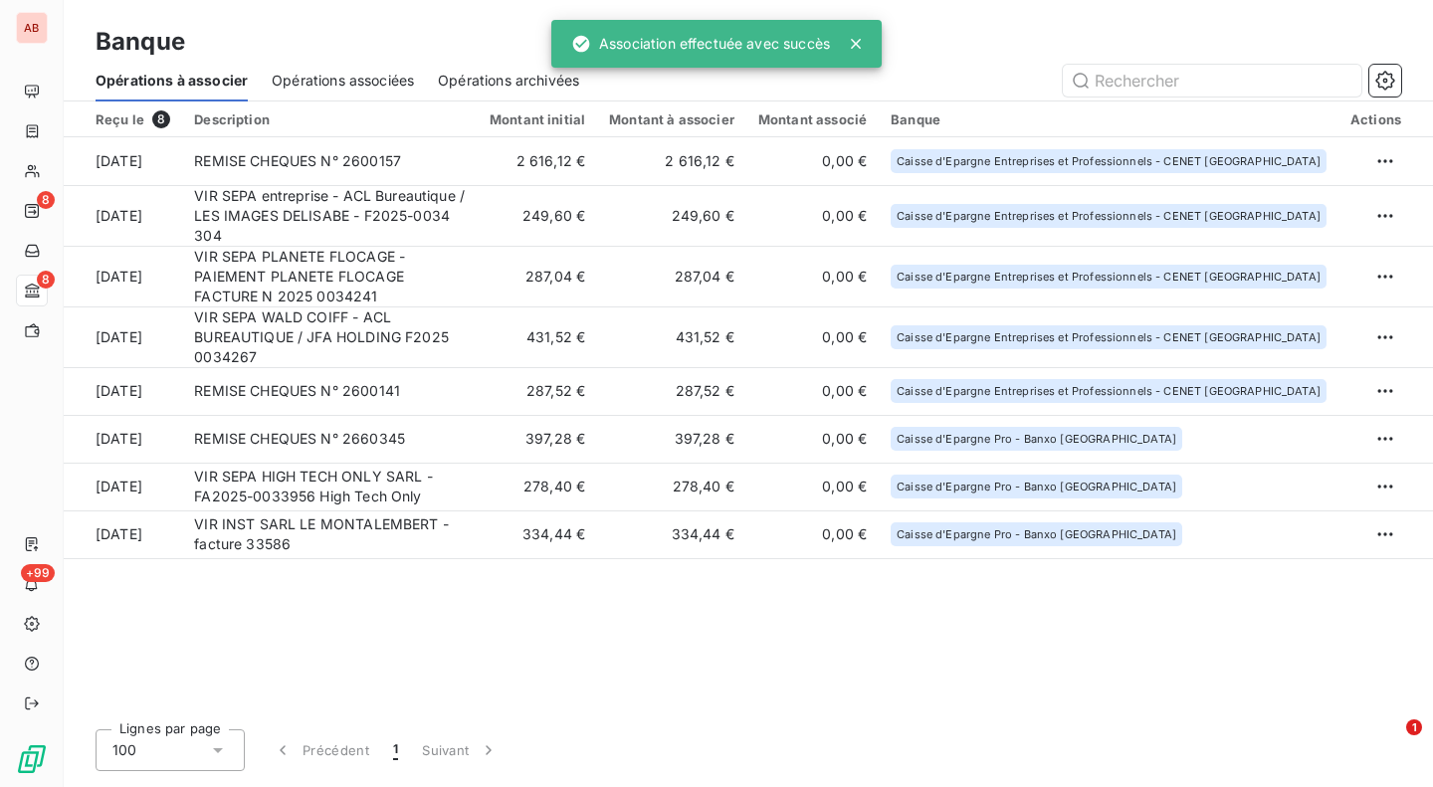
click at [533, 273] on td "287,04 €" at bounding box center [537, 276] width 119 height 61
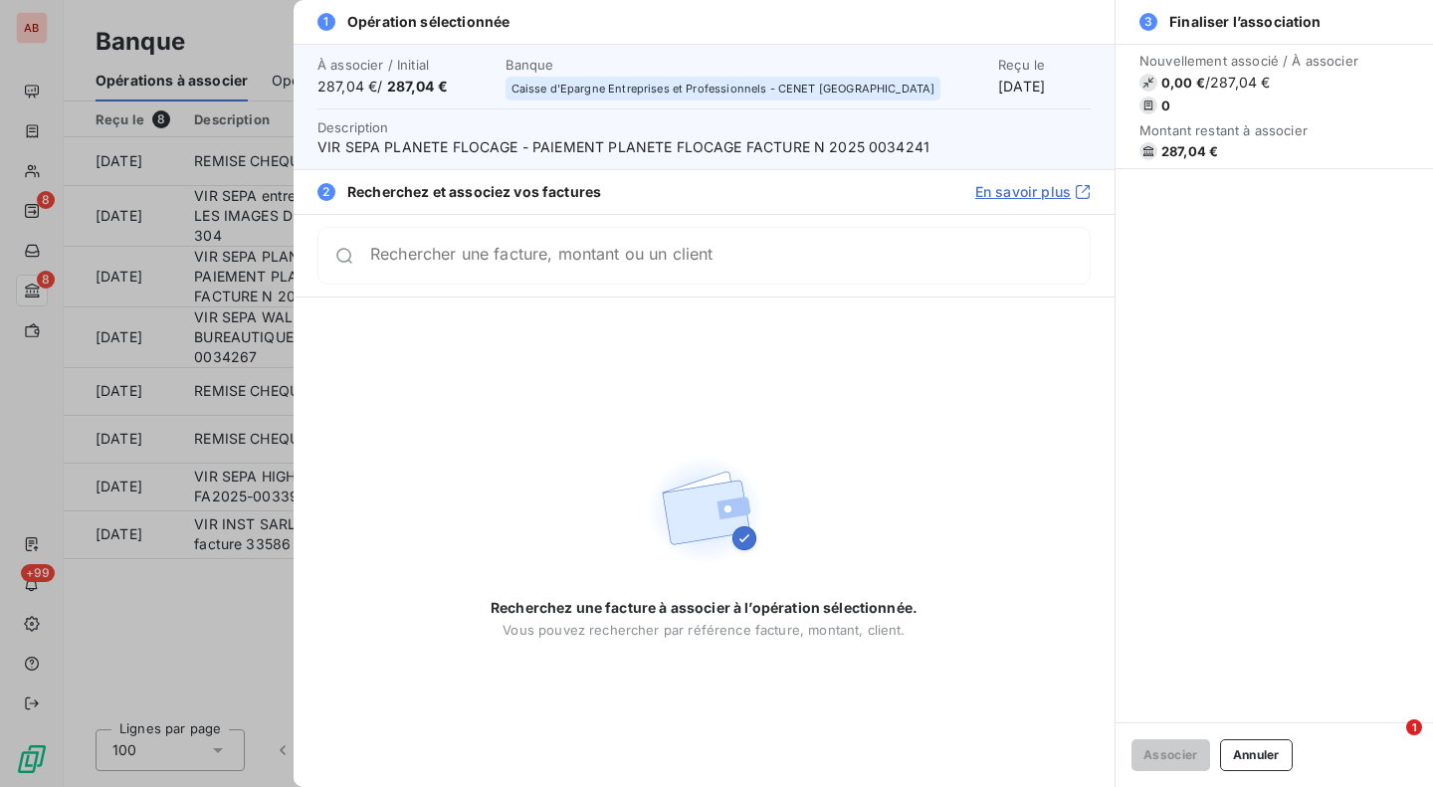
click at [909, 146] on span "VIR SEPA PLANETE FLOCAGE - PAIEMENT PLANETE FLOCAGE FACTURE N 2025 0034241" at bounding box center [703, 147] width 773 height 20
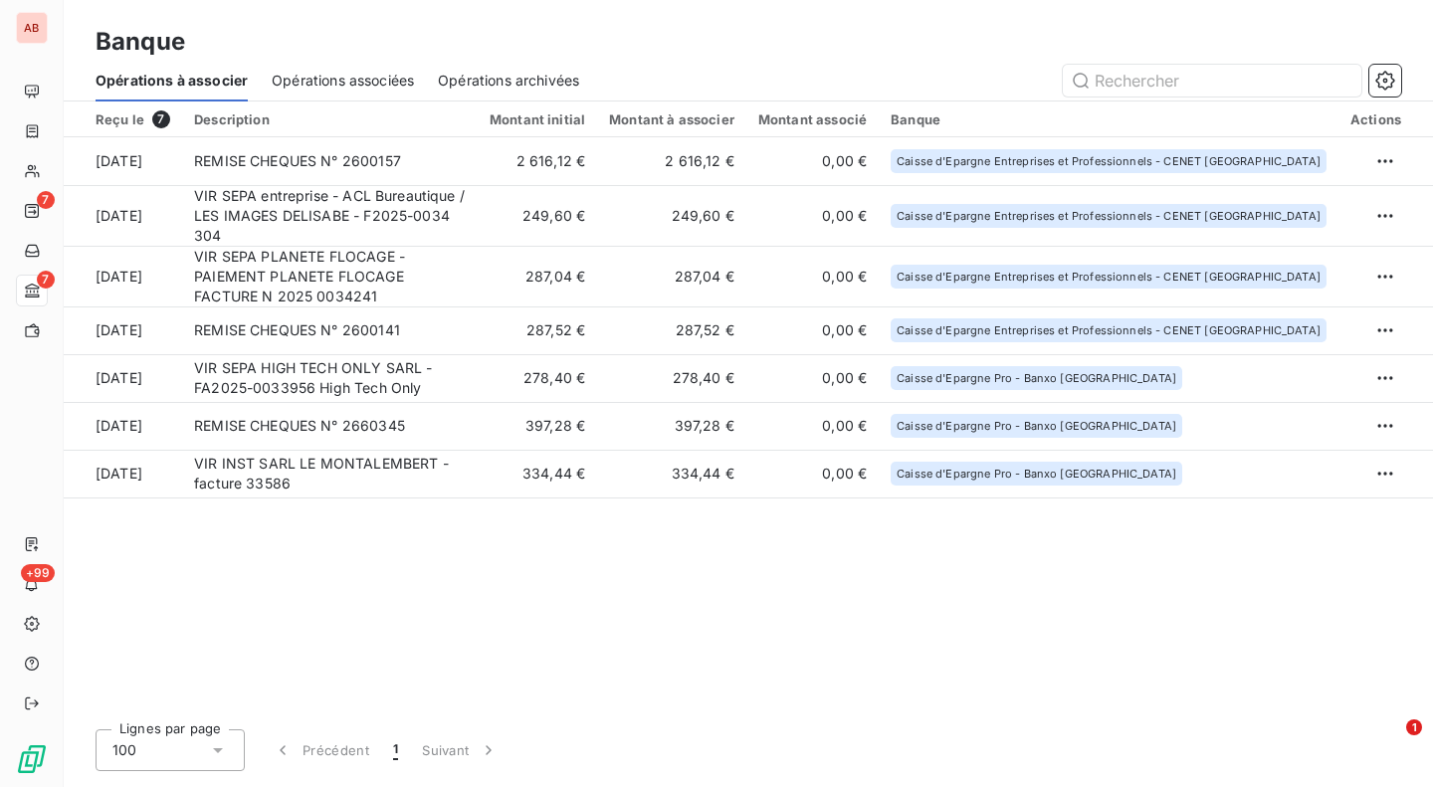
click at [1390, 254] on html "AB 7 7 +99 Banque Opérations à associer Opérations associées Opérations archivé…" at bounding box center [716, 393] width 1433 height 787
click at [1347, 310] on div "Archiver l’opération" at bounding box center [1315, 308] width 153 height 32
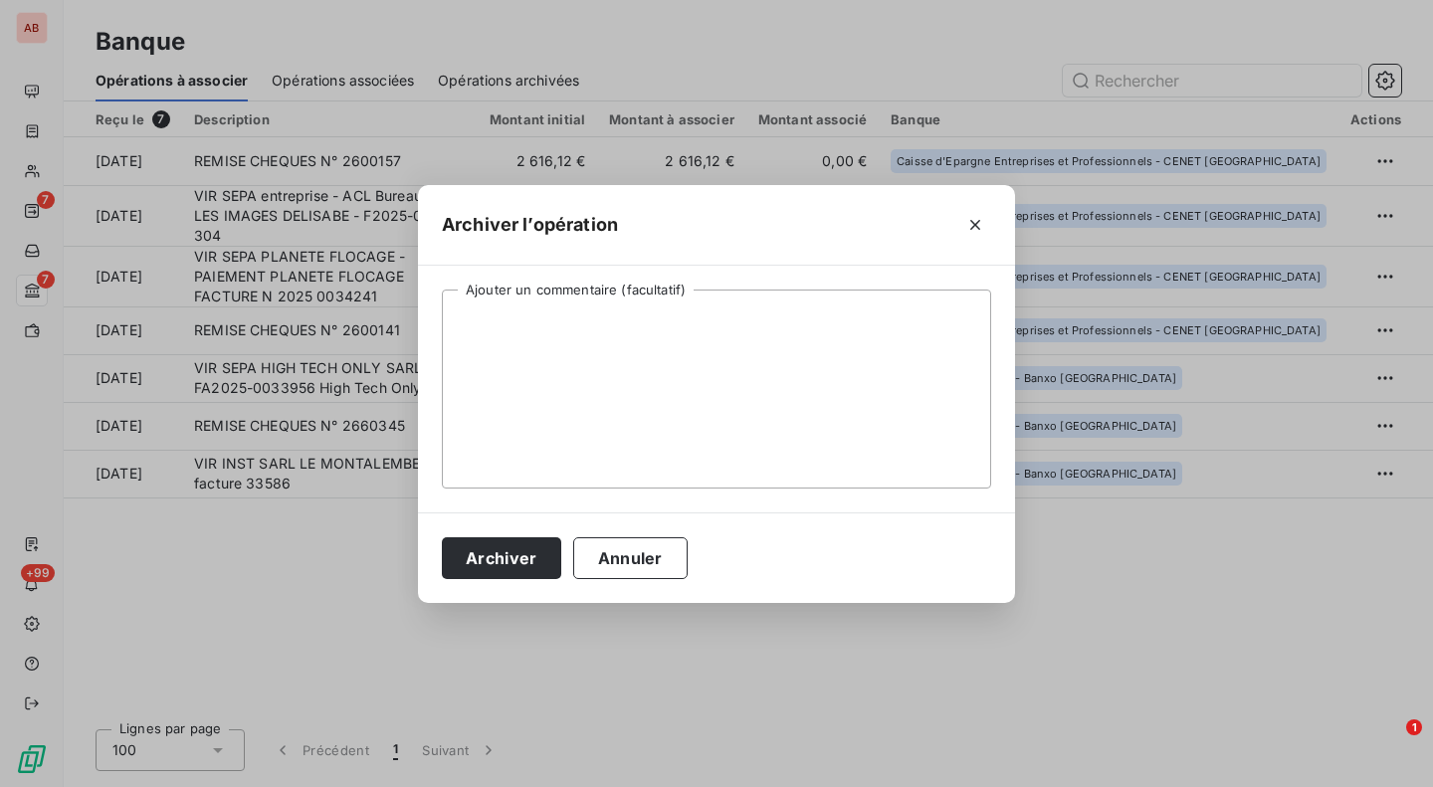
click at [502, 556] on button "Archiver" at bounding box center [501, 558] width 119 height 42
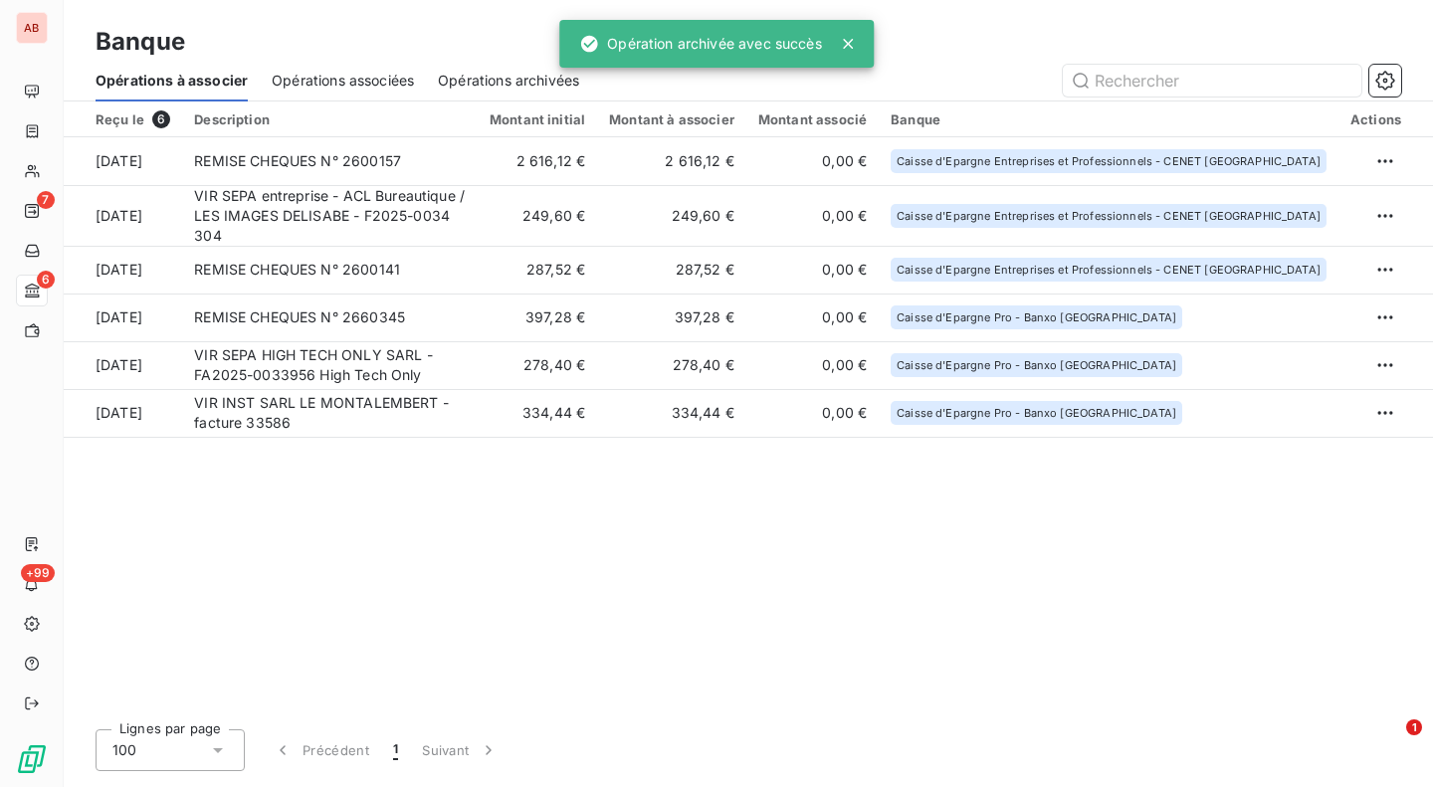
click at [586, 193] on td "249,60 €" at bounding box center [537, 215] width 119 height 61
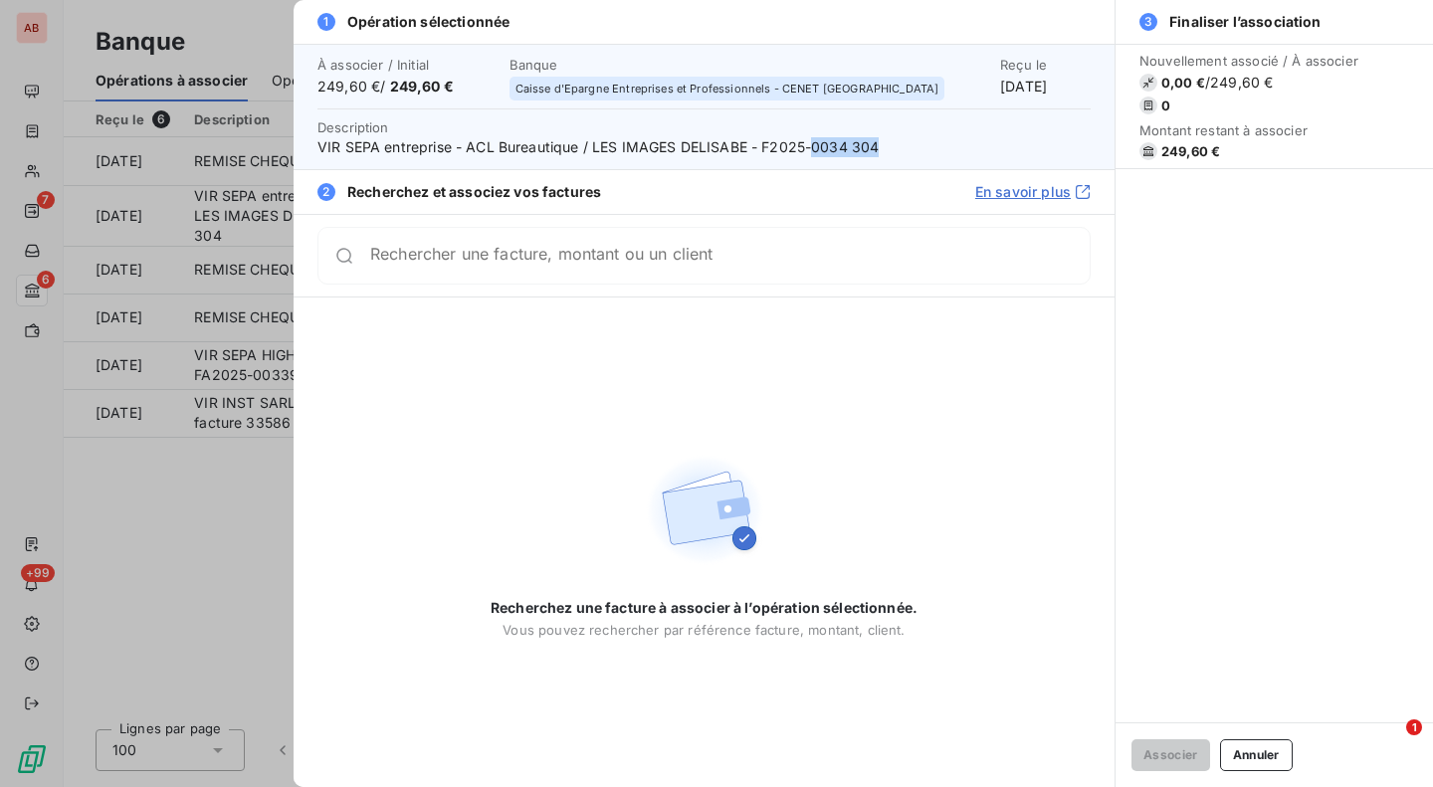
drag, startPoint x: 814, startPoint y: 148, endPoint x: 879, endPoint y: 152, distance: 64.8
click at [879, 152] on span "VIR SEPA entreprise - ACL Bureautique / LES IMAGES DELISABE - F2025-0034 304" at bounding box center [703, 147] width 773 height 20
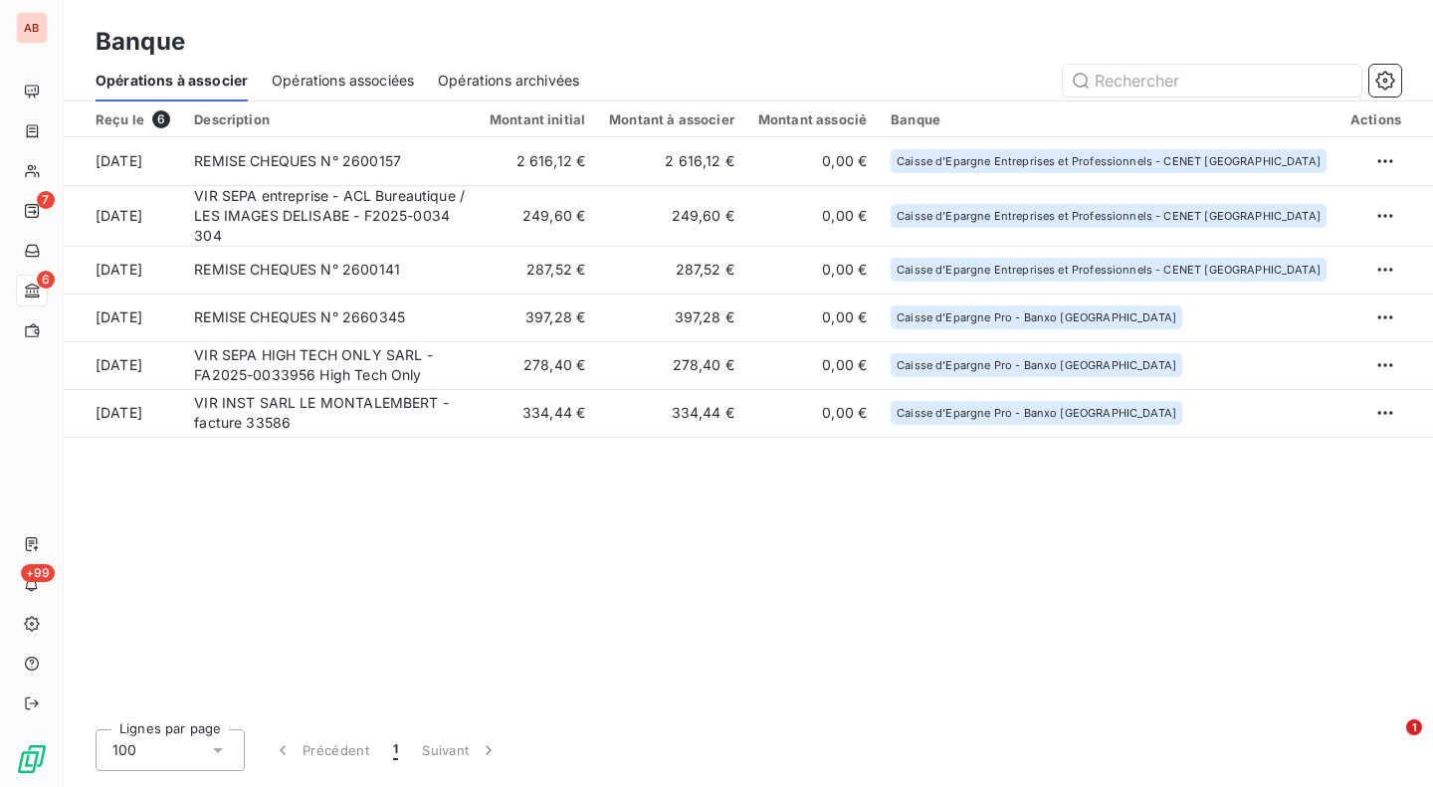
click at [1367, 205] on td at bounding box center [1386, 215] width 95 height 61
click at [1394, 202] on html "AB 7 6 +99 Banque Opérations à associer Opérations associées Opérations archivé…" at bounding box center [716, 393] width 1433 height 787
click at [1355, 248] on div "Archiver l’opération" at bounding box center [1315, 253] width 153 height 32
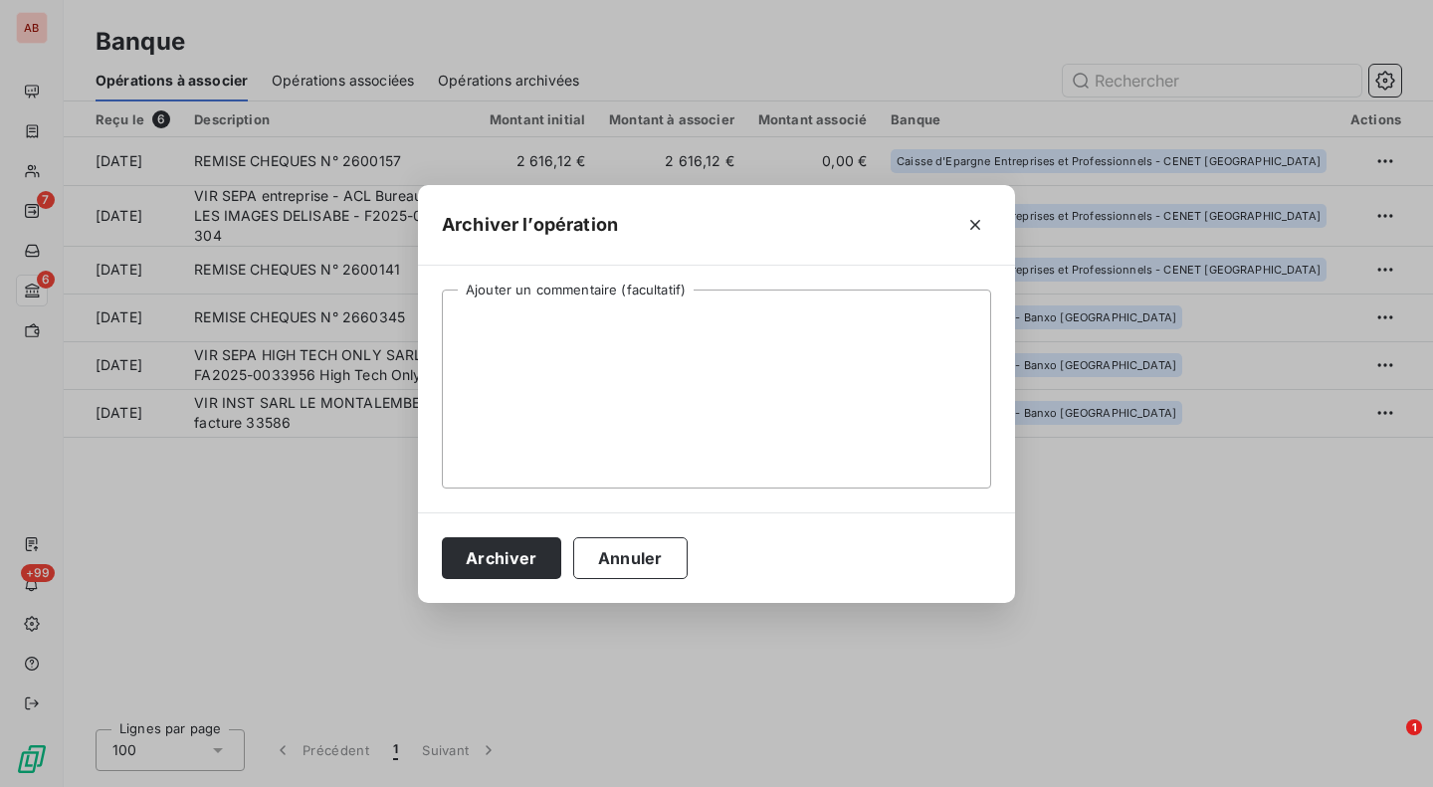
click at [513, 559] on button "Archiver" at bounding box center [501, 558] width 119 height 42
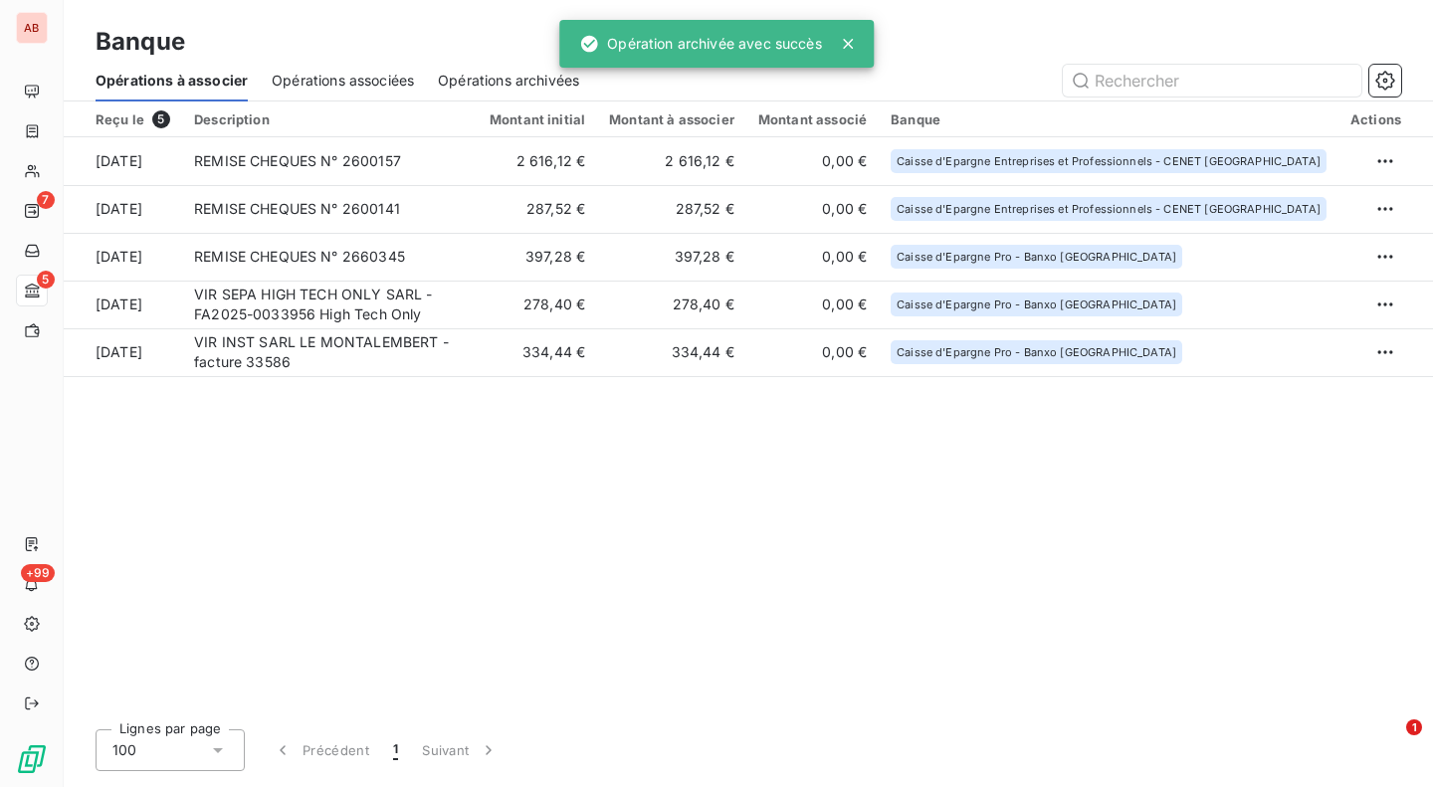
click at [644, 161] on td "2 616,12 €" at bounding box center [671, 161] width 149 height 48
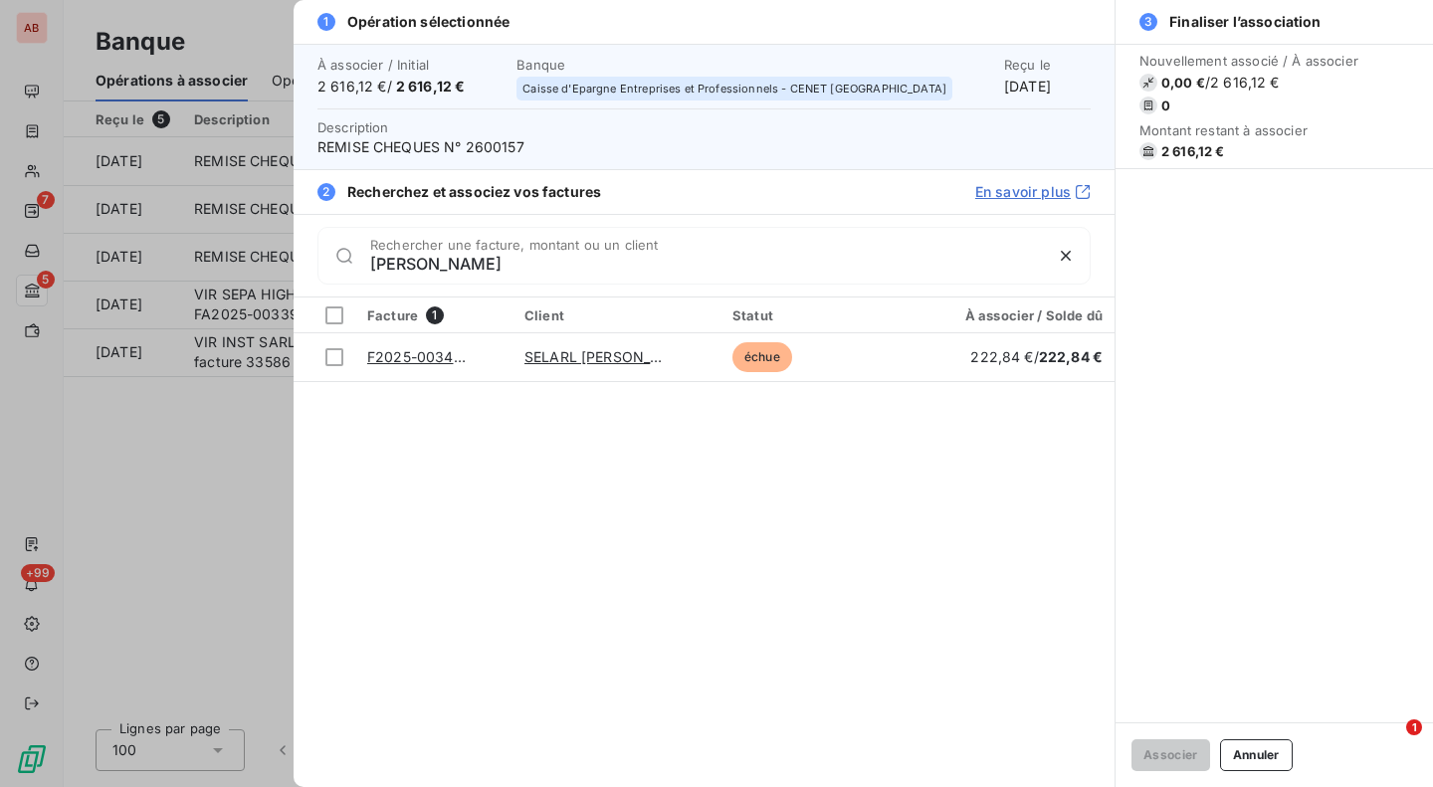
type input "[PERSON_NAME]"
click at [338, 356] on div at bounding box center [334, 357] width 18 height 18
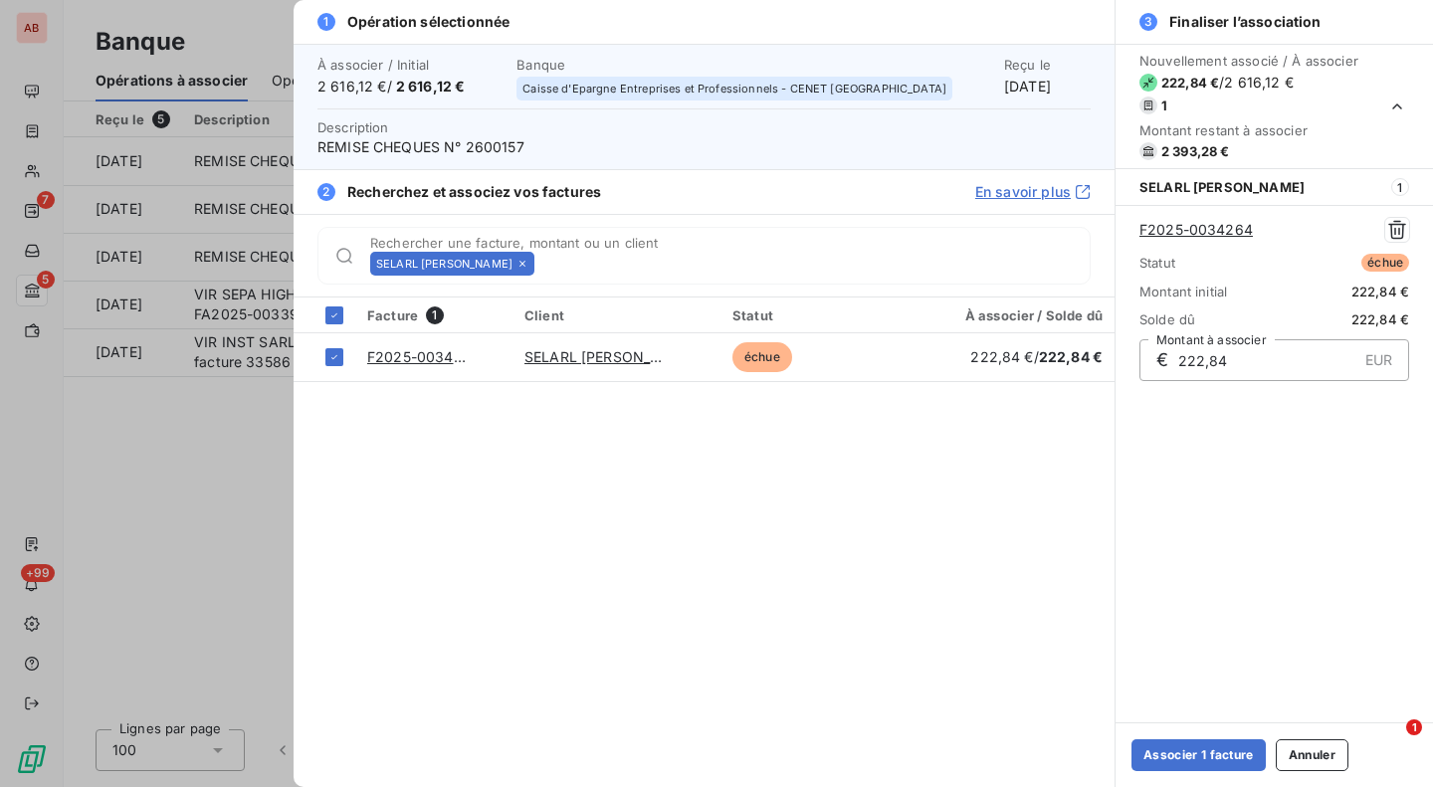
click at [1198, 749] on button "Associer 1 facture" at bounding box center [1199, 755] width 134 height 32
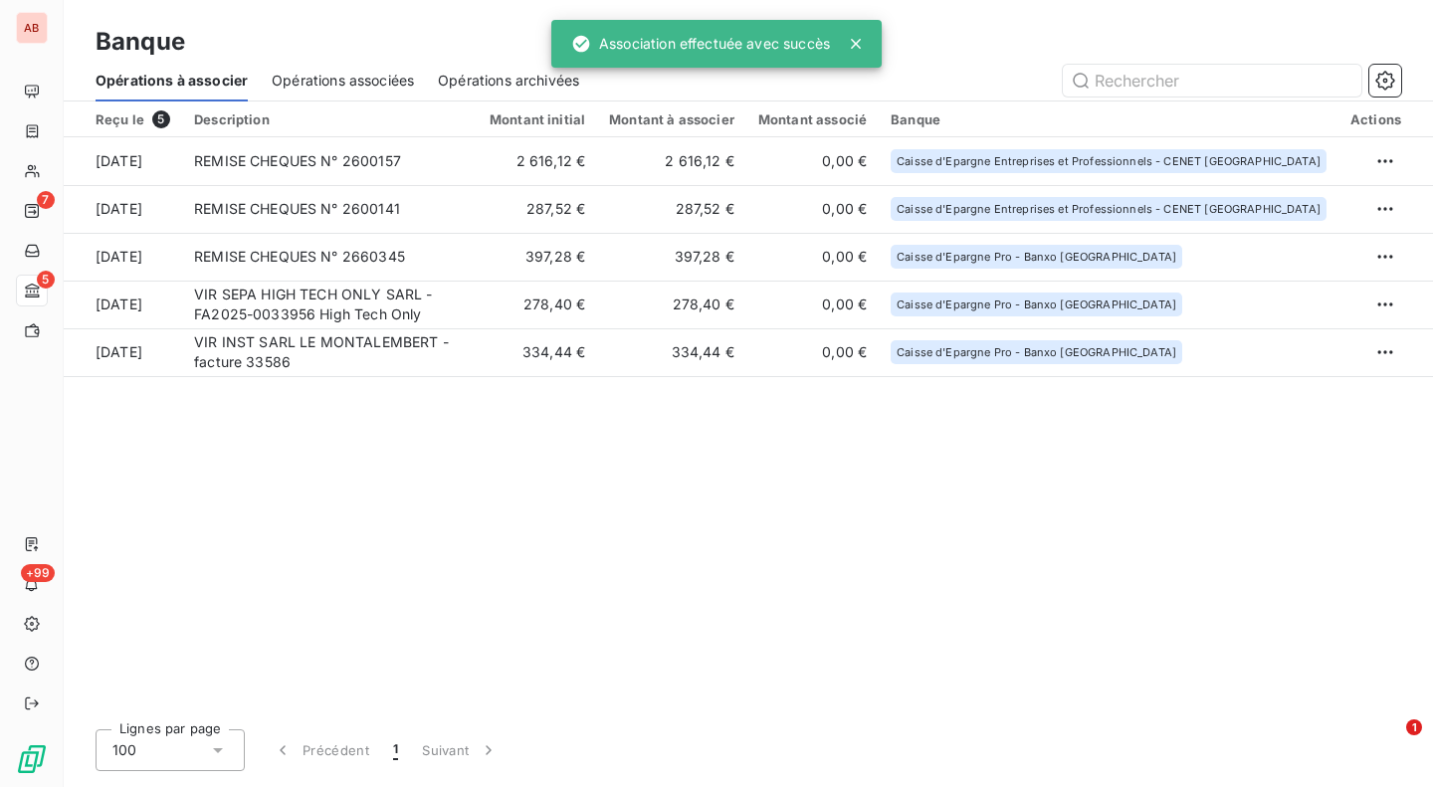
click at [460, 157] on td "REMISE CHEQUES N° 2600157" at bounding box center [330, 161] width 296 height 48
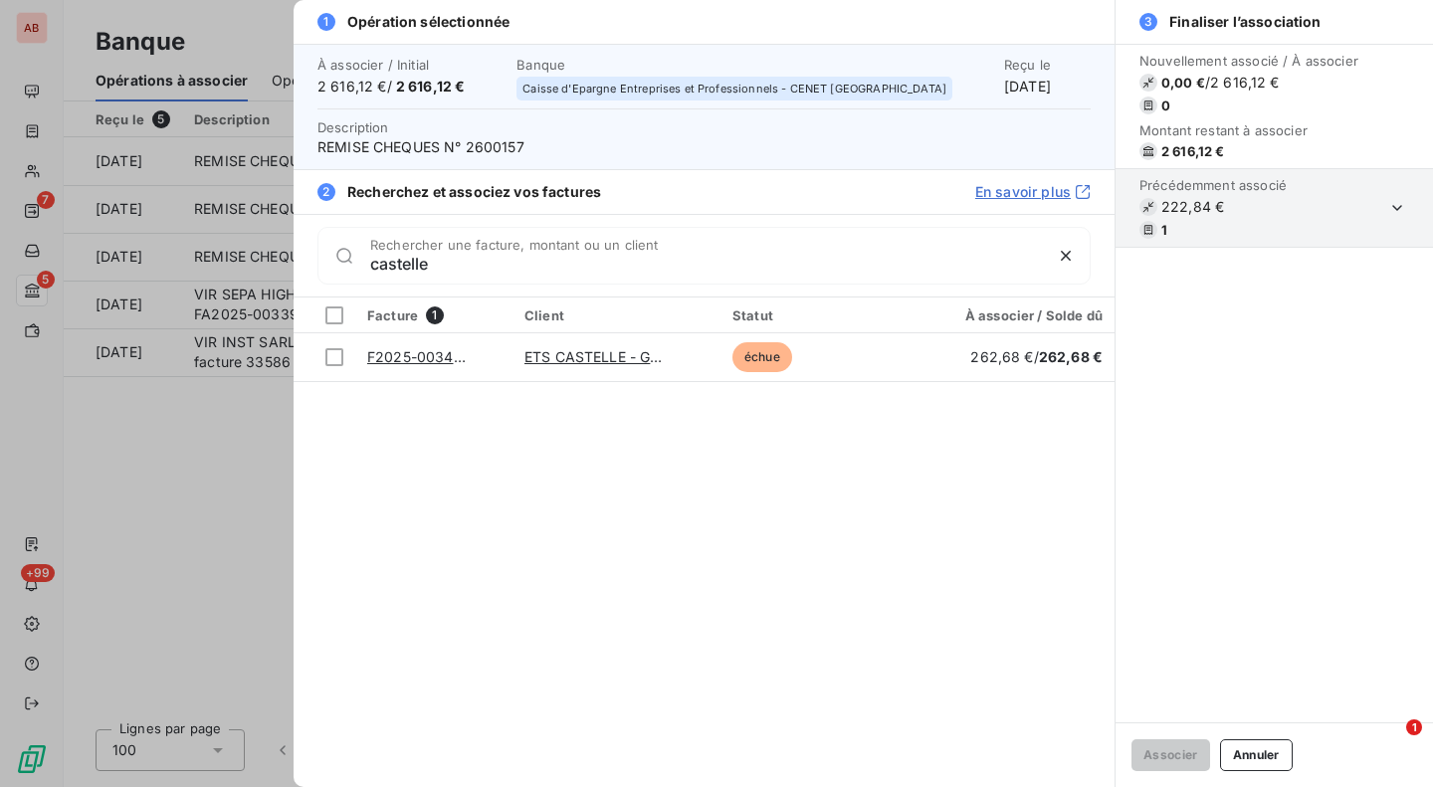
type input "castelle"
click at [332, 359] on div at bounding box center [334, 357] width 18 height 18
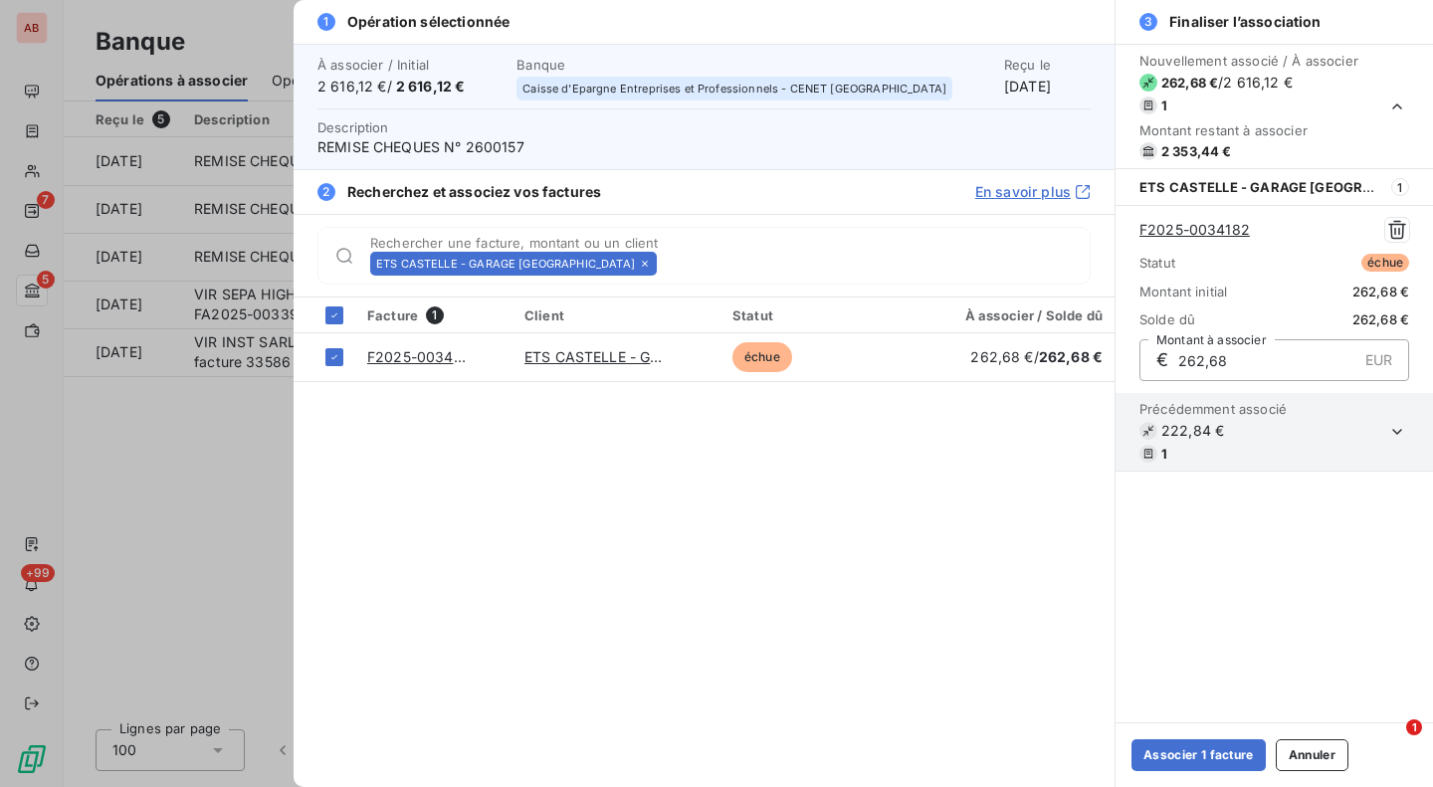
click at [1201, 747] on button "Associer 1 facture" at bounding box center [1199, 755] width 134 height 32
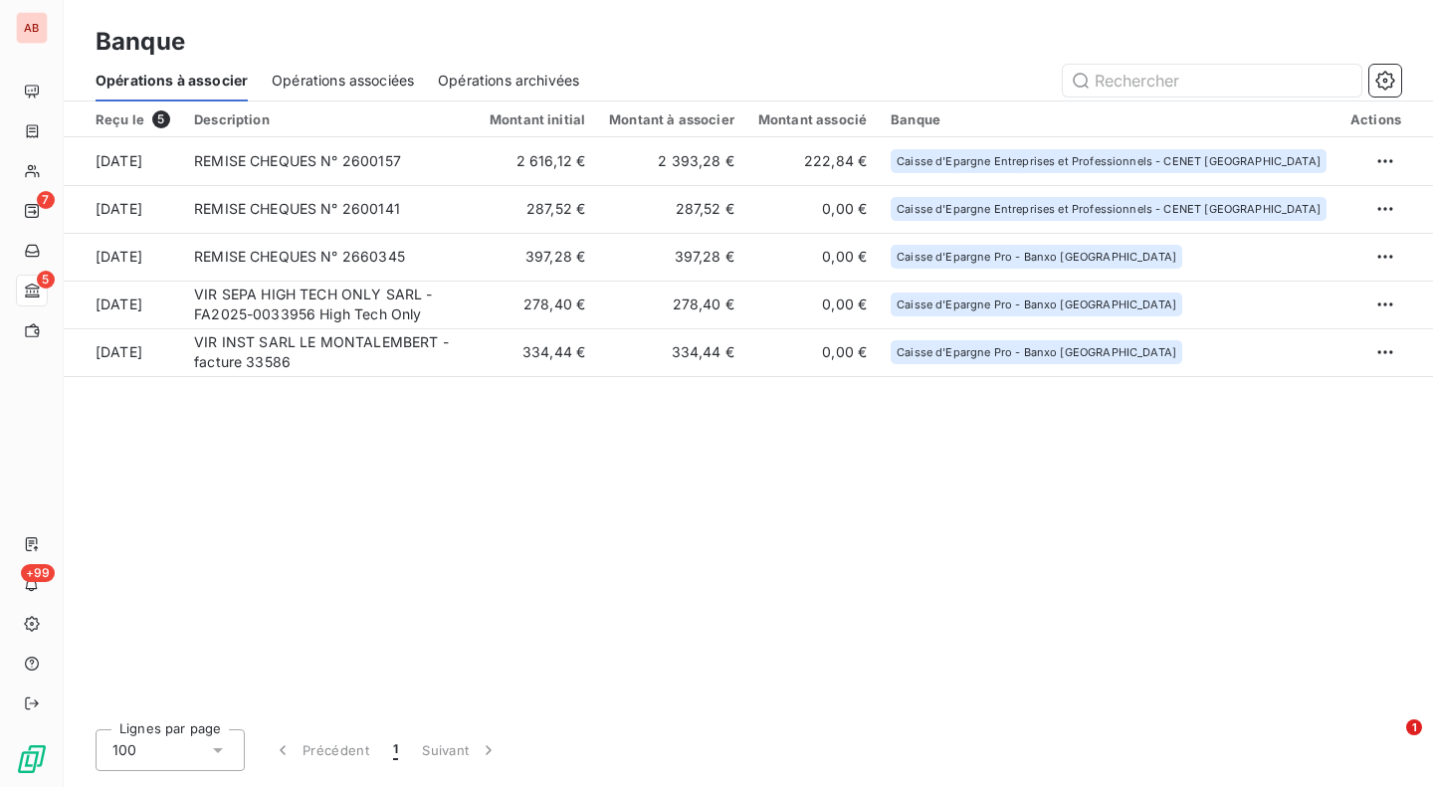
click at [817, 158] on td "222,84 €" at bounding box center [812, 161] width 132 height 48
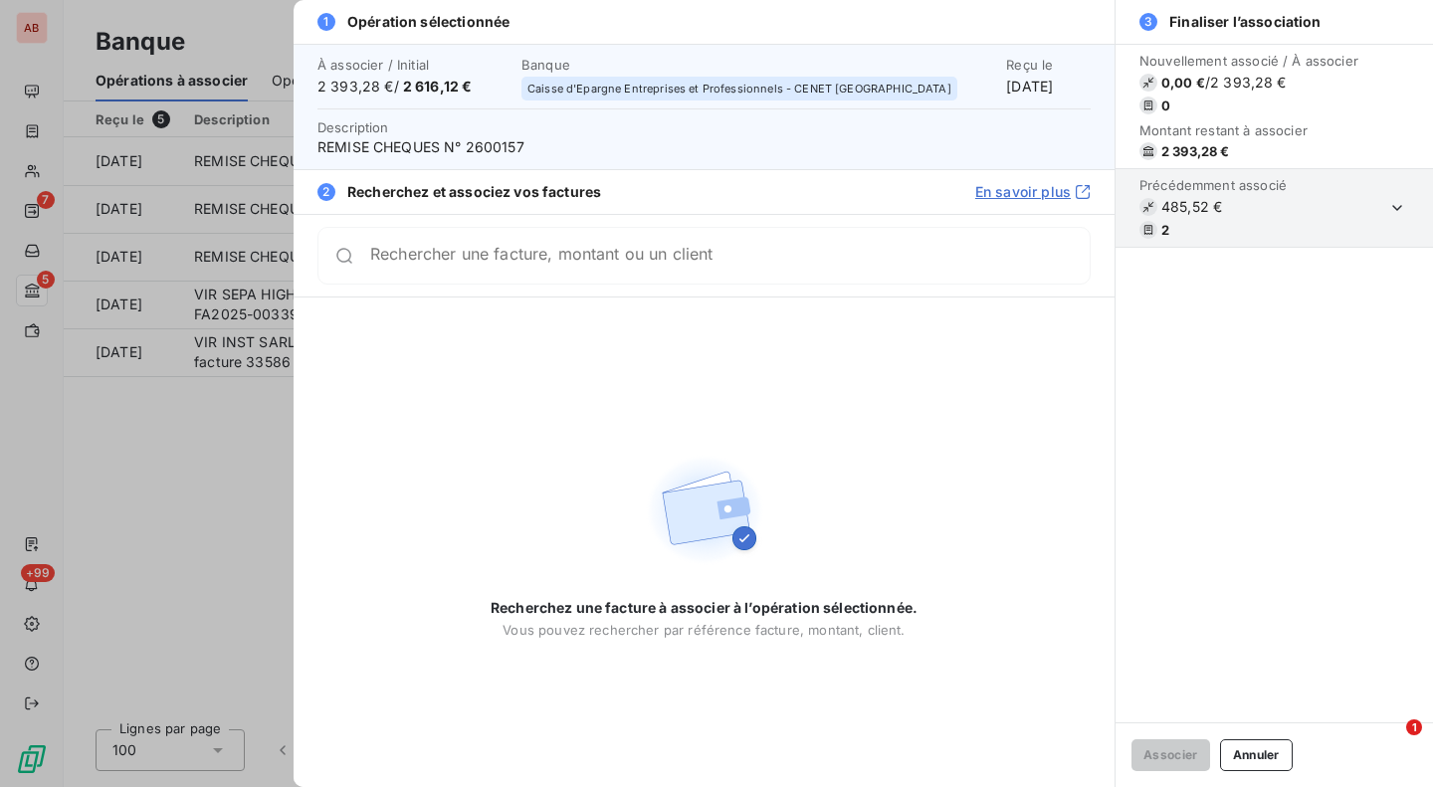
click at [751, 277] on div "Rechercher une facture, montant ou un client" at bounding box center [703, 256] width 773 height 58
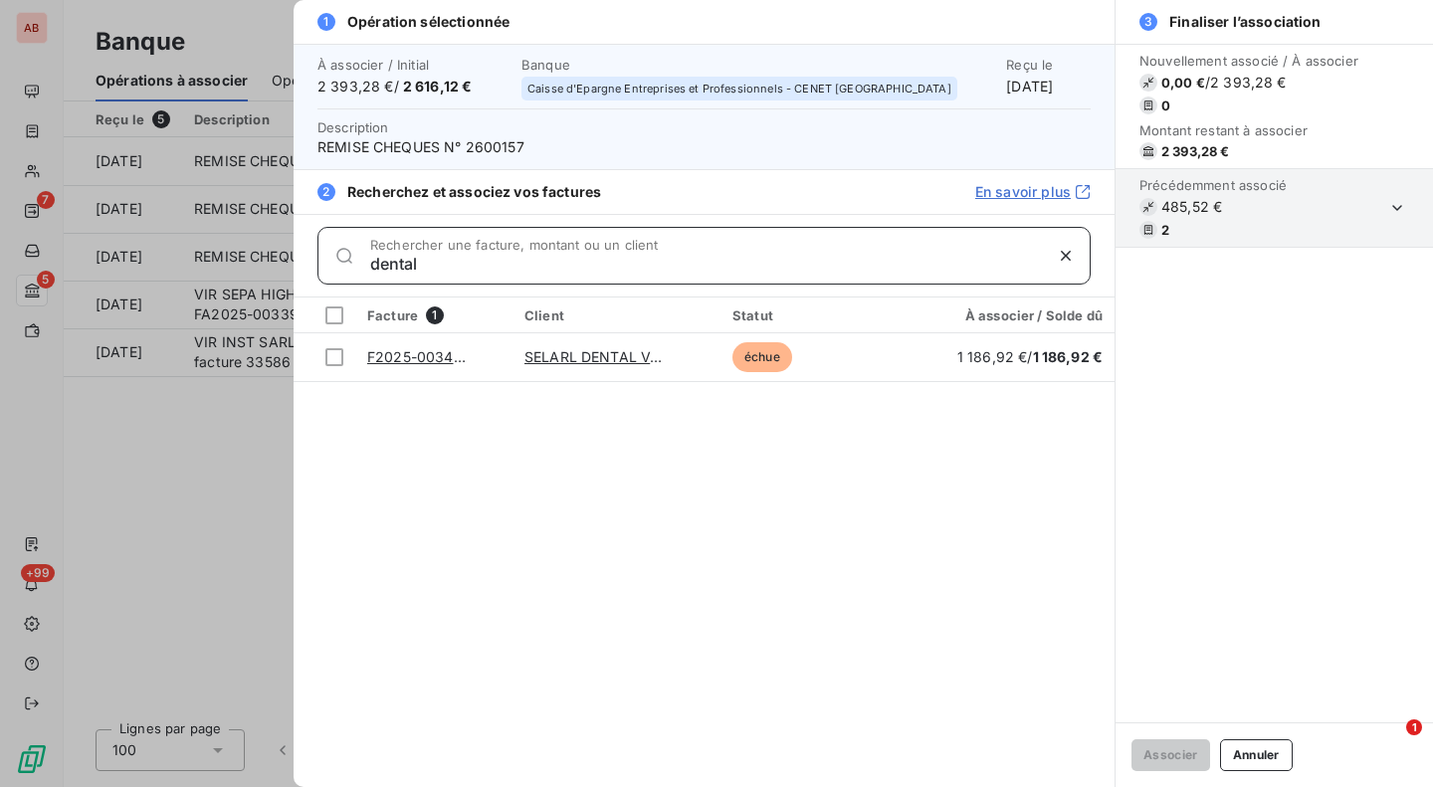
type input "dental"
click at [330, 361] on div at bounding box center [334, 357] width 18 height 18
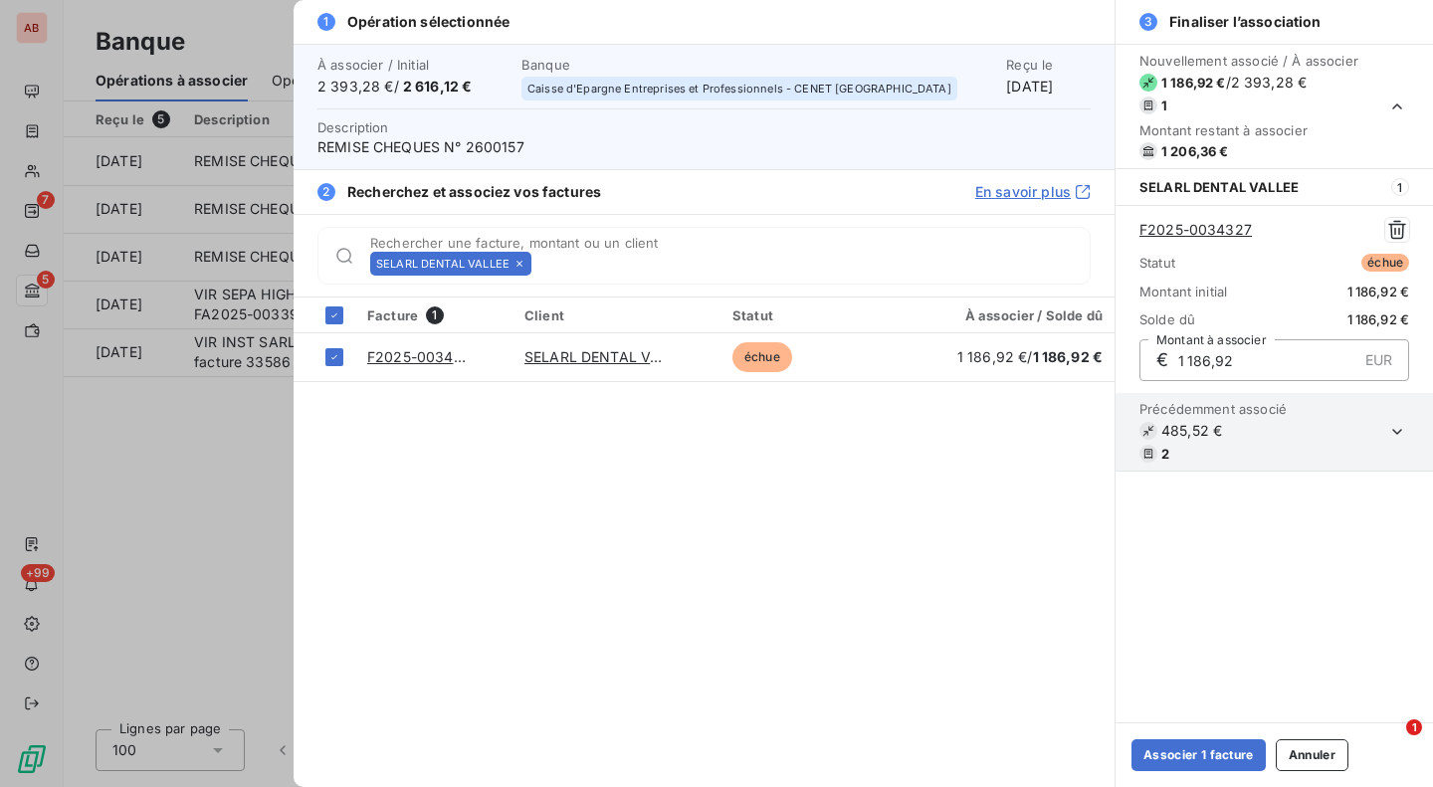
click at [1211, 762] on button "Associer 1 facture" at bounding box center [1199, 755] width 134 height 32
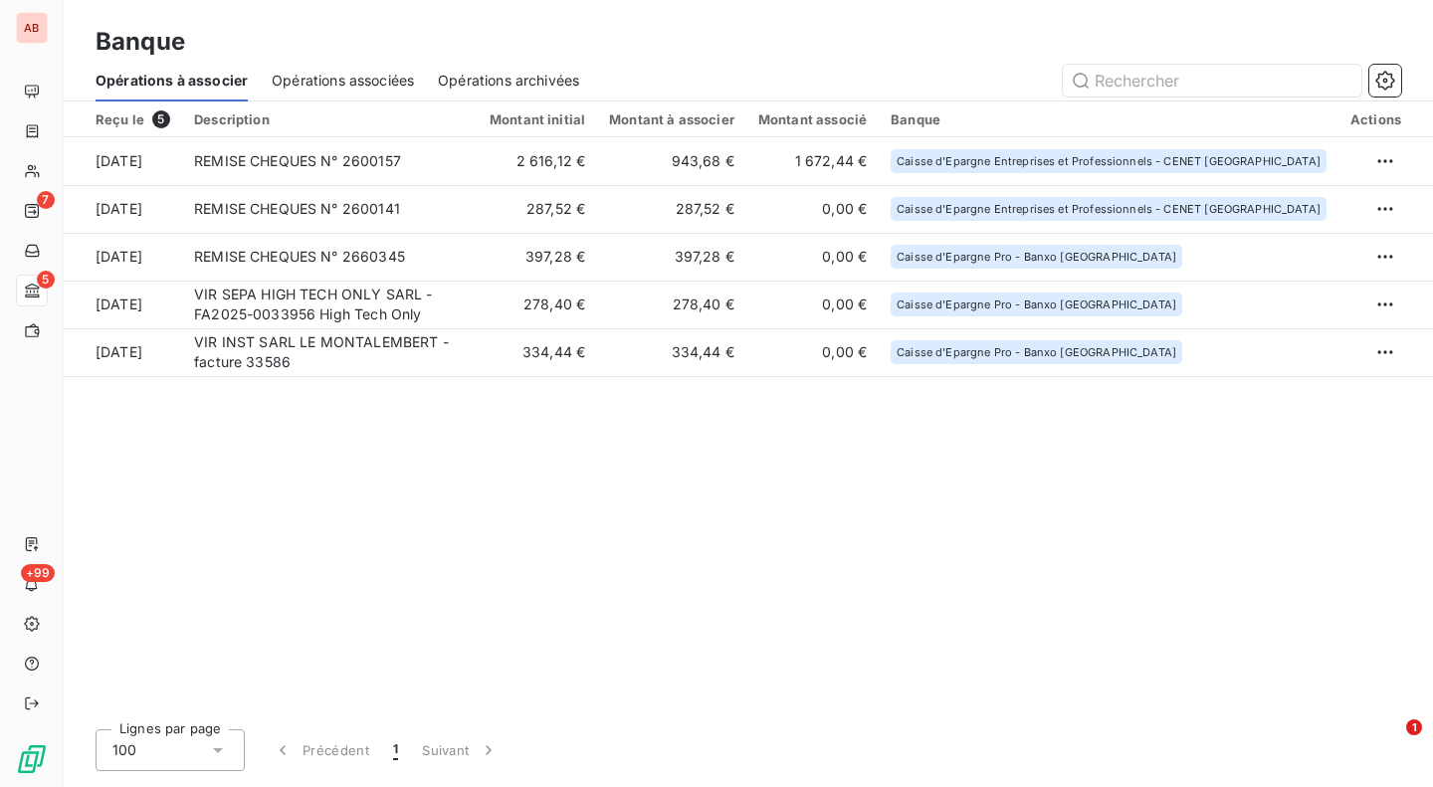
click at [702, 158] on td "943,68 €" at bounding box center [671, 161] width 149 height 48
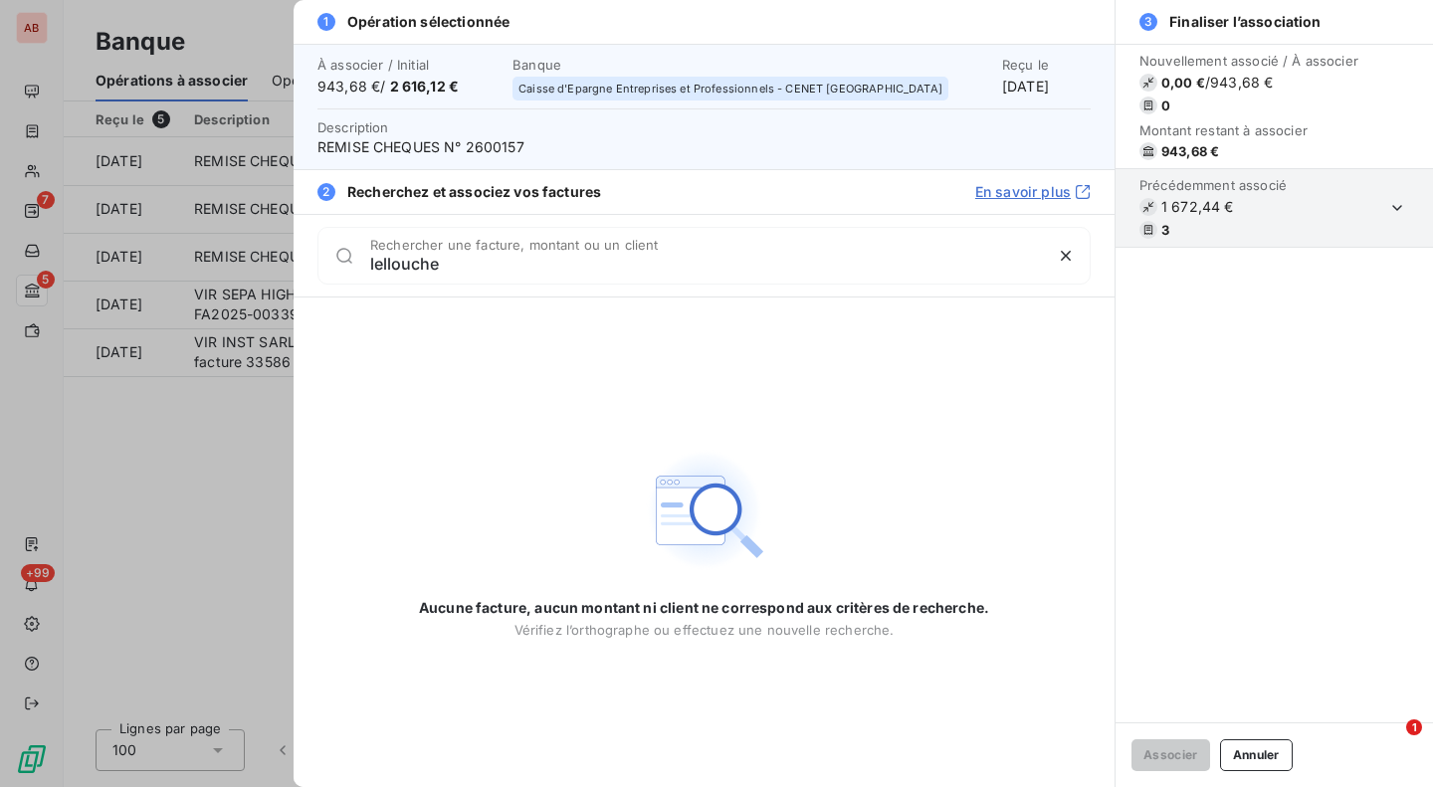
click at [419, 263] on input "lellouche" at bounding box center [706, 264] width 672 height 20
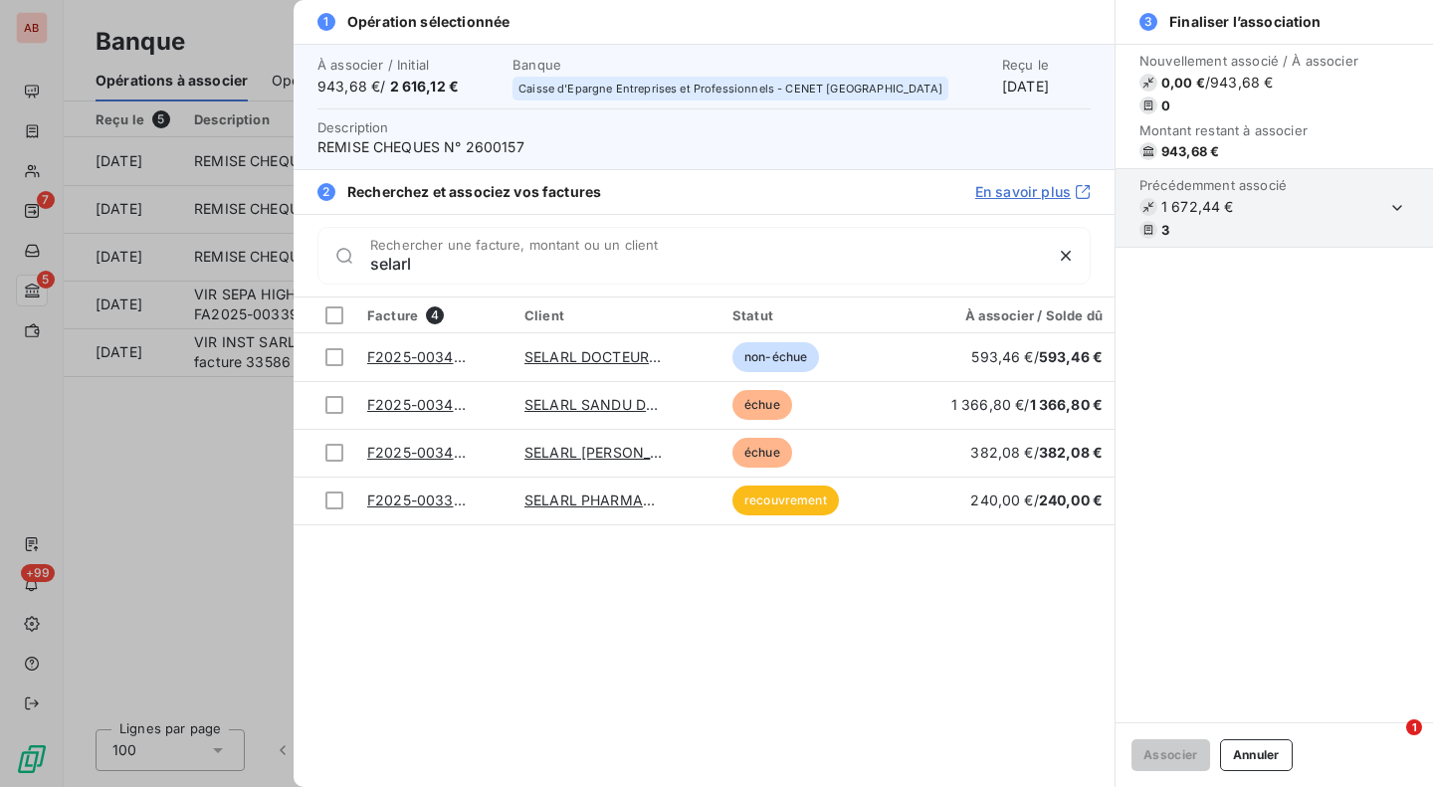
click at [419, 263] on input "selarl" at bounding box center [706, 264] width 672 height 20
click at [387, 260] on input "selarl" at bounding box center [706, 264] width 672 height 20
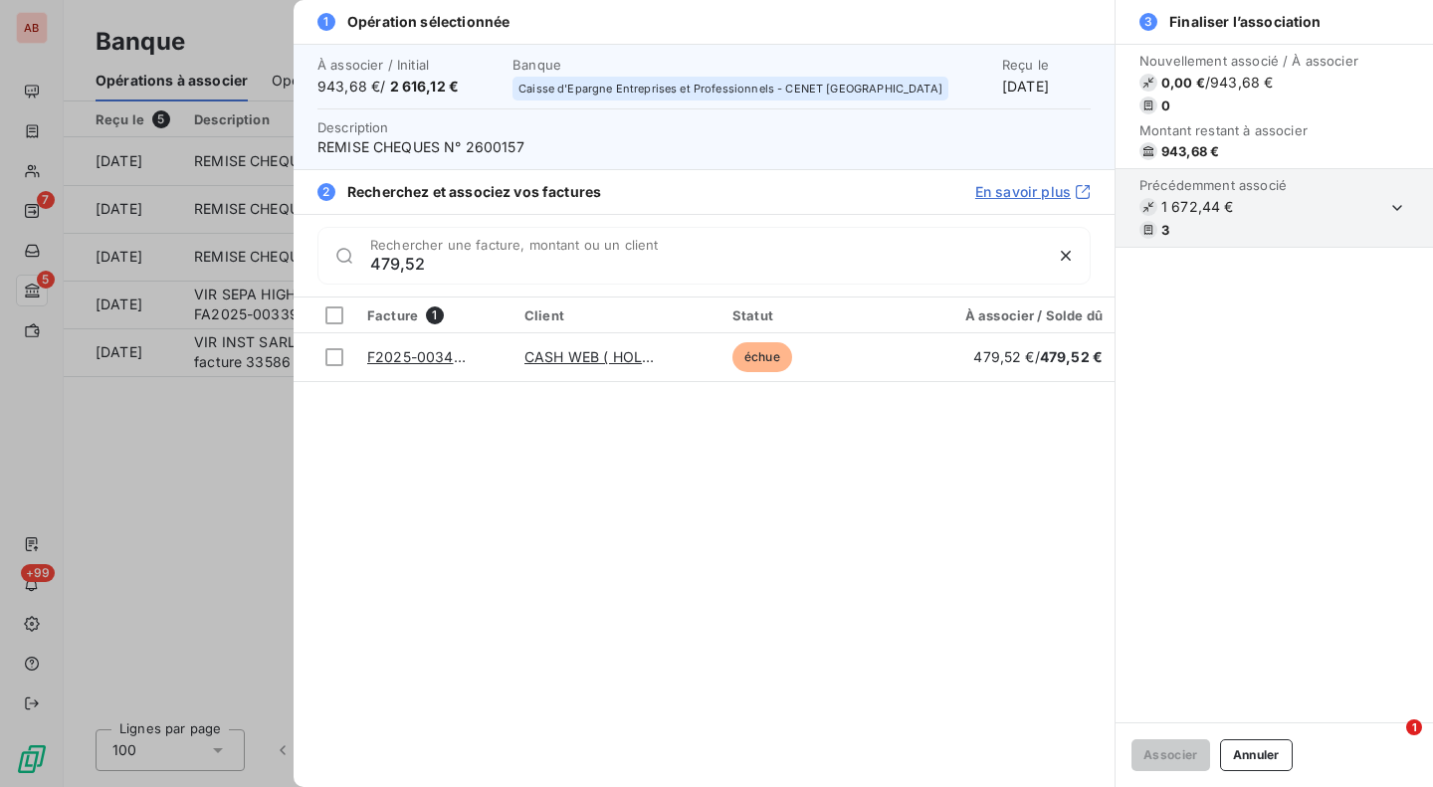
click at [424, 360] on link "F2025-0034439" at bounding box center [423, 356] width 113 height 17
drag, startPoint x: 543, startPoint y: 275, endPoint x: 339, endPoint y: 262, distance: 204.4
click at [339, 262] on div "479,52 Rechercher une facture, montant ou un client" at bounding box center [703, 256] width 773 height 58
drag, startPoint x: 449, startPoint y: 258, endPoint x: 332, endPoint y: 271, distance: 117.2
click at [332, 271] on div "479,52 Rechercher une facture, montant ou un client" at bounding box center [703, 256] width 773 height 58
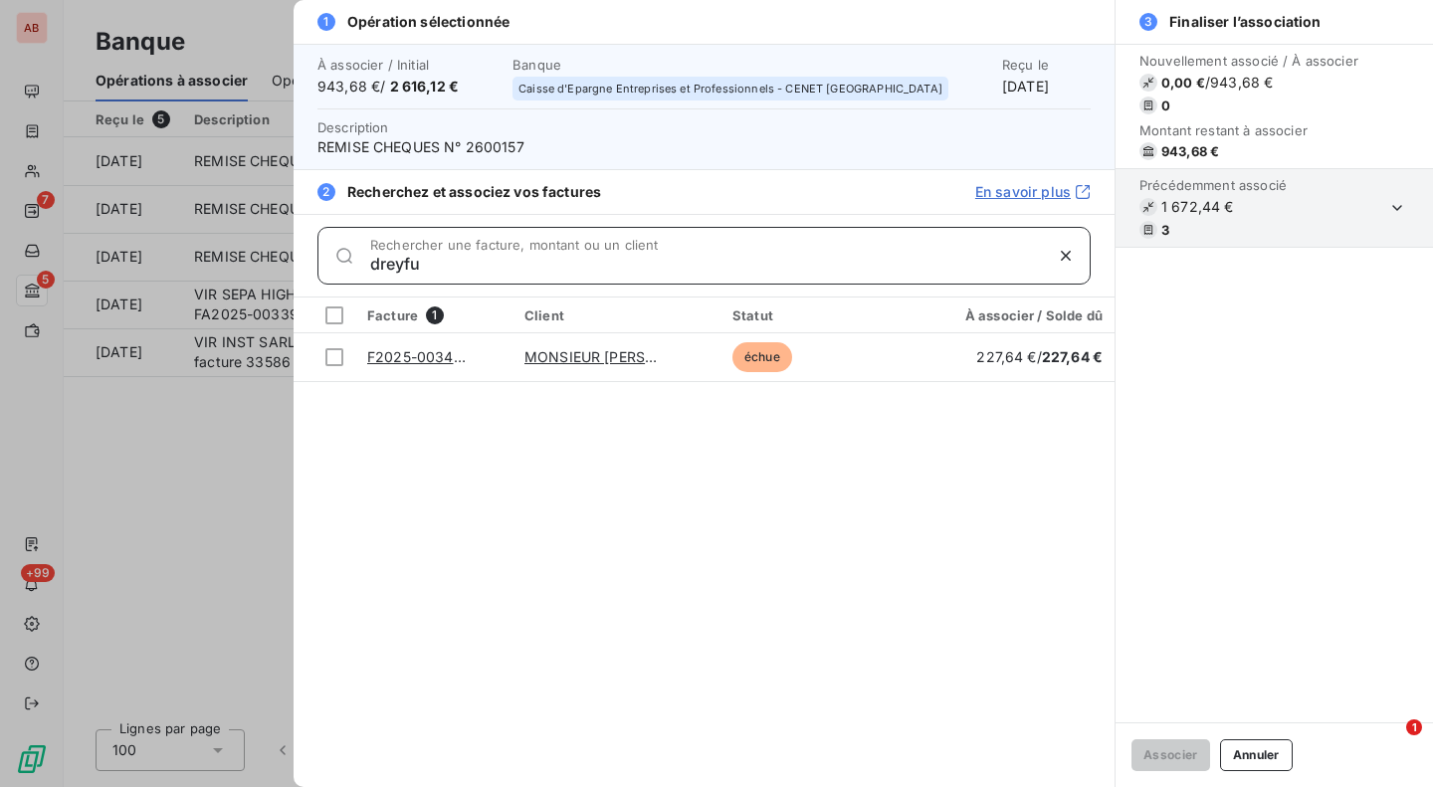
type input "dreyfu"
click at [334, 348] on div at bounding box center [334, 357] width 18 height 18
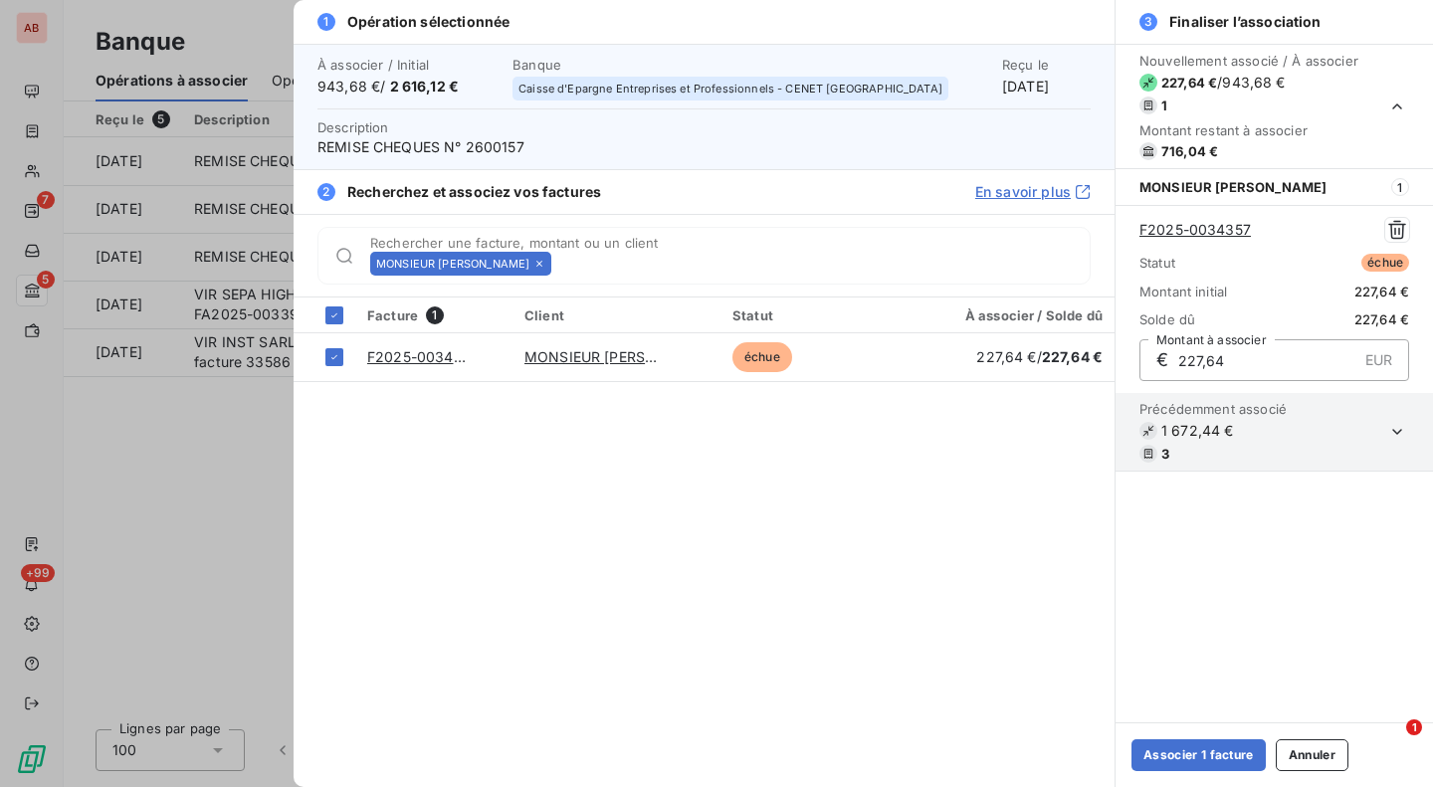
click at [1175, 767] on button "Associer 1 facture" at bounding box center [1199, 755] width 134 height 32
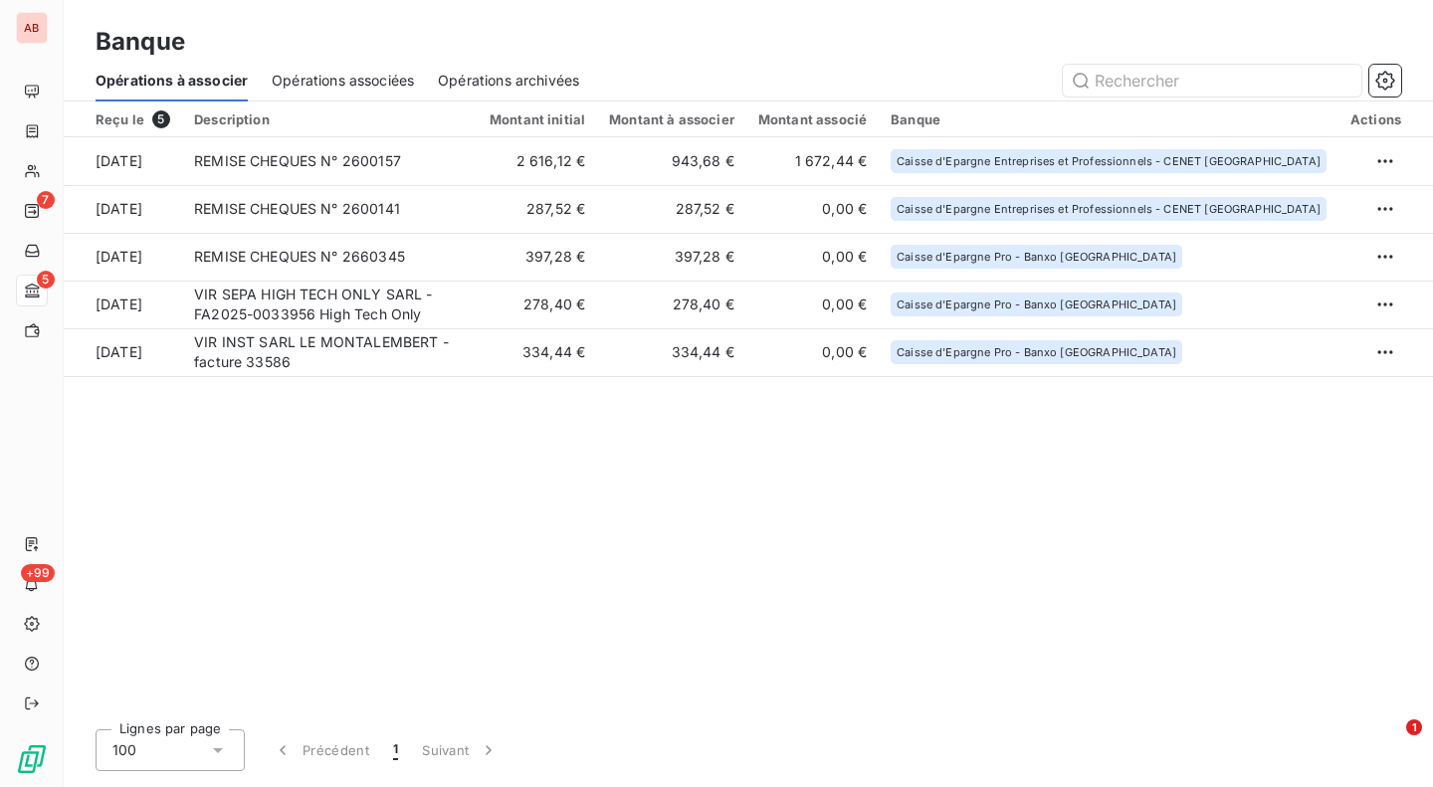
click at [704, 159] on td "943,68 €" at bounding box center [671, 161] width 149 height 48
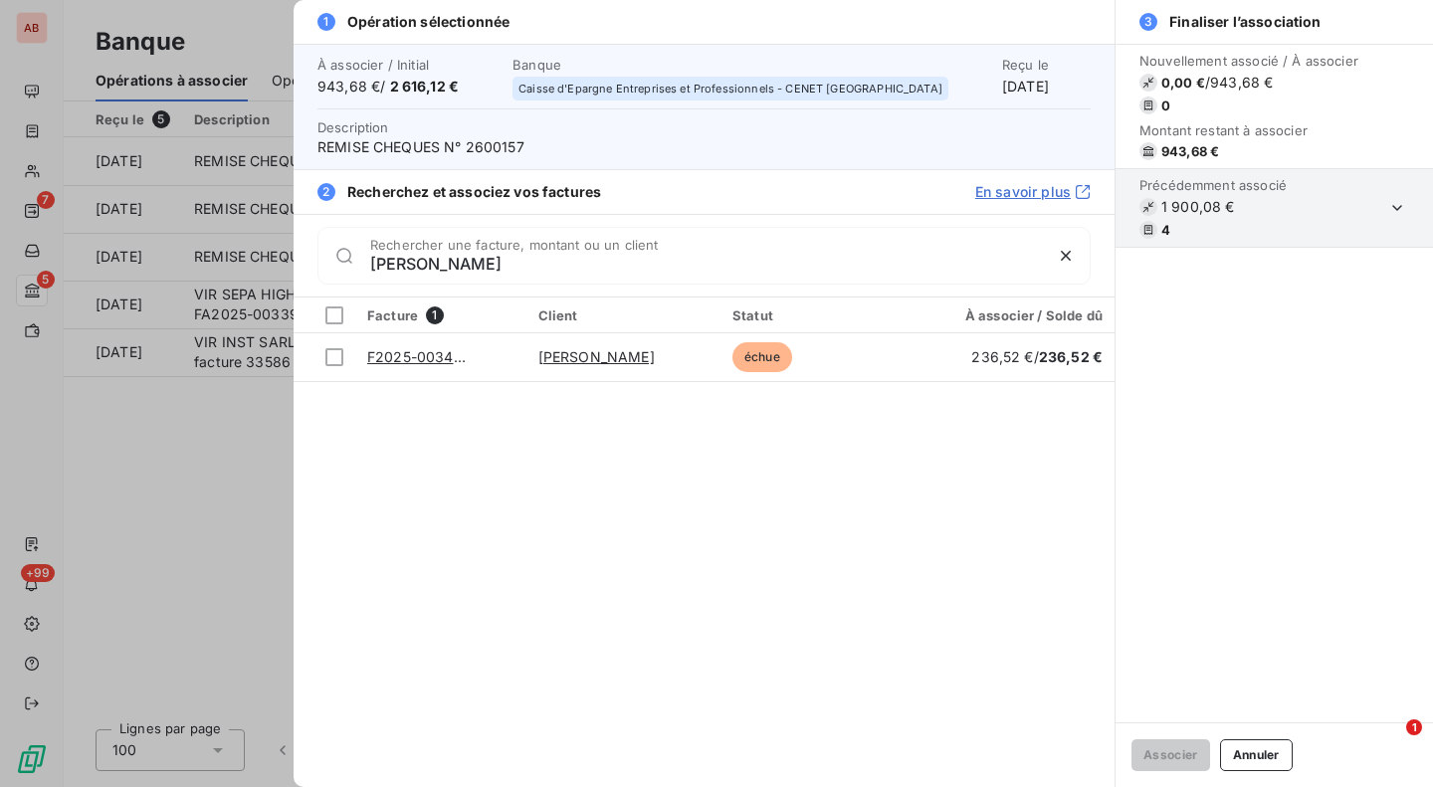
type input "[PERSON_NAME]"
click at [335, 357] on div at bounding box center [334, 357] width 18 height 18
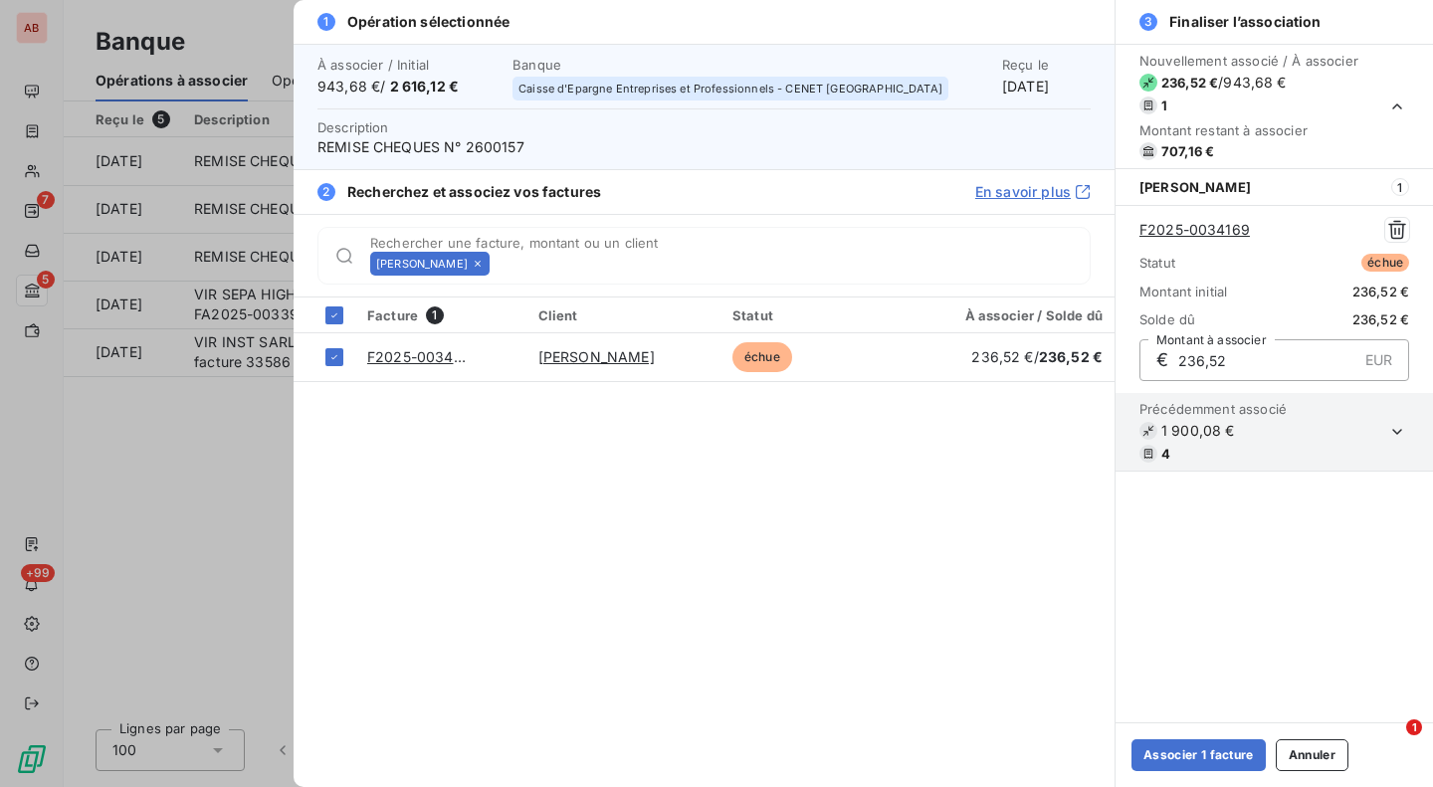
click at [1167, 753] on button "Associer 1 facture" at bounding box center [1199, 755] width 134 height 32
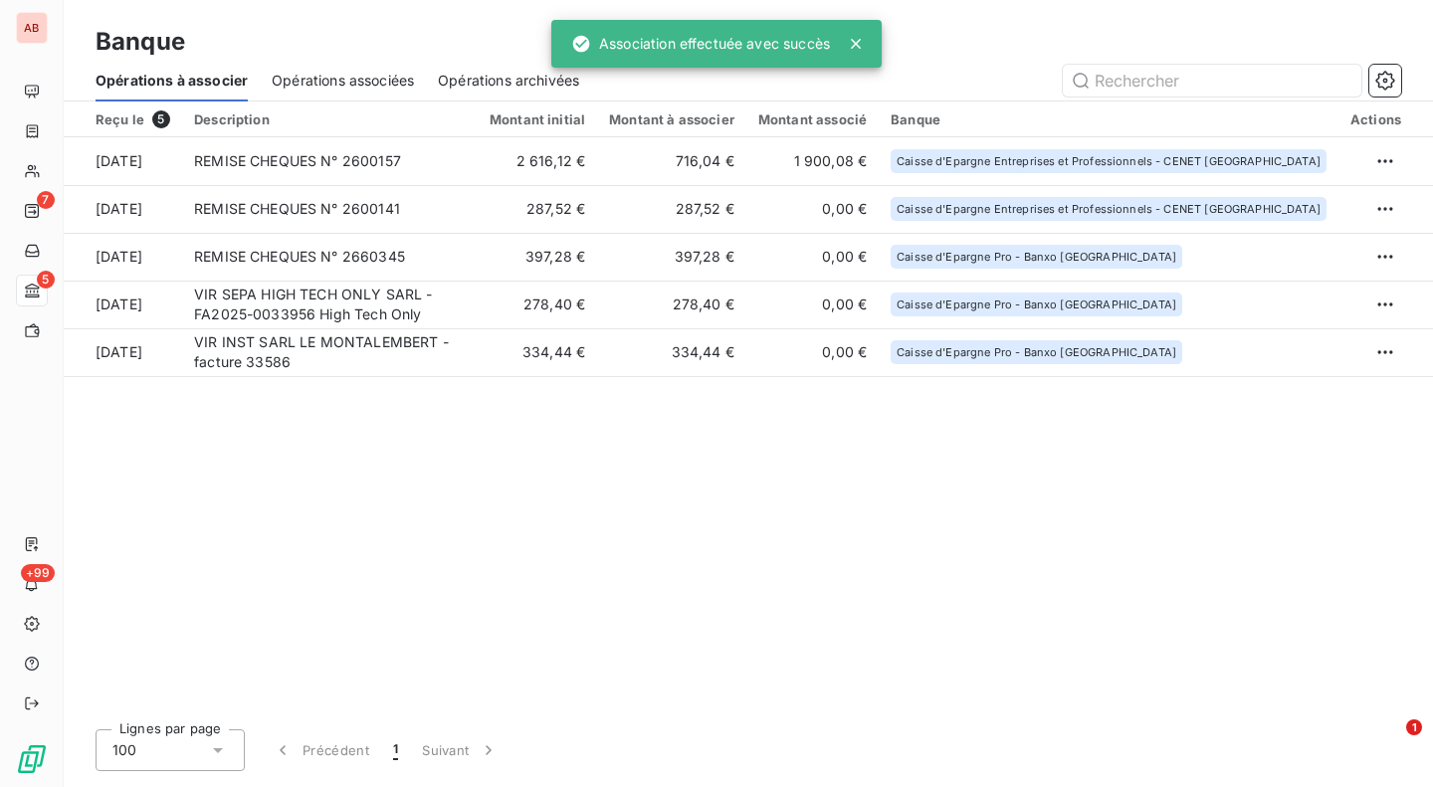
click at [691, 173] on td "716,04 €" at bounding box center [671, 161] width 149 height 48
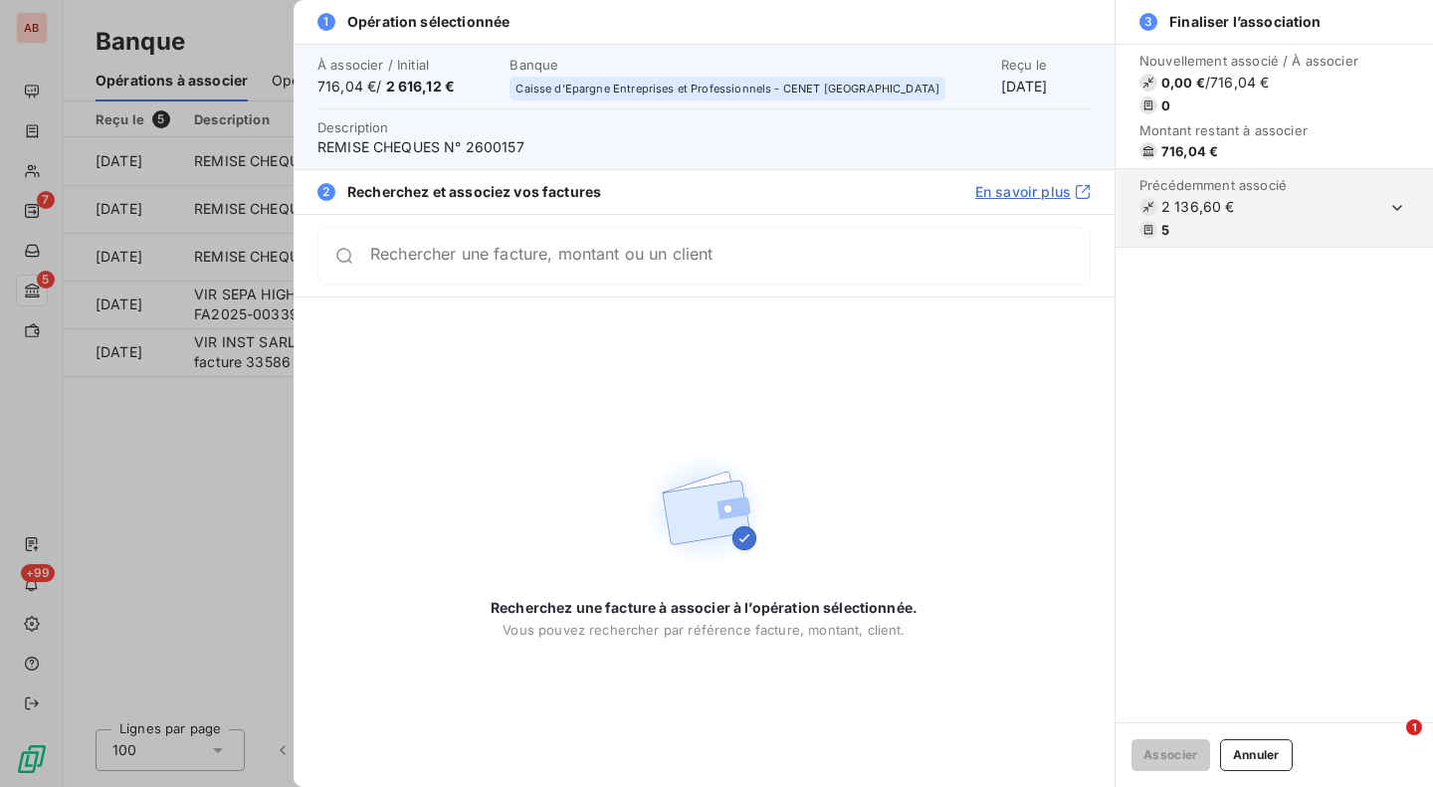
click at [254, 474] on div at bounding box center [716, 393] width 1433 height 787
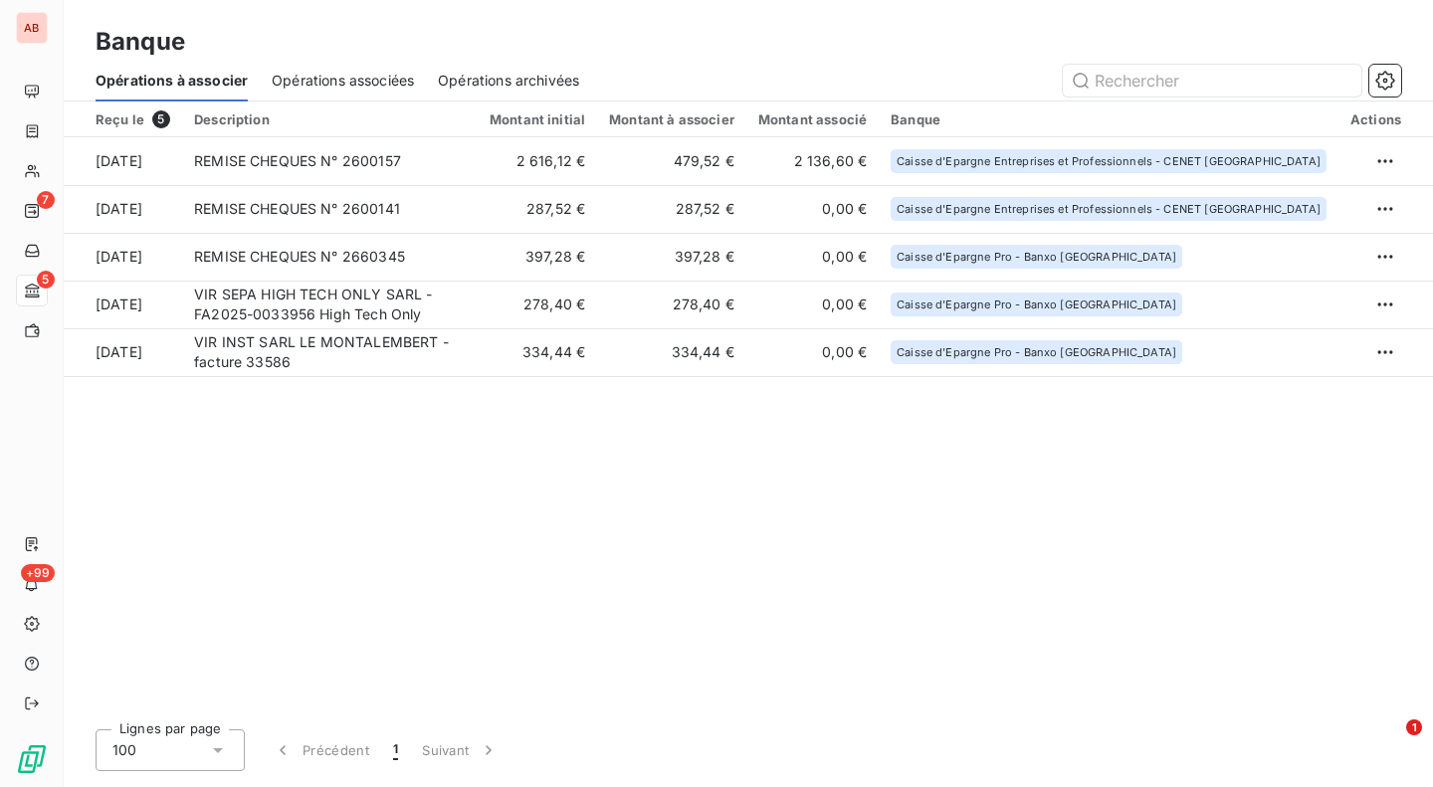
click at [561, 214] on td "287,52 €" at bounding box center [537, 209] width 119 height 48
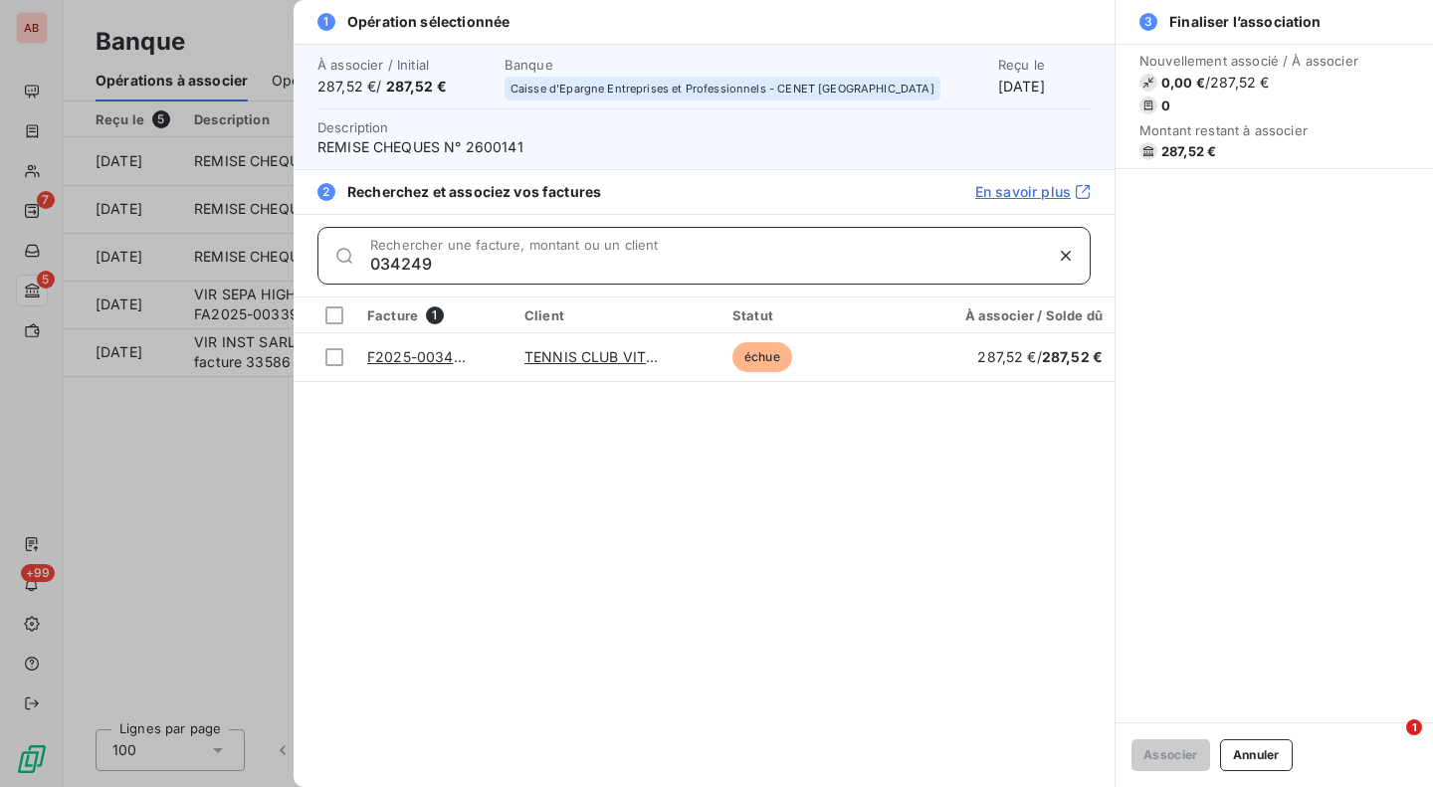
type input "034249"
click at [335, 358] on div at bounding box center [334, 357] width 18 height 18
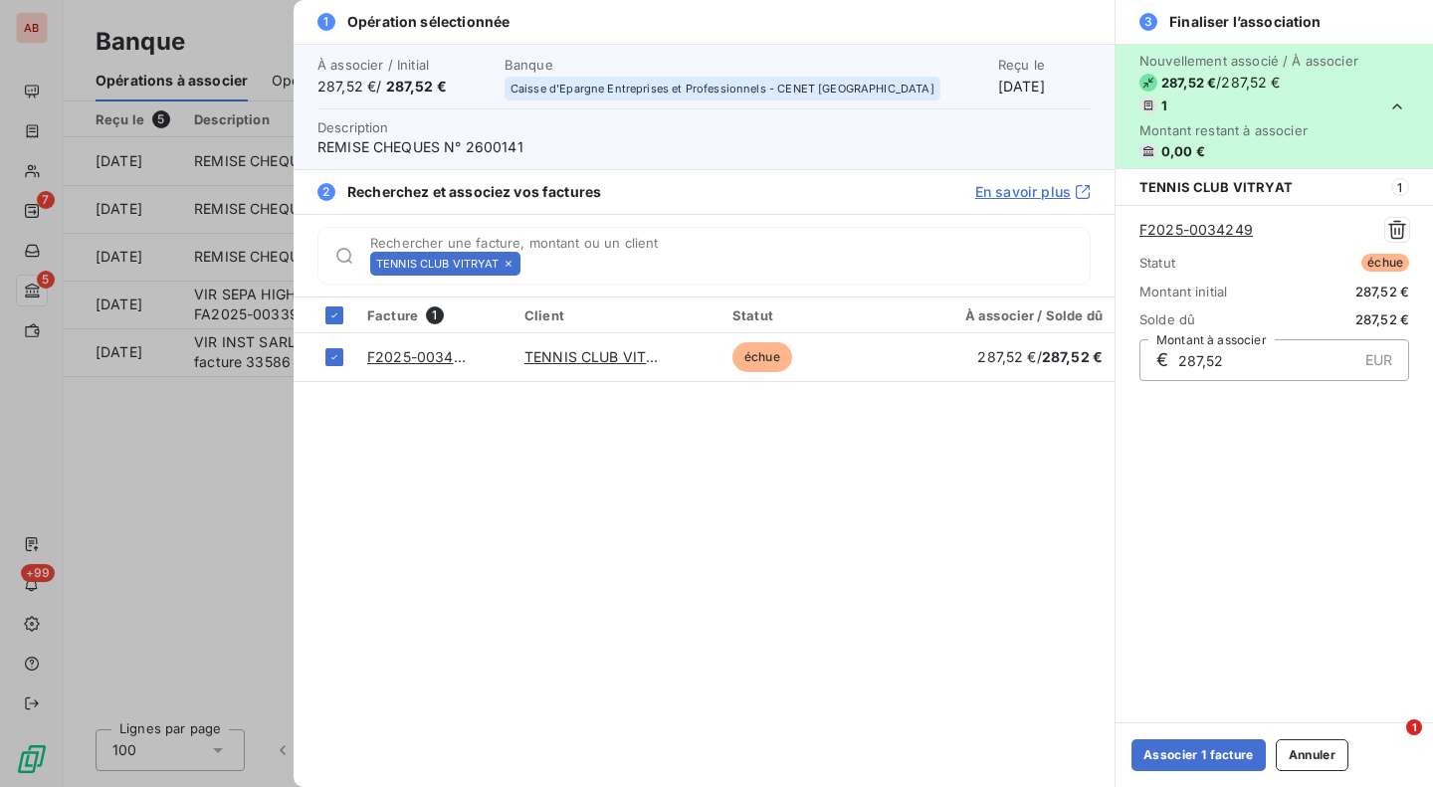
click at [1156, 760] on button "Associer 1 facture" at bounding box center [1199, 755] width 134 height 32
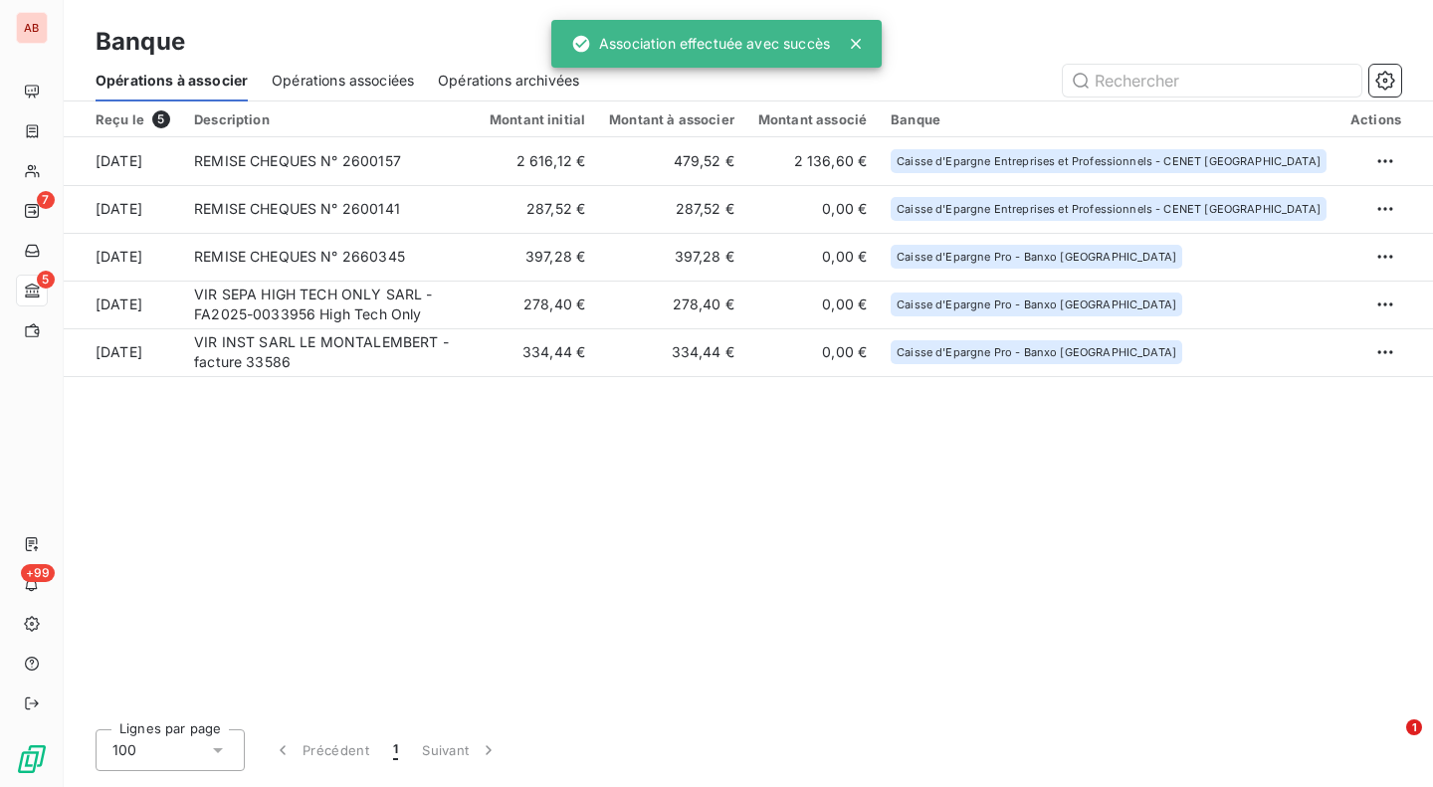
click at [478, 247] on td "REMISE CHEQUES N° 2660345" at bounding box center [330, 257] width 296 height 48
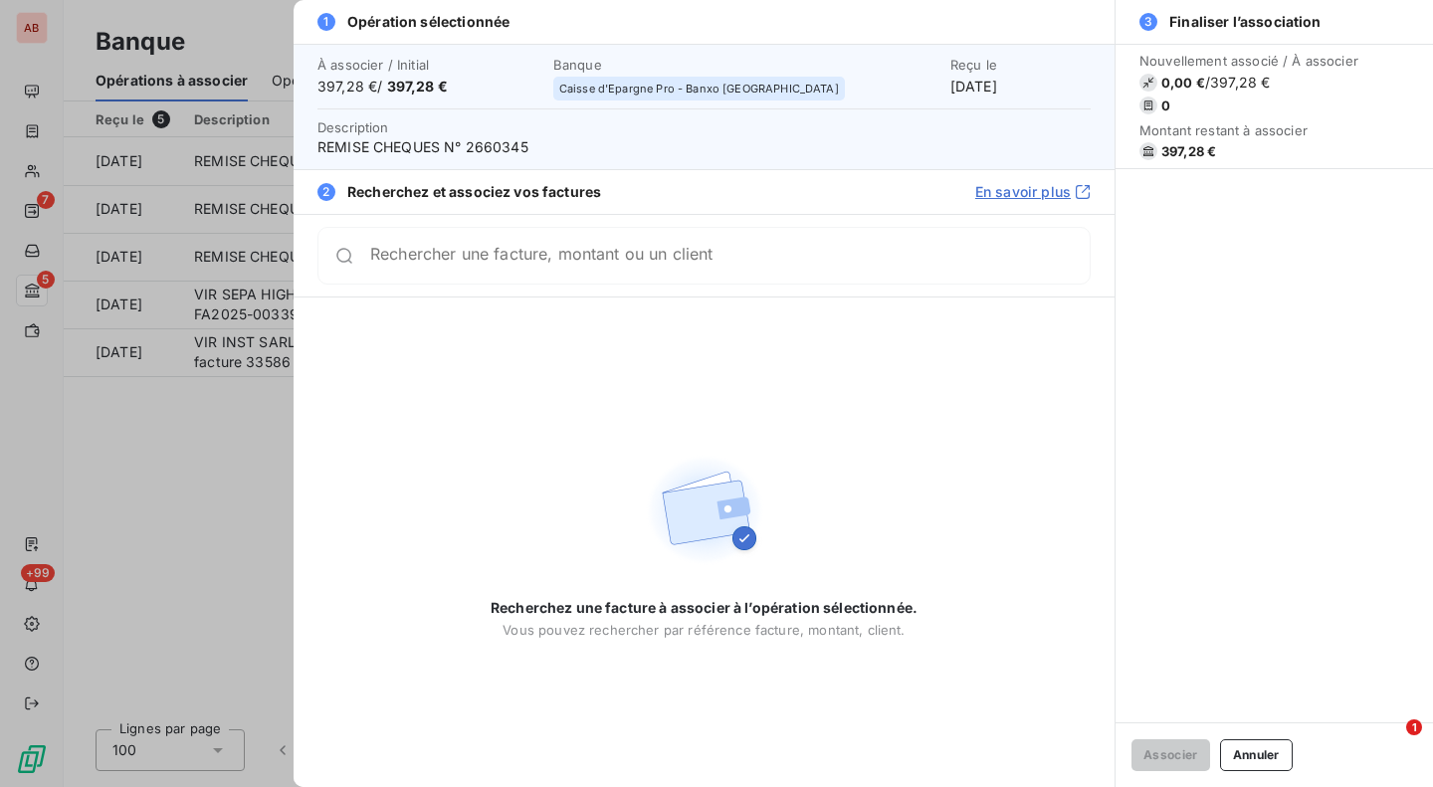
click at [195, 442] on div at bounding box center [716, 393] width 1433 height 787
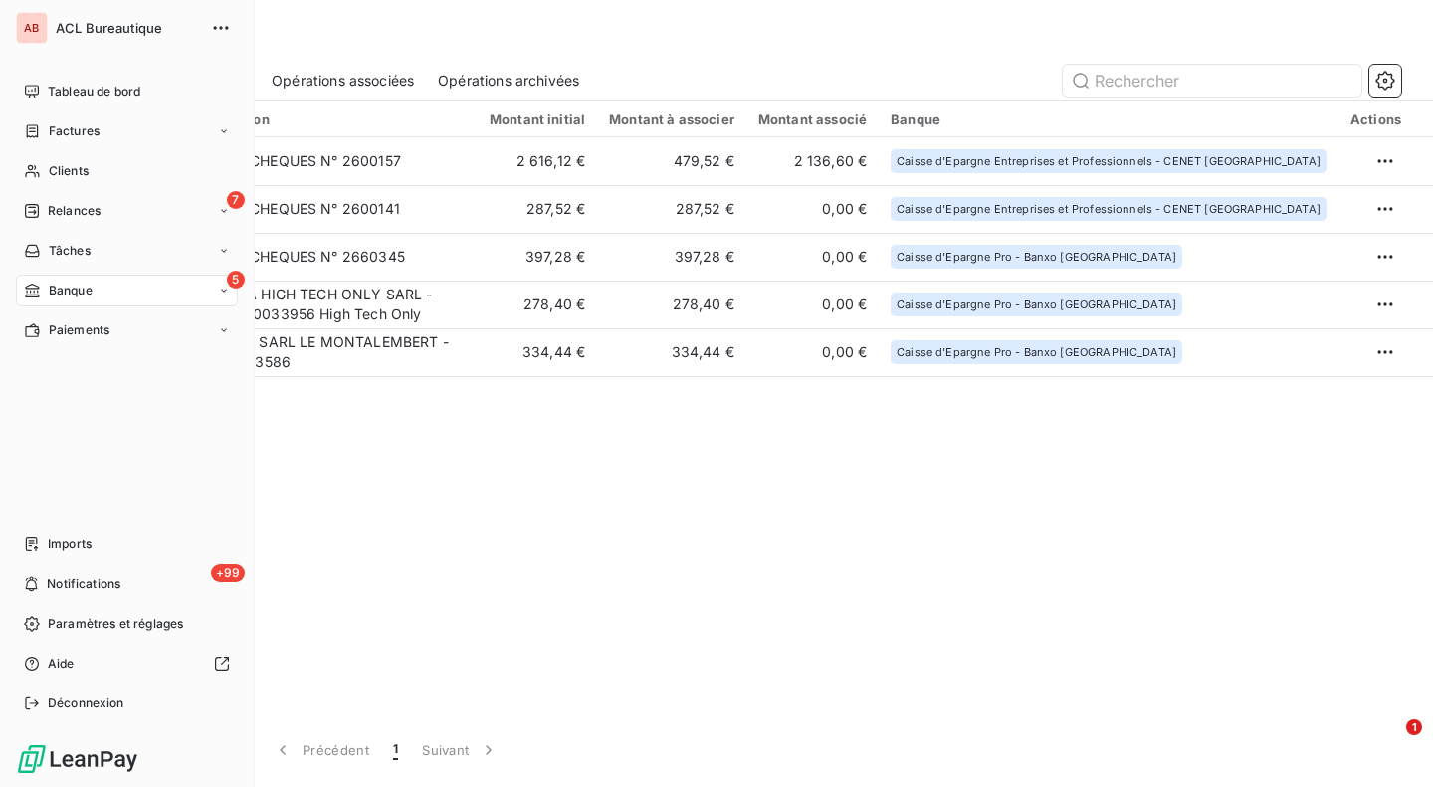
click at [103, 133] on div "Factures" at bounding box center [127, 131] width 222 height 32
click at [108, 171] on div "Factures" at bounding box center [139, 171] width 198 height 32
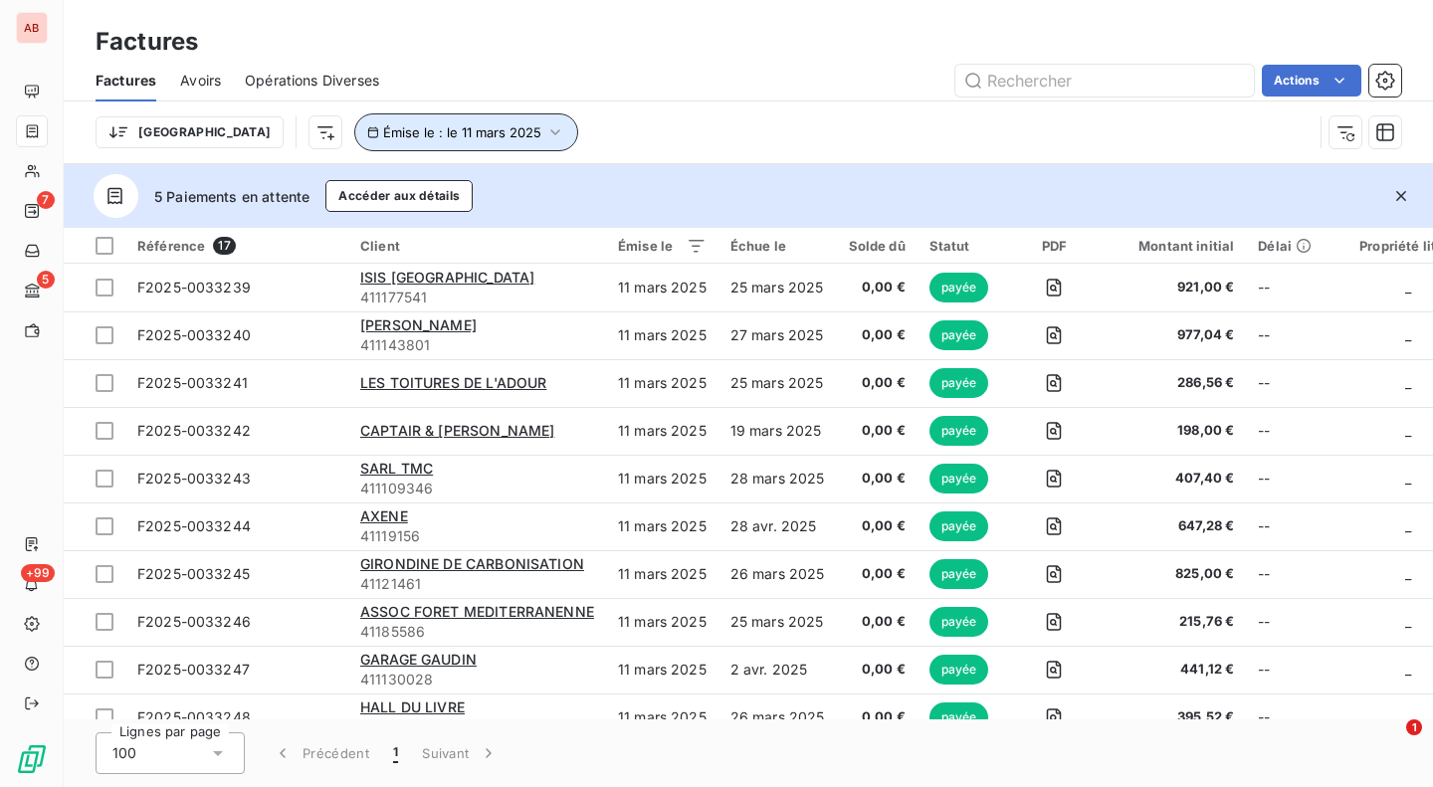
click at [422, 134] on span "Émise le : le 11 mars 2025" at bounding box center [462, 132] width 158 height 16
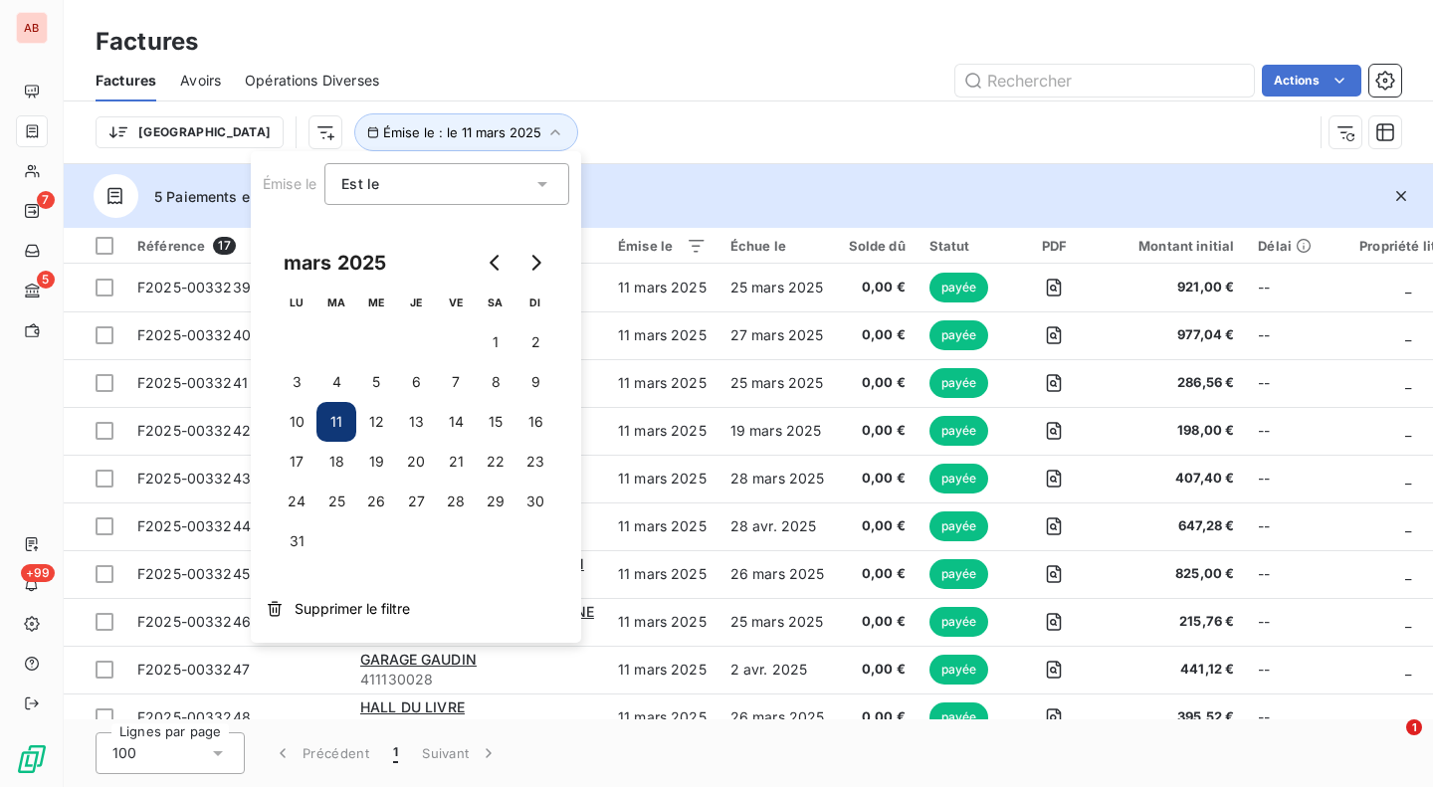
click at [548, 276] on button "Go to next month" at bounding box center [536, 263] width 40 height 40
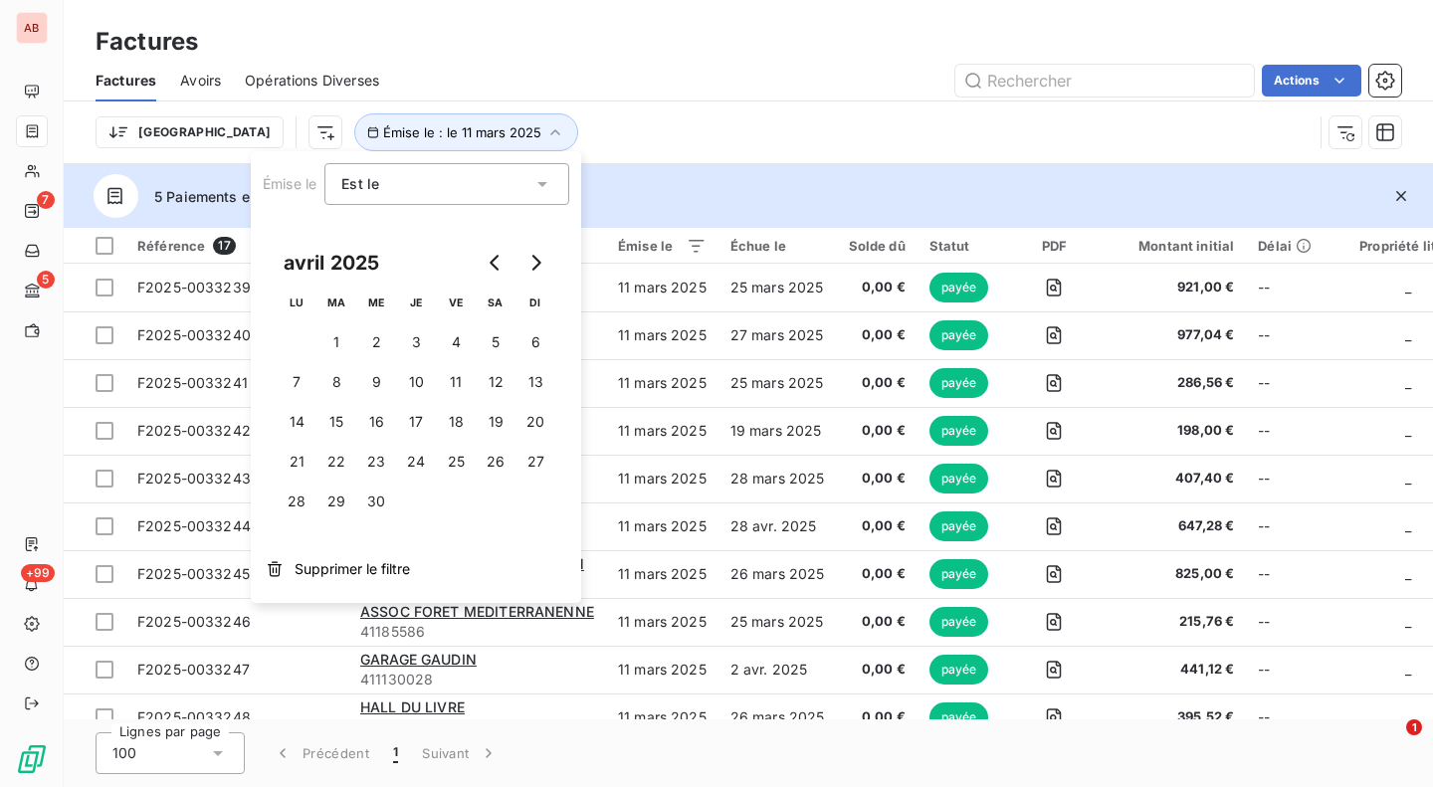
click at [548, 276] on button "Go to next month" at bounding box center [536, 263] width 40 height 40
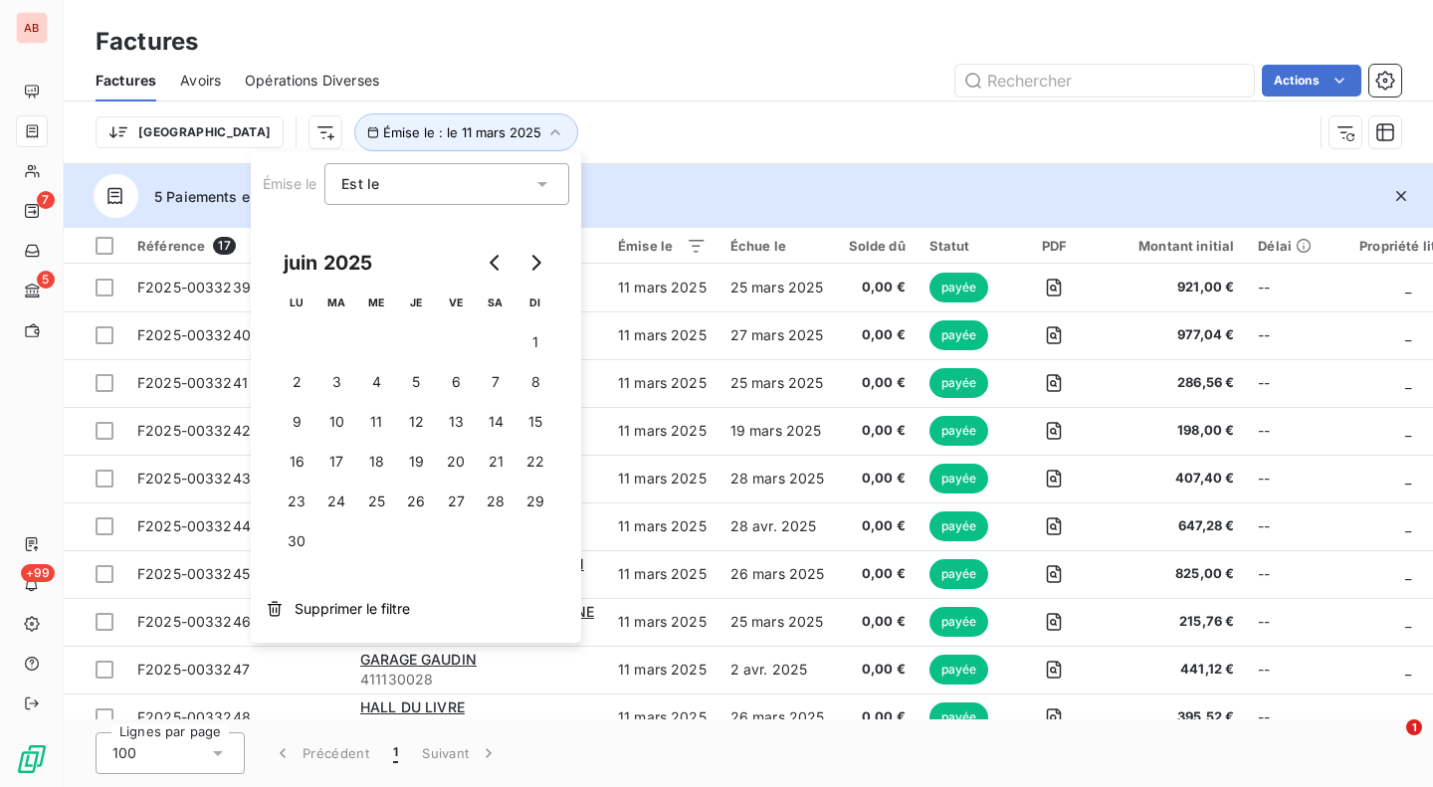
click at [548, 276] on button "Go to next month" at bounding box center [536, 263] width 40 height 40
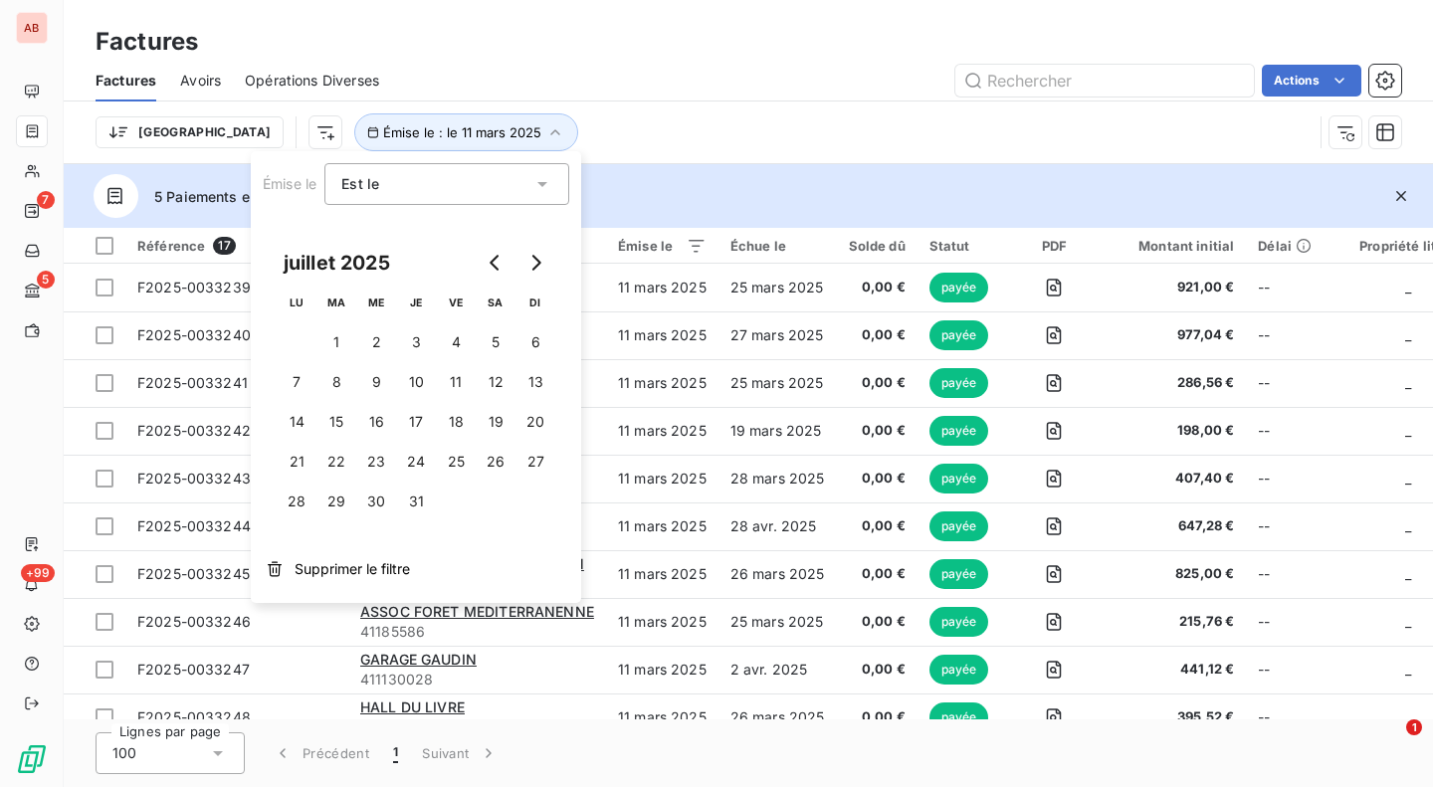
click at [548, 276] on button "Go to next month" at bounding box center [536, 263] width 40 height 40
click at [452, 347] on button "3" at bounding box center [456, 342] width 40 height 40
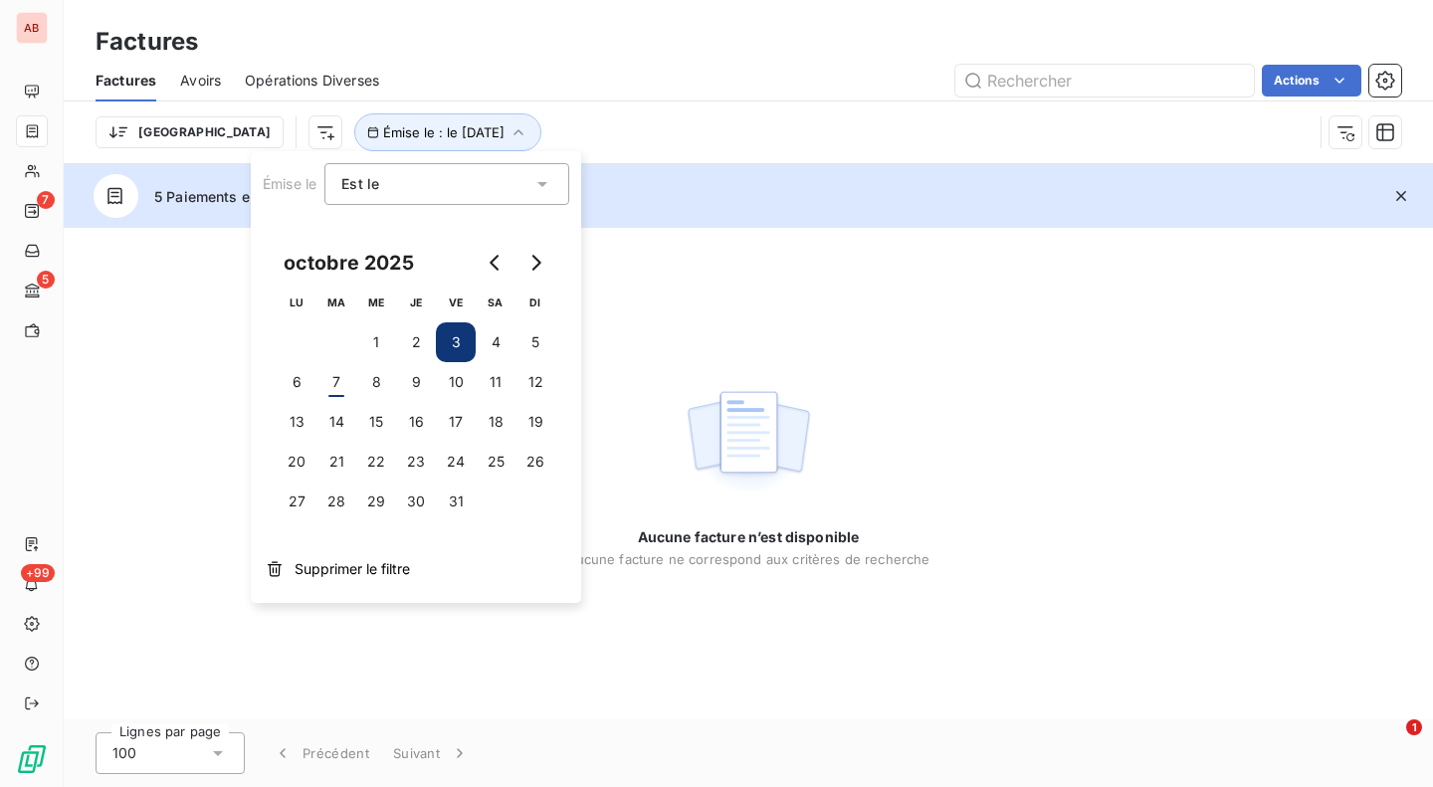
click at [699, 209] on div "5 Paiements en attente Accéder aux détails" at bounding box center [748, 196] width 1369 height 64
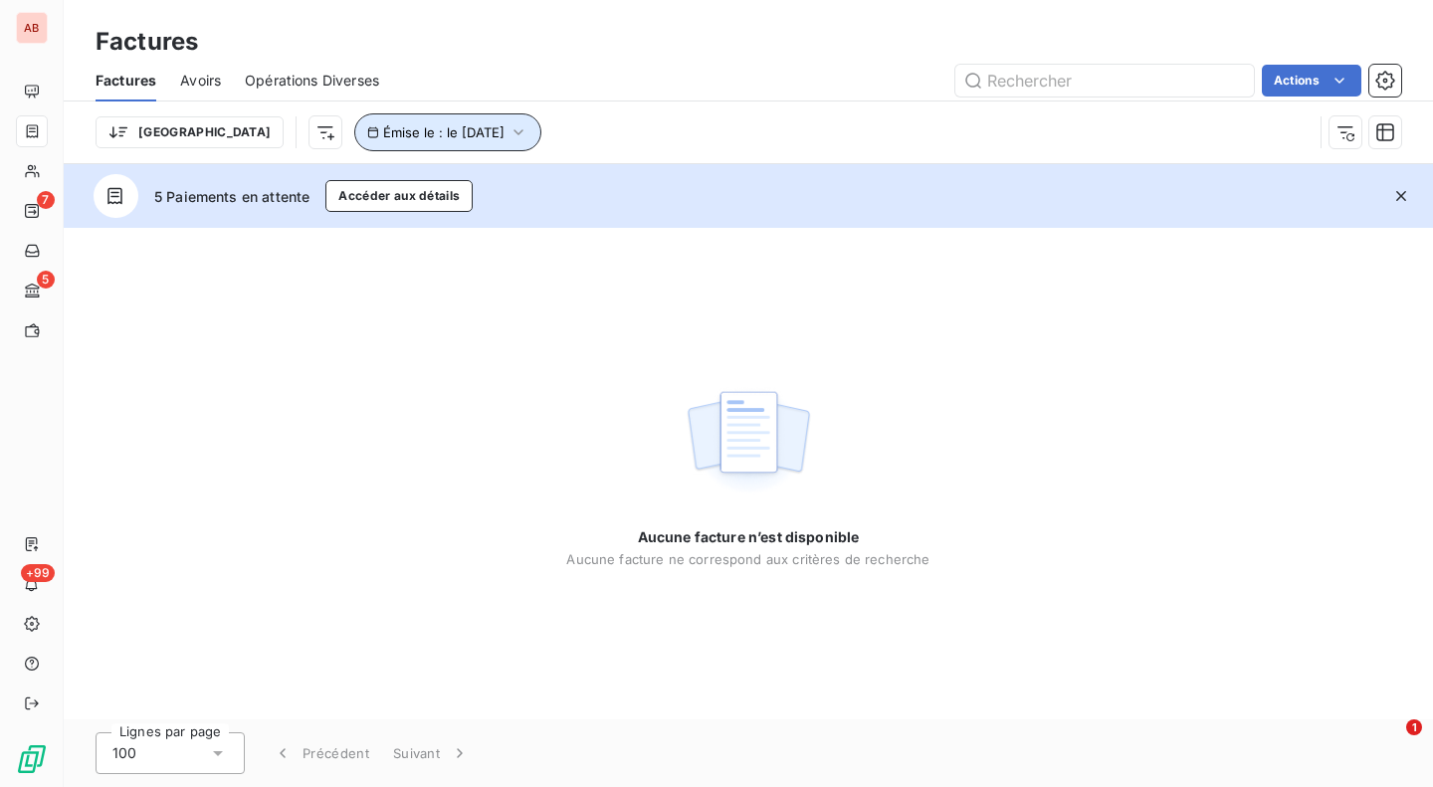
click at [415, 137] on span "Émise le : le [DATE]" at bounding box center [443, 132] width 121 height 16
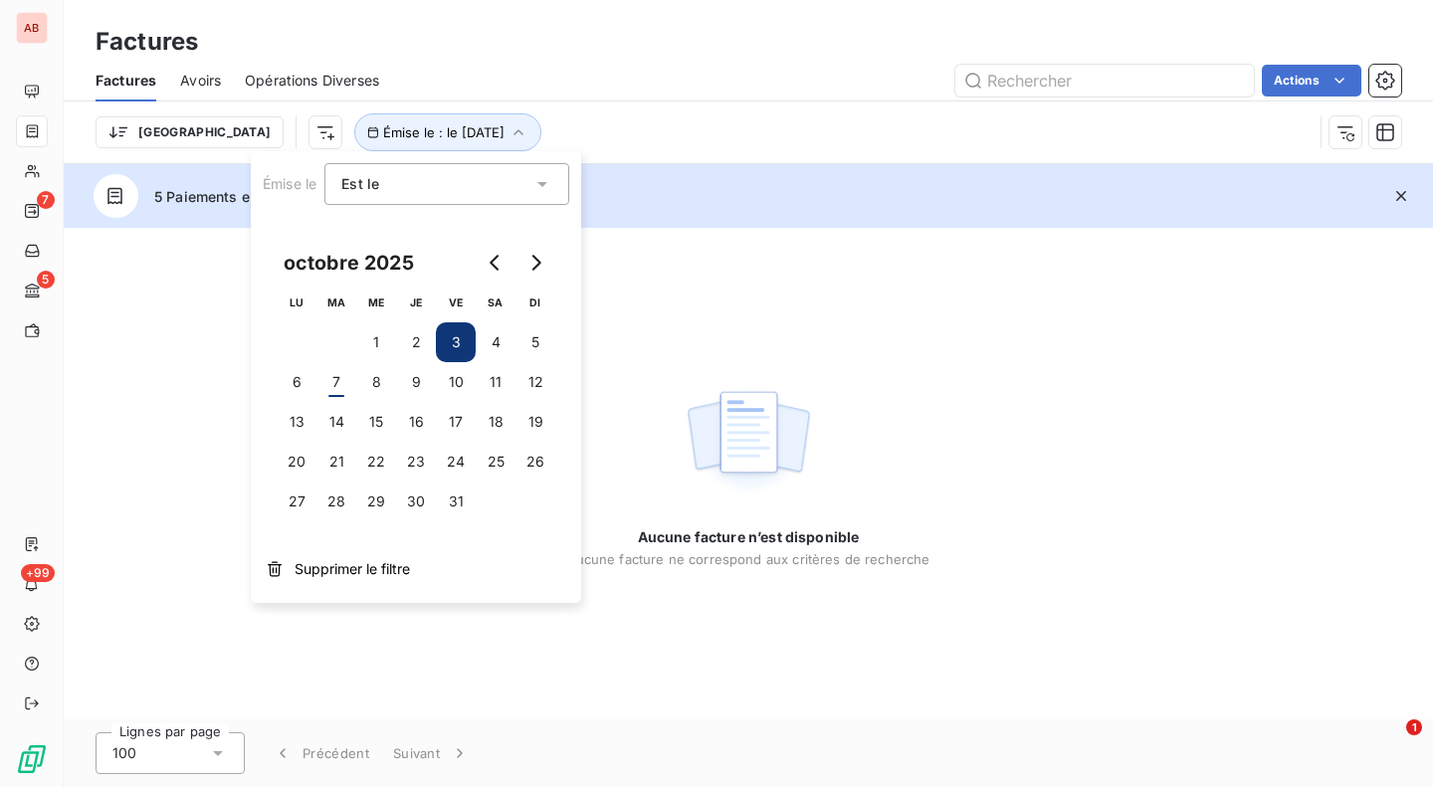
click at [309, 389] on button "6" at bounding box center [297, 382] width 40 height 40
click at [429, 345] on button "2" at bounding box center [416, 342] width 40 height 40
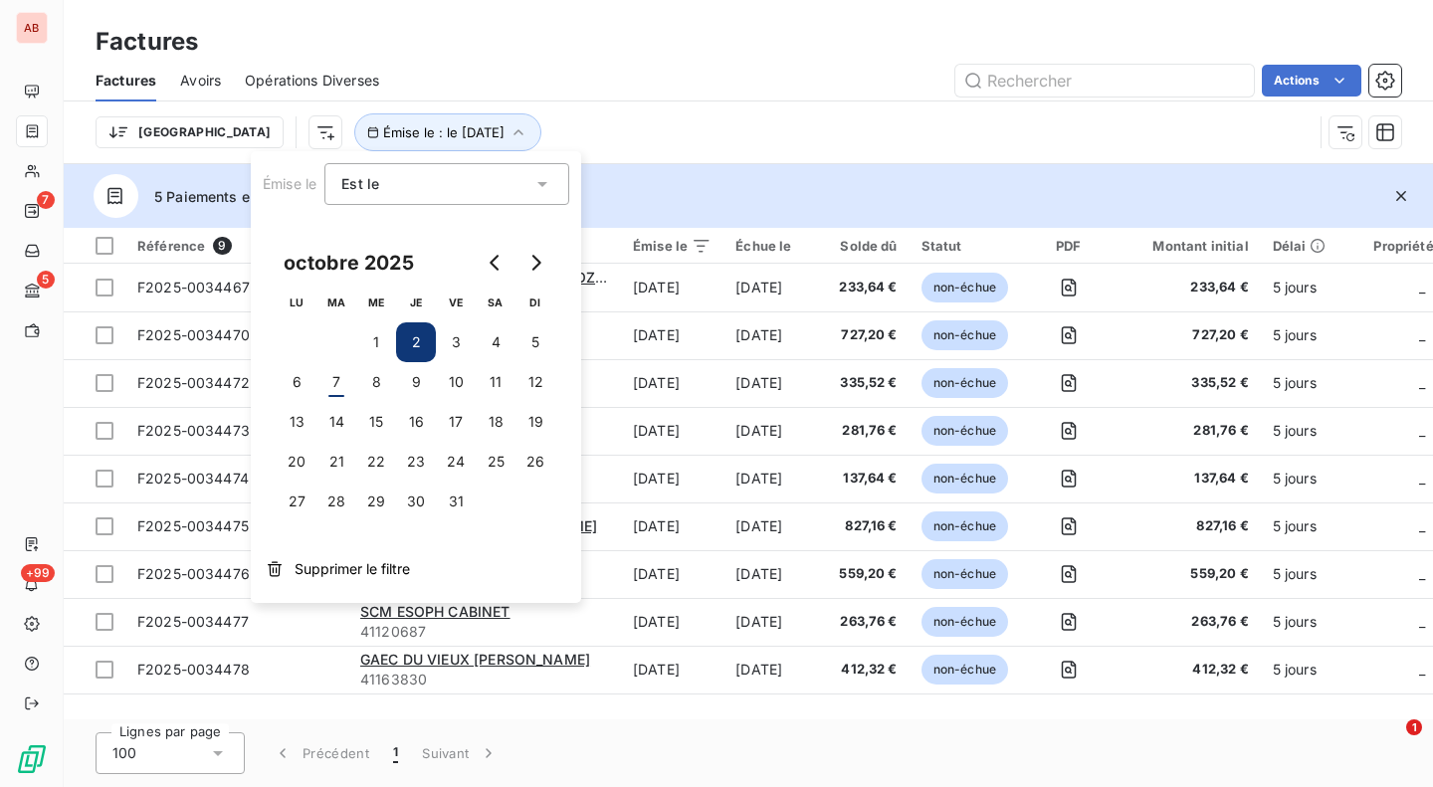
click at [456, 337] on button "3" at bounding box center [456, 342] width 40 height 40
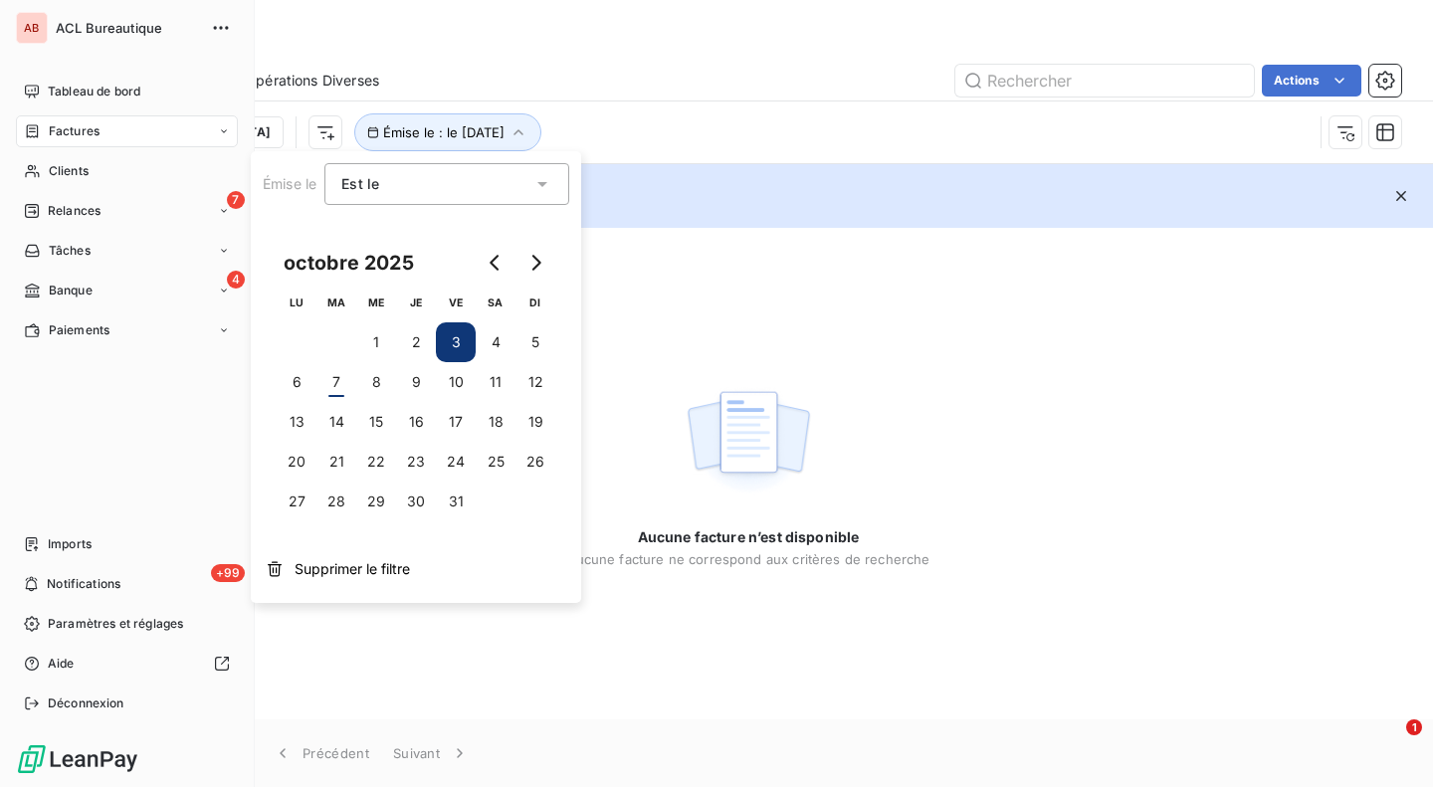
click at [95, 85] on span "Tableau de bord" at bounding box center [94, 92] width 93 height 18
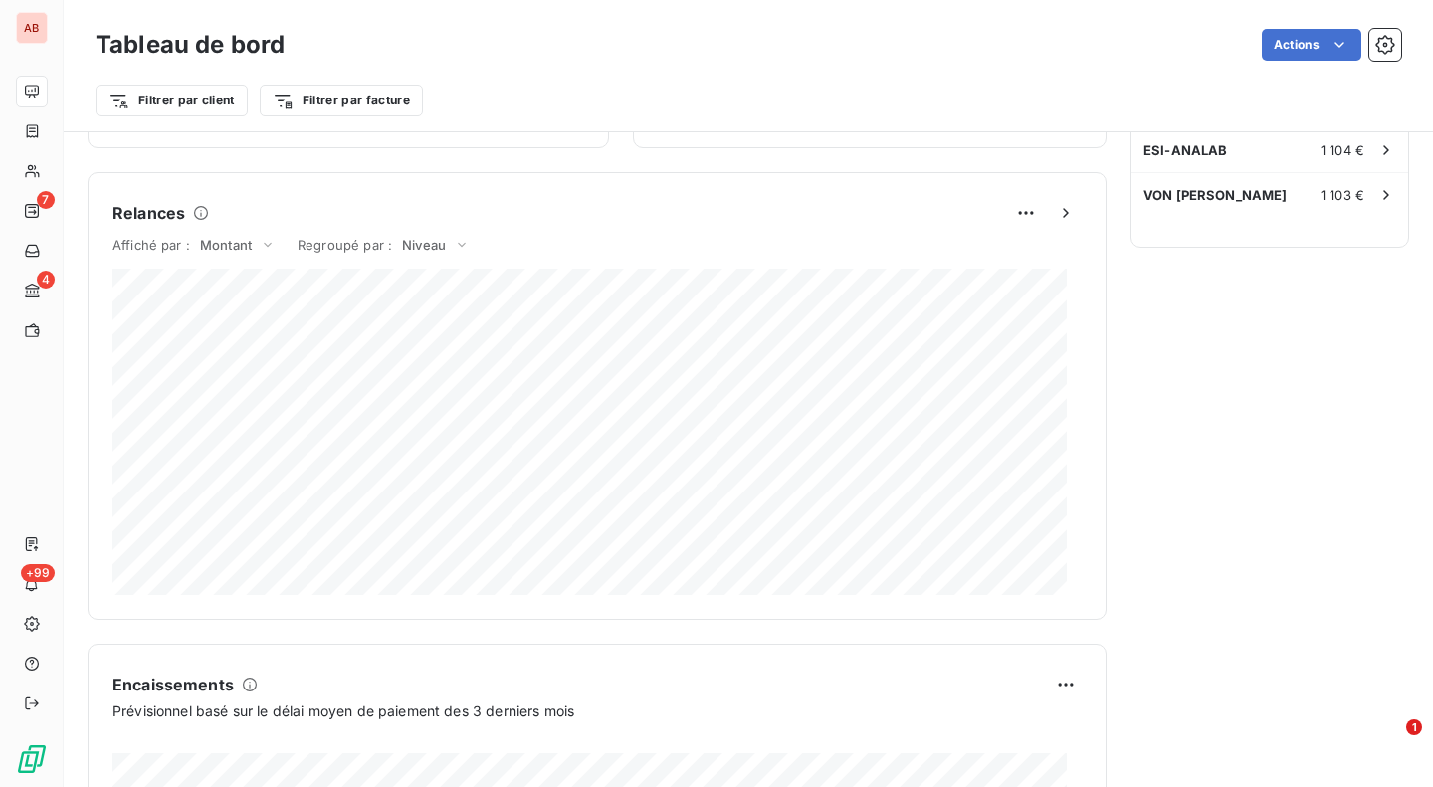
scroll to position [1152, 0]
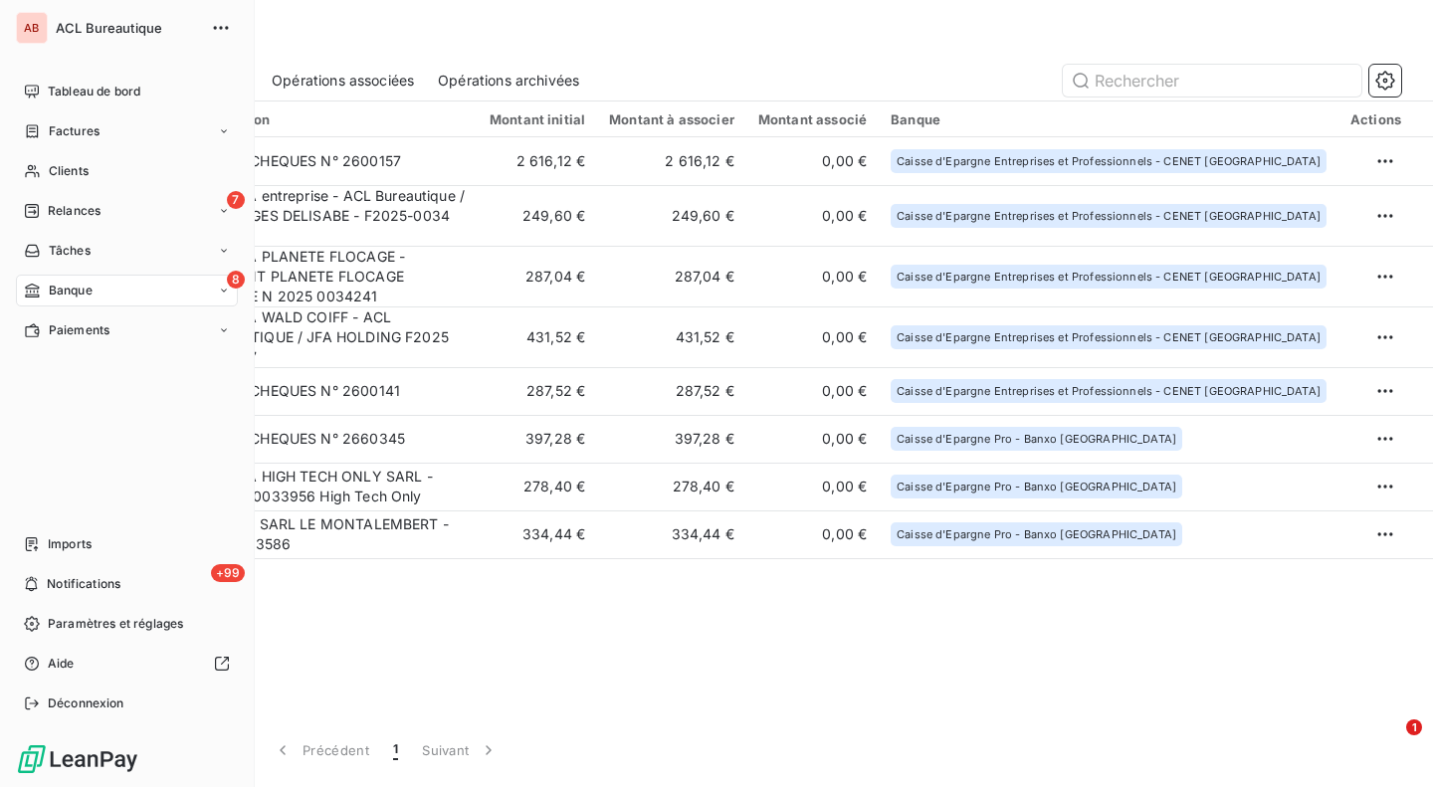
click at [37, 125] on icon at bounding box center [33, 130] width 12 height 13
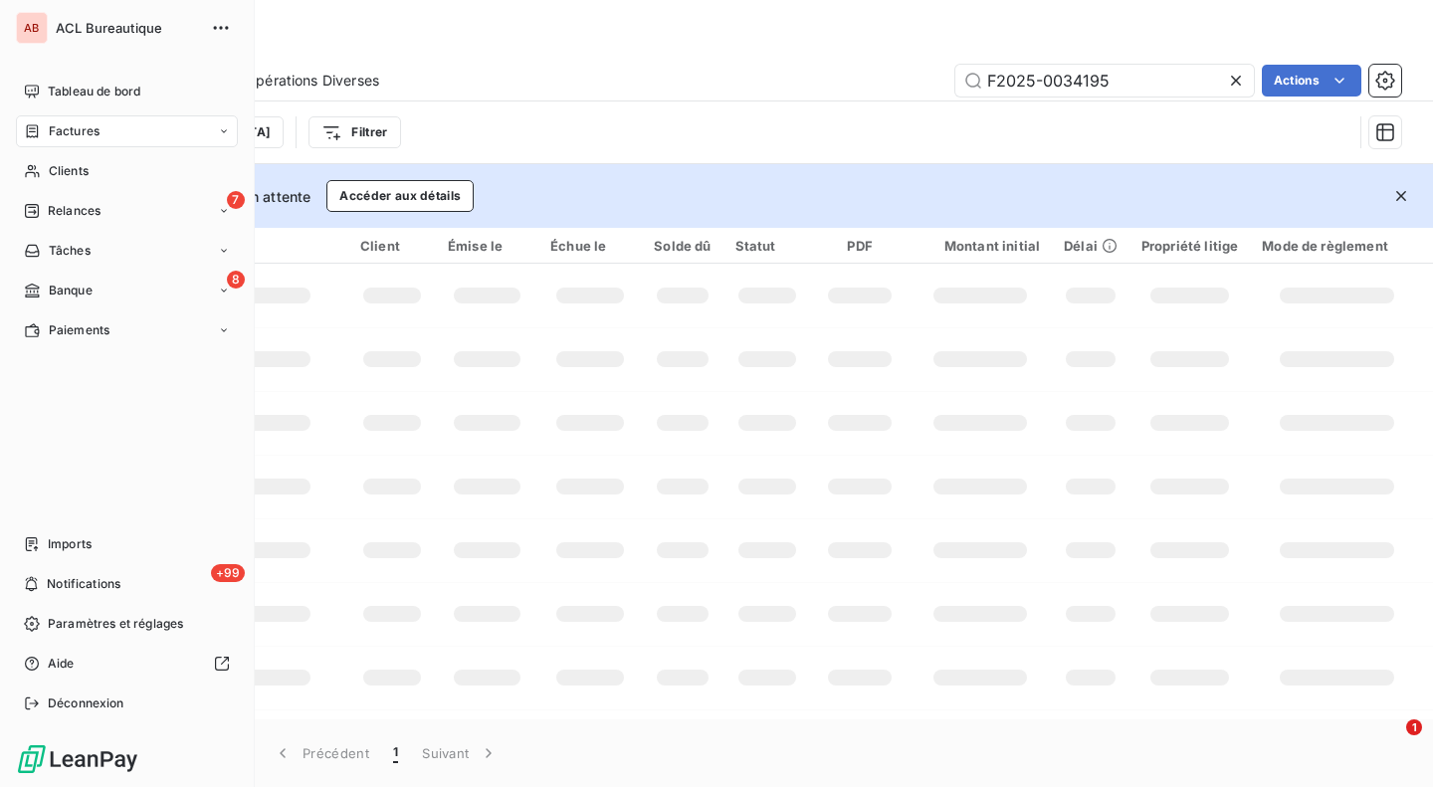
click at [93, 137] on span "Factures" at bounding box center [74, 131] width 51 height 18
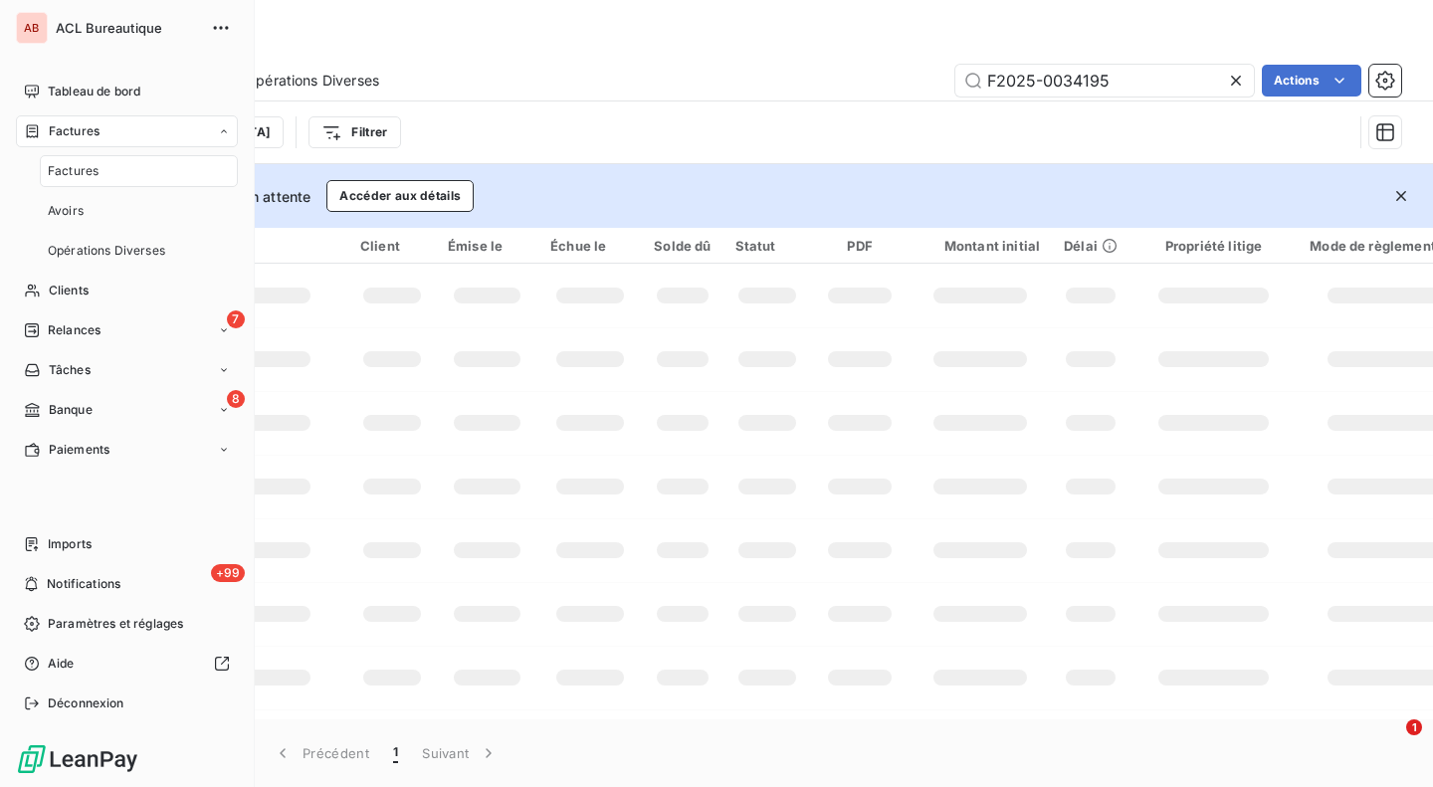
click at [95, 168] on span "Factures" at bounding box center [73, 171] width 51 height 18
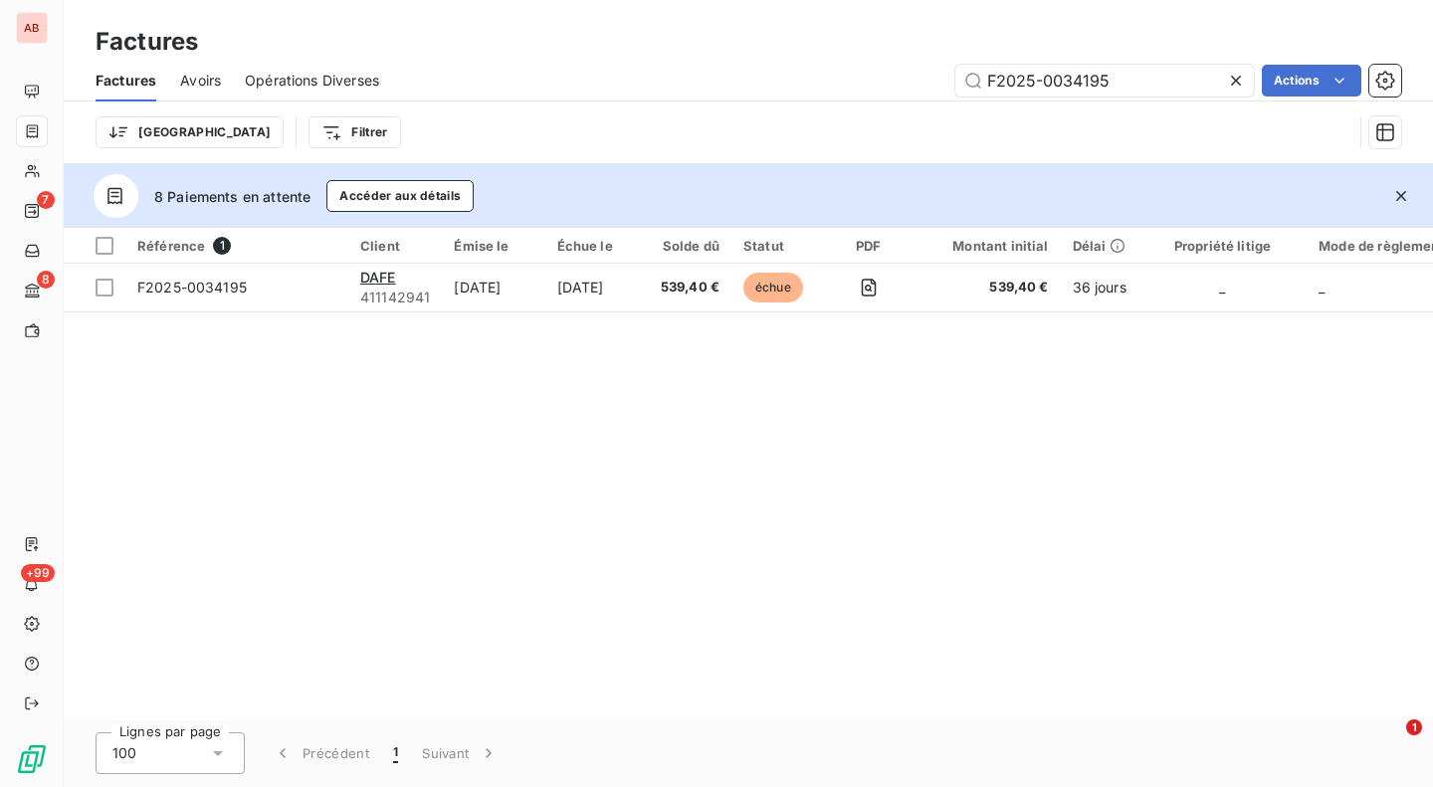
click at [1240, 85] on icon at bounding box center [1236, 81] width 20 height 20
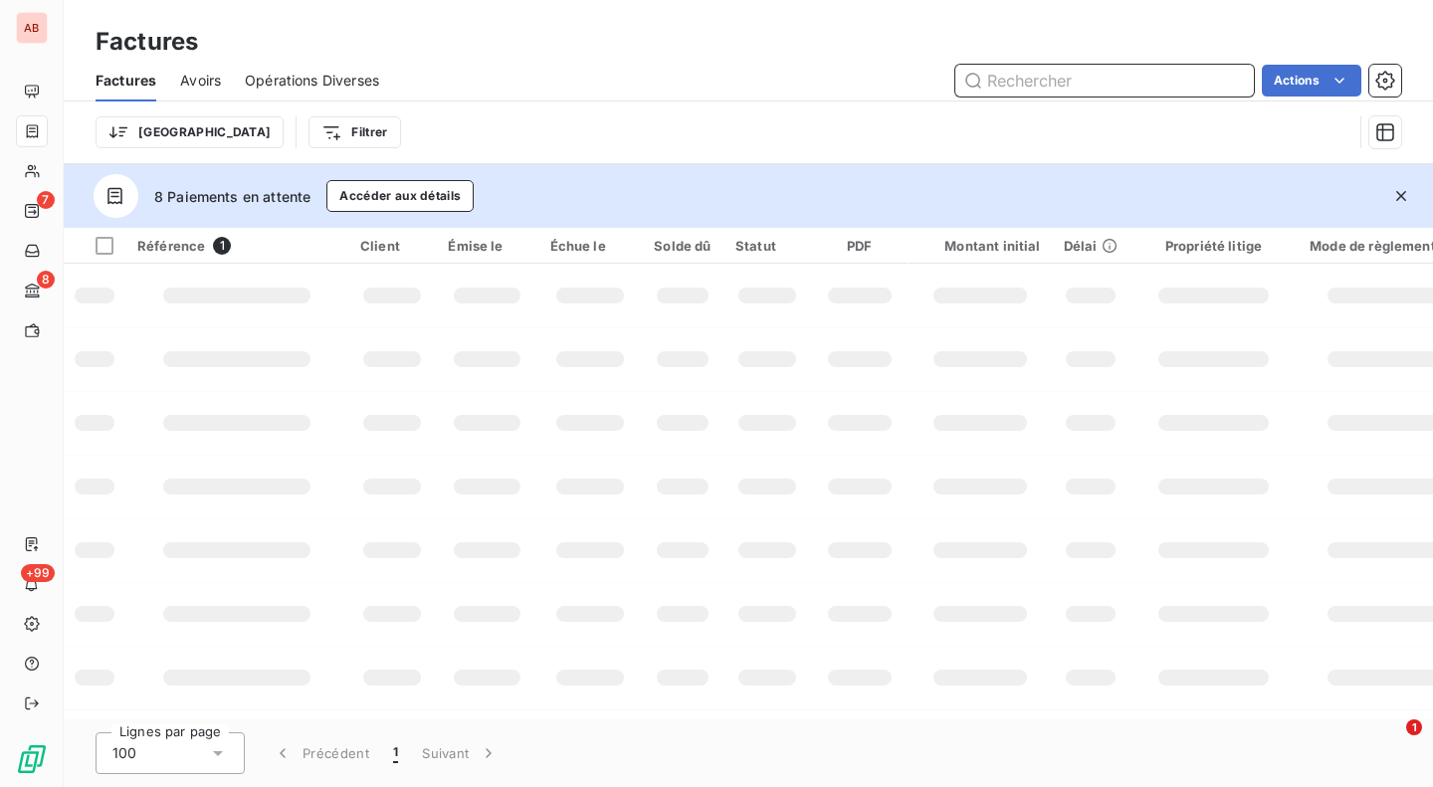
click at [1136, 82] on input "text" at bounding box center [1104, 81] width 299 height 32
paste input "0034267"
type input "0034267"
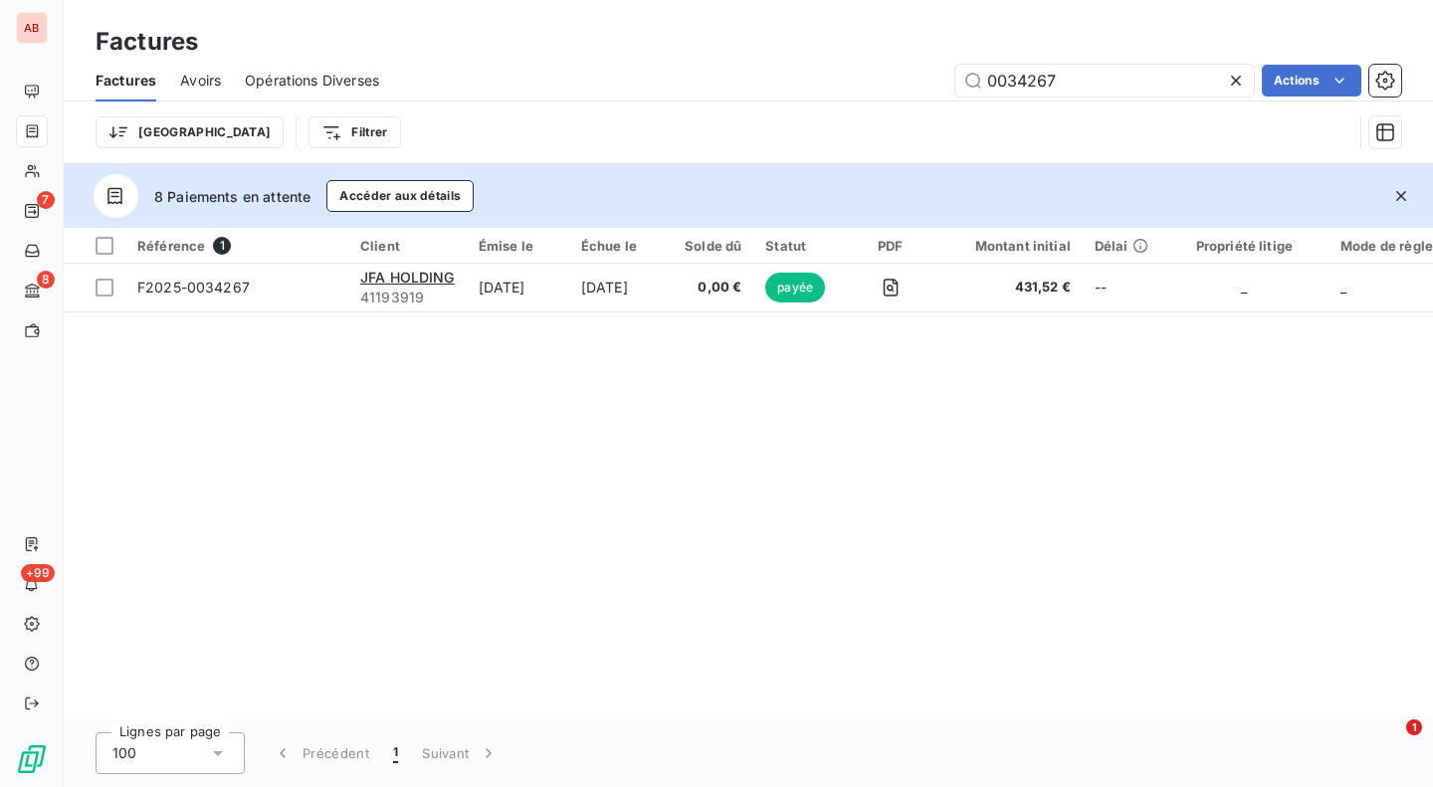
click at [657, 312] on div "Référence 1 Client Émise le Échue le Solde dû Statut PDF Montant initial Délai …" at bounding box center [748, 474] width 1369 height 492
click at [440, 279] on span "JFA HOLDING" at bounding box center [407, 277] width 95 height 17
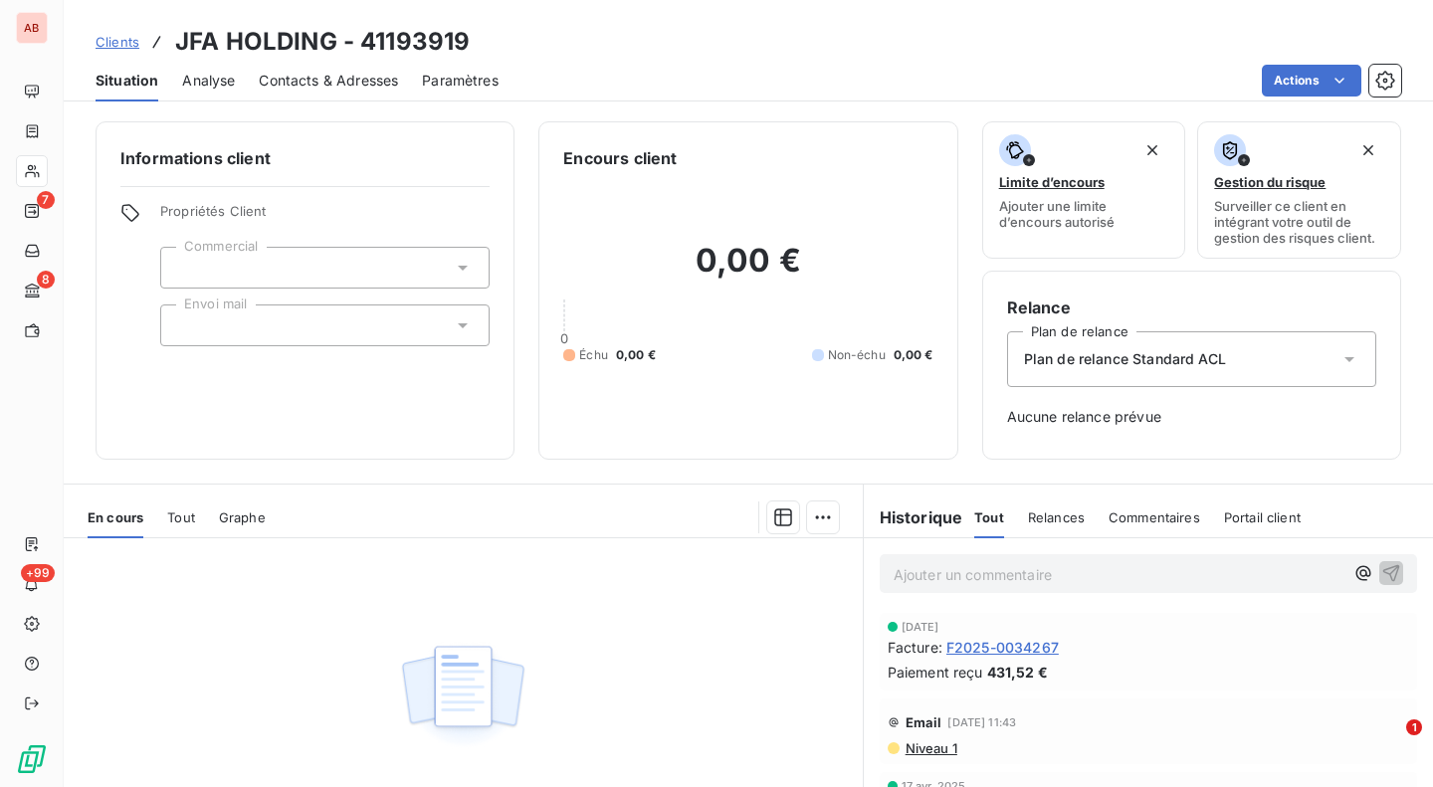
click at [969, 654] on span "F2025-0034267" at bounding box center [1002, 647] width 112 height 21
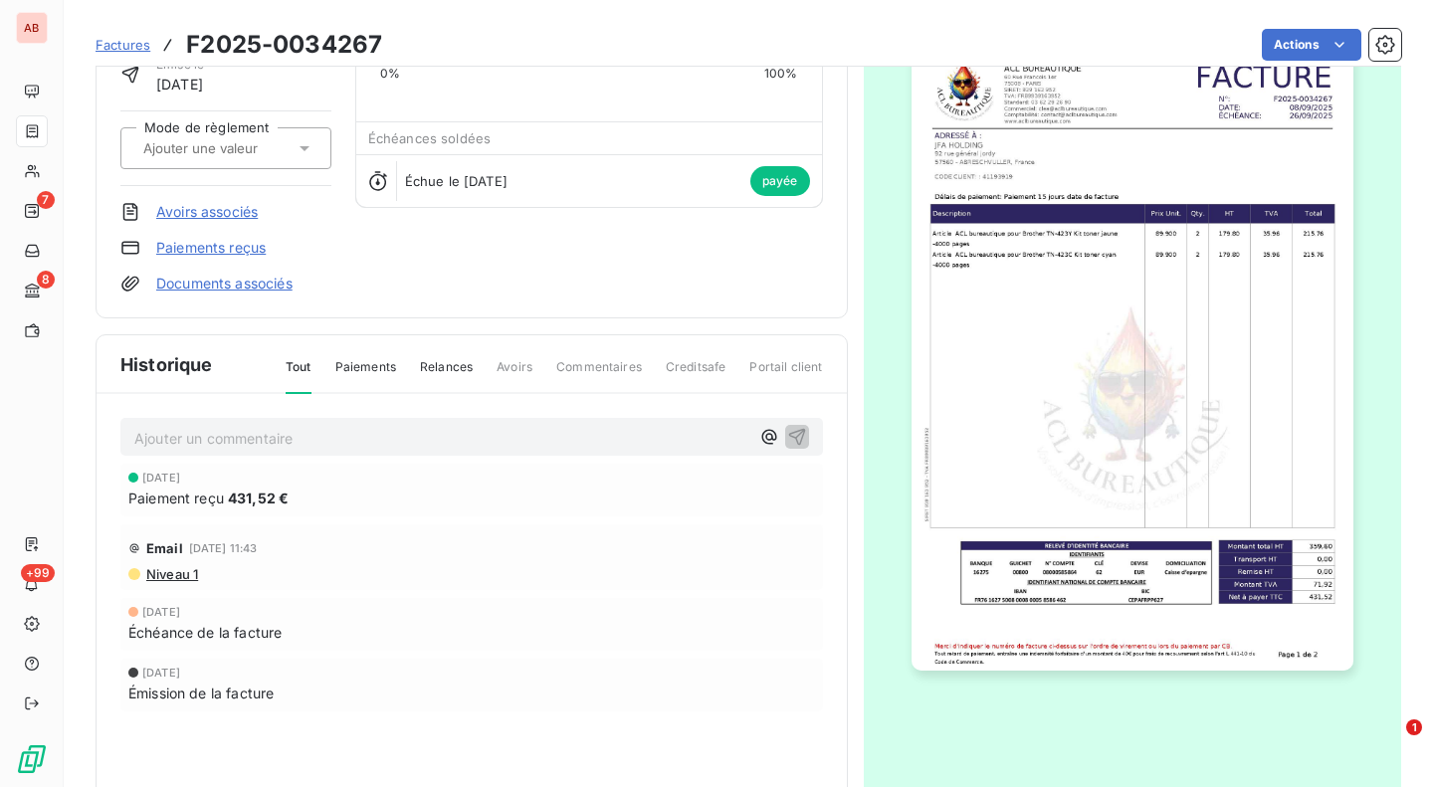
scroll to position [150, 0]
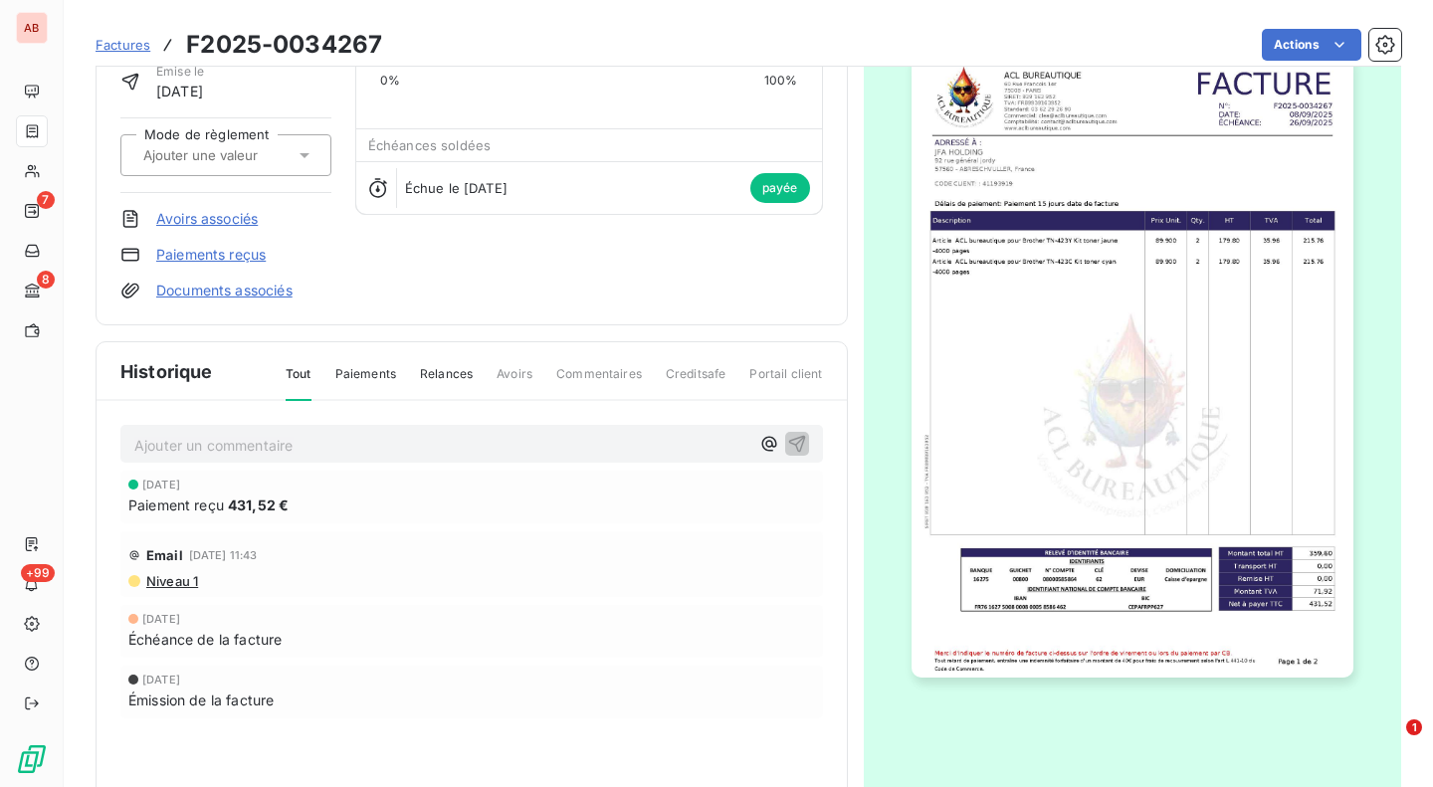
click at [230, 261] on link "Paiements reçus" at bounding box center [210, 255] width 109 height 20
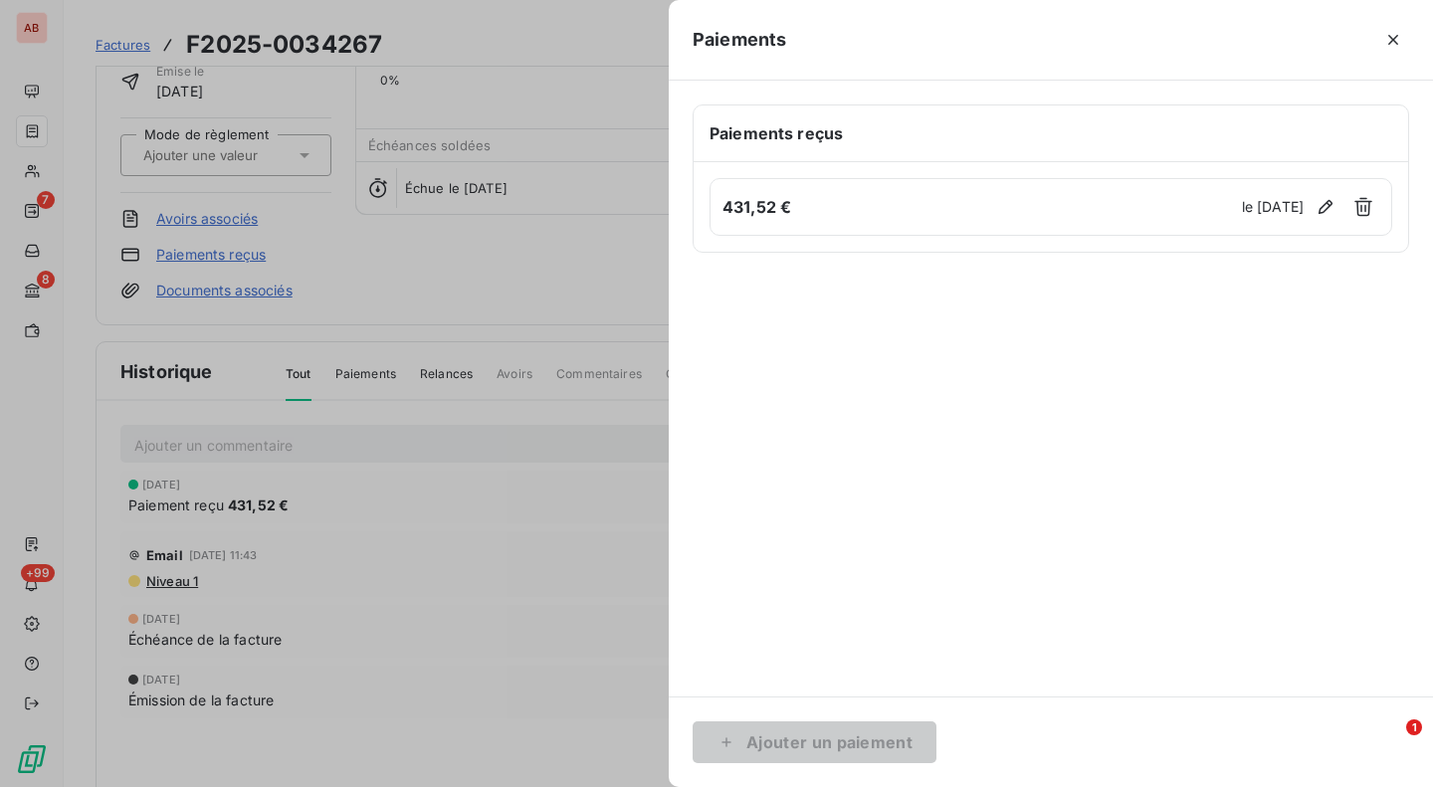
click at [756, 209] on h6 "431,52 €" at bounding box center [980, 207] width 514 height 24
click at [1374, 215] on button "button" at bounding box center [1363, 207] width 32 height 32
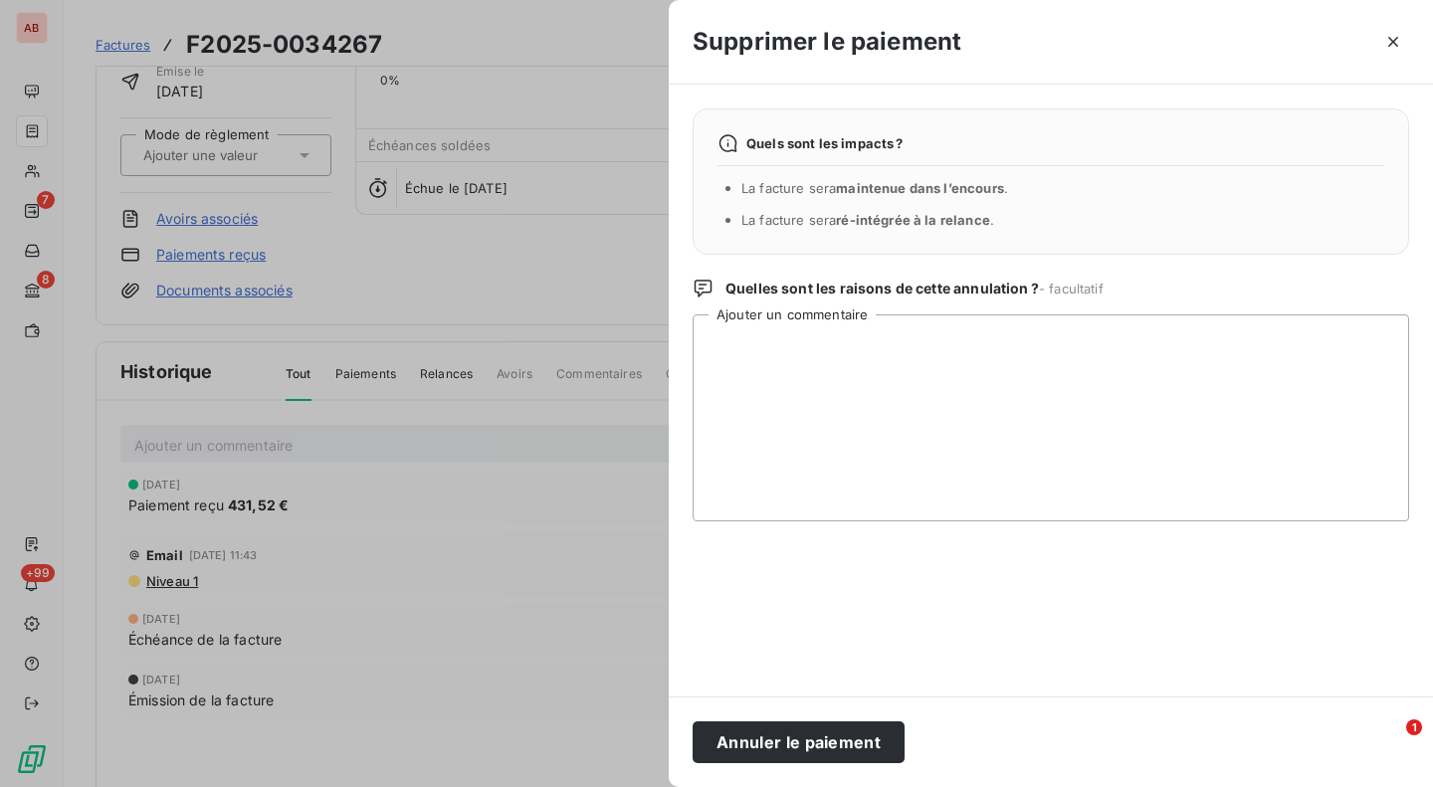
click at [819, 738] on button "Annuler le paiement" at bounding box center [799, 743] width 212 height 42
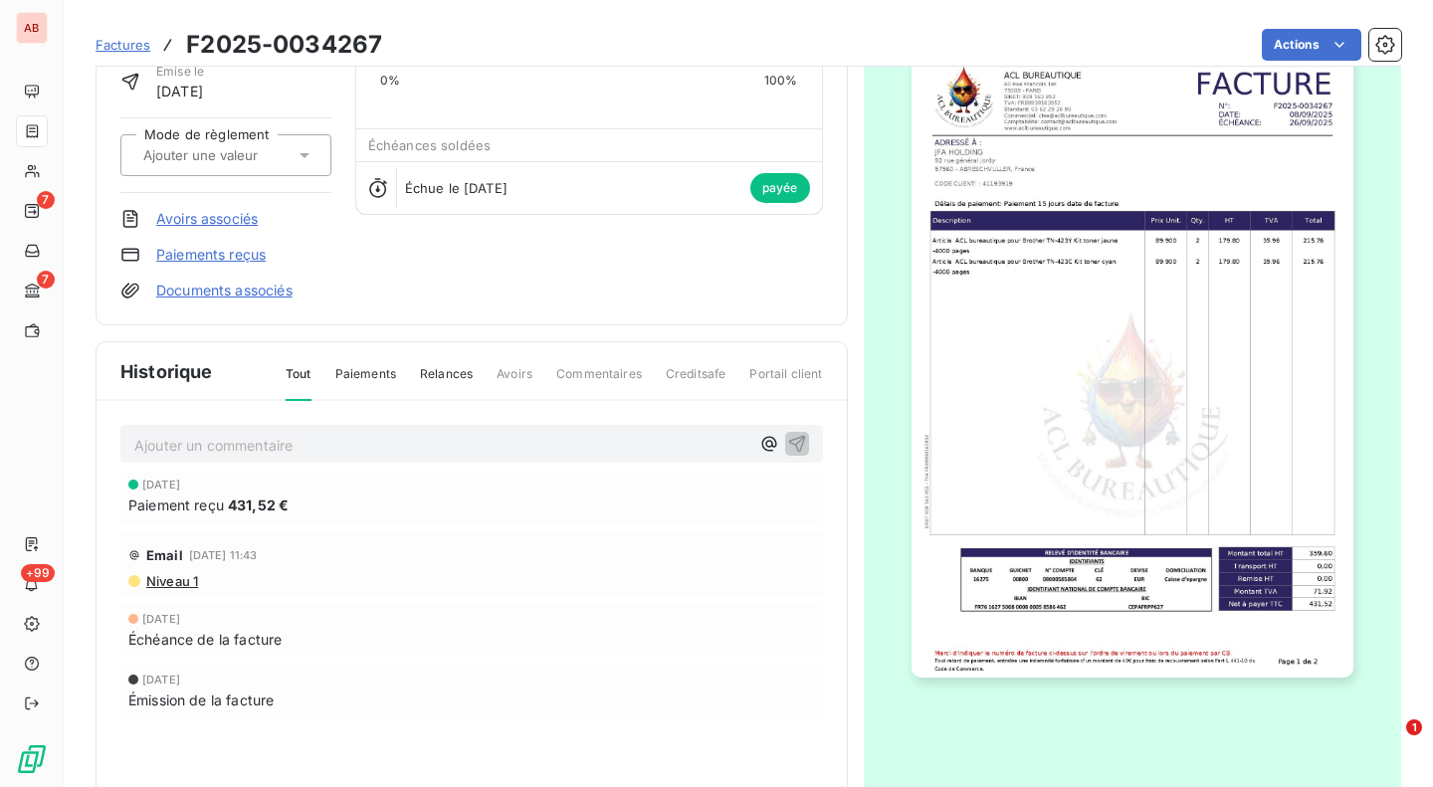
click at [111, 45] on span "Factures" at bounding box center [123, 45] width 55 height 16
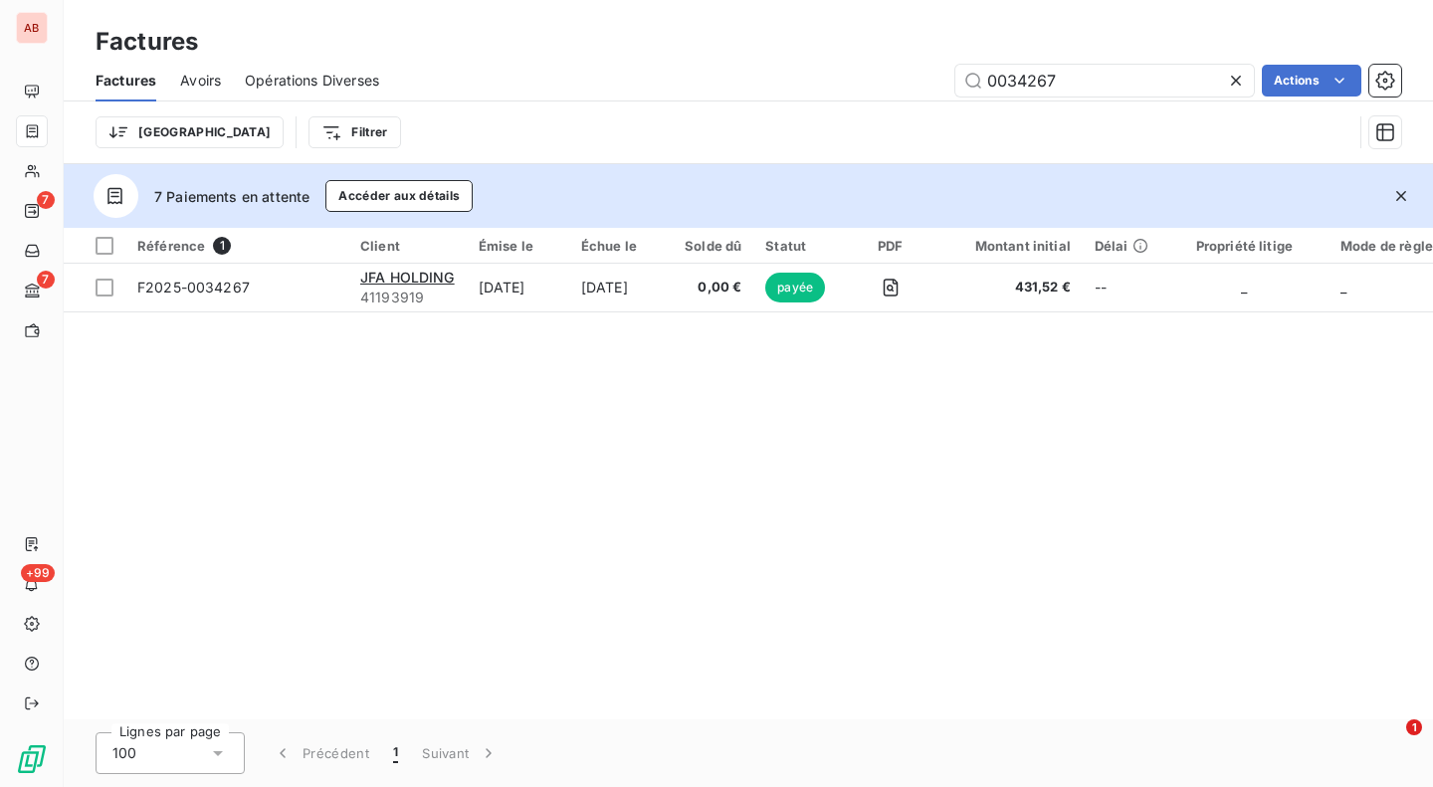
click at [1033, 71] on input "0034267" at bounding box center [1104, 81] width 299 height 32
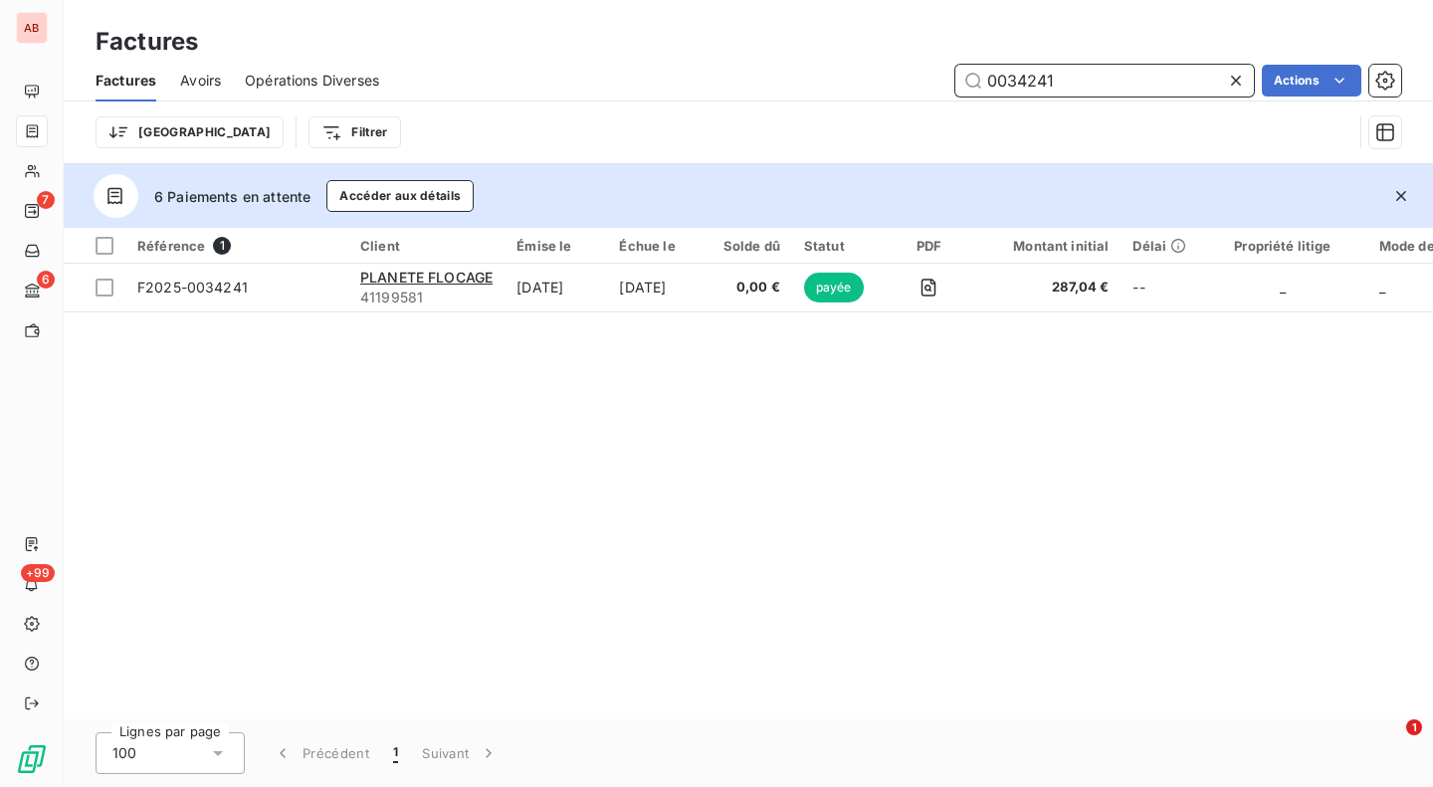
click at [1017, 78] on input "0034241" at bounding box center [1104, 81] width 299 height 32
paste input "304"
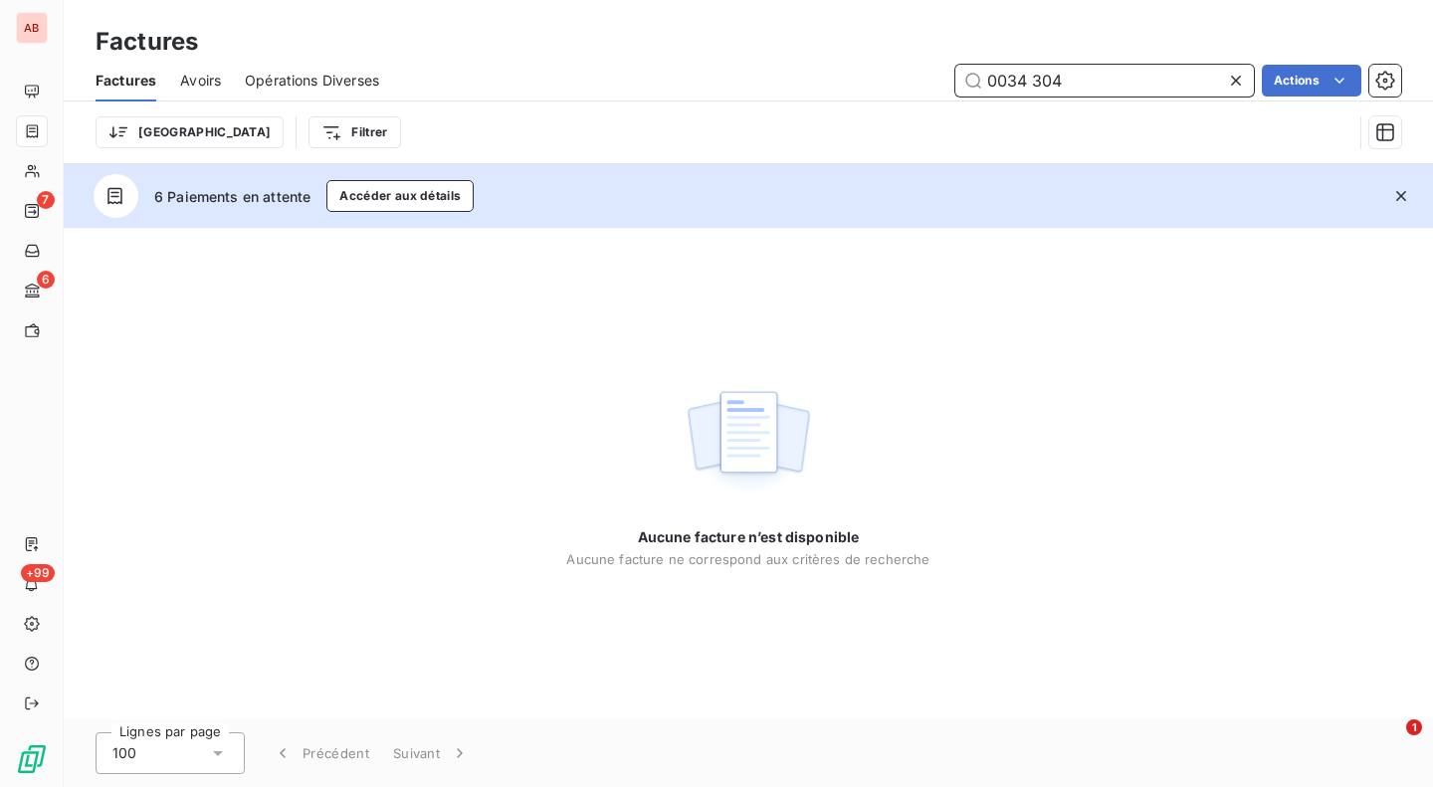
click at [1032, 78] on input "0034 304" at bounding box center [1104, 81] width 299 height 32
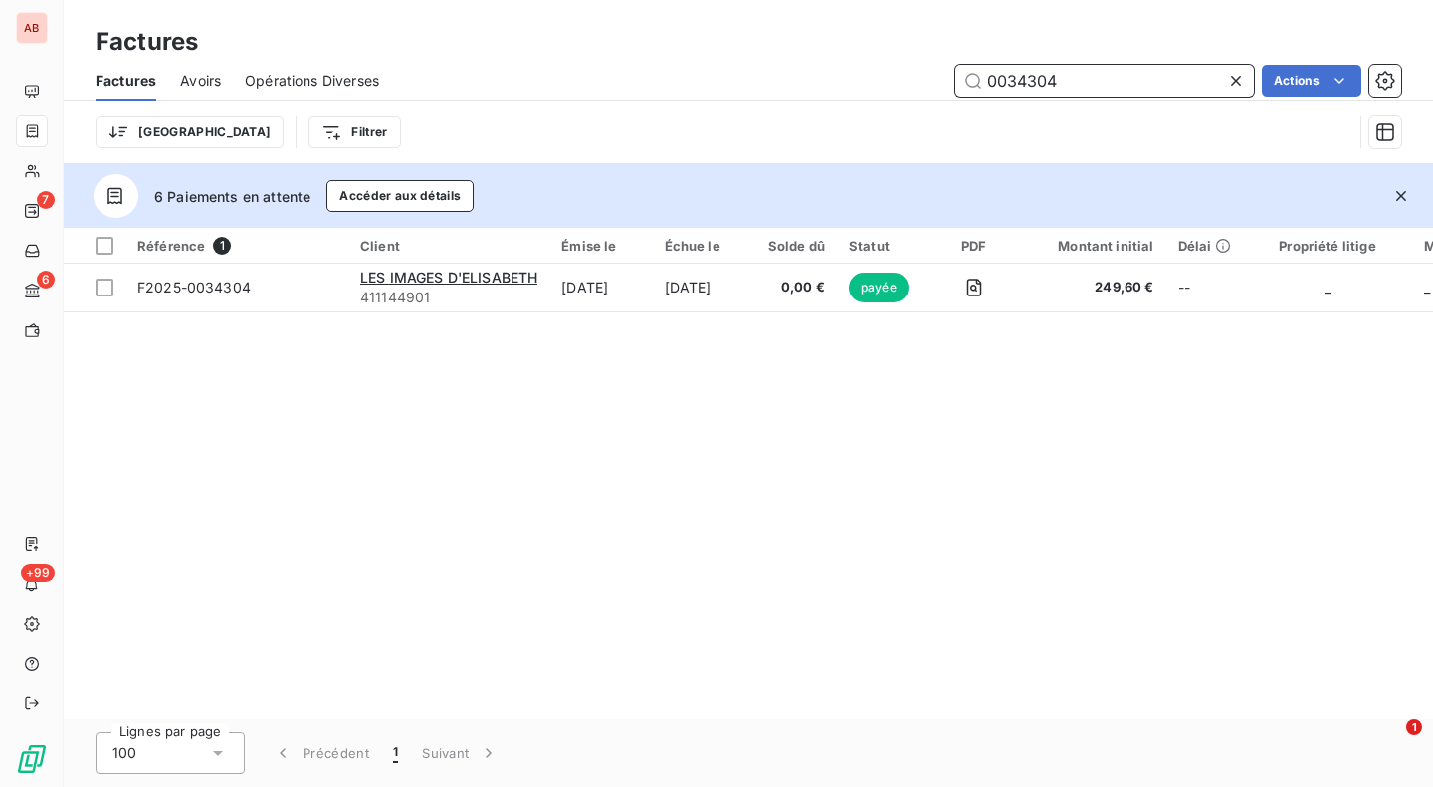
type input "0034304"
click at [906, 475] on div "Référence 1 Client Émise le Échue le Solde dû Statut PDF Montant initial Délai …" at bounding box center [748, 474] width 1369 height 492
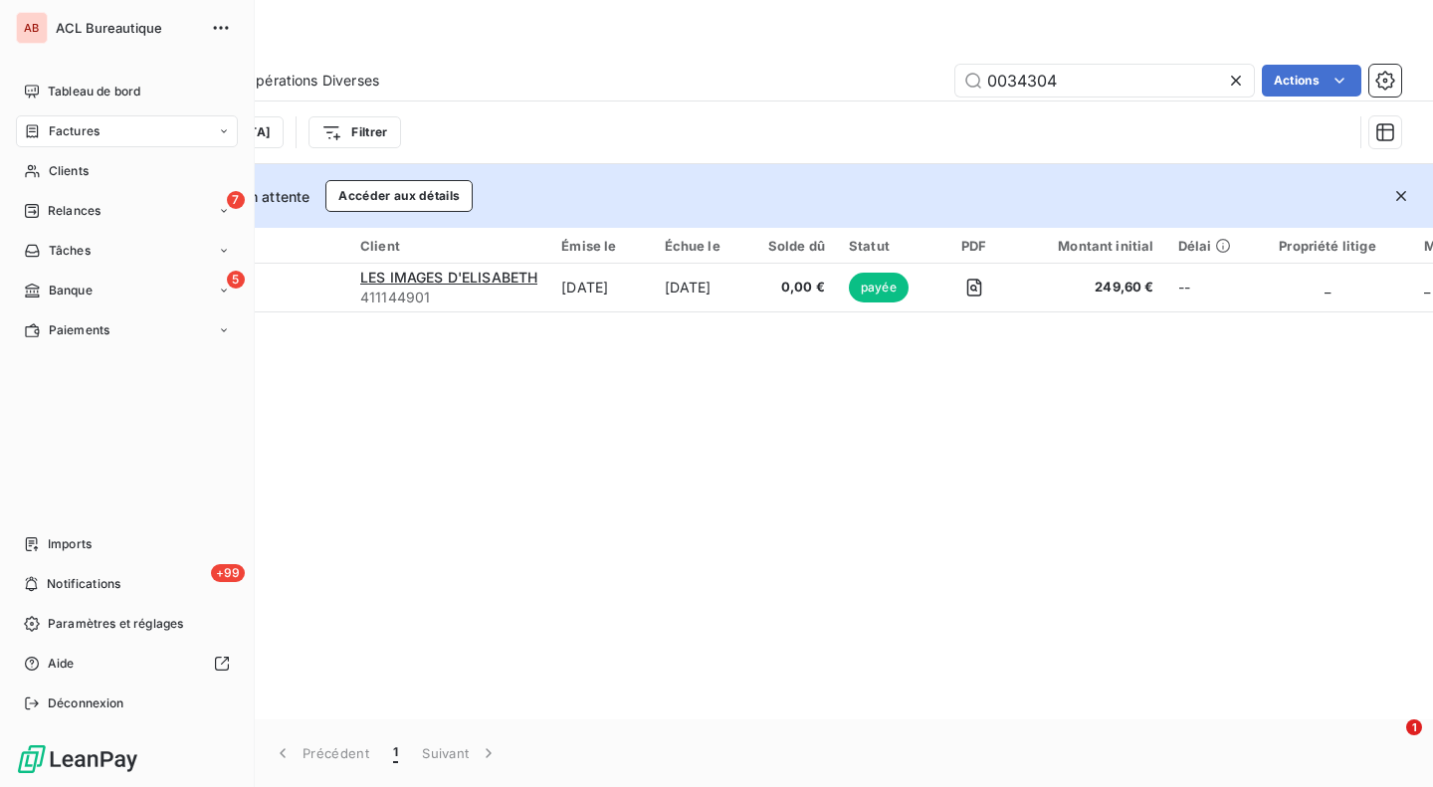
click at [34, 89] on icon at bounding box center [32, 92] width 16 height 16
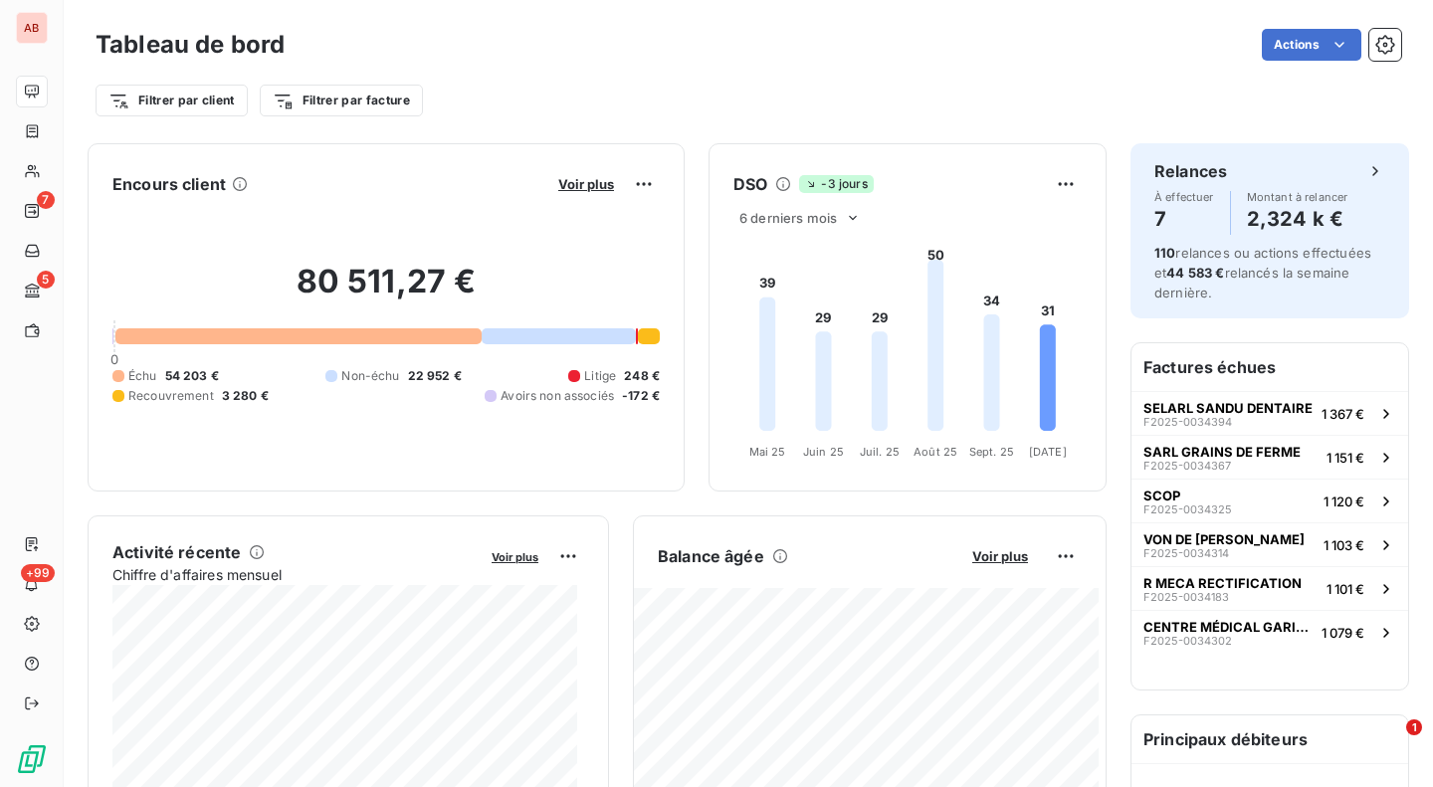
click at [1046, 516] on div "Balance âgée Voir plus" at bounding box center [870, 740] width 474 height 448
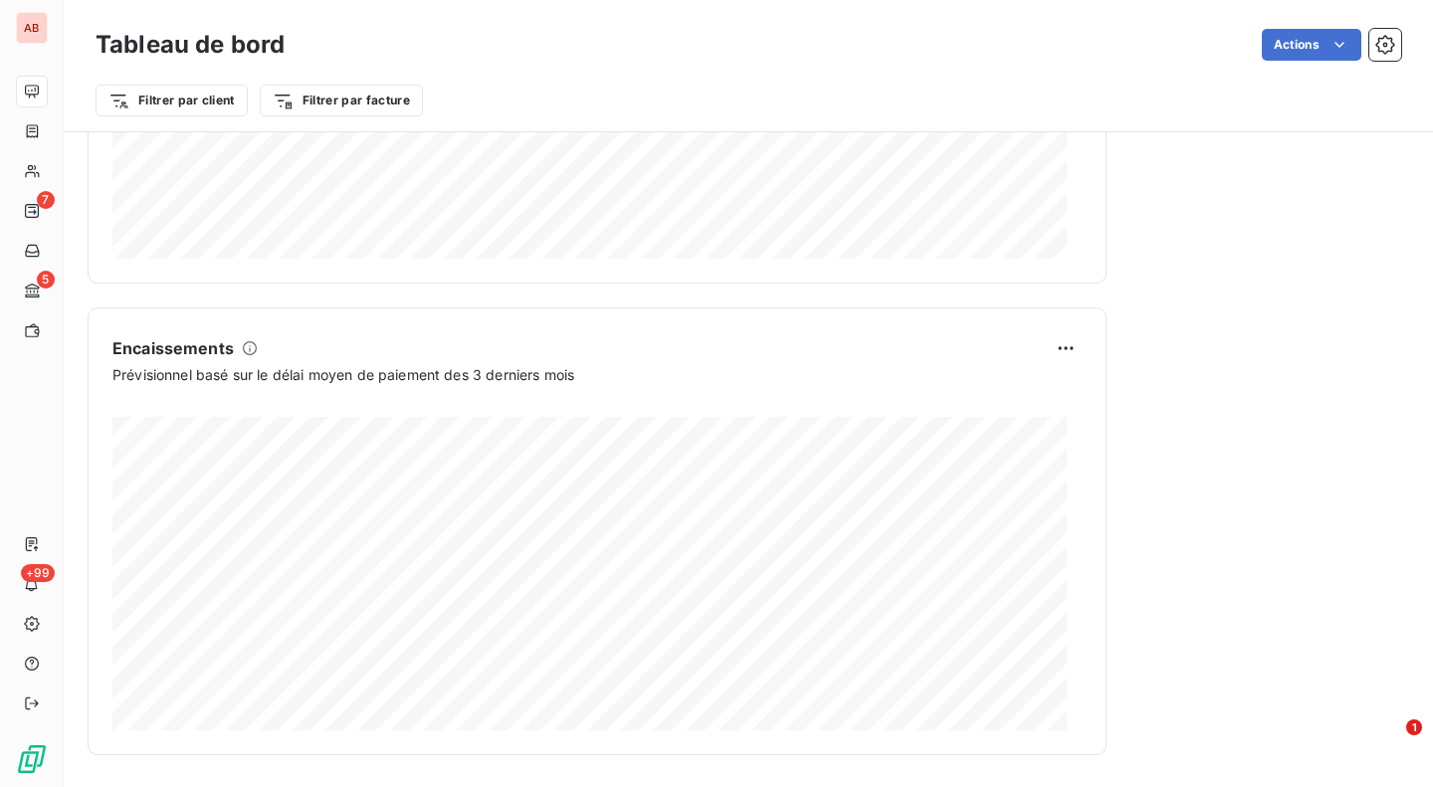
scroll to position [1151, 0]
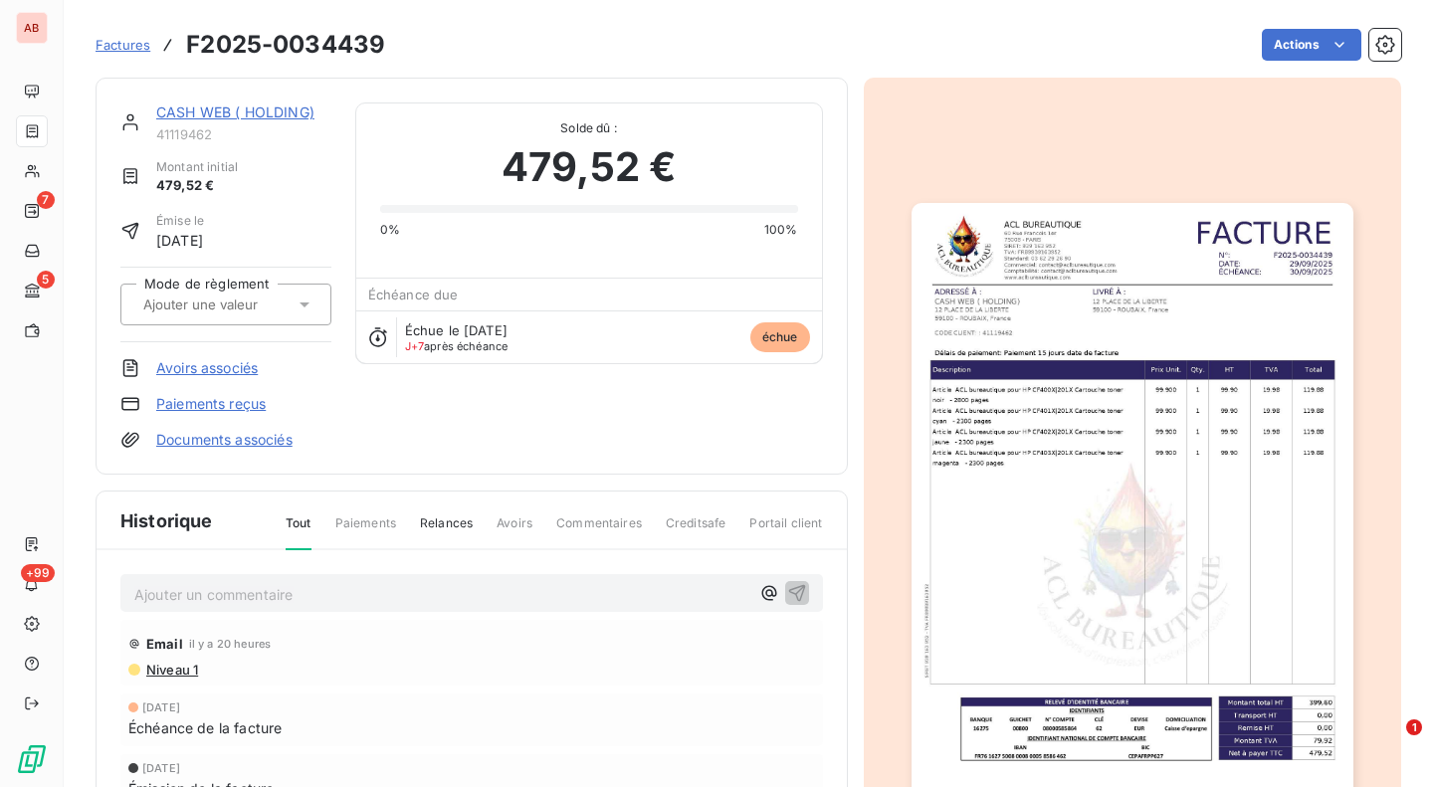
click at [129, 46] on span "Factures" at bounding box center [123, 45] width 55 height 16
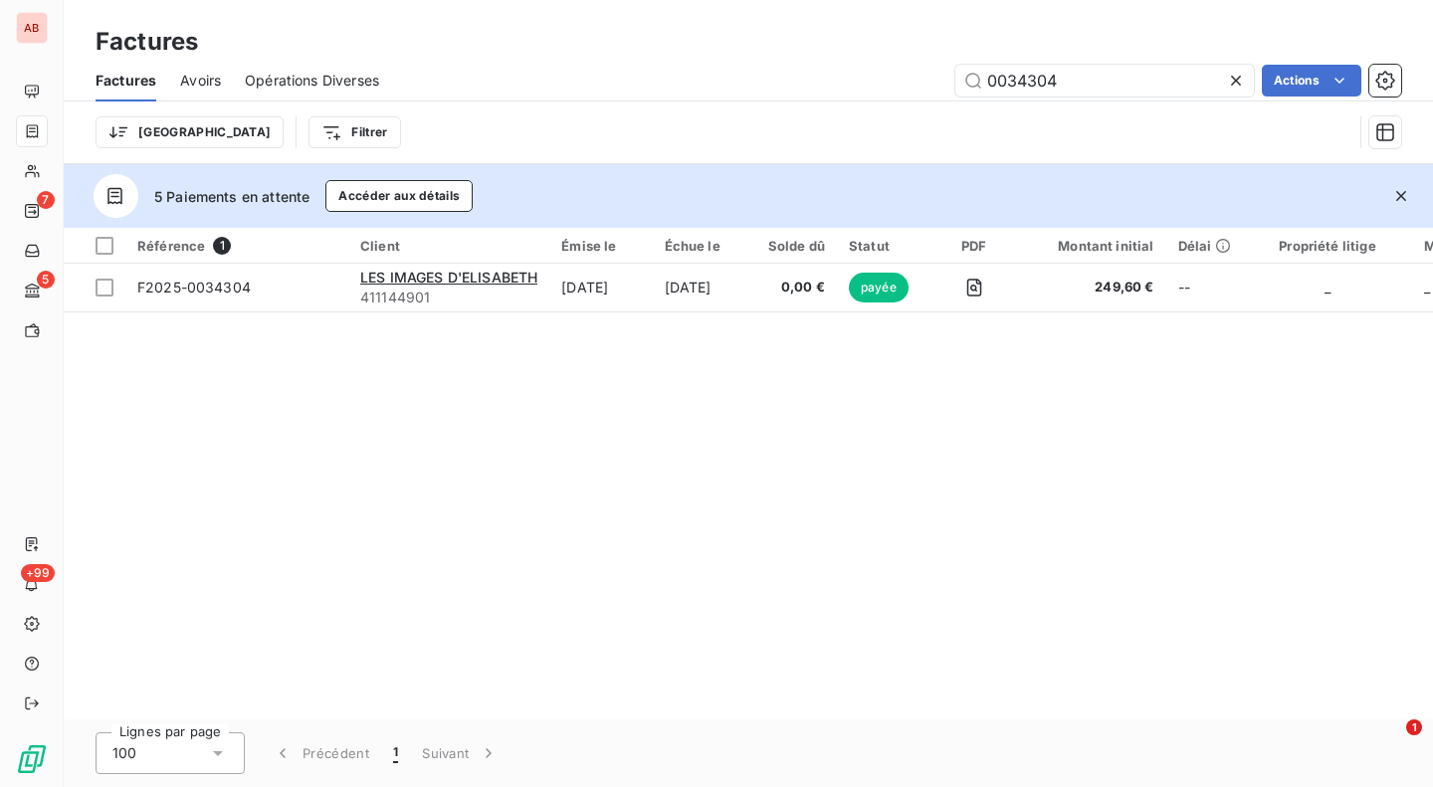
click at [996, 88] on input "0034304" at bounding box center [1104, 81] width 299 height 32
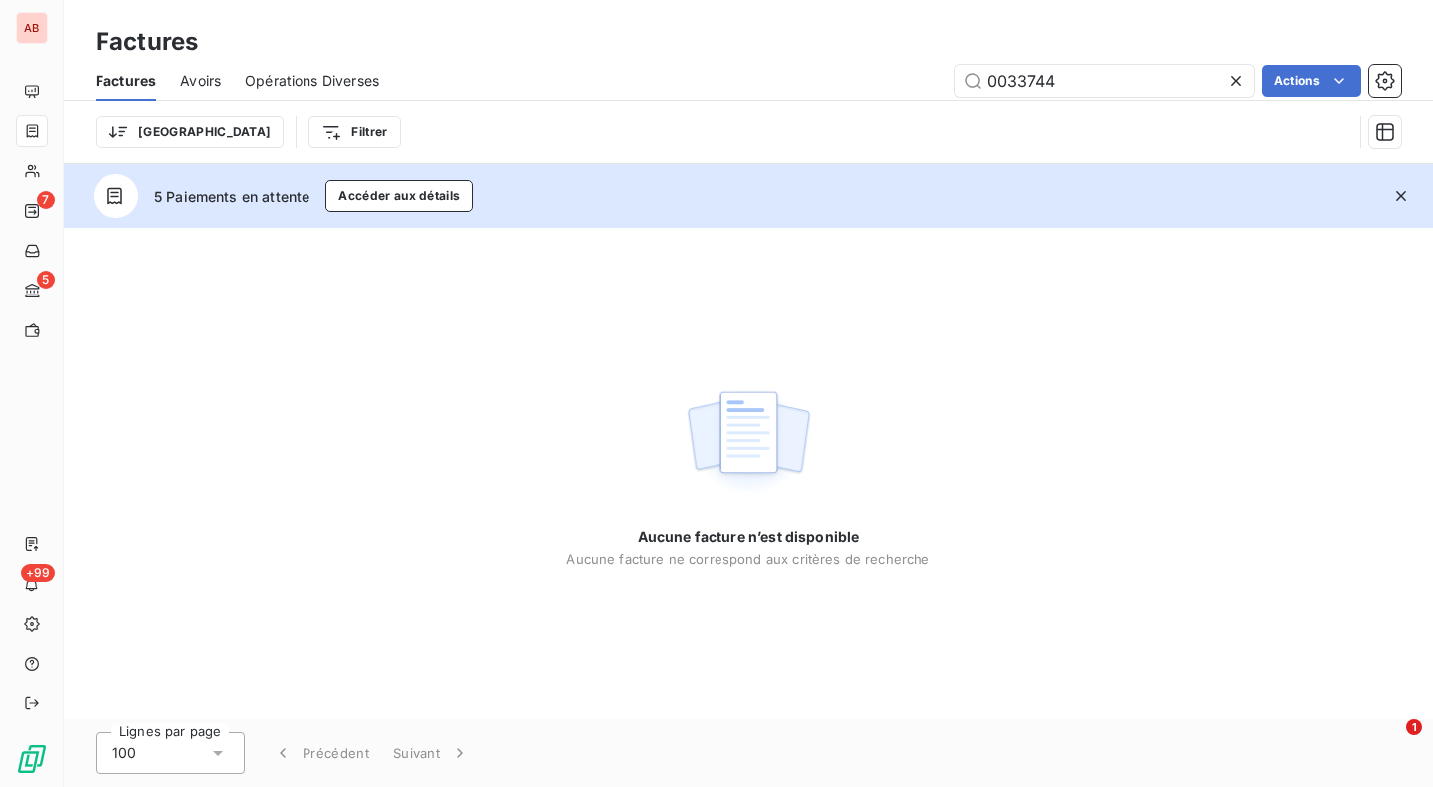
type input "0033744"
click at [993, 142] on div "Trier Filtrer" at bounding box center [724, 132] width 1257 height 38
click at [1400, 189] on icon "button" at bounding box center [1401, 196] width 20 height 20
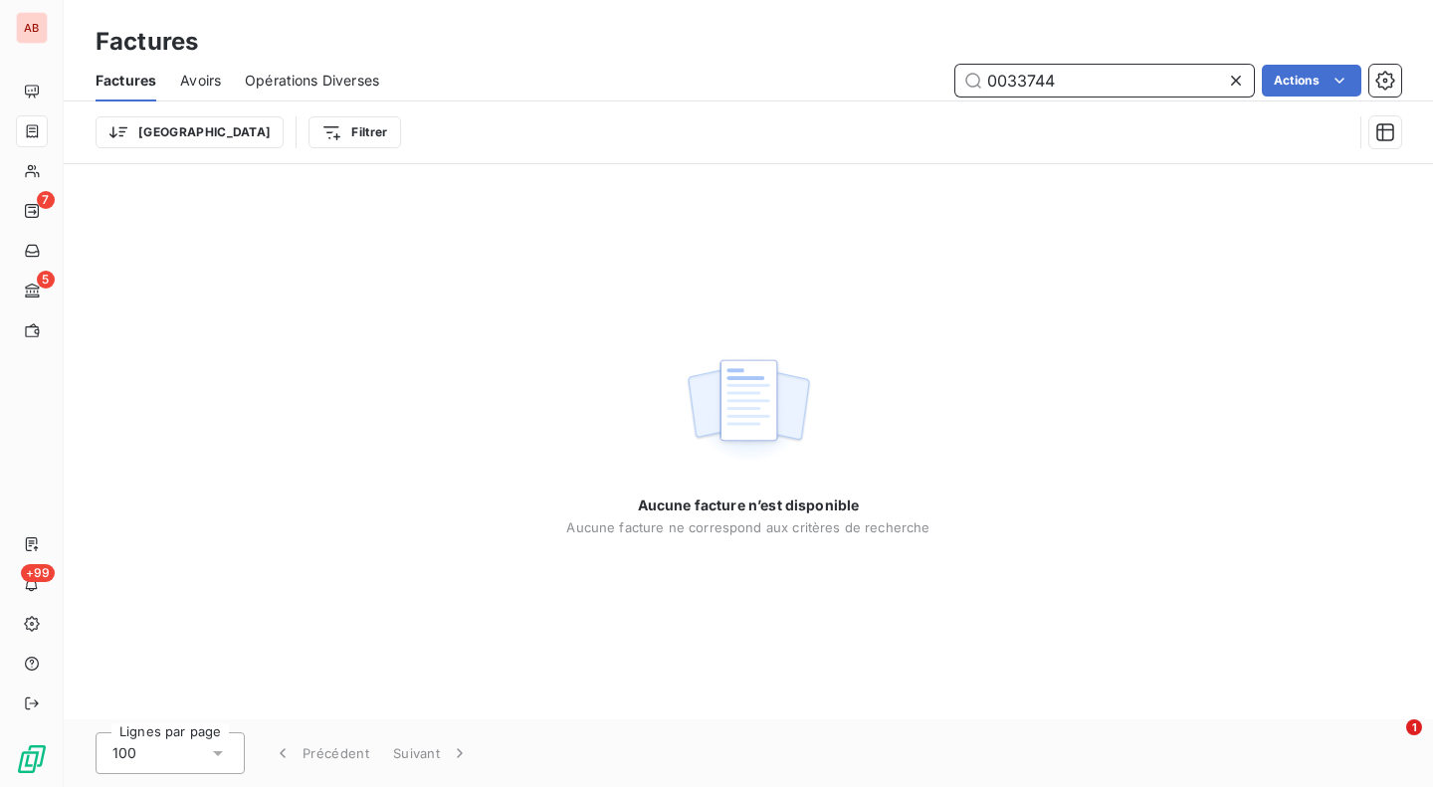
click at [1086, 76] on input "0033744" at bounding box center [1104, 81] width 299 height 32
click at [1241, 82] on icon at bounding box center [1236, 81] width 20 height 20
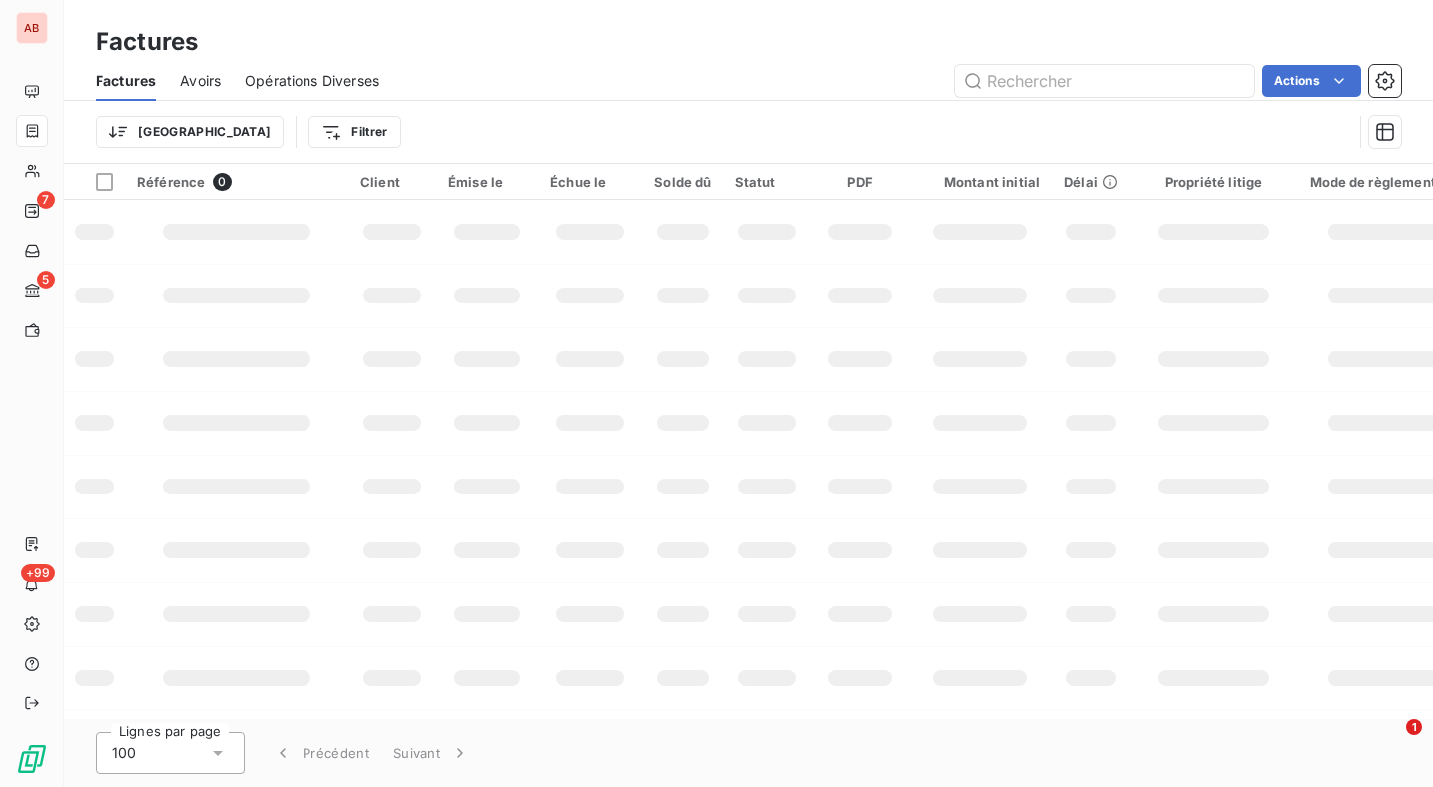
click at [254, 142] on html "AB 7 5 +99 Factures Factures Avoirs Opérations Diverses Actions Trier Filtrer R…" at bounding box center [716, 393] width 1433 height 787
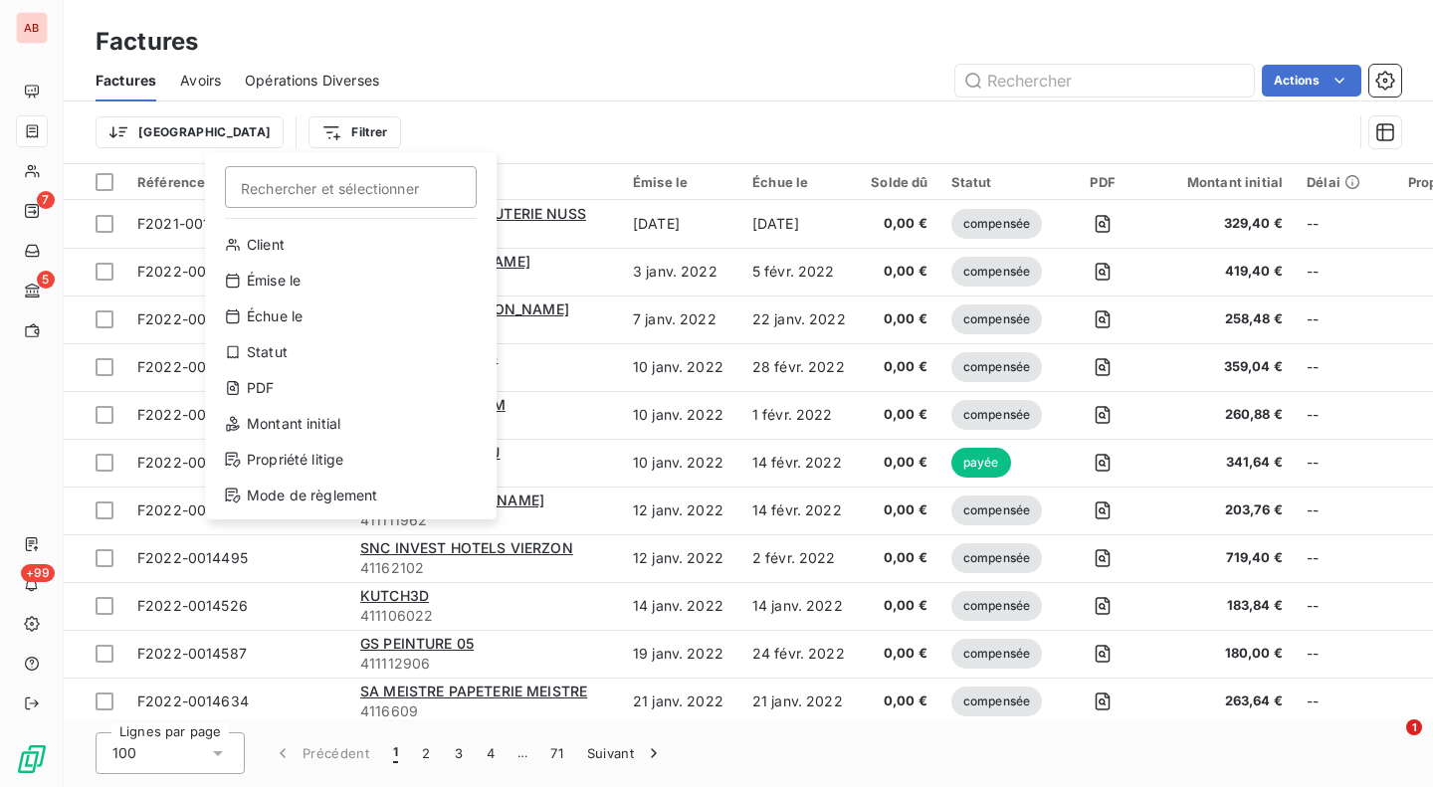
click at [264, 133] on html "AB 7 5 +99 Factures Factures Avoirs Opérations Diverses Actions Trier Filtrer R…" at bounding box center [716, 393] width 1433 height 787
click at [270, 292] on div "Émise le" at bounding box center [351, 281] width 276 height 32
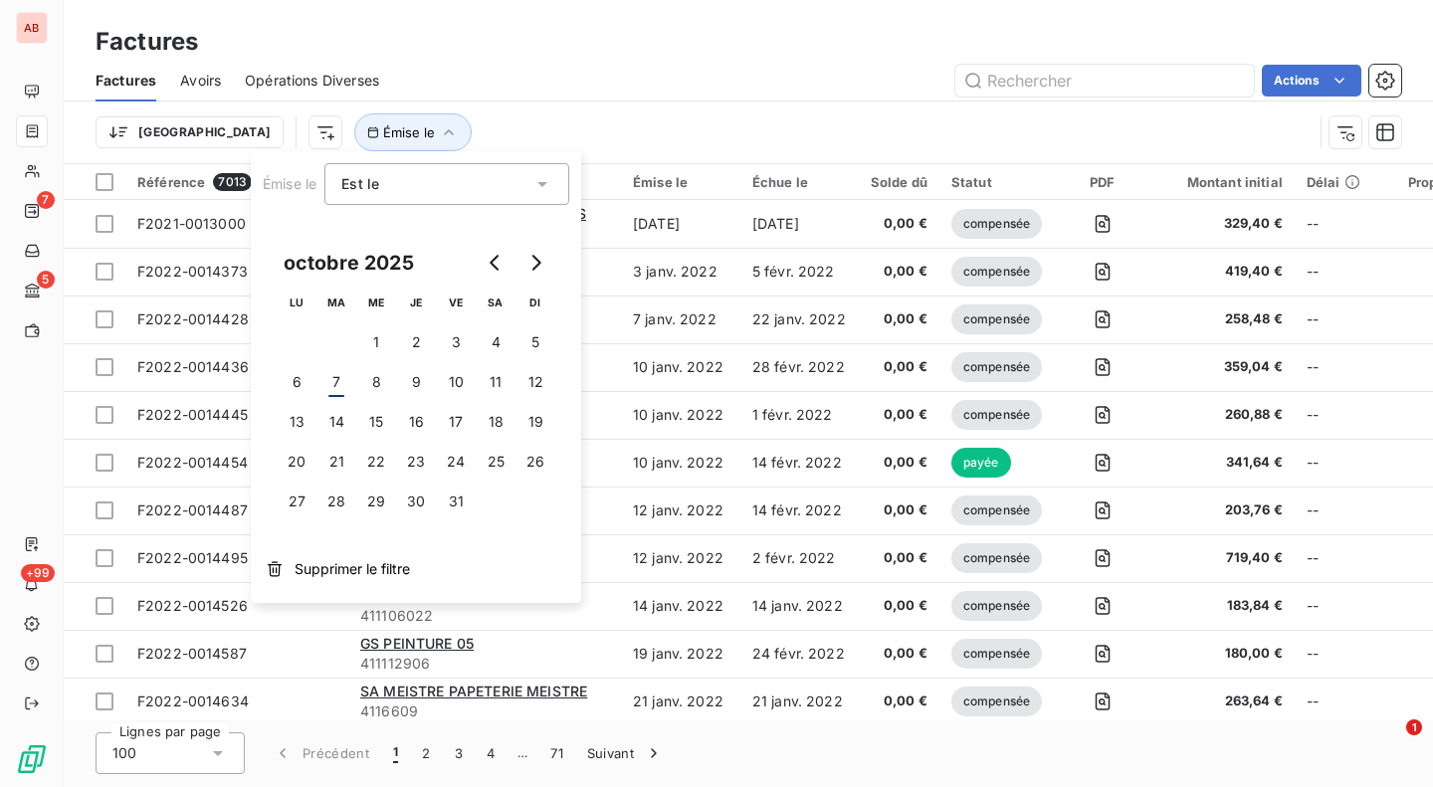
click at [496, 268] on icon "Go to previous month" at bounding box center [494, 263] width 9 height 16
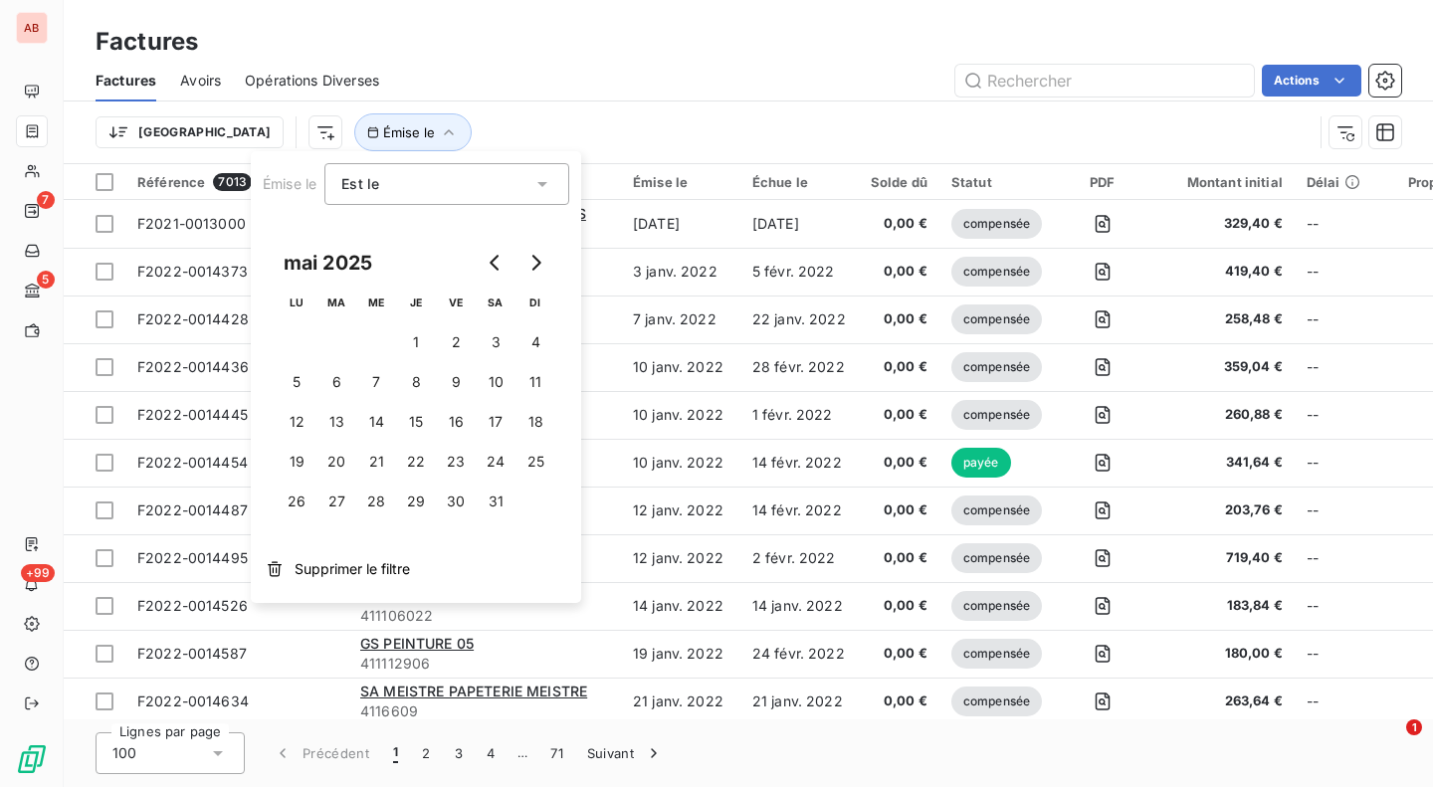
click at [496, 268] on icon "Go to previous month" at bounding box center [494, 263] width 9 height 16
click at [331, 426] on button "11" at bounding box center [336, 422] width 40 height 40
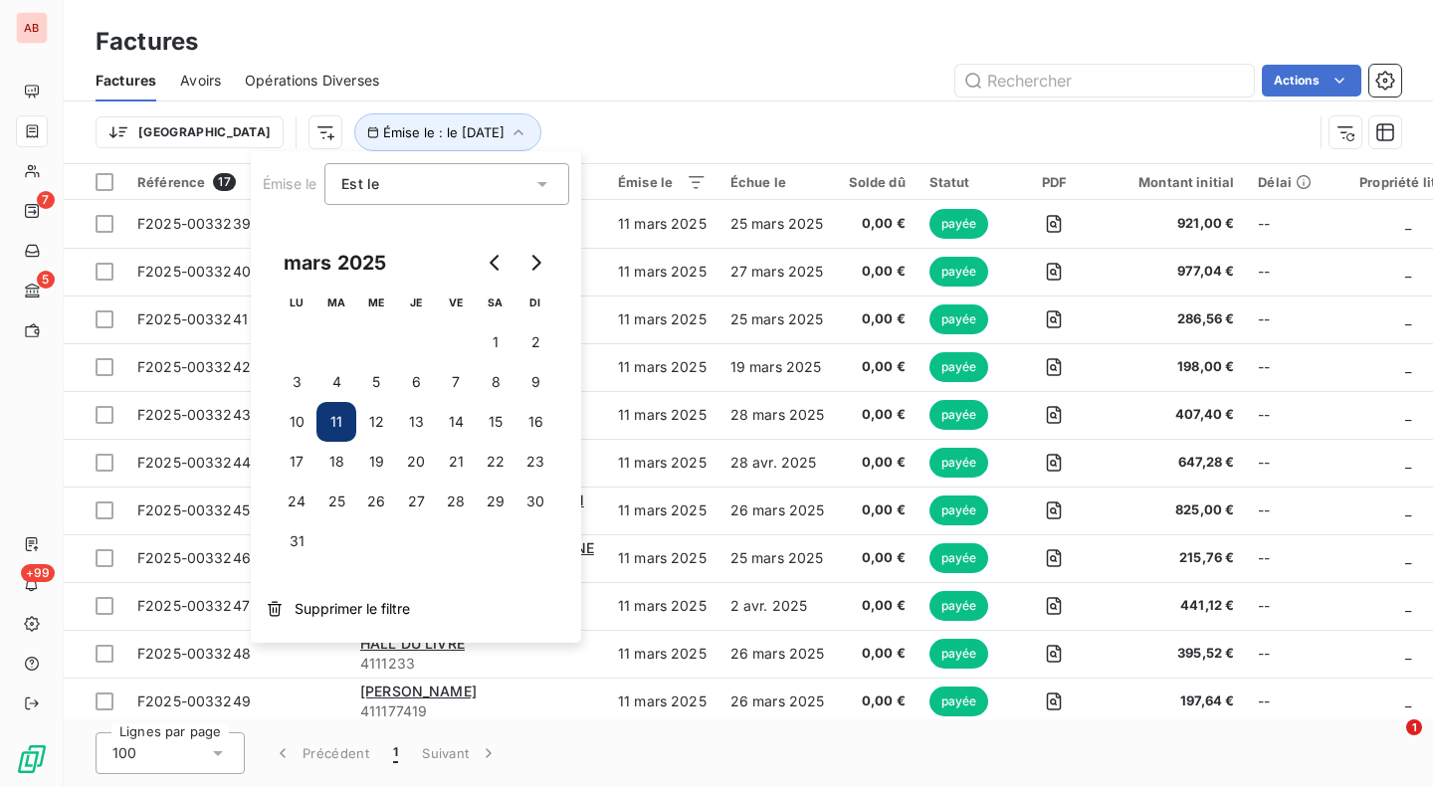
click at [565, 73] on div "Actions" at bounding box center [902, 81] width 998 height 32
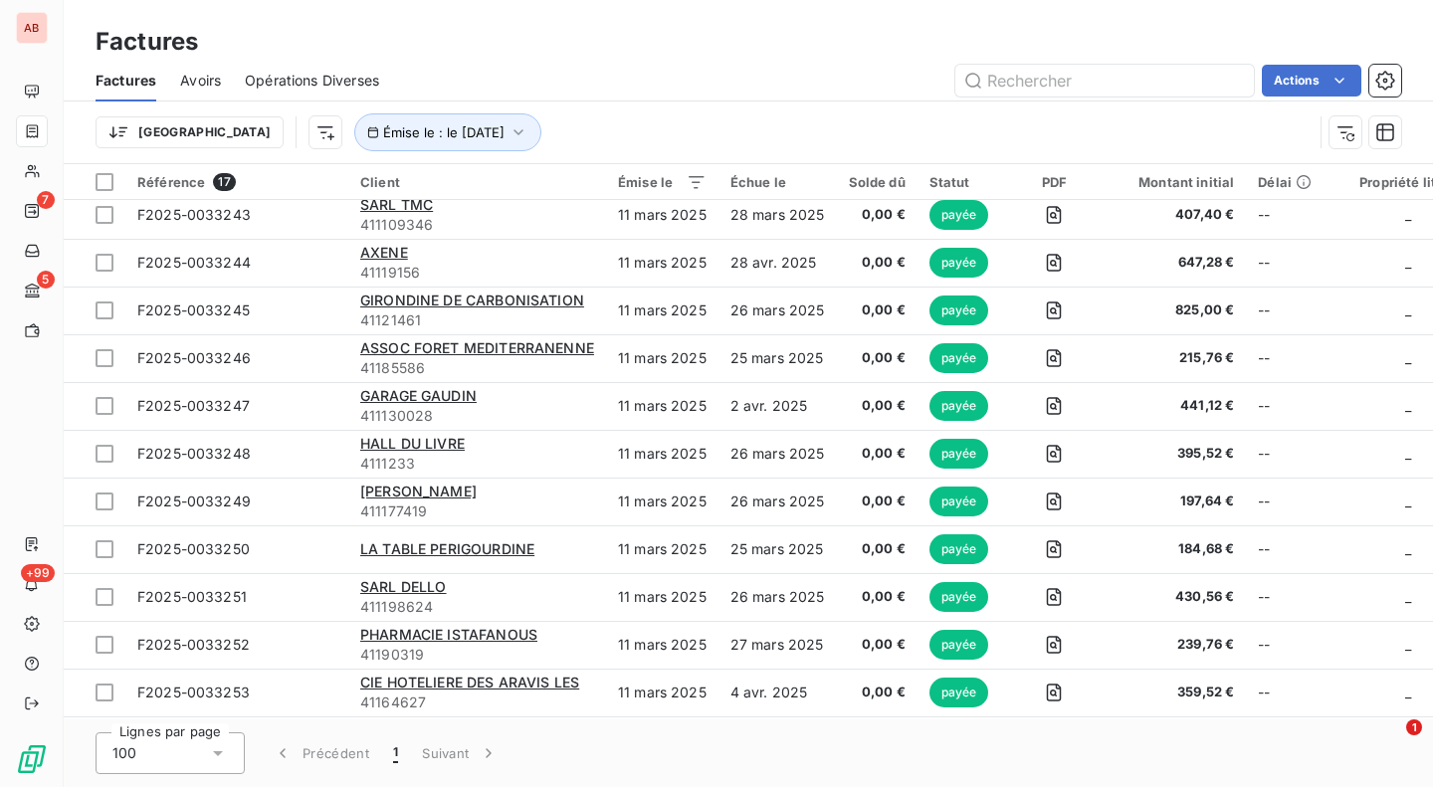
scroll to position [301, 0]
